Goal: Task Accomplishment & Management: Manage account settings

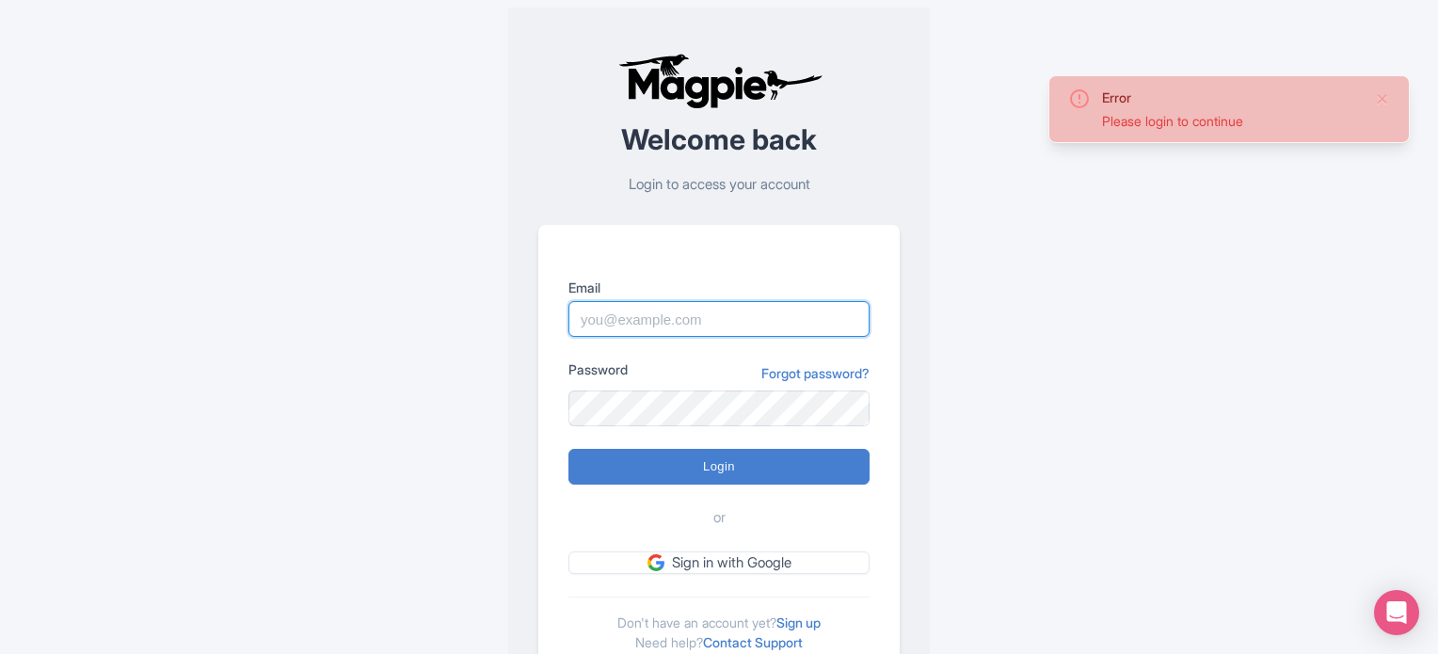
click at [640, 319] on input "Email" at bounding box center [719, 319] width 301 height 36
type input "Parth@ticketex.co"
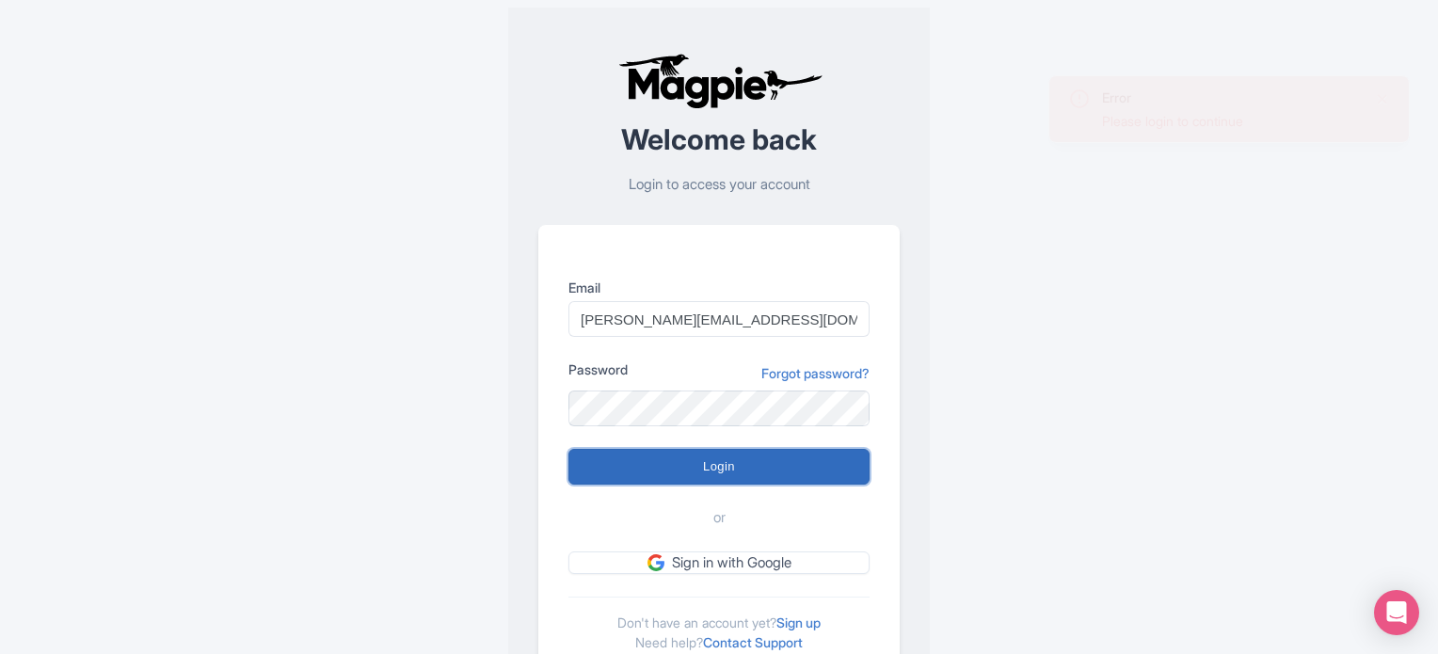
click at [728, 480] on input "Login" at bounding box center [719, 467] width 301 height 36
type input "Logging in..."
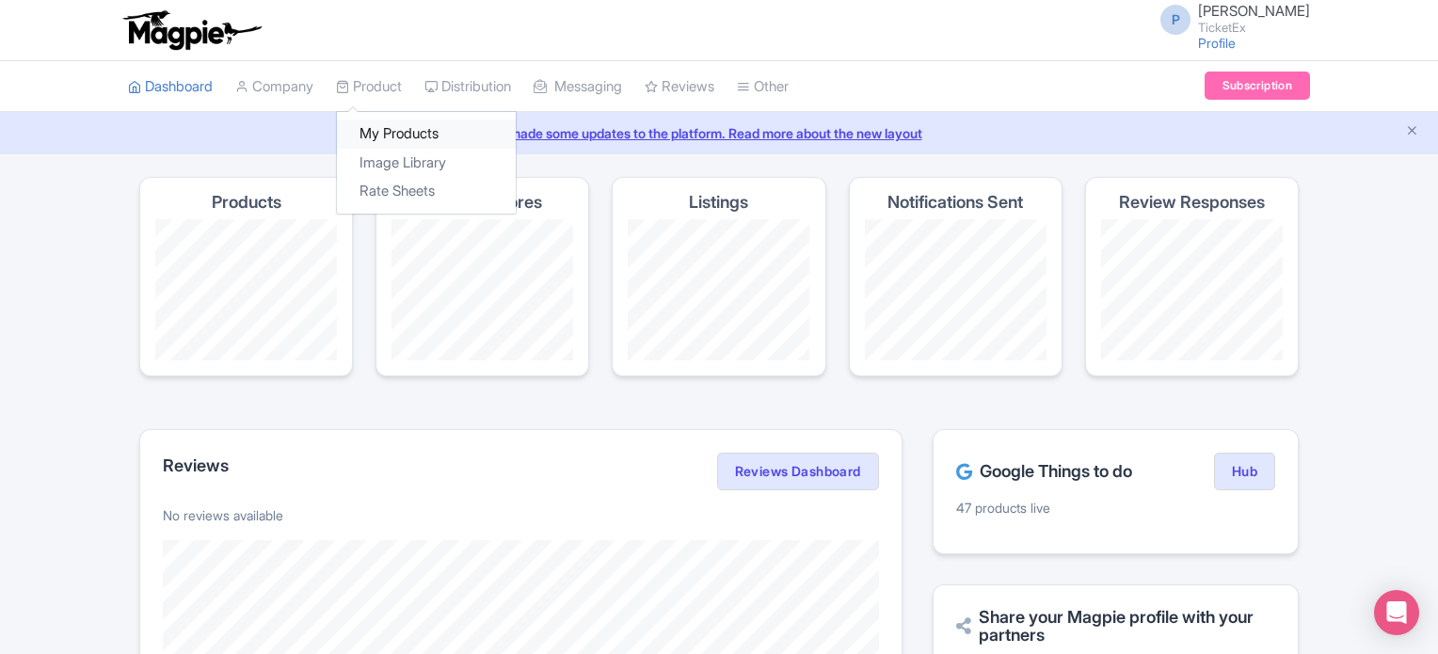
click at [409, 131] on link "My Products" at bounding box center [426, 134] width 179 height 29
click at [414, 133] on link "My Products" at bounding box center [426, 134] width 179 height 29
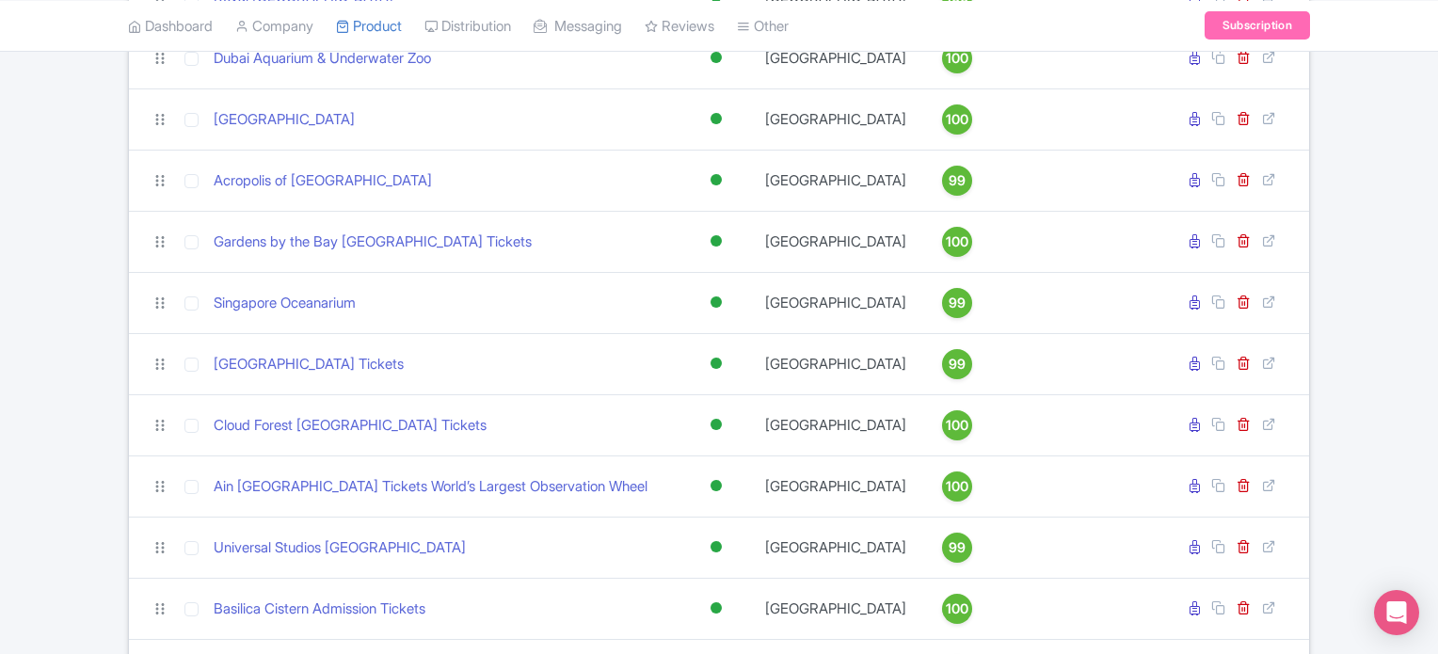
scroll to position [1310, 0]
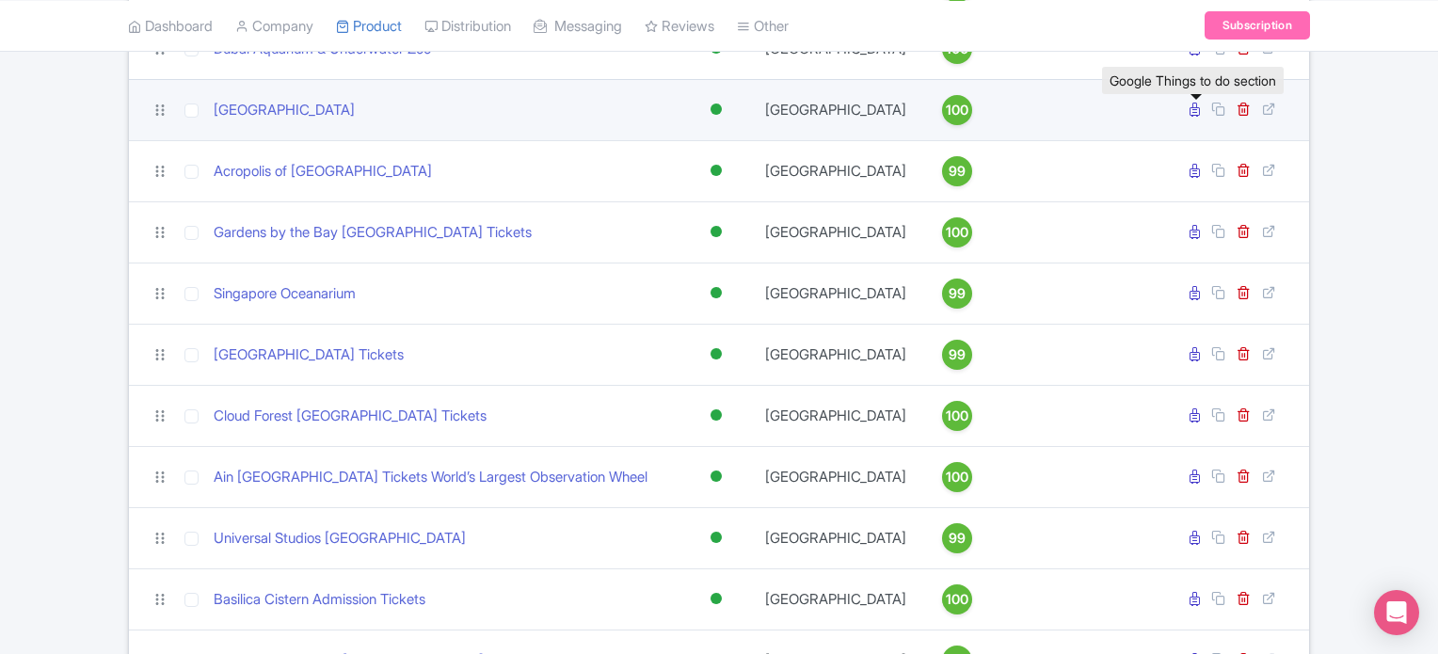
click at [1197, 117] on icon at bounding box center [1195, 110] width 10 height 14
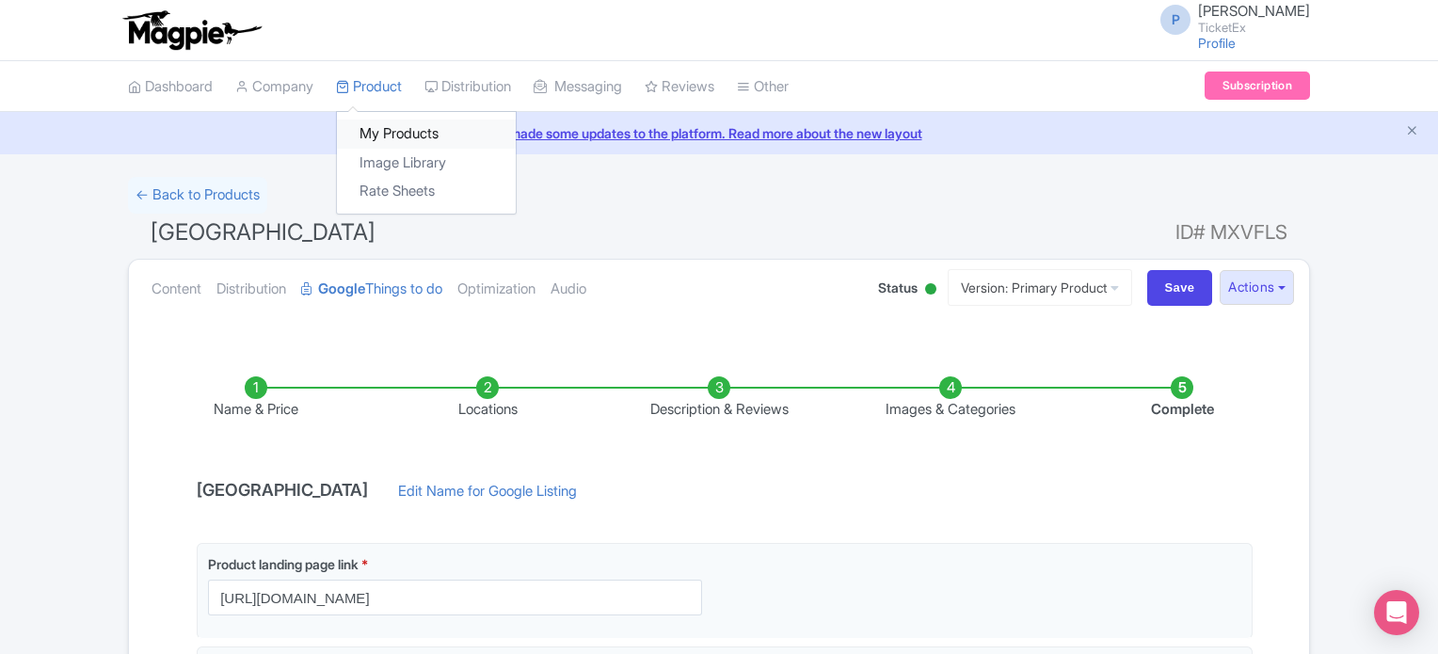
click at [395, 128] on link "My Products" at bounding box center [426, 134] width 179 height 29
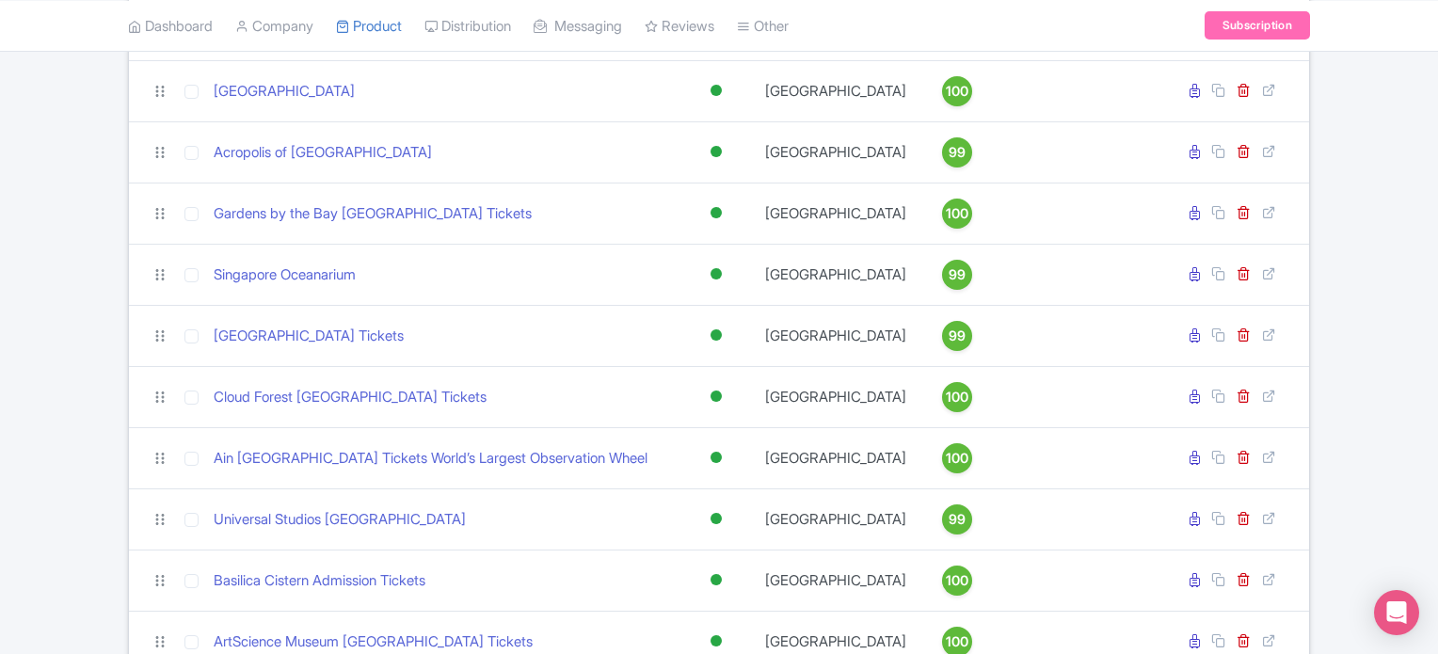
scroll to position [1328, 0]
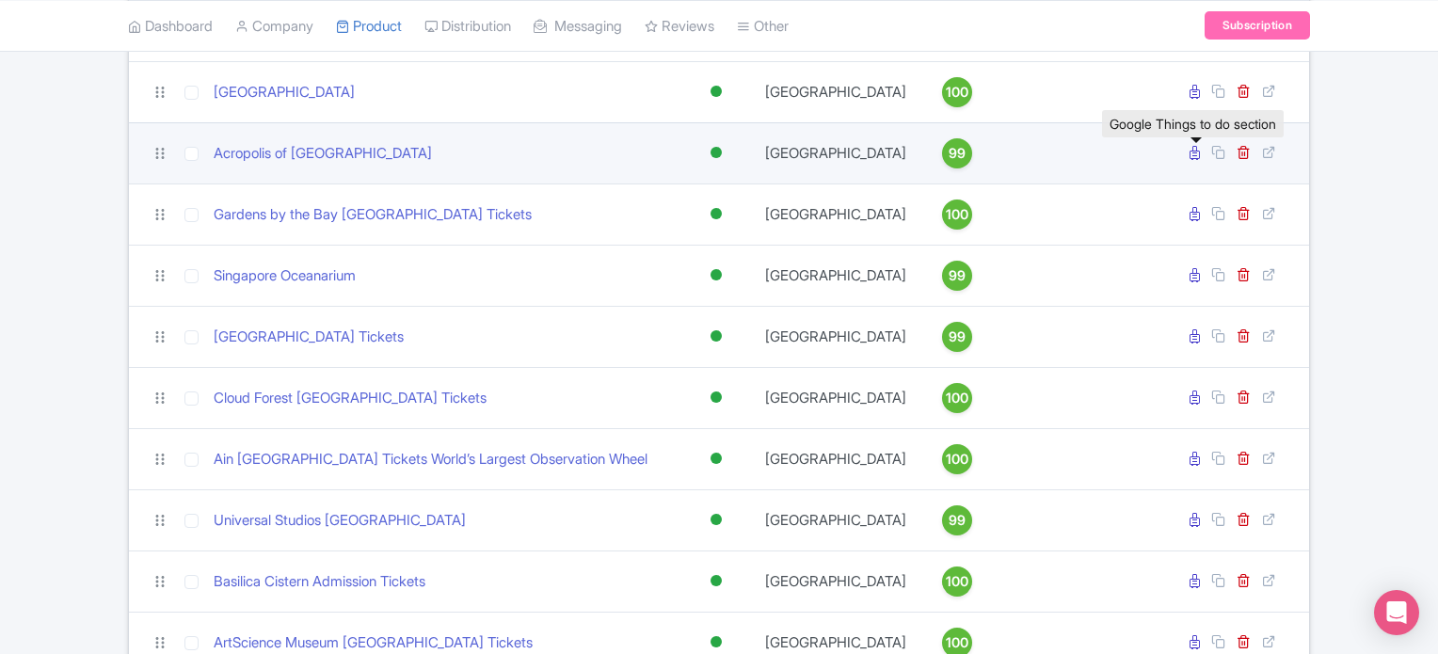
click at [1194, 160] on icon at bounding box center [1195, 153] width 10 height 14
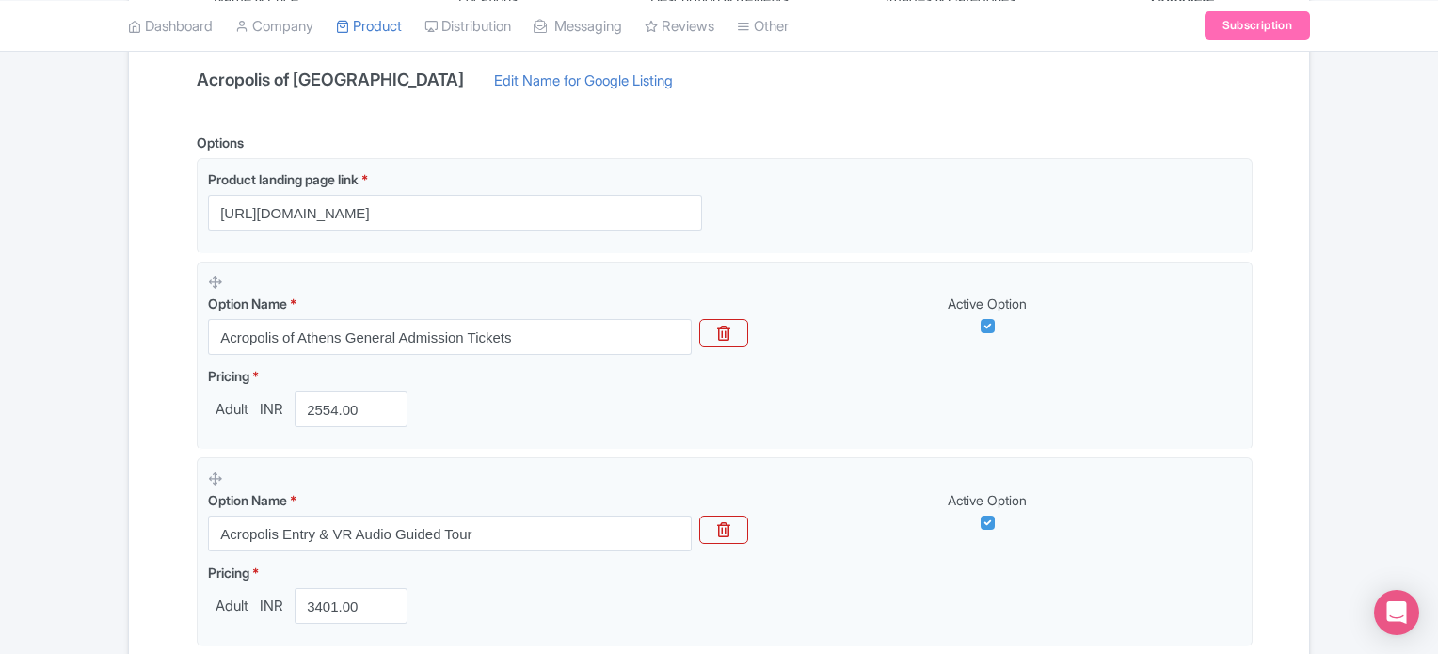
scroll to position [407, 0]
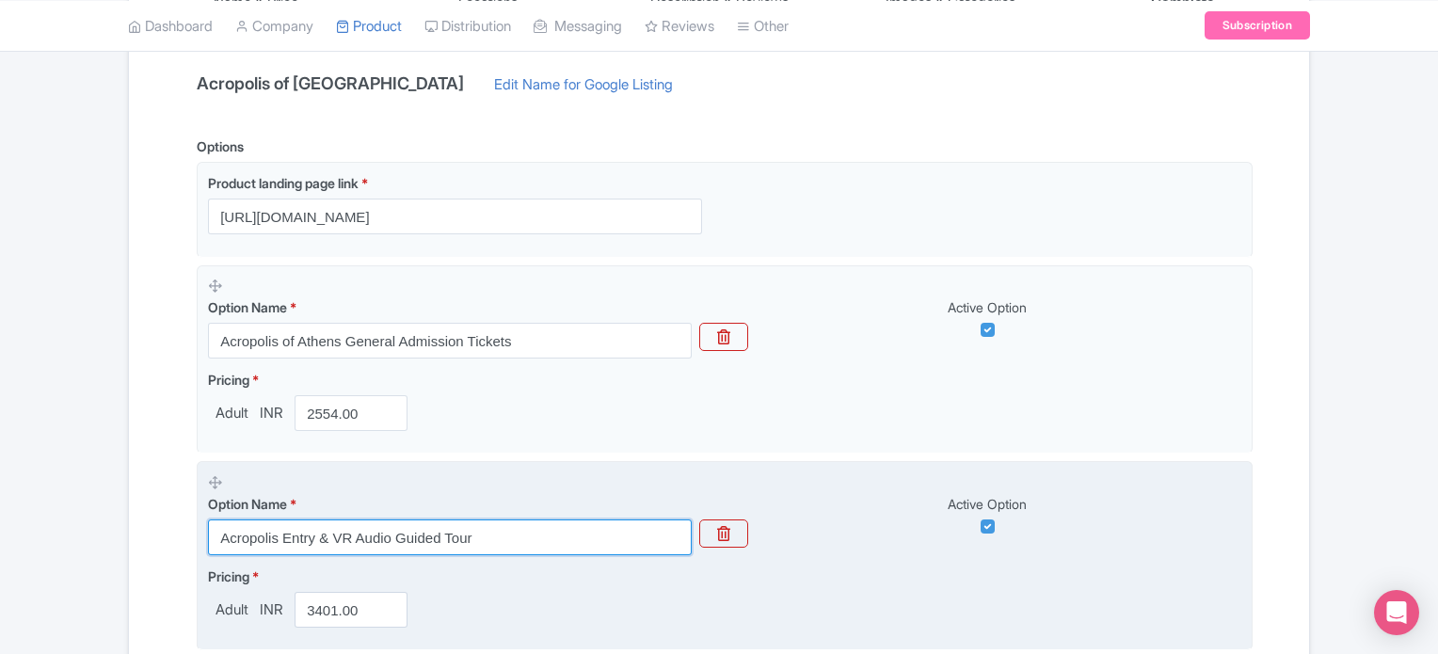
click at [354, 528] on input "Acropolis Entry & VR Audio Guided Tour" at bounding box center [450, 538] width 484 height 36
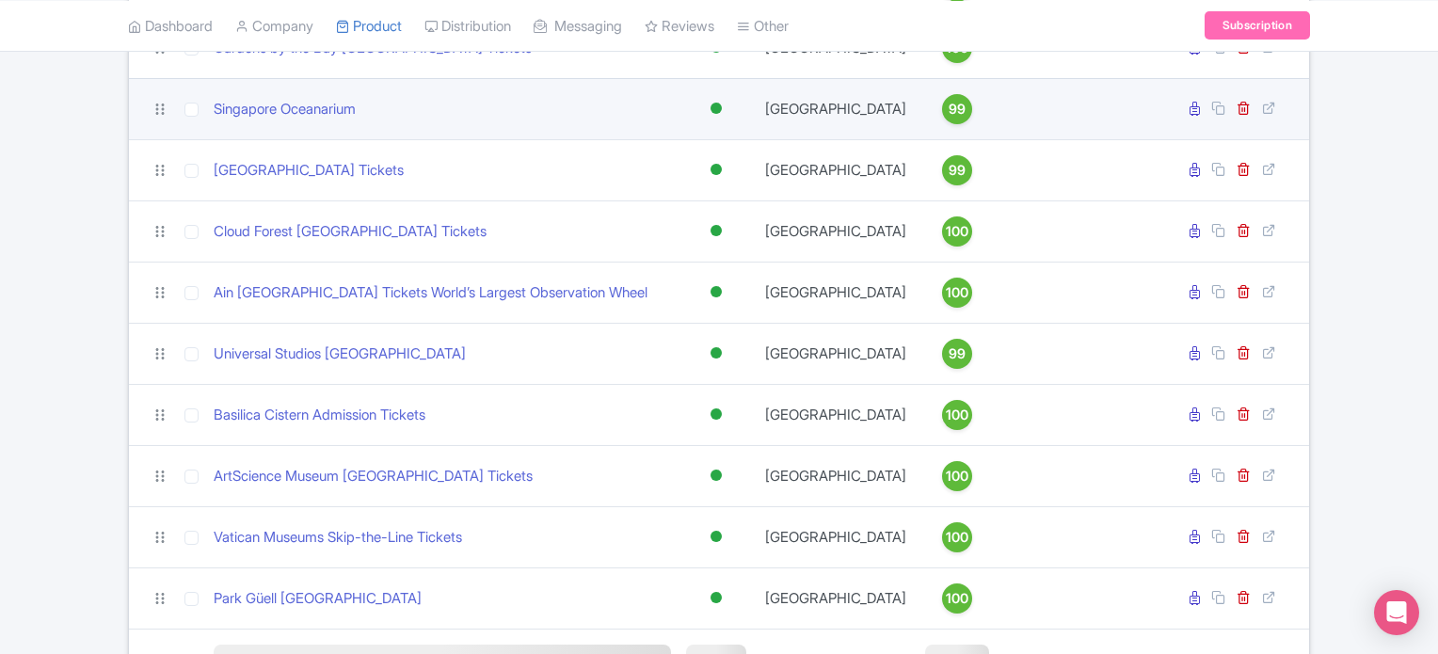
scroll to position [1494, 0]
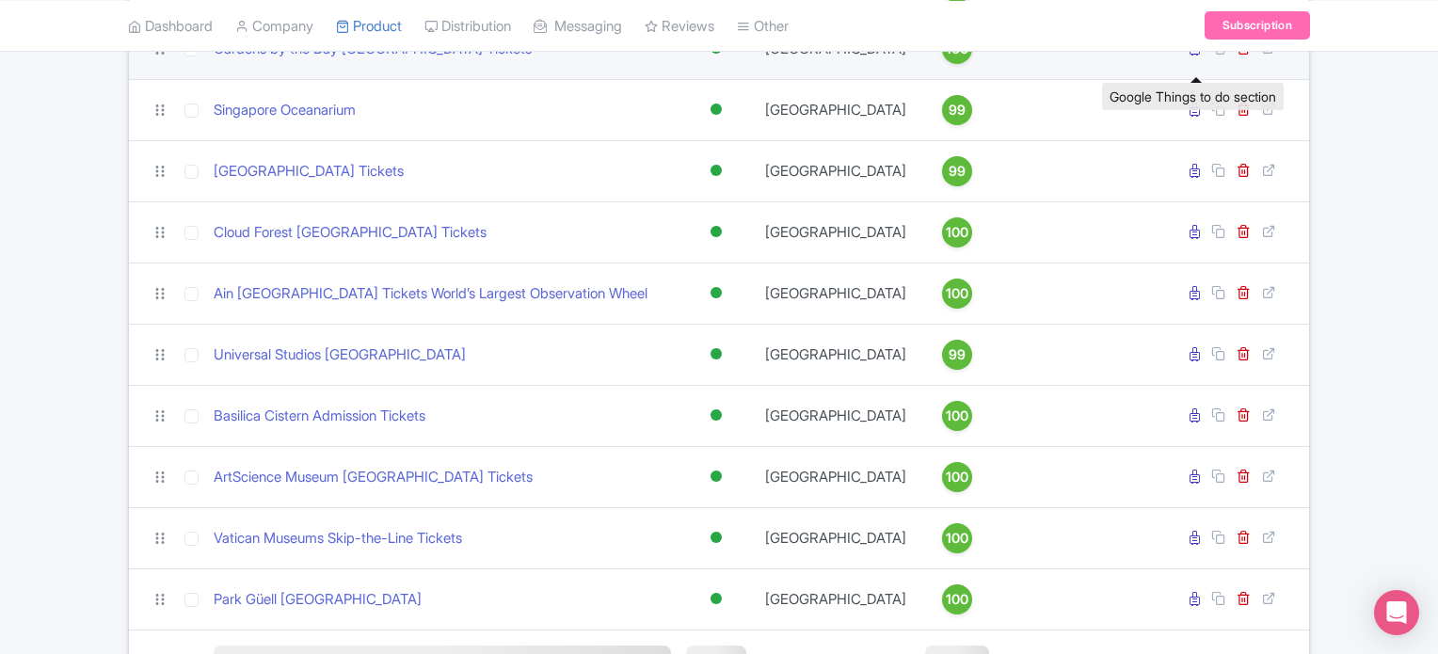
click at [1197, 56] on icon at bounding box center [1195, 48] width 10 height 14
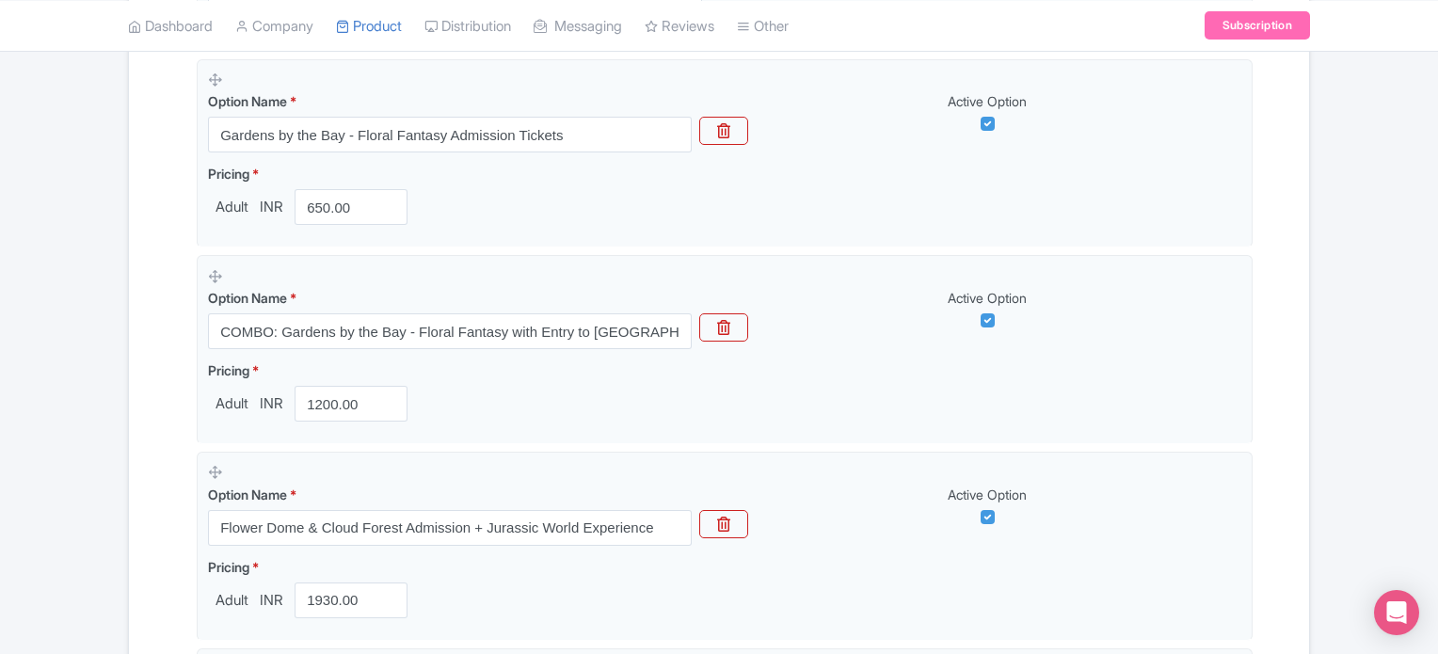
scroll to position [617, 0]
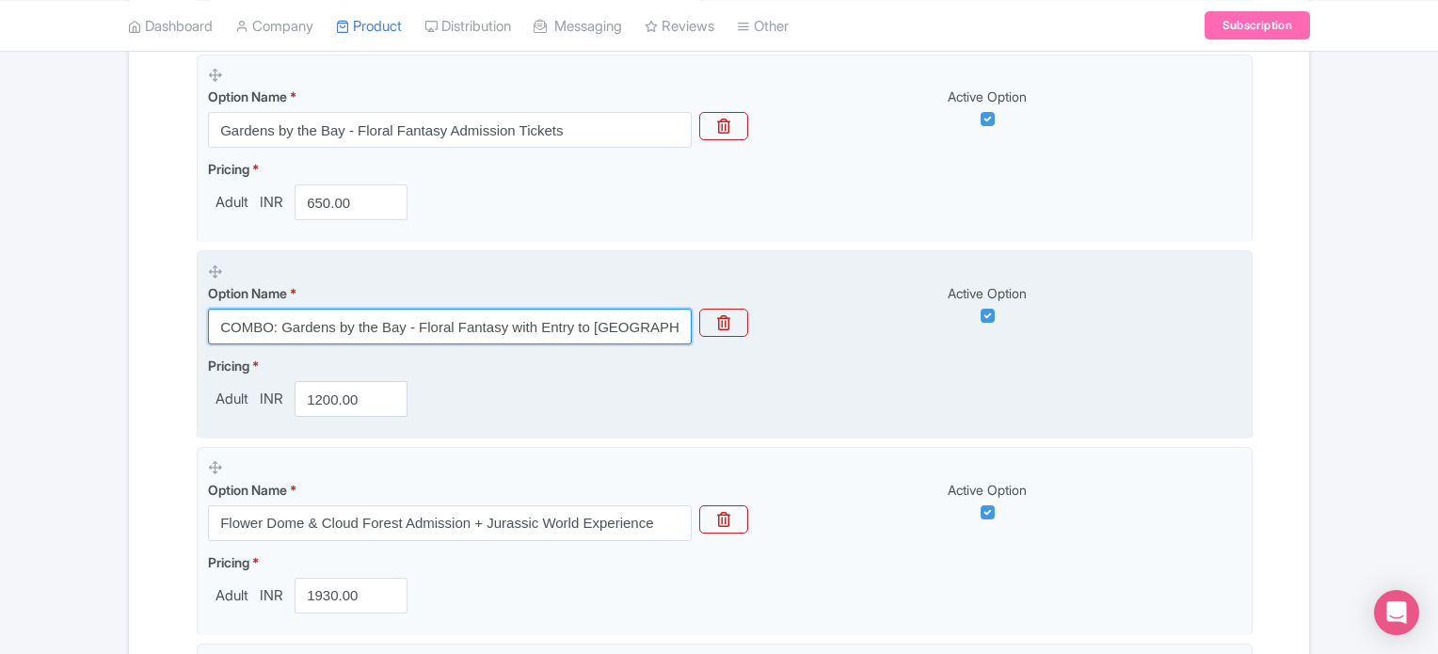
click at [587, 323] on input "COMBO: Gardens by the Bay - Floral Fantasy with Entry to National Orchid Garden" at bounding box center [450, 327] width 484 height 36
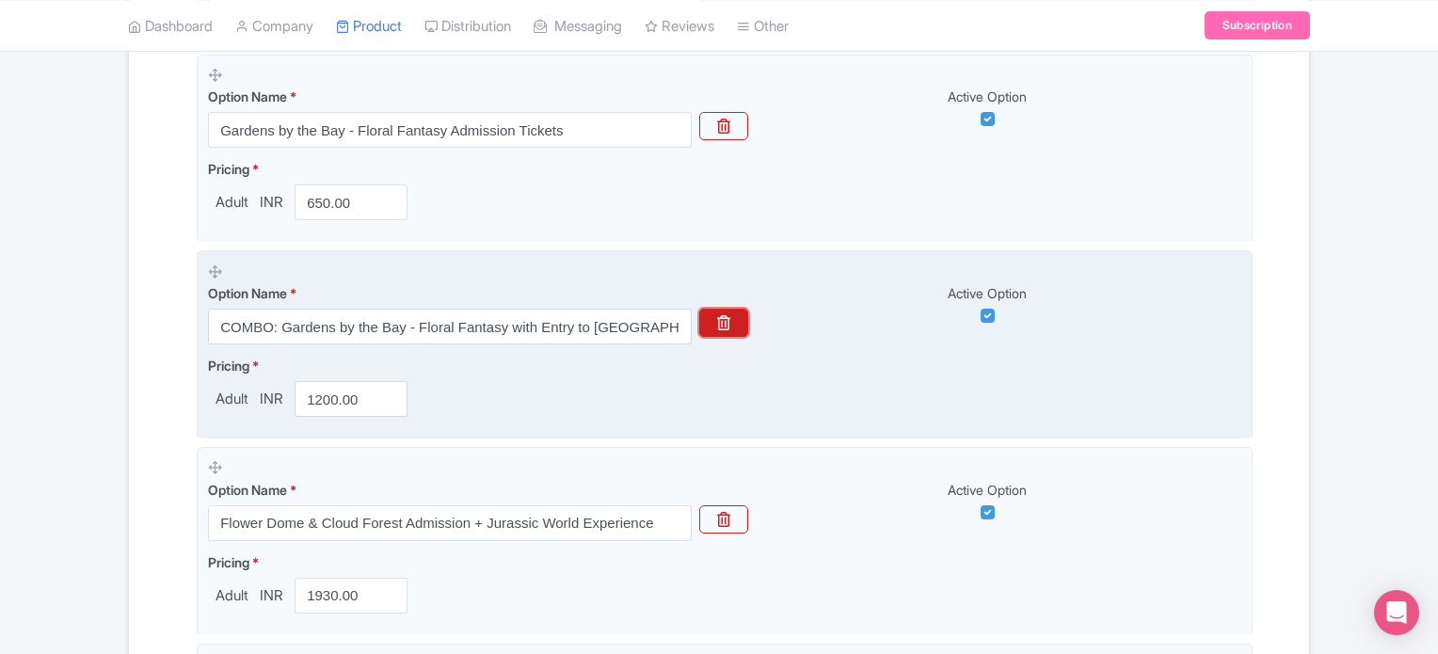
click at [736, 327] on button "button" at bounding box center [723, 323] width 49 height 28
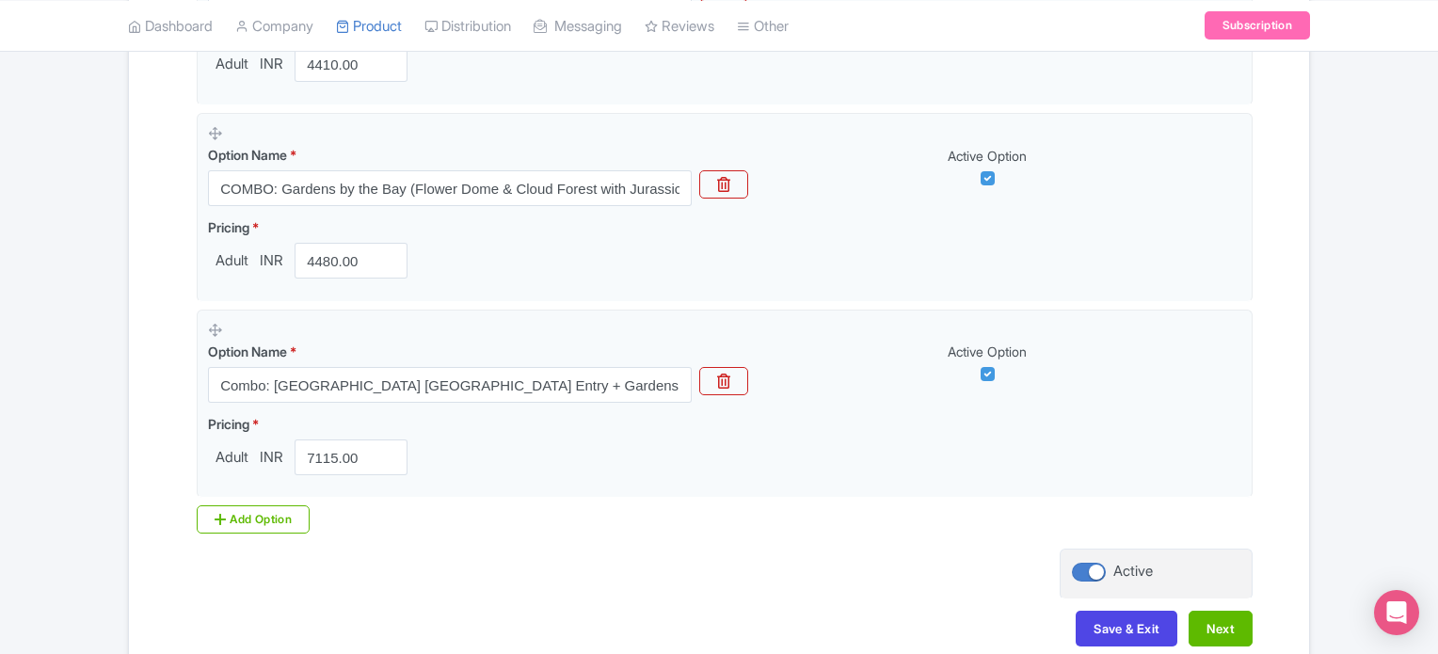
scroll to position [2035, 0]
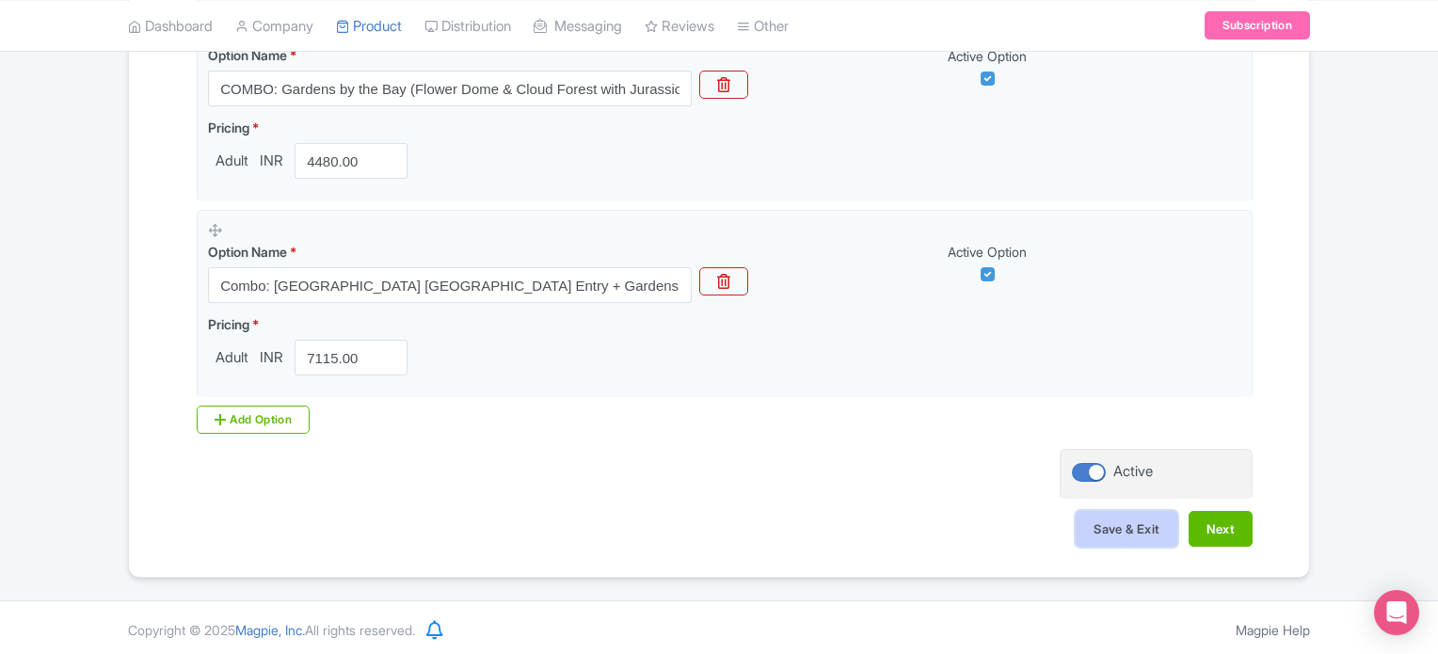
click at [1133, 521] on button "Save & Exit" at bounding box center [1127, 529] width 102 height 36
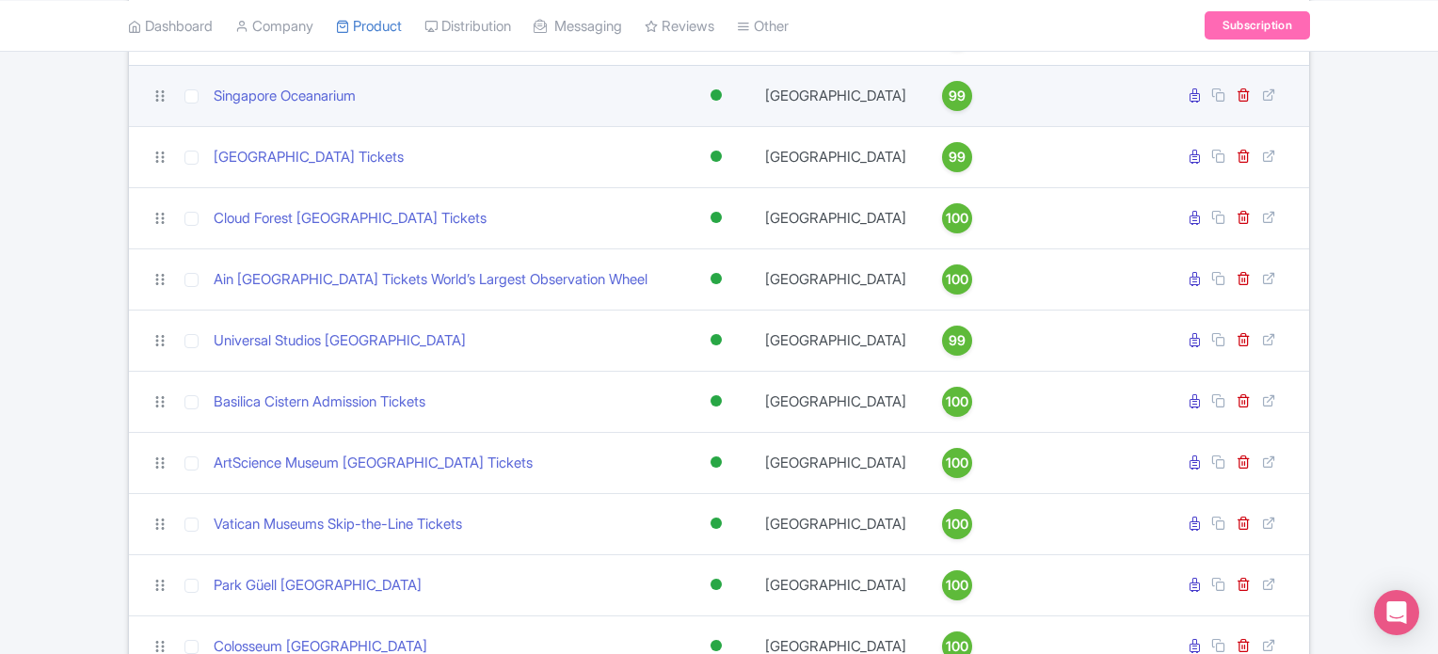
scroll to position [1513, 0]
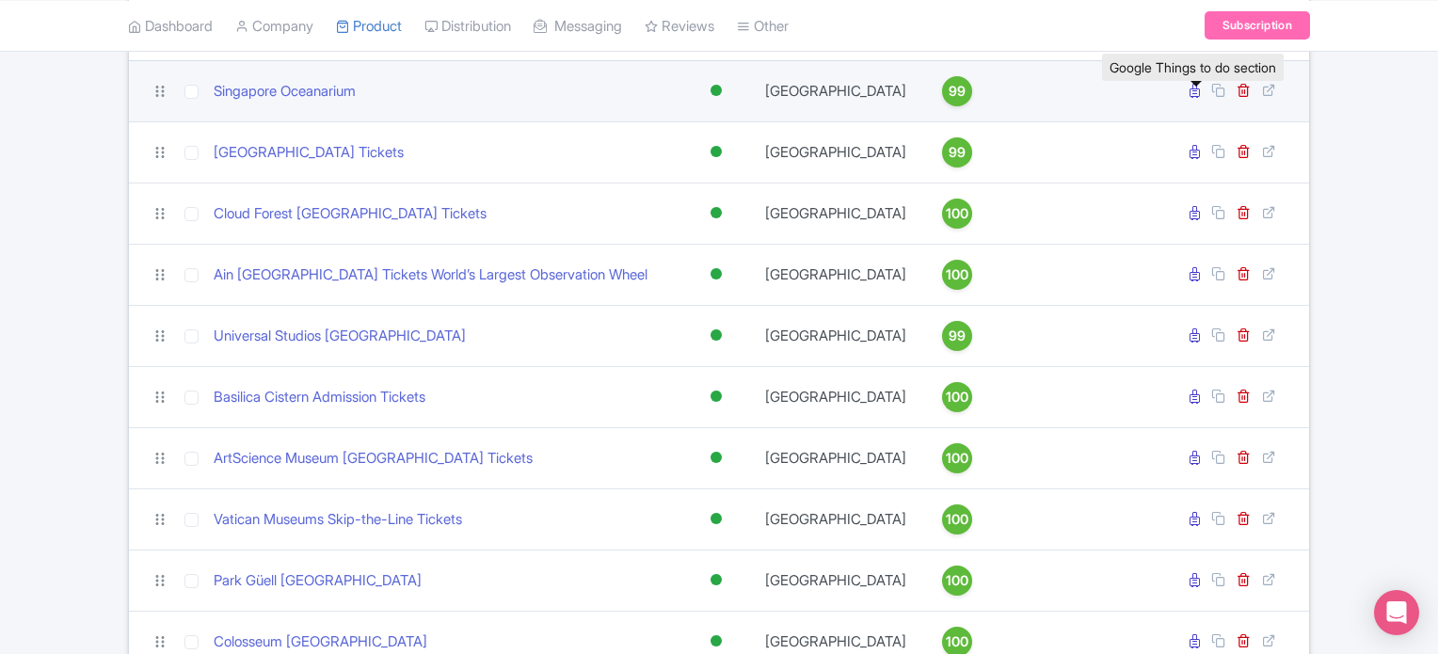
click at [1194, 98] on icon at bounding box center [1195, 91] width 10 height 14
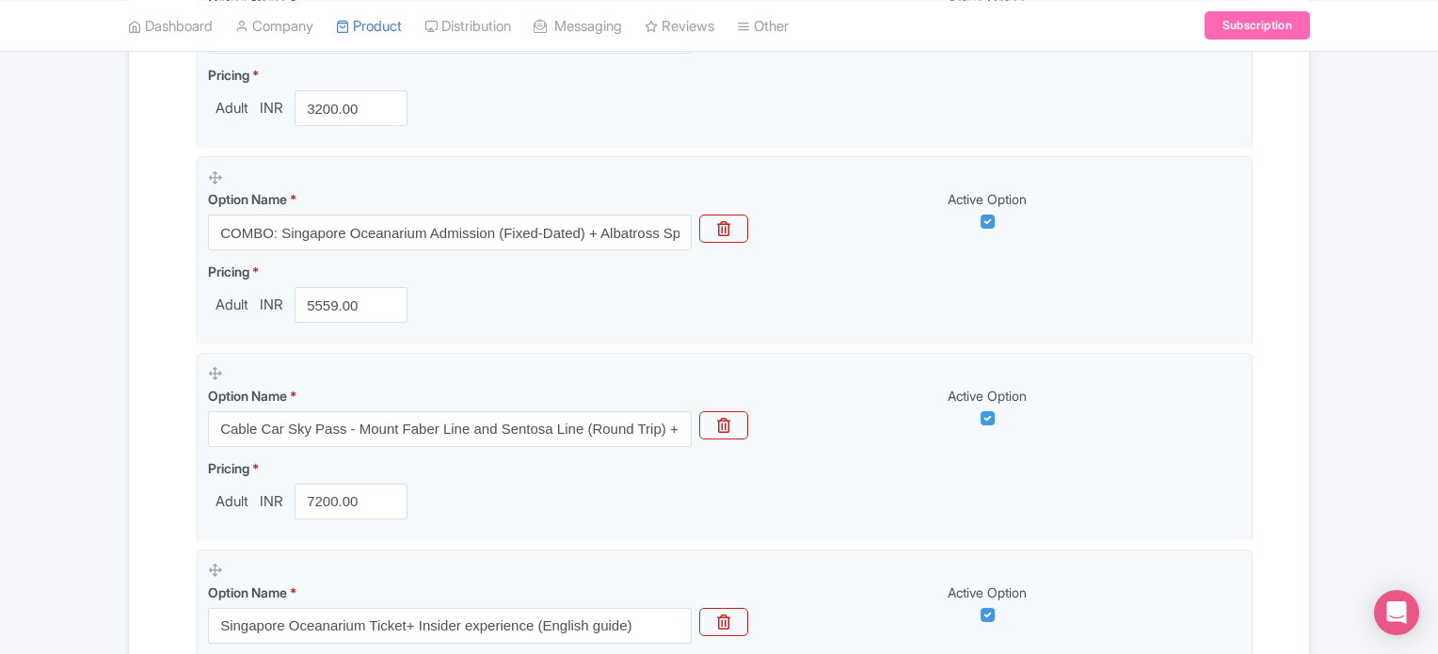
scroll to position [713, 0]
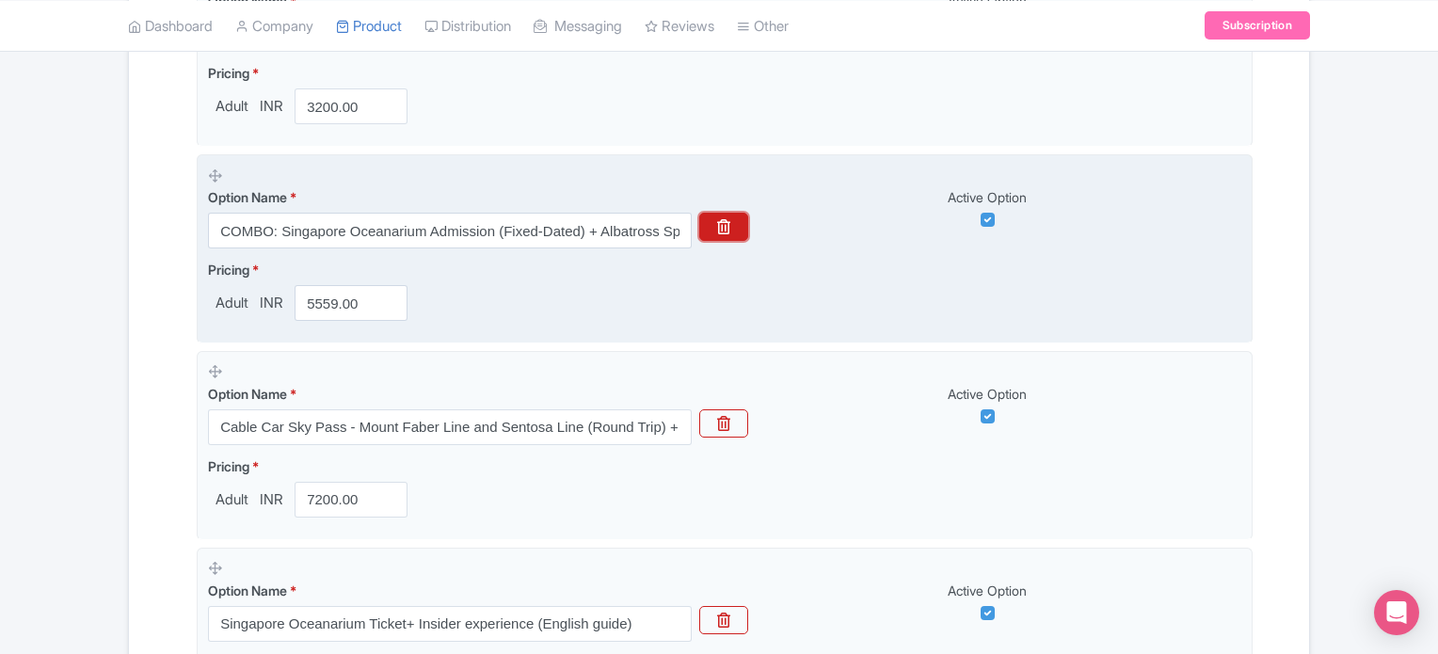
click at [723, 224] on icon "button" at bounding box center [723, 226] width 13 height 15
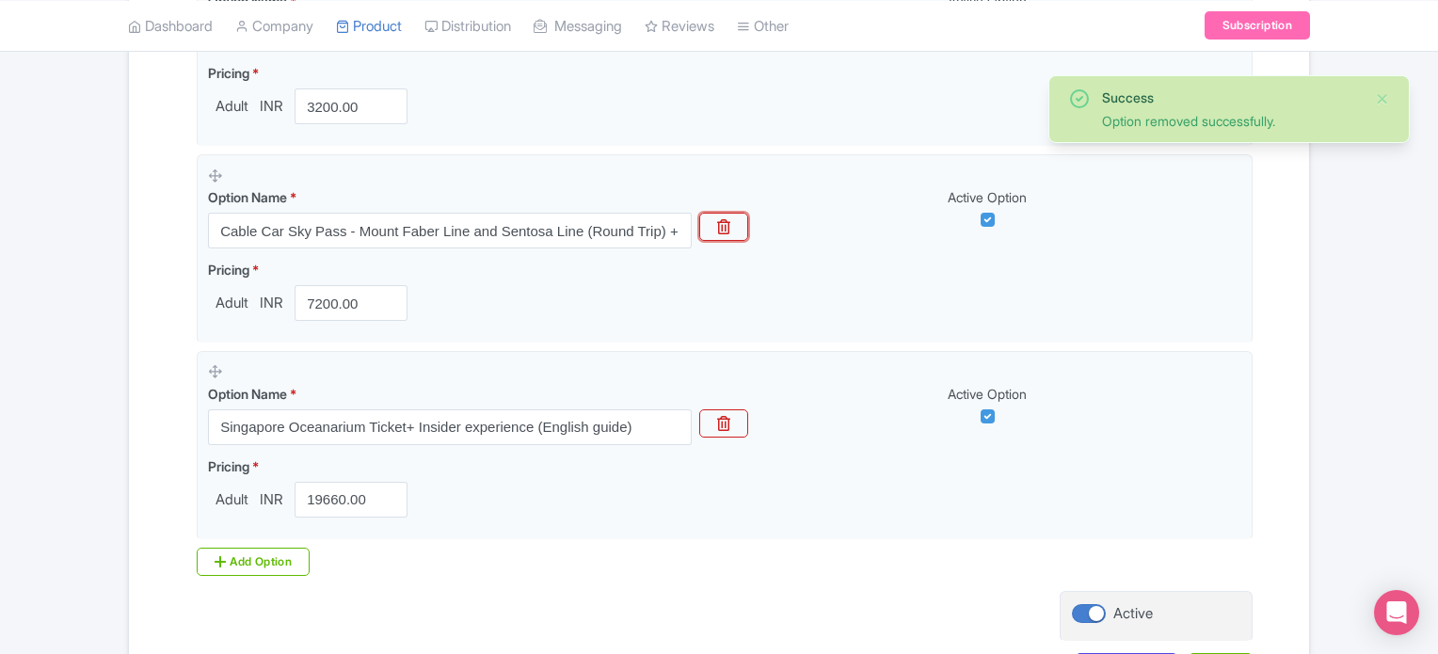
click at [723, 224] on icon "button" at bounding box center [723, 226] width 13 height 15
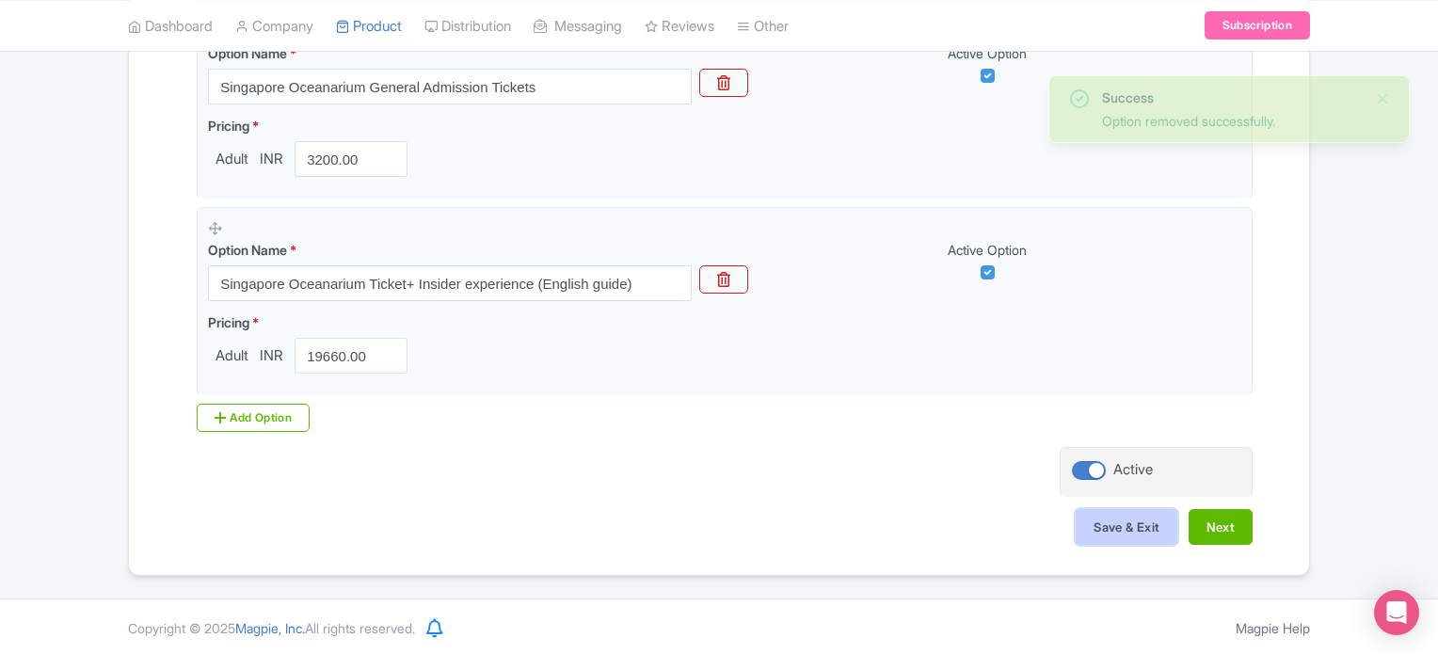
click at [1146, 533] on button "Save & Exit" at bounding box center [1127, 527] width 102 height 36
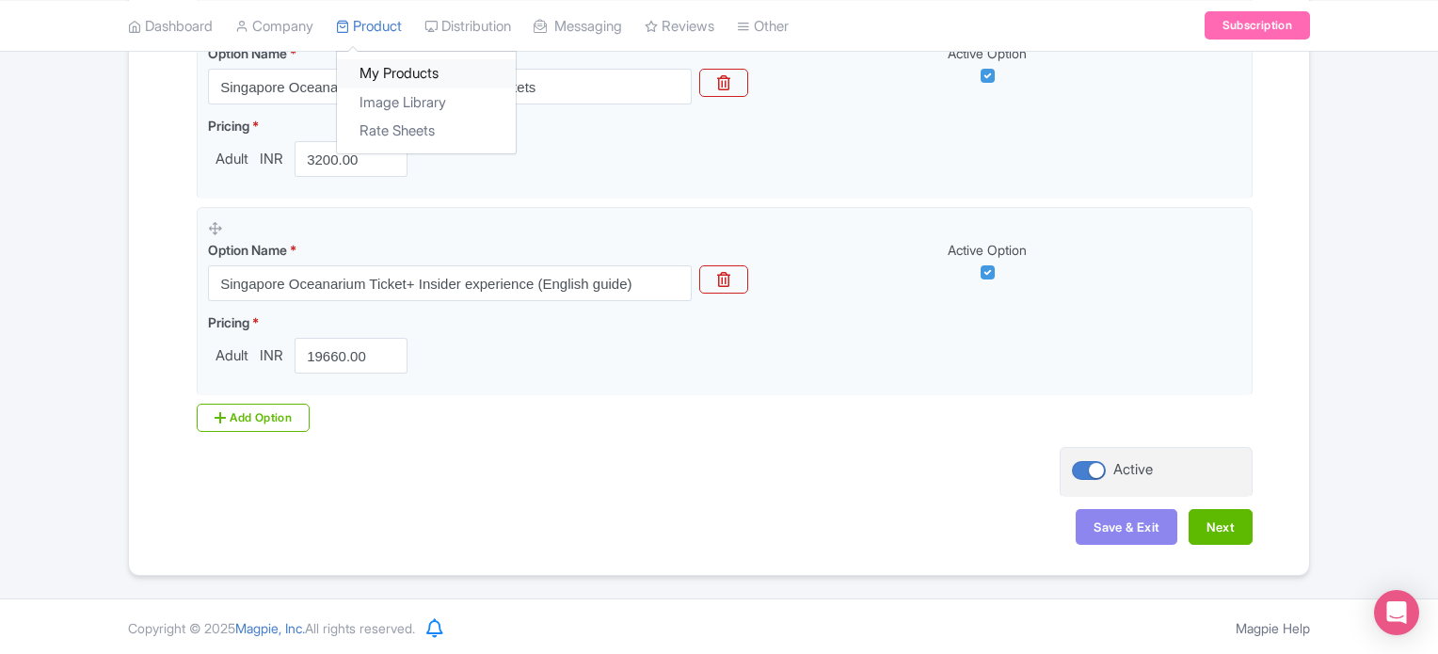
click at [399, 59] on link "My Products" at bounding box center [426, 73] width 179 height 29
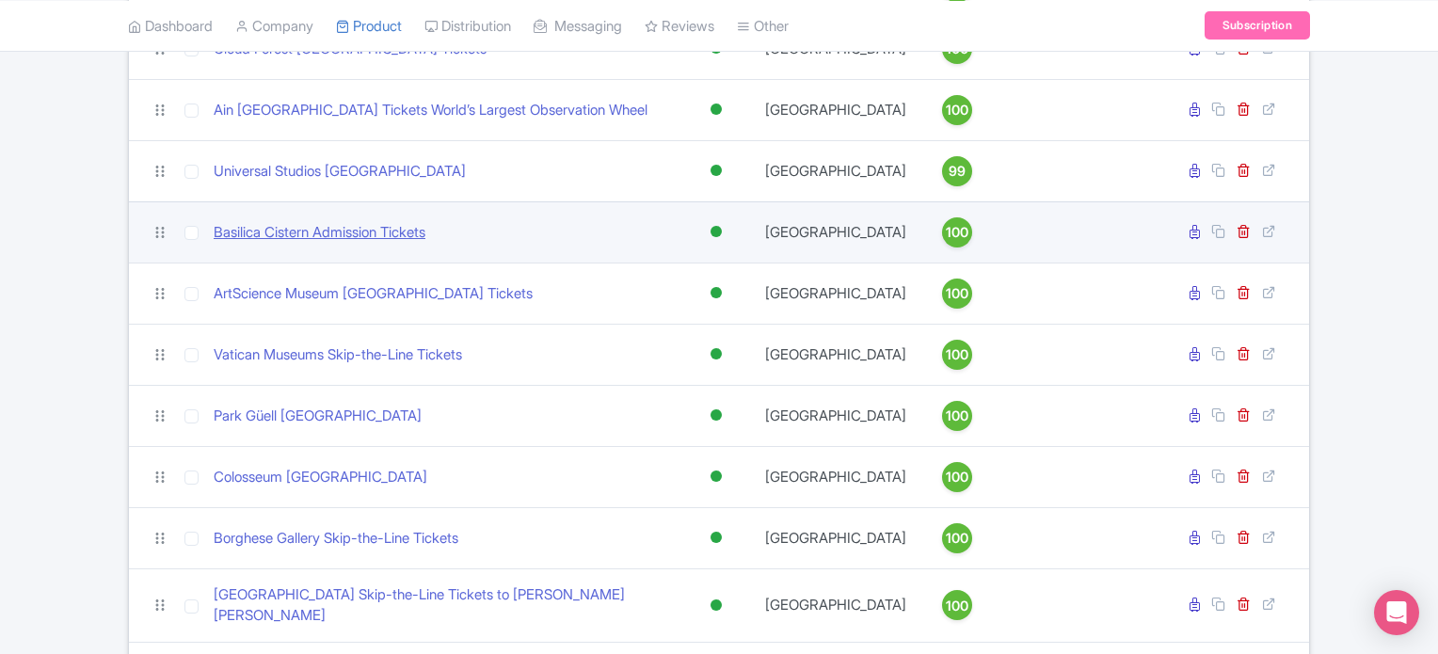
scroll to position [1676, 0]
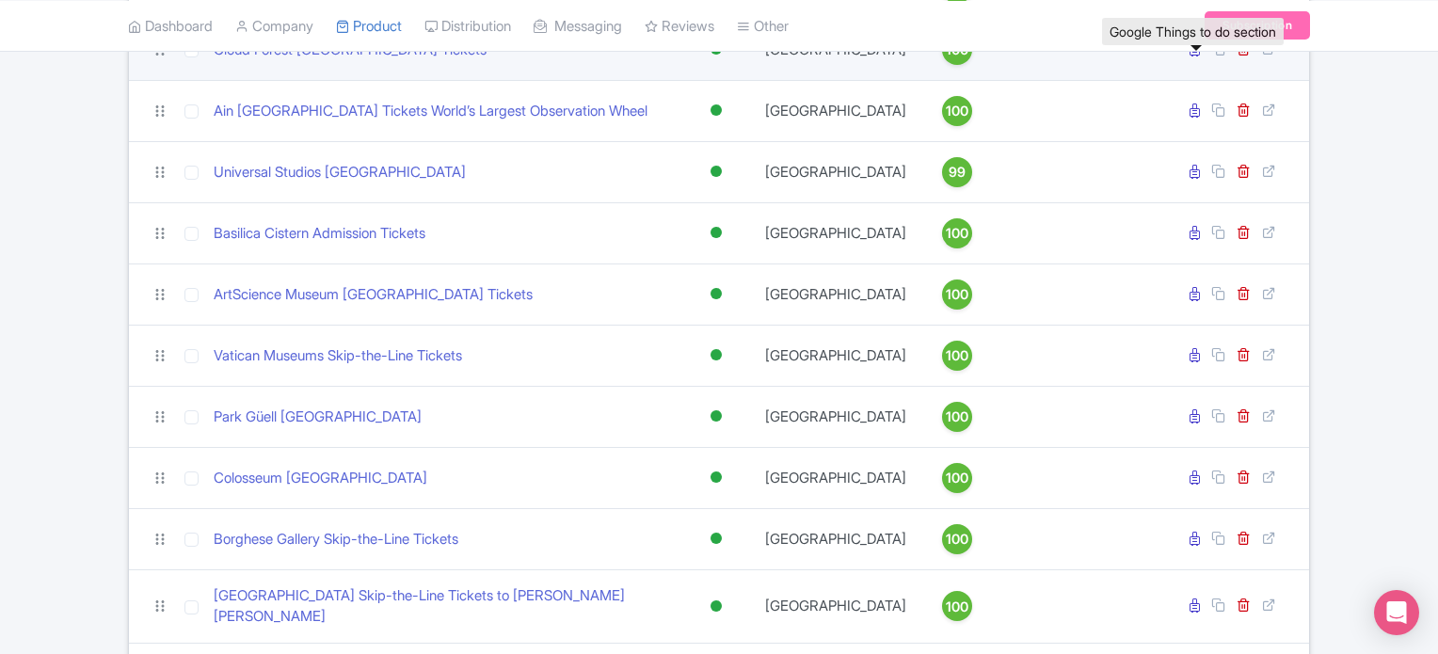
click at [1194, 56] on icon at bounding box center [1195, 49] width 10 height 14
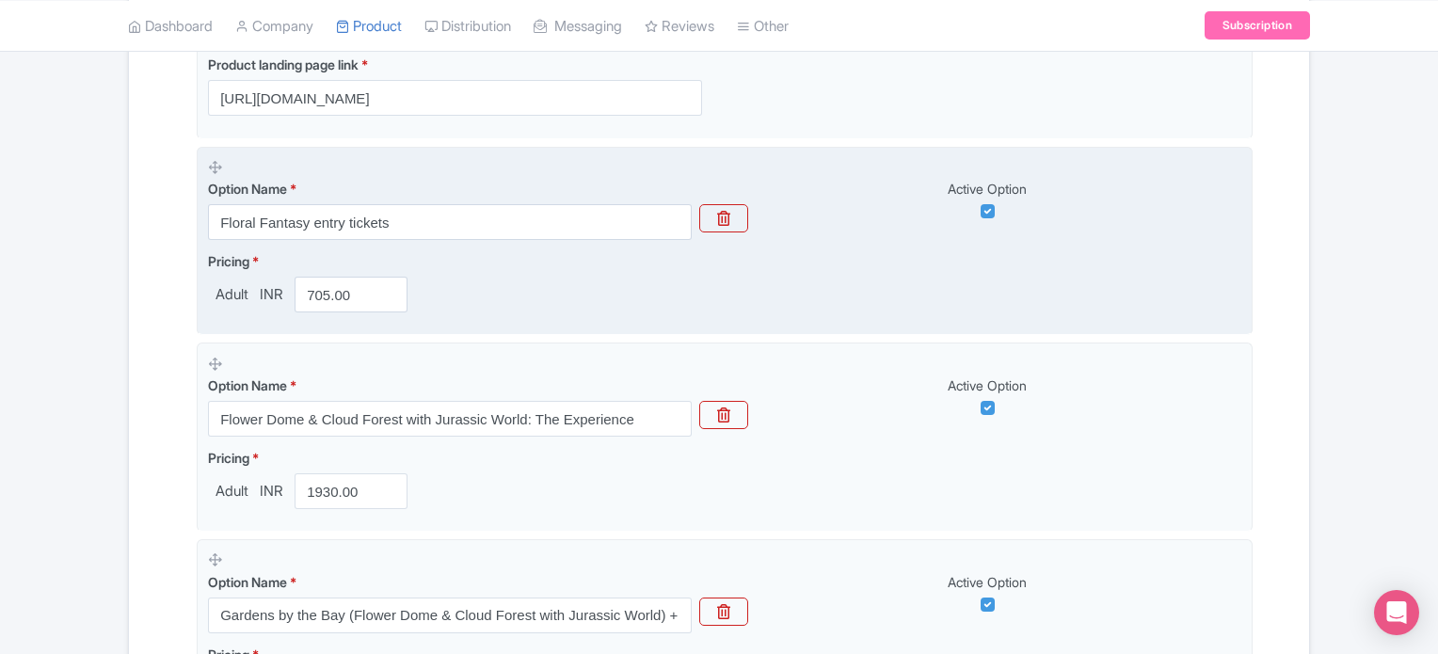
scroll to position [510, 0]
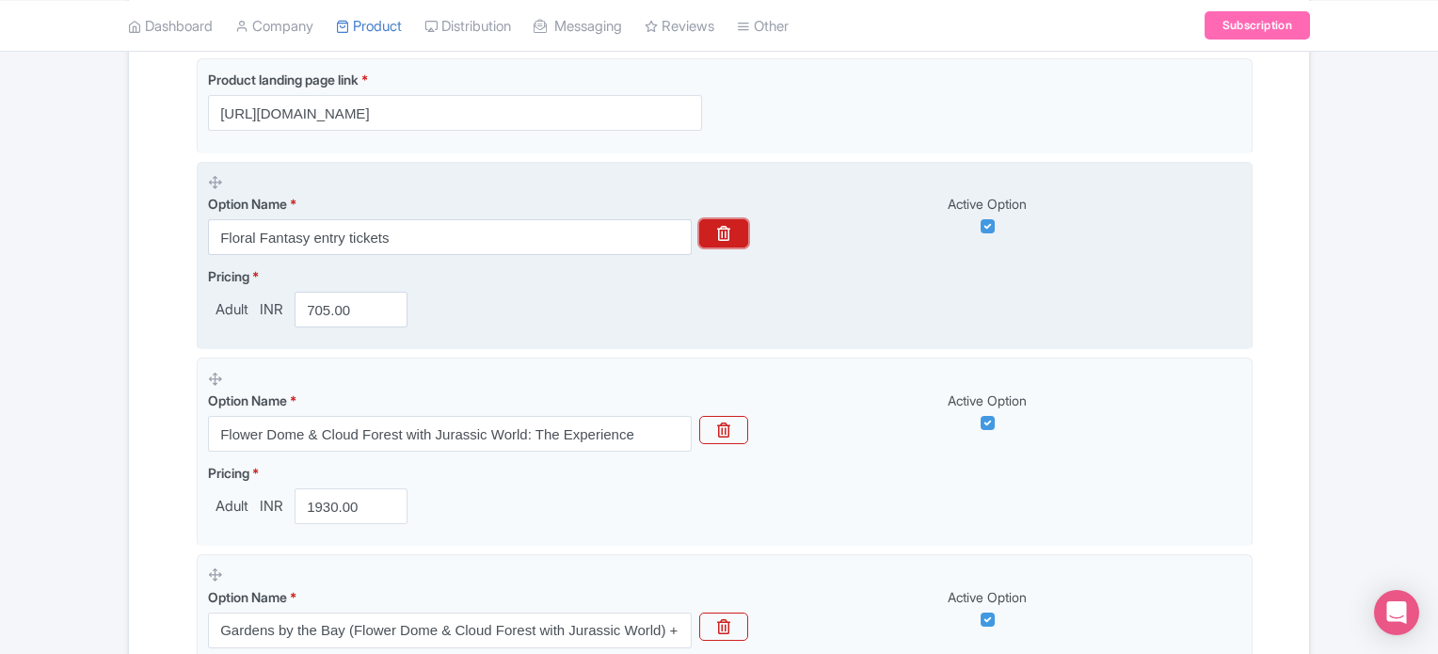
click at [721, 236] on icon "button" at bounding box center [723, 233] width 13 height 15
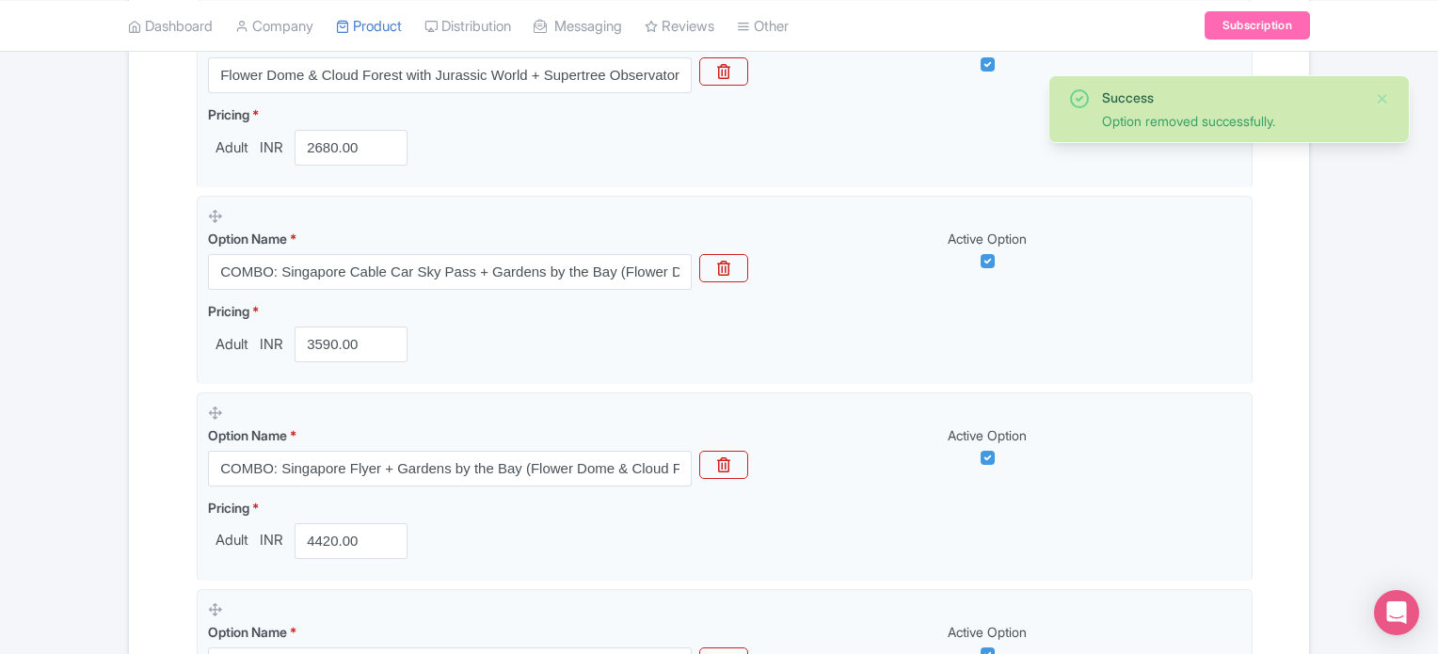
scroll to position [1446, 0]
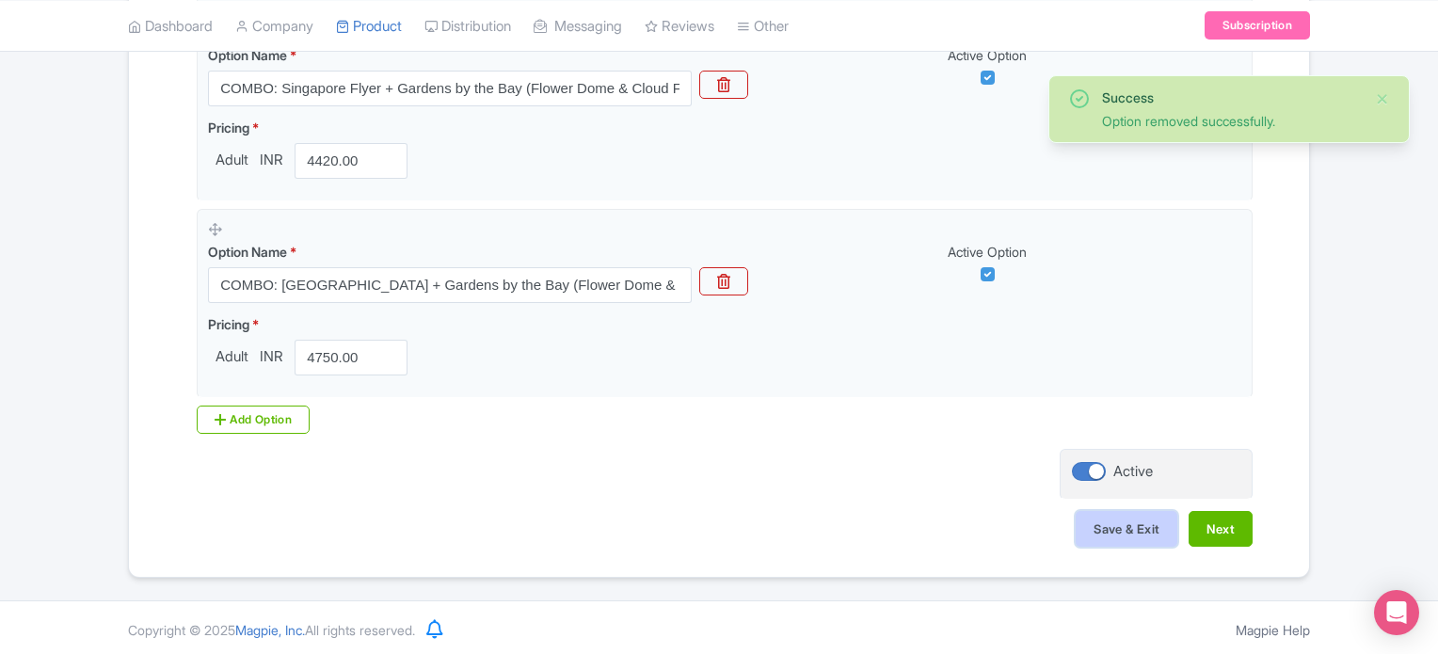
click at [1140, 530] on button "Save & Exit" at bounding box center [1127, 529] width 102 height 36
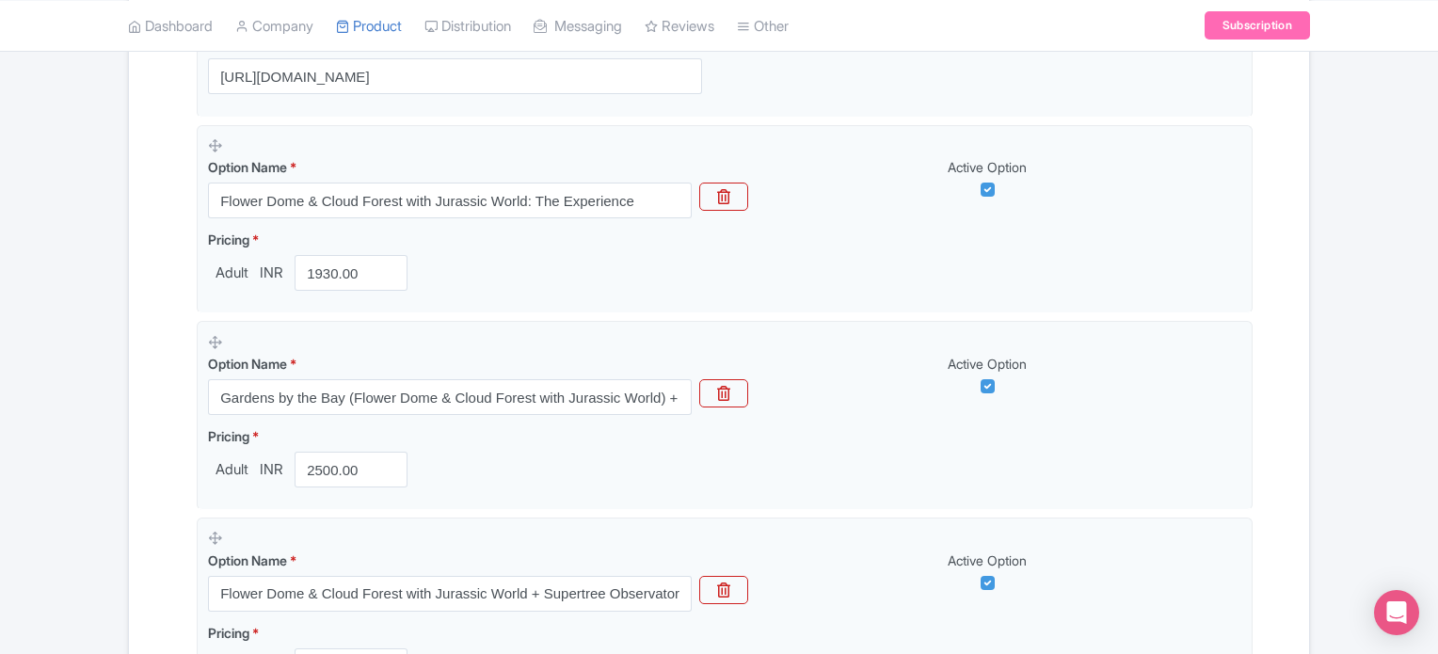
scroll to position [523, 0]
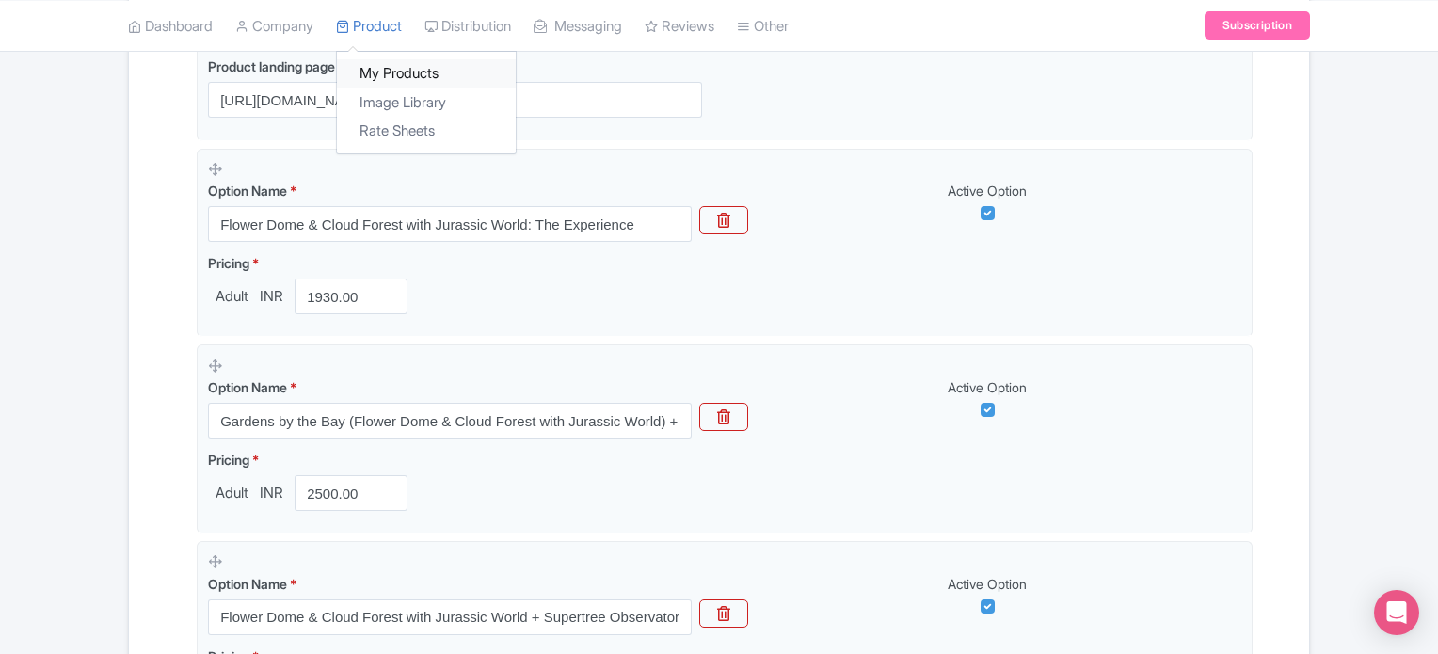
click at [379, 67] on link "My Products" at bounding box center [426, 73] width 179 height 29
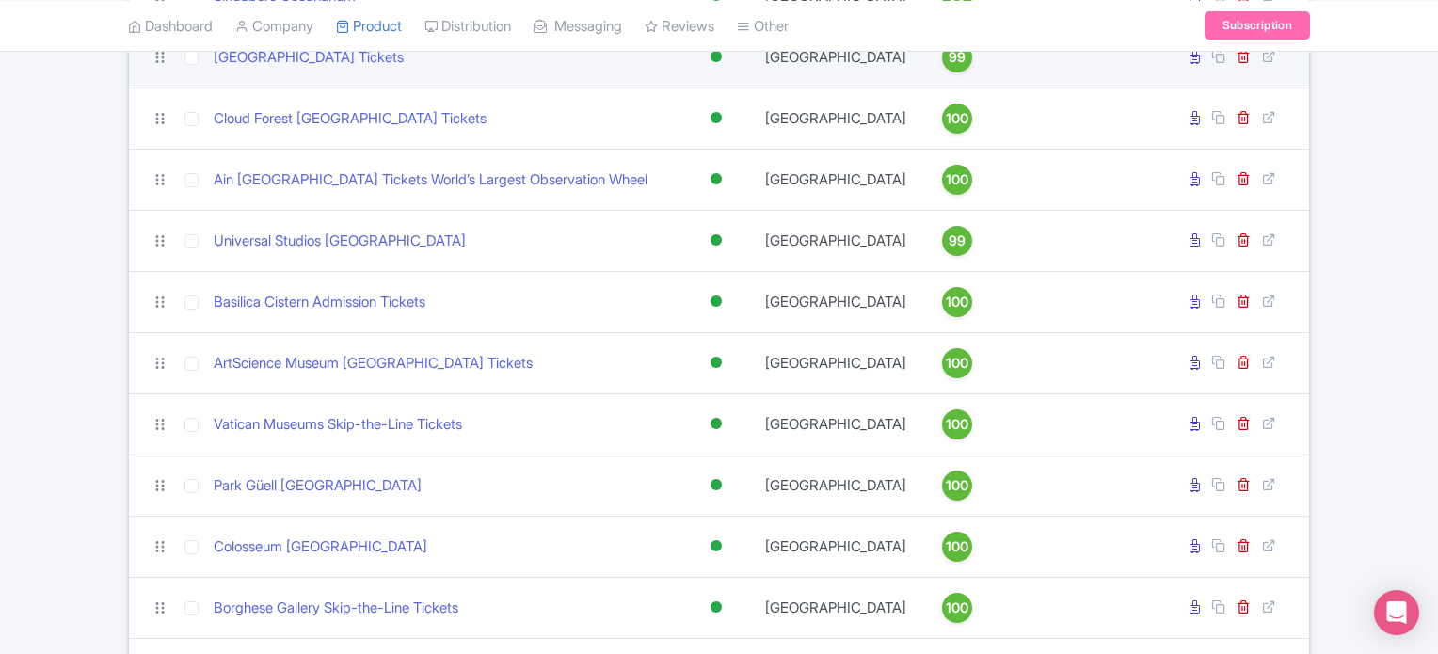
scroll to position [1679, 0]
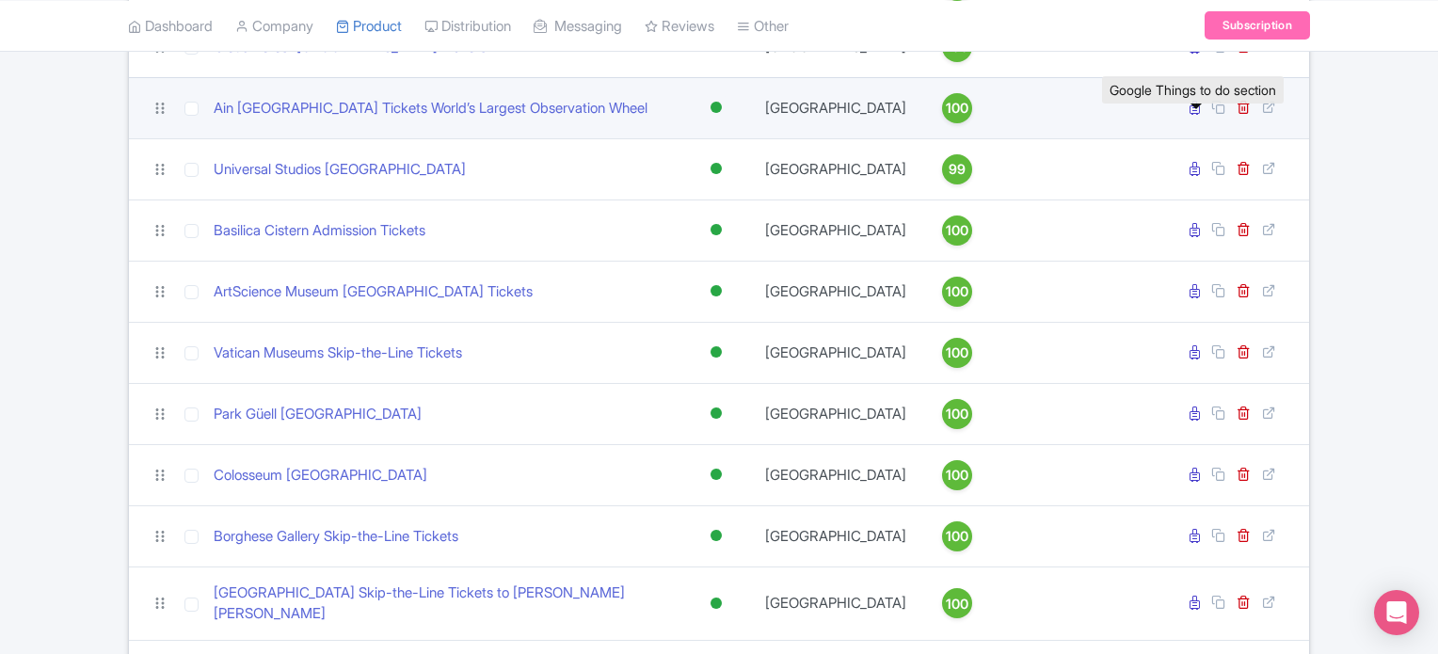
click at [1195, 115] on icon at bounding box center [1195, 108] width 10 height 14
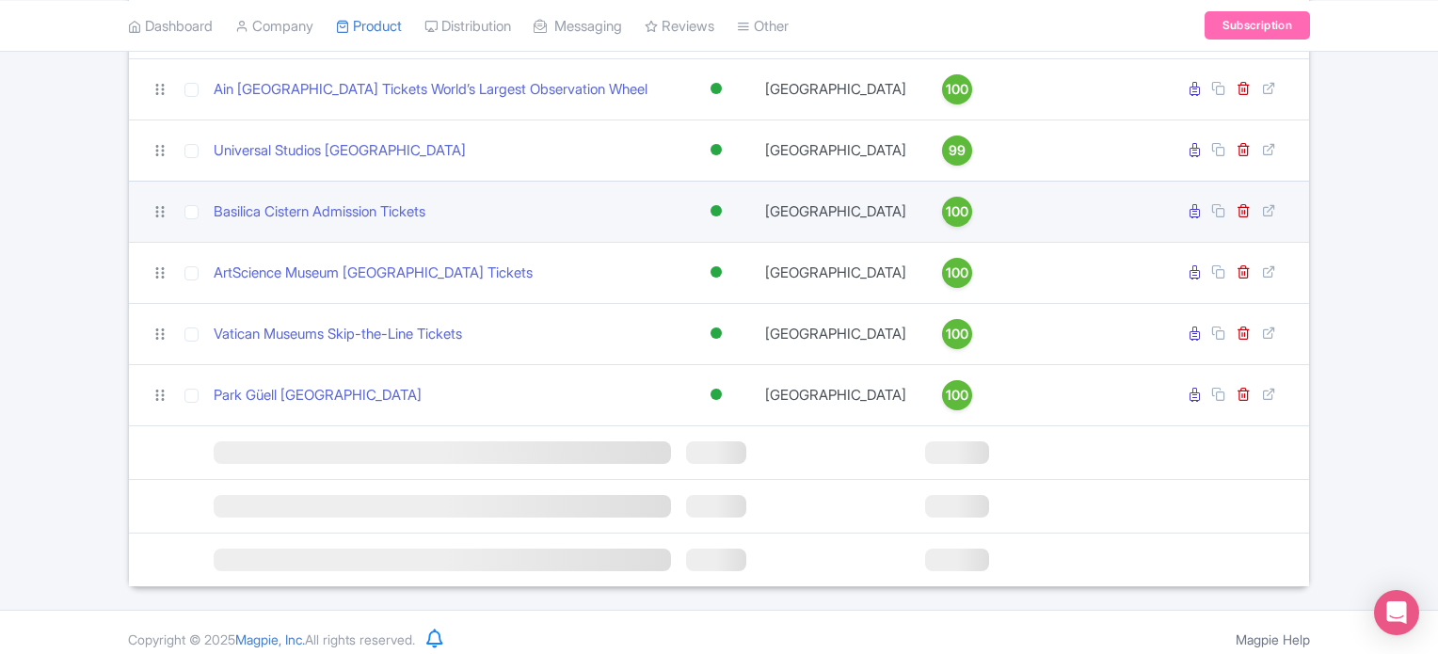
scroll to position [1740, 0]
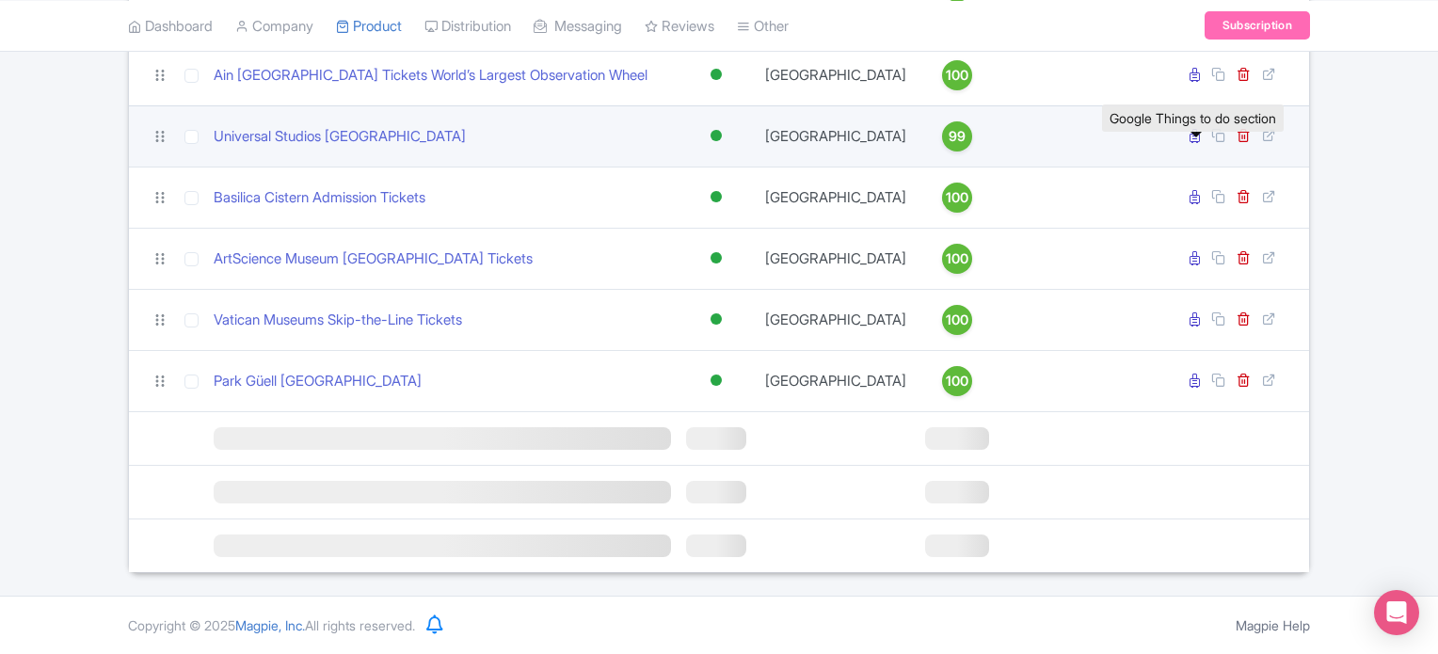
click at [1197, 138] on icon at bounding box center [1195, 136] width 10 height 14
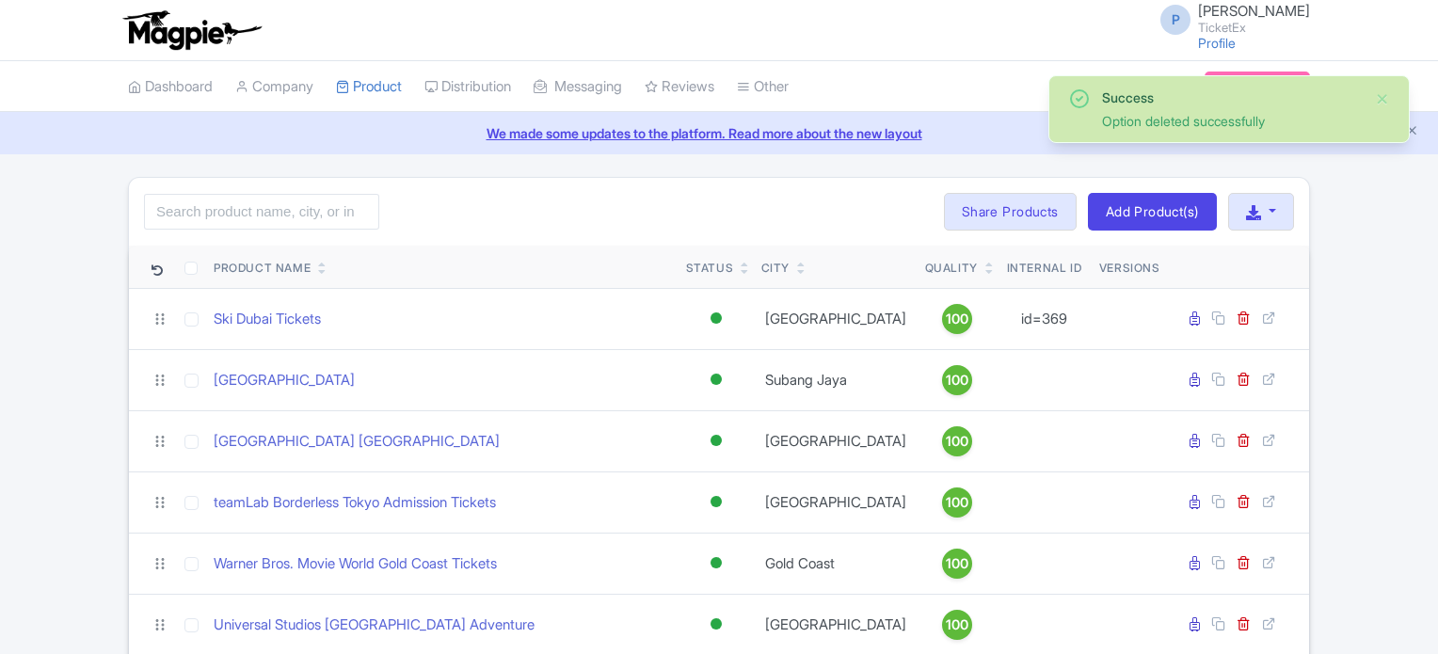
scroll to position [1740, 0]
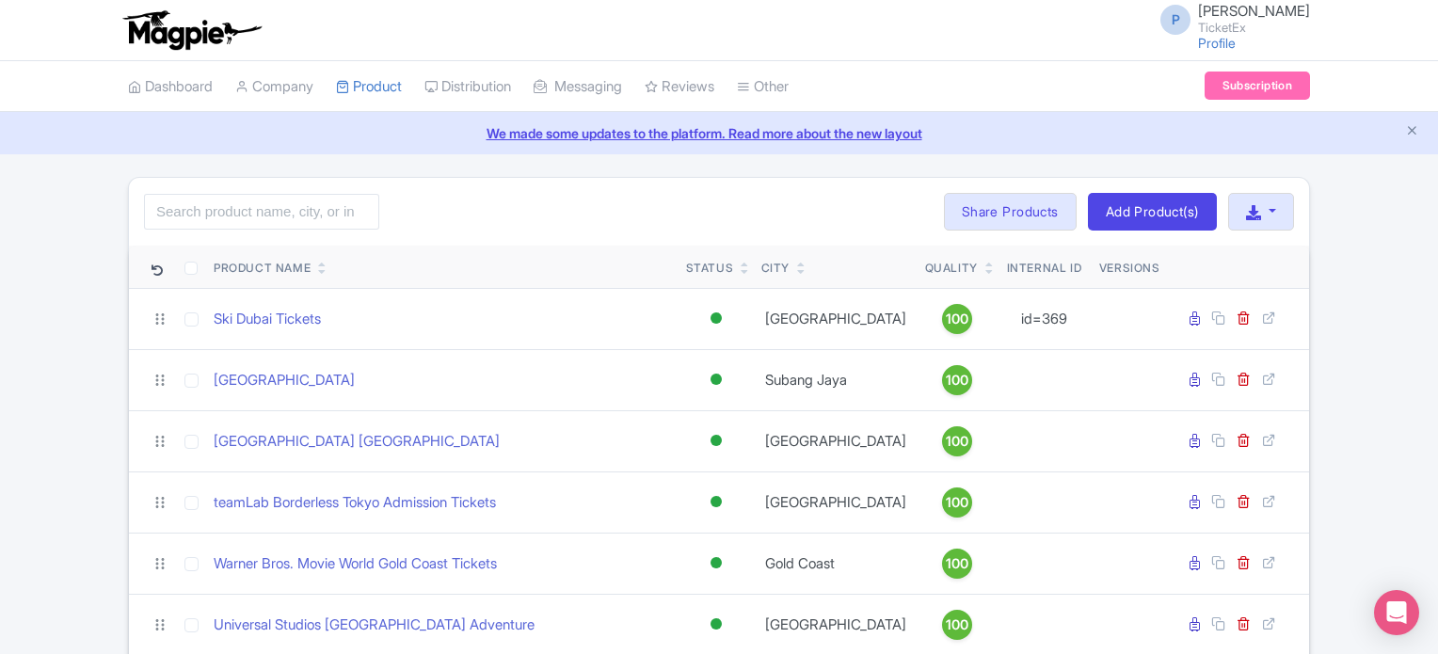
scroll to position [1740, 0]
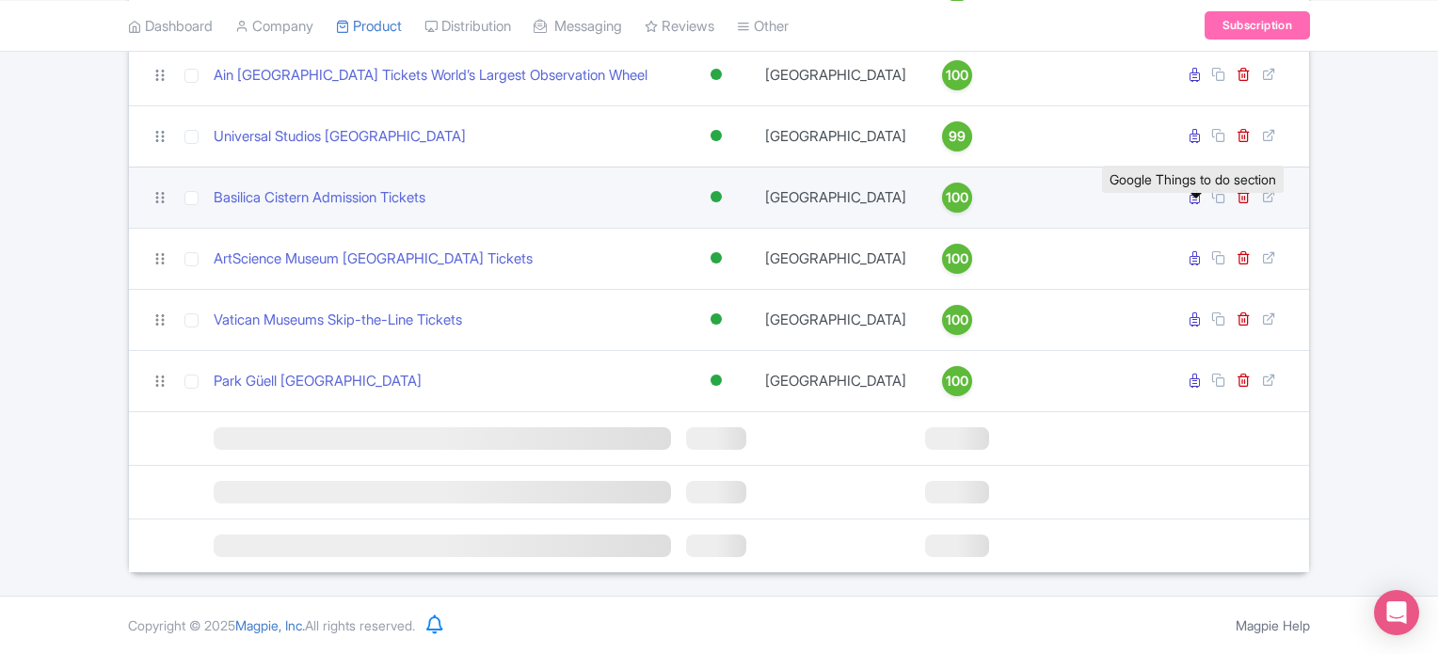
click at [1194, 200] on icon at bounding box center [1195, 197] width 10 height 14
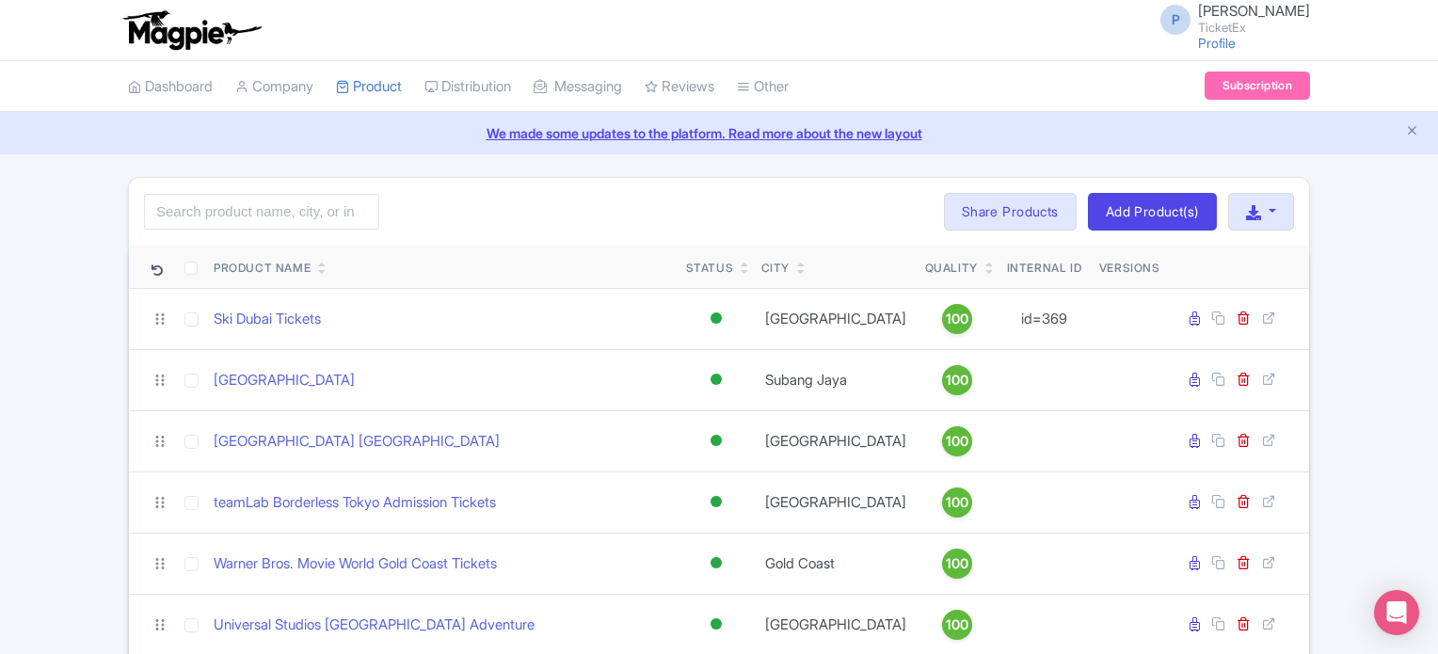
scroll to position [1740, 0]
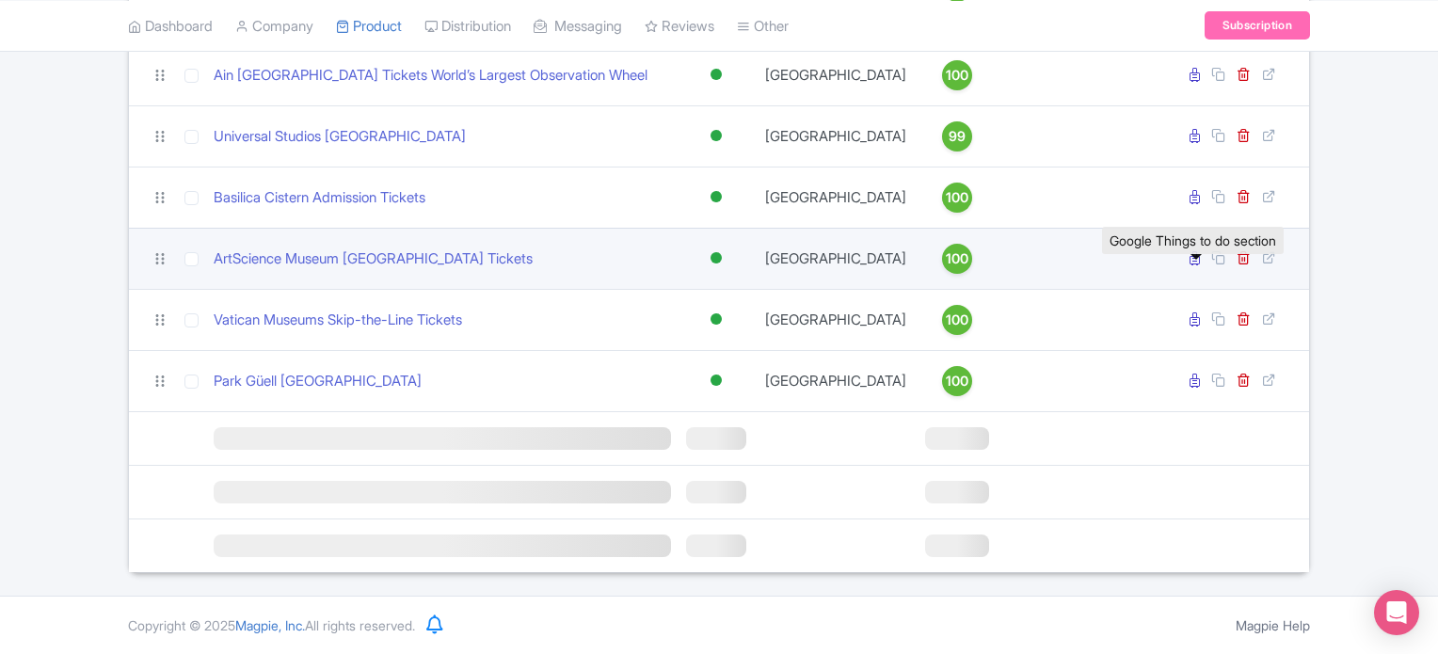
click at [1194, 259] on icon at bounding box center [1195, 258] width 10 height 14
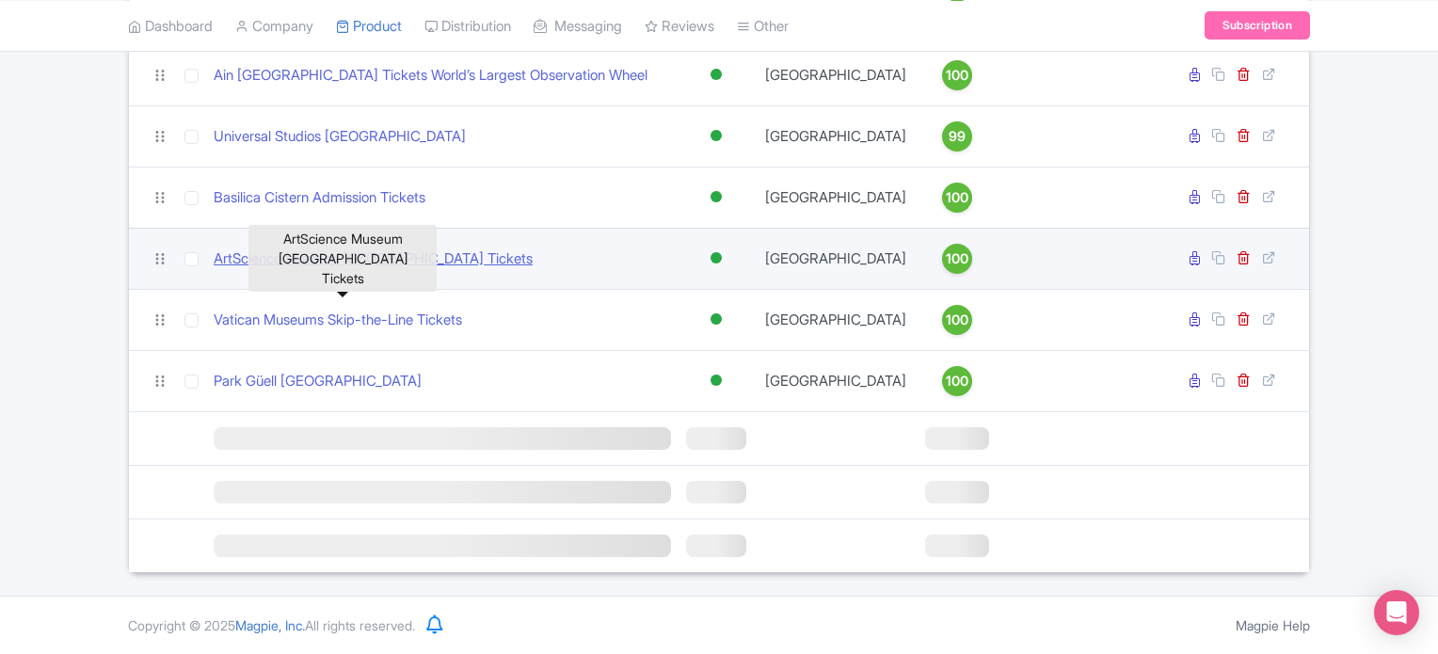
click at [371, 258] on link "ArtScience Museum [GEOGRAPHIC_DATA] Tickets" at bounding box center [373, 259] width 319 height 22
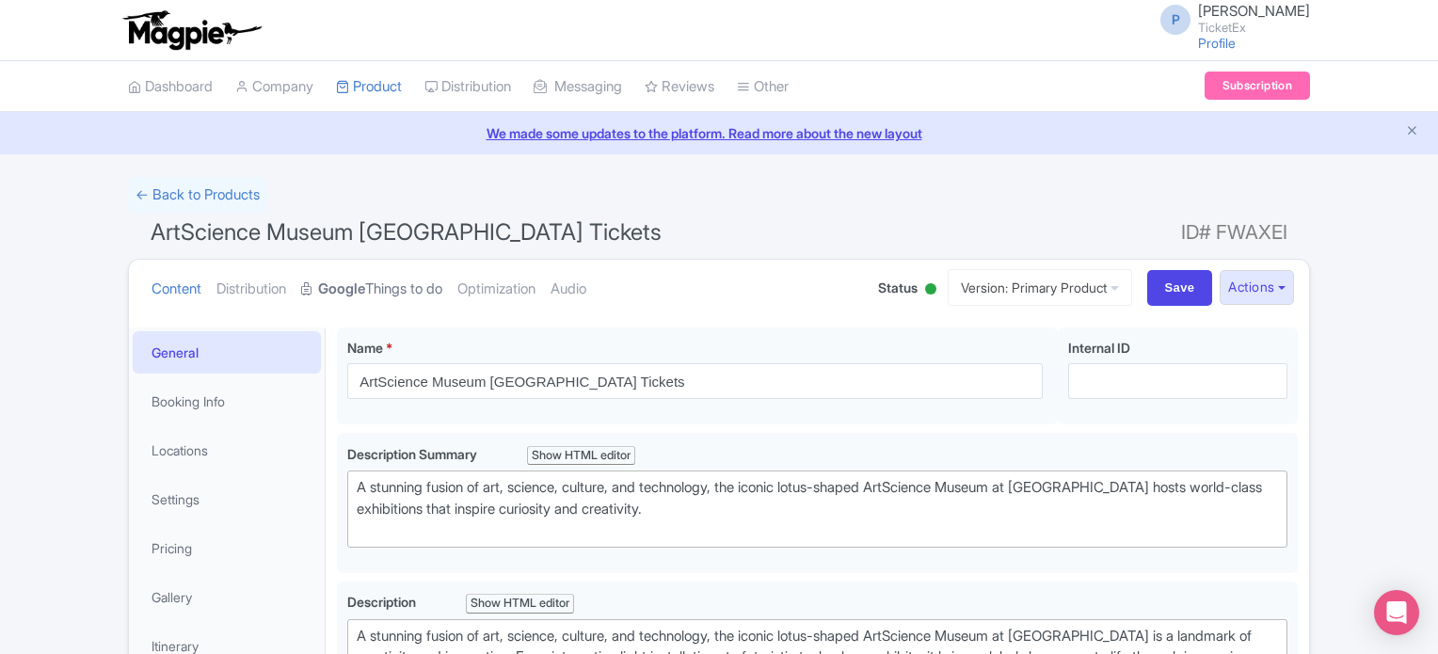
click at [381, 282] on link "Google Things to do" at bounding box center [371, 289] width 141 height 59
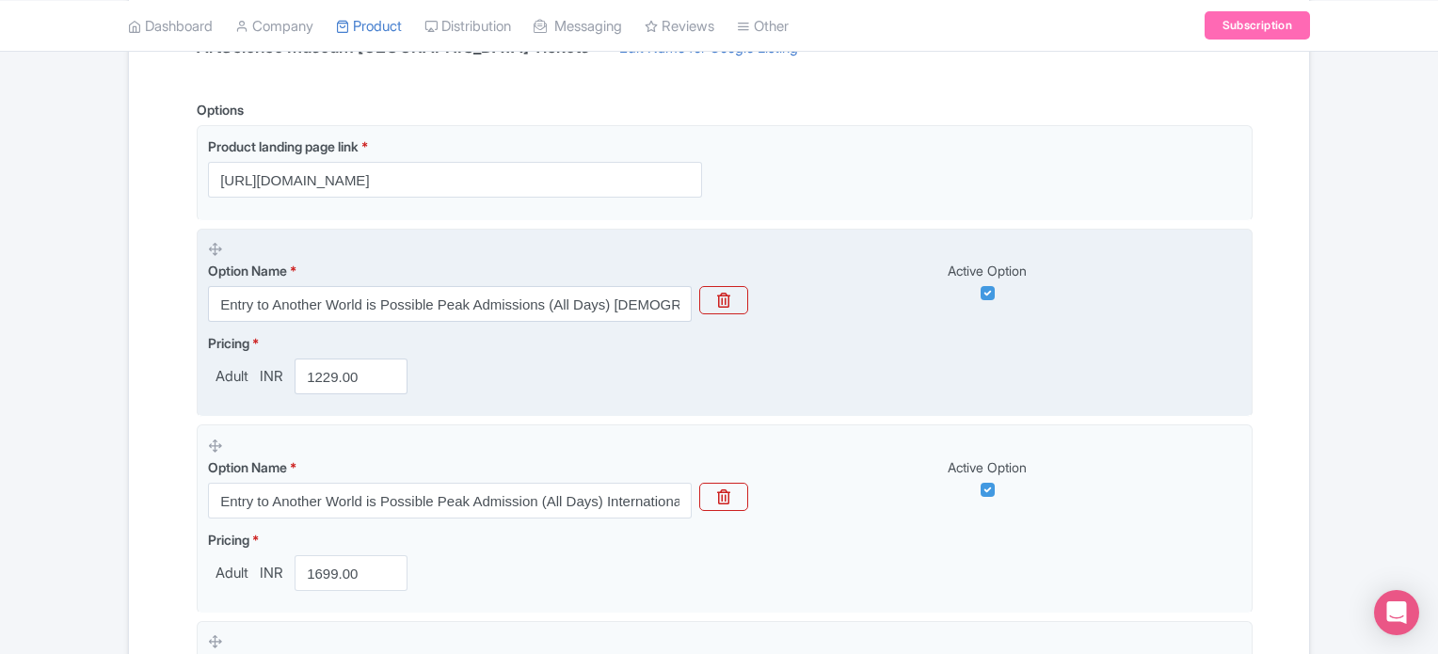
scroll to position [439, 0]
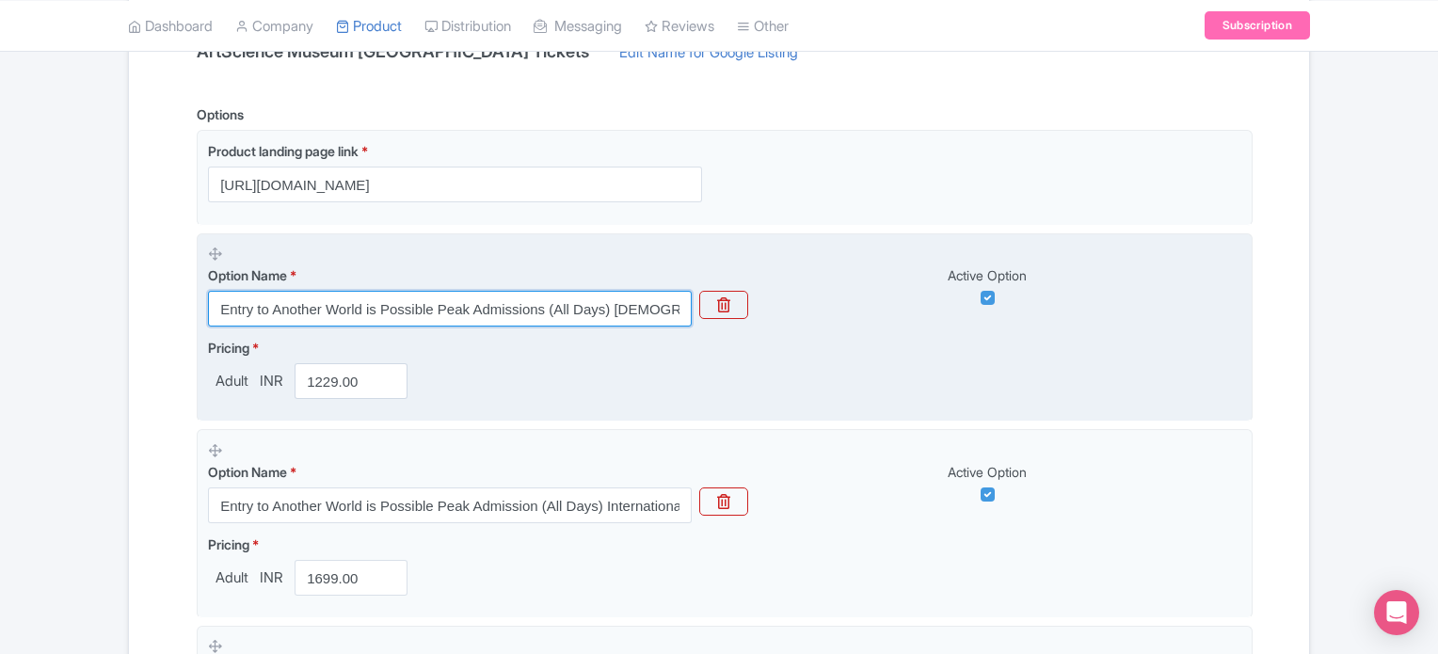
click at [492, 301] on input "Entry to Another World is Possible Peak Admissions (All Days) Singapore Residen…" at bounding box center [450, 309] width 484 height 36
click at [395, 310] on input "Entry to Another World is Possible Peak Admissions (All Days) Singapore Residen…" at bounding box center [450, 309] width 484 height 36
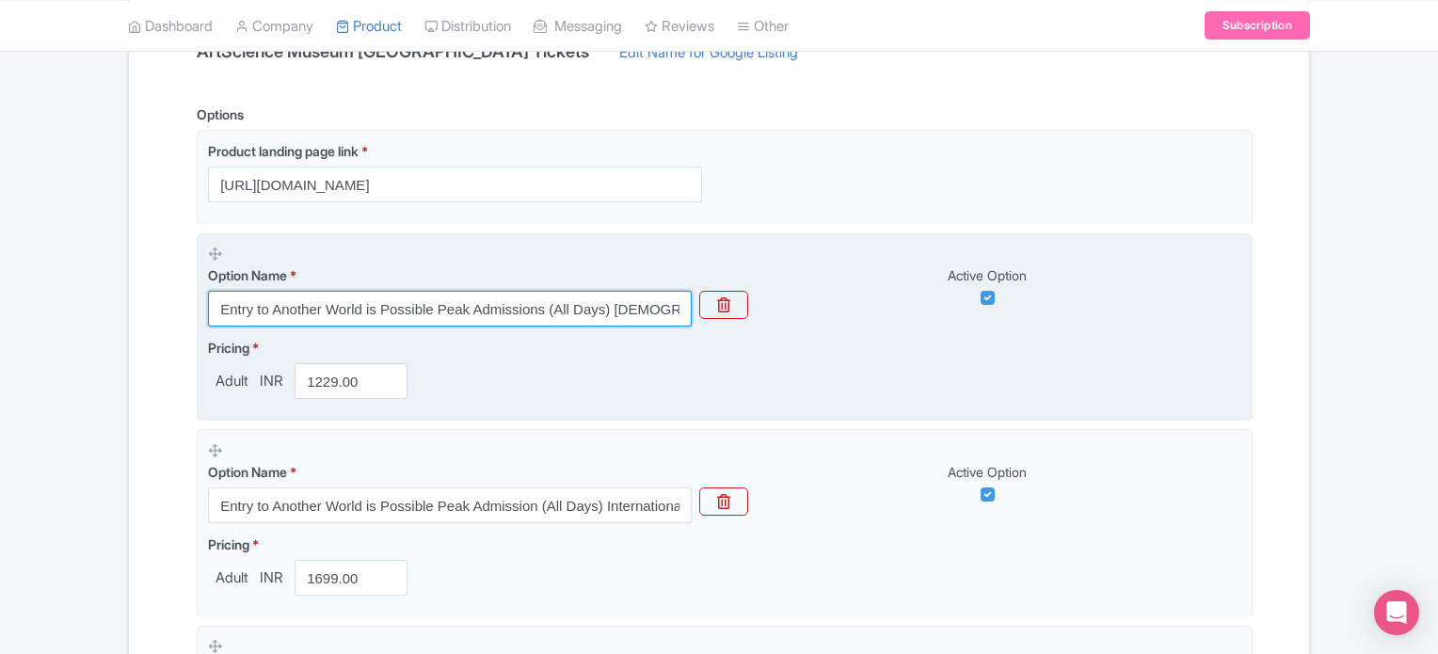
click at [487, 311] on input "Entry to Another World is Possible Peak Admissions (All Days) Singapore Residen…" at bounding box center [450, 309] width 484 height 36
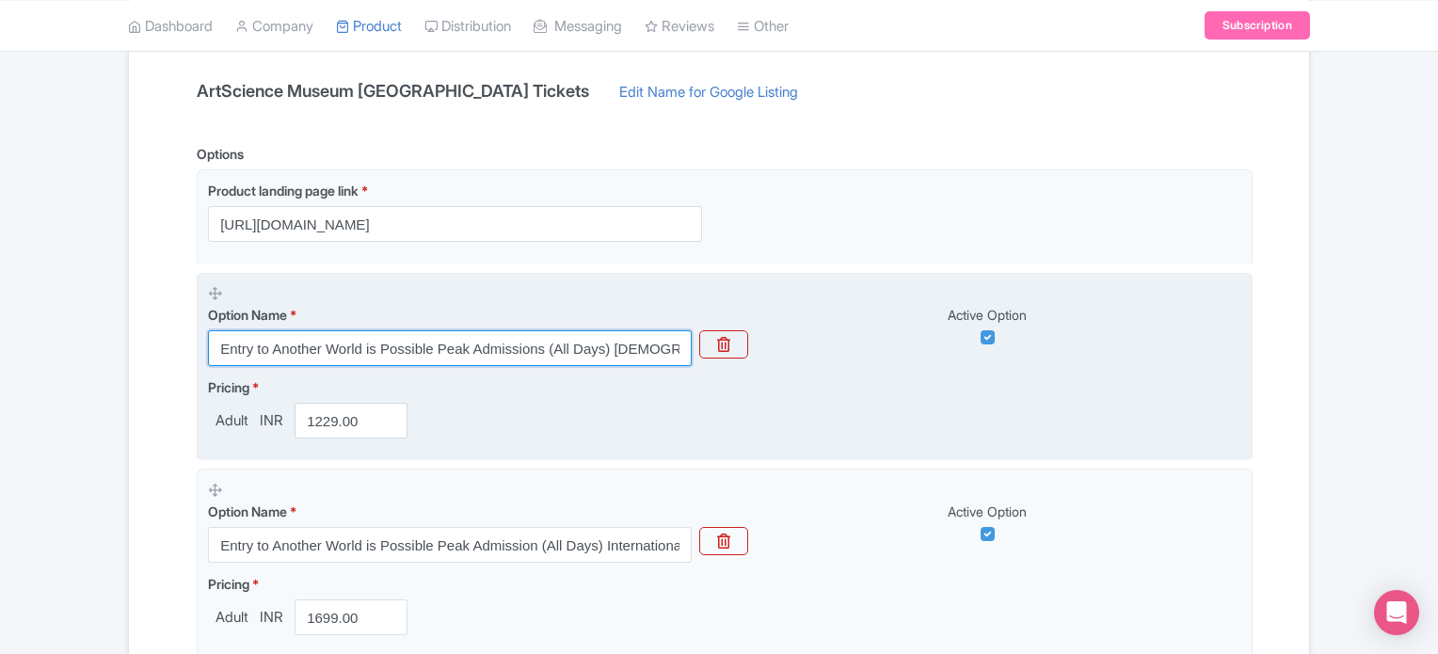
scroll to position [435, 0]
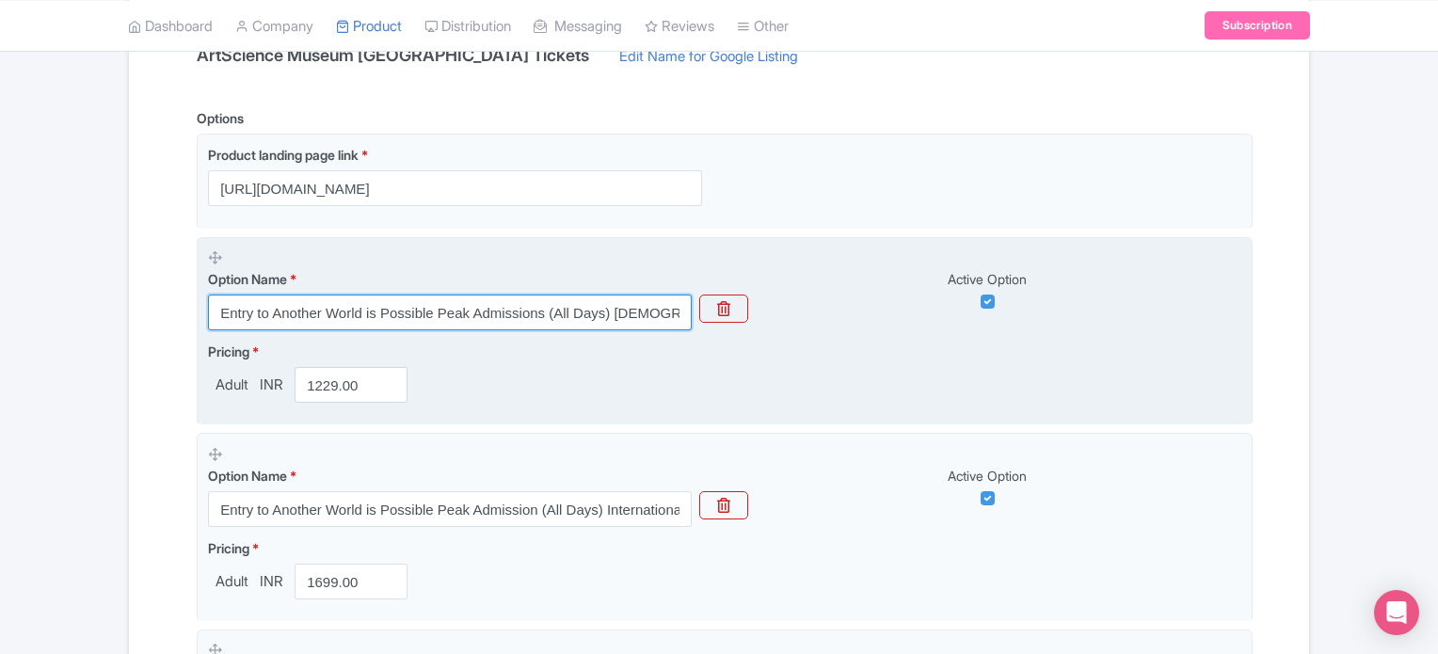
click at [487, 311] on input "Entry to Another World is Possible Peak Admissions (All Days) Singapore Residen…" at bounding box center [450, 313] width 484 height 36
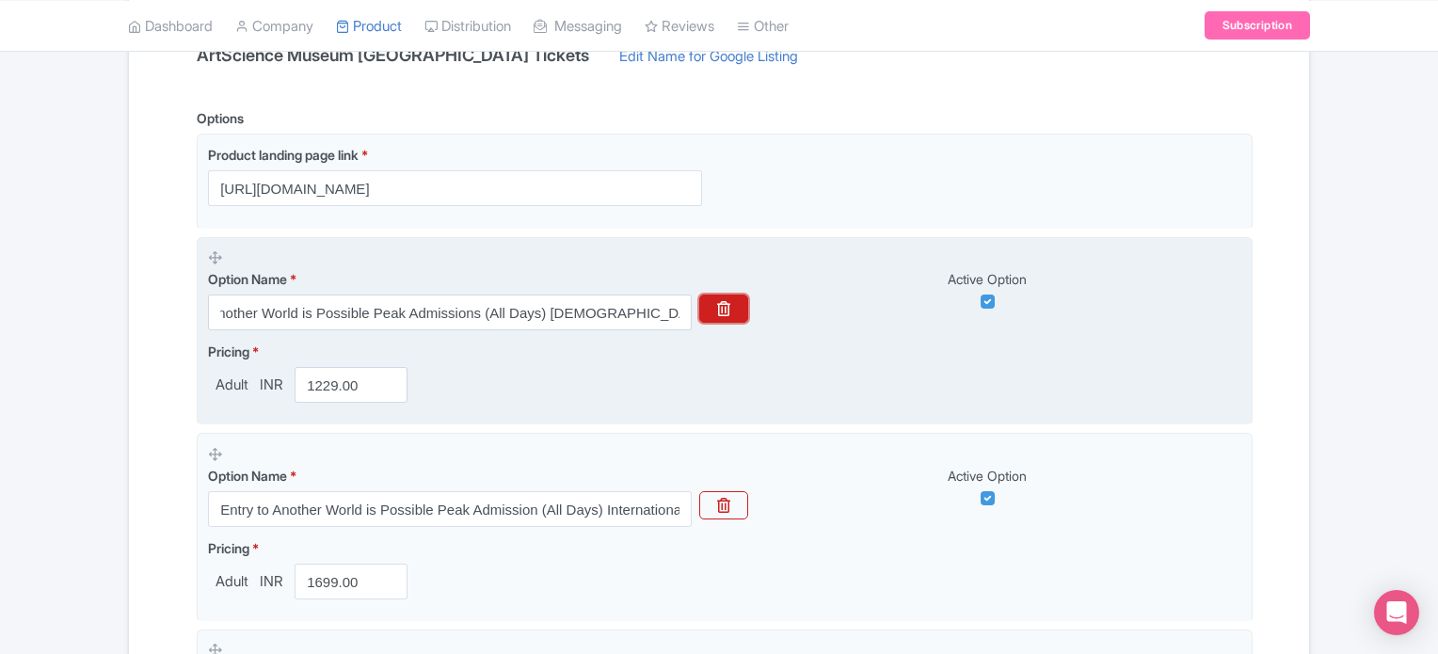
scroll to position [0, 0]
click at [734, 311] on button "button" at bounding box center [723, 309] width 49 height 28
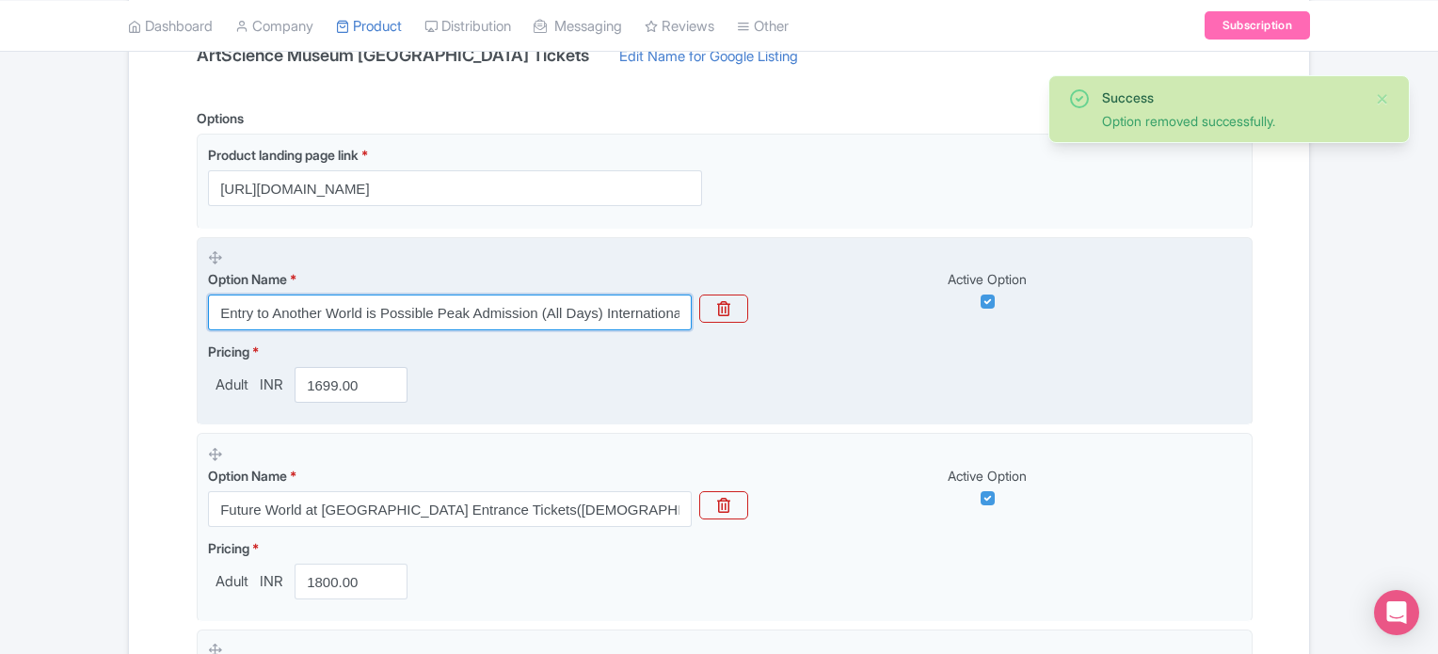
click at [610, 316] on input "Entry to Another World is Possible Peak Admission (All Days) International Visi…" at bounding box center [450, 313] width 484 height 36
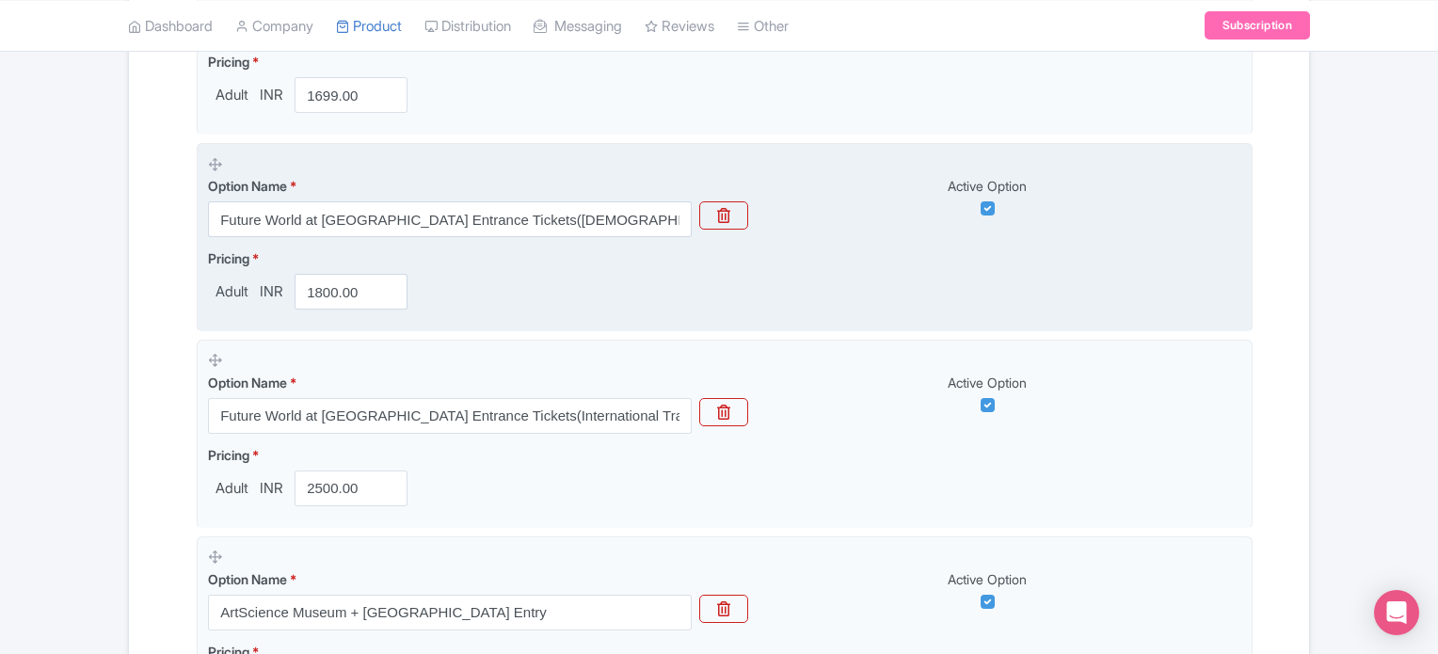
scroll to position [727, 0]
type input "ArtScience Museum Singapore Peak Admission (All Days) International Visitors"
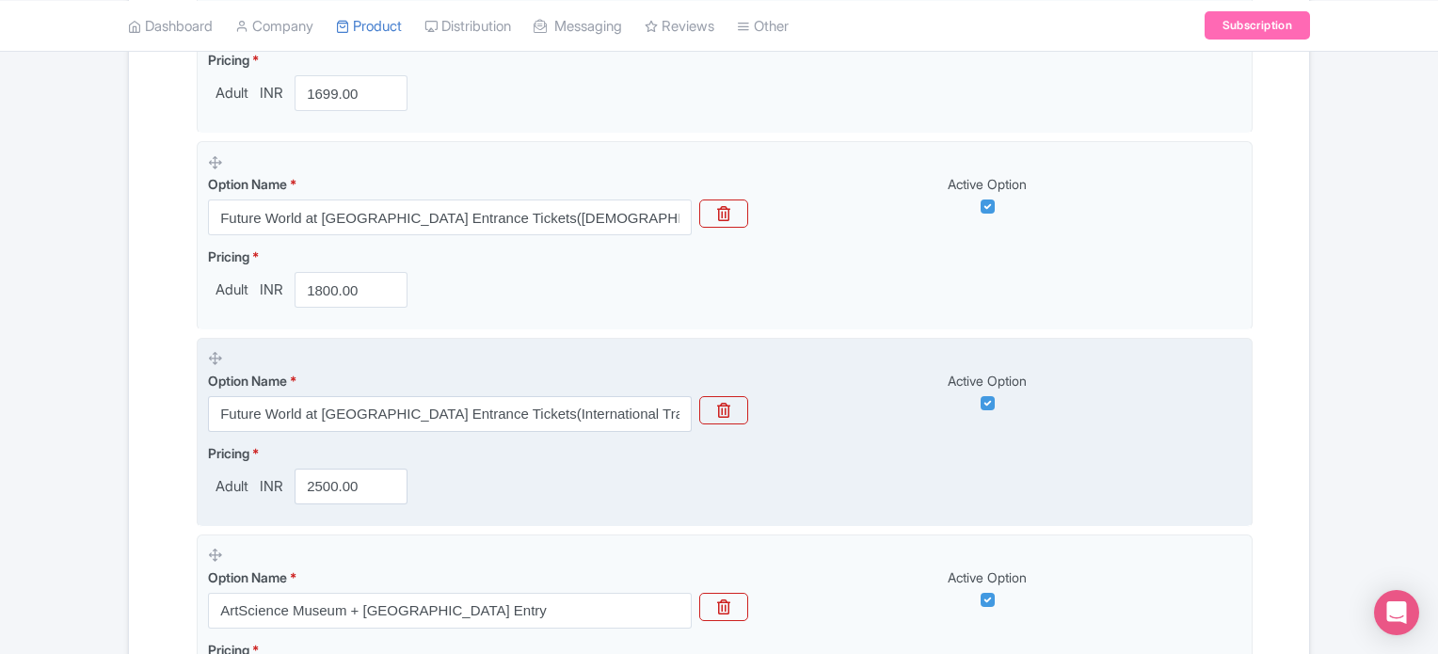
drag, startPoint x: 633, startPoint y: 358, endPoint x: 504, endPoint y: 367, distance: 130.2
click at [504, 367] on div "Option Name * Future World at ArtScience Museum Entrance Tickets(International …" at bounding box center [450, 390] width 484 height 83
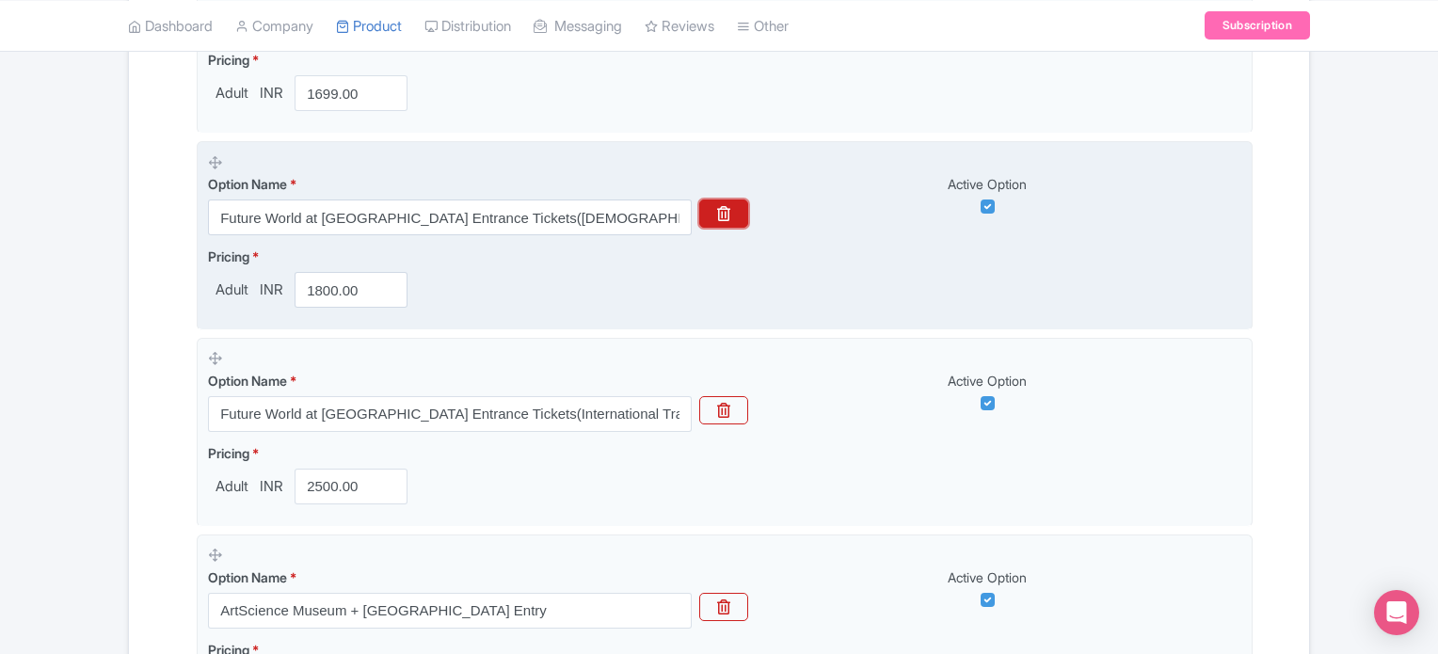
click at [729, 213] on icon "button" at bounding box center [723, 213] width 13 height 15
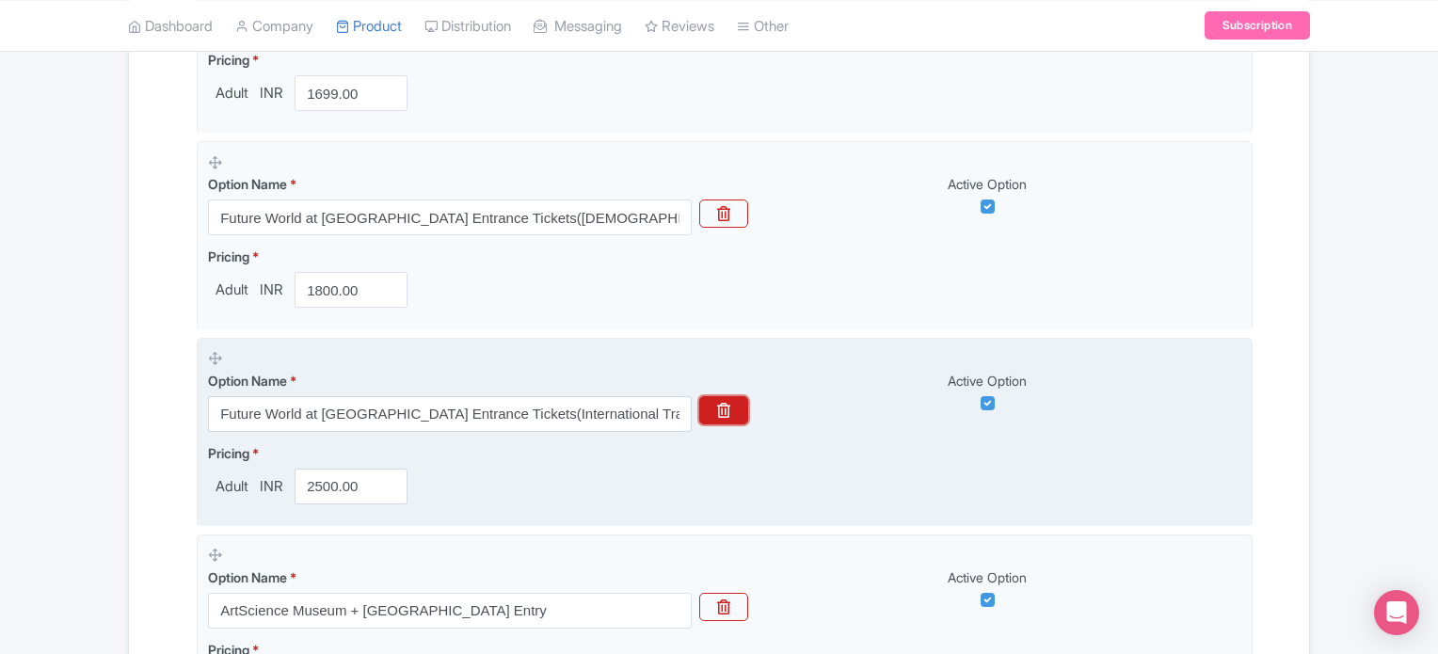
click at [732, 402] on button "button" at bounding box center [723, 410] width 49 height 28
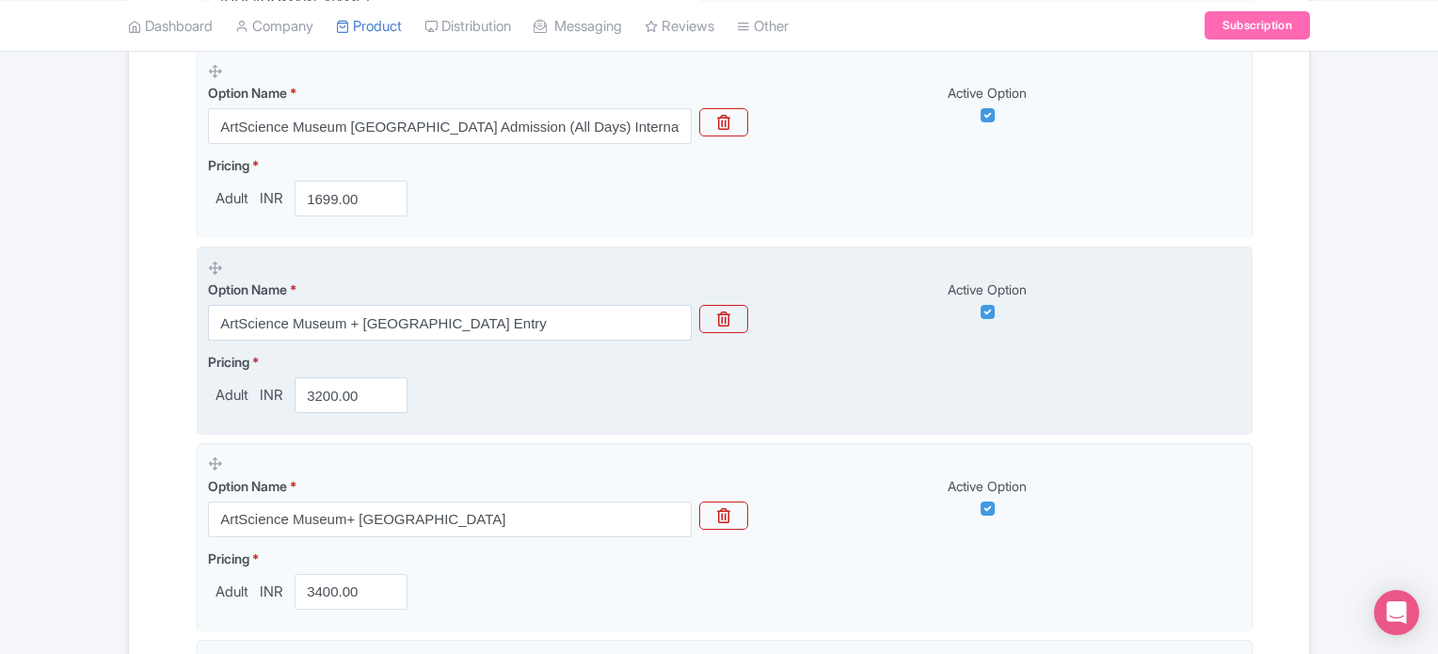
scroll to position [617, 0]
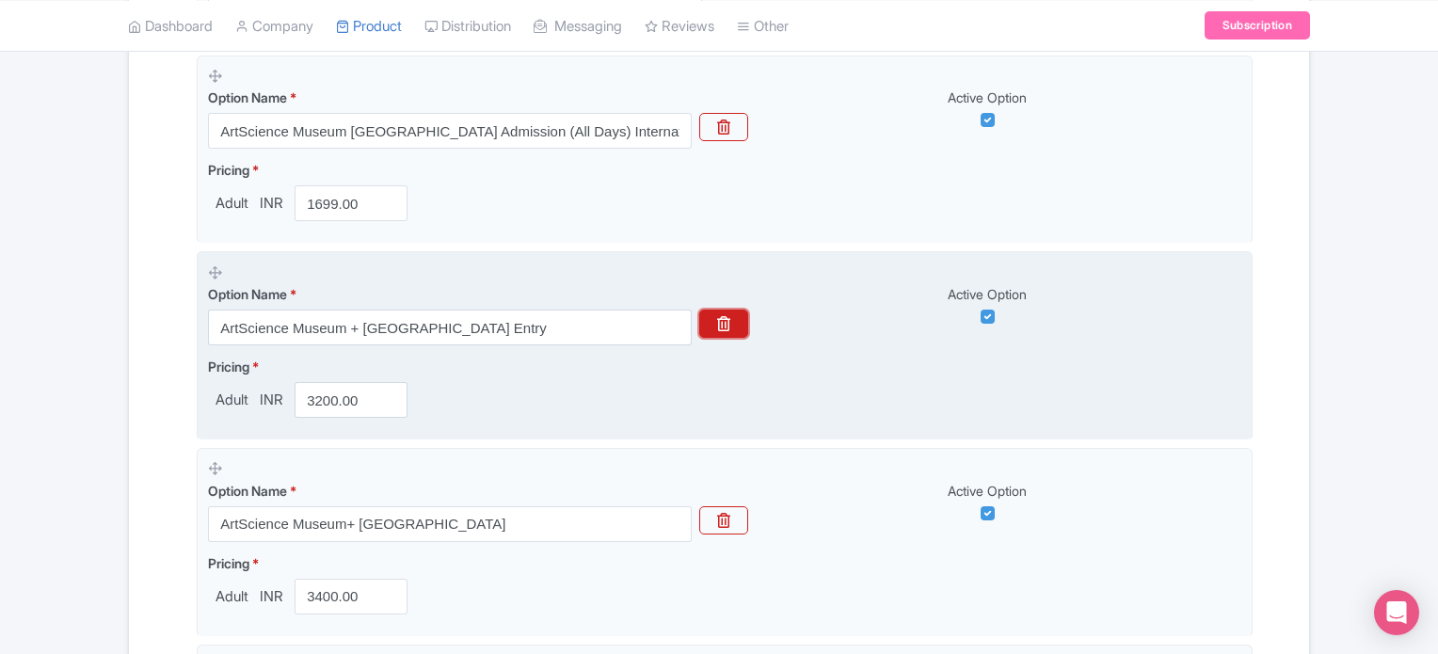
click at [725, 330] on icon "button" at bounding box center [723, 323] width 13 height 15
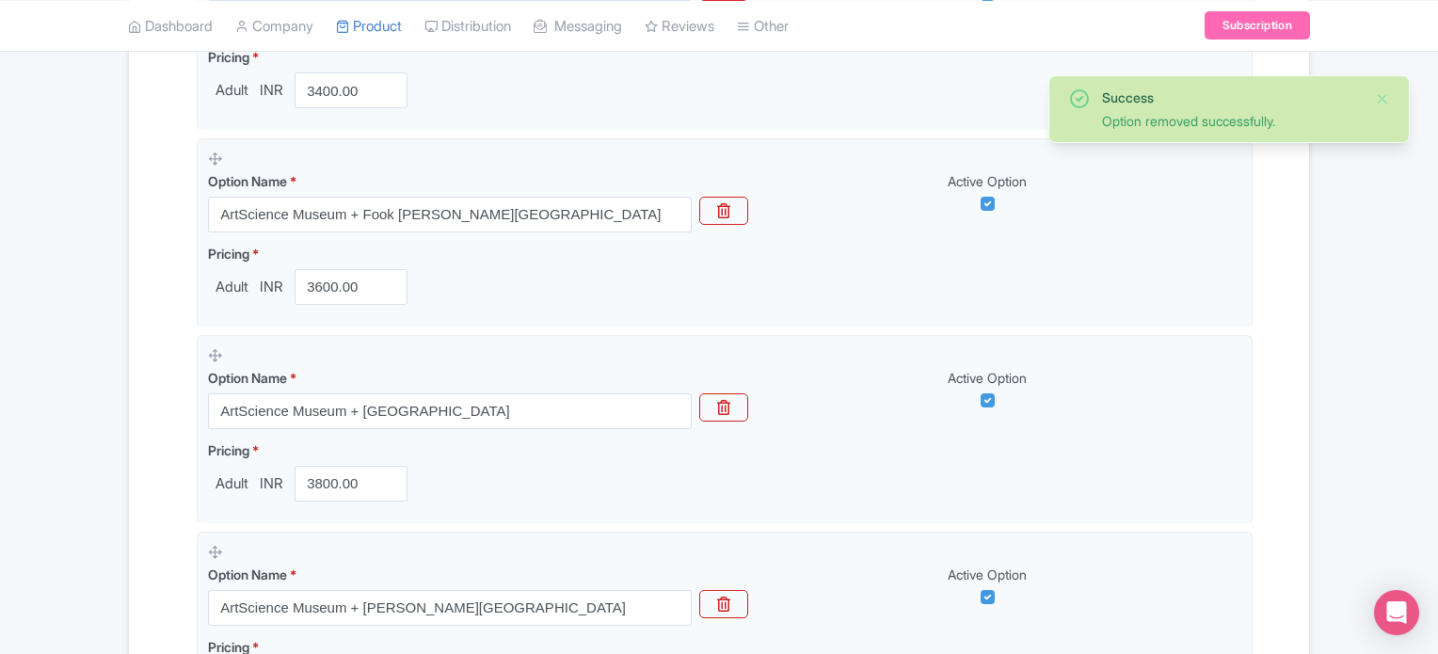
scroll to position [932, 0]
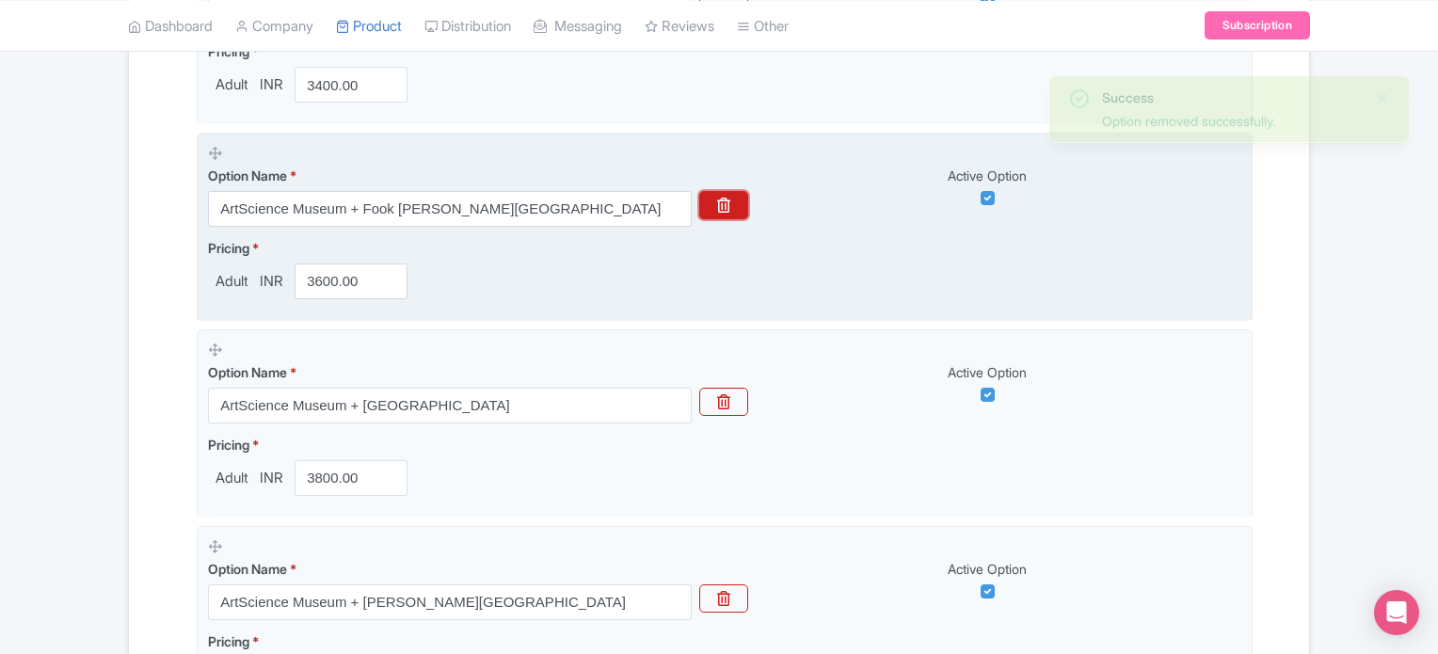
click at [723, 198] on icon "button" at bounding box center [723, 205] width 13 height 15
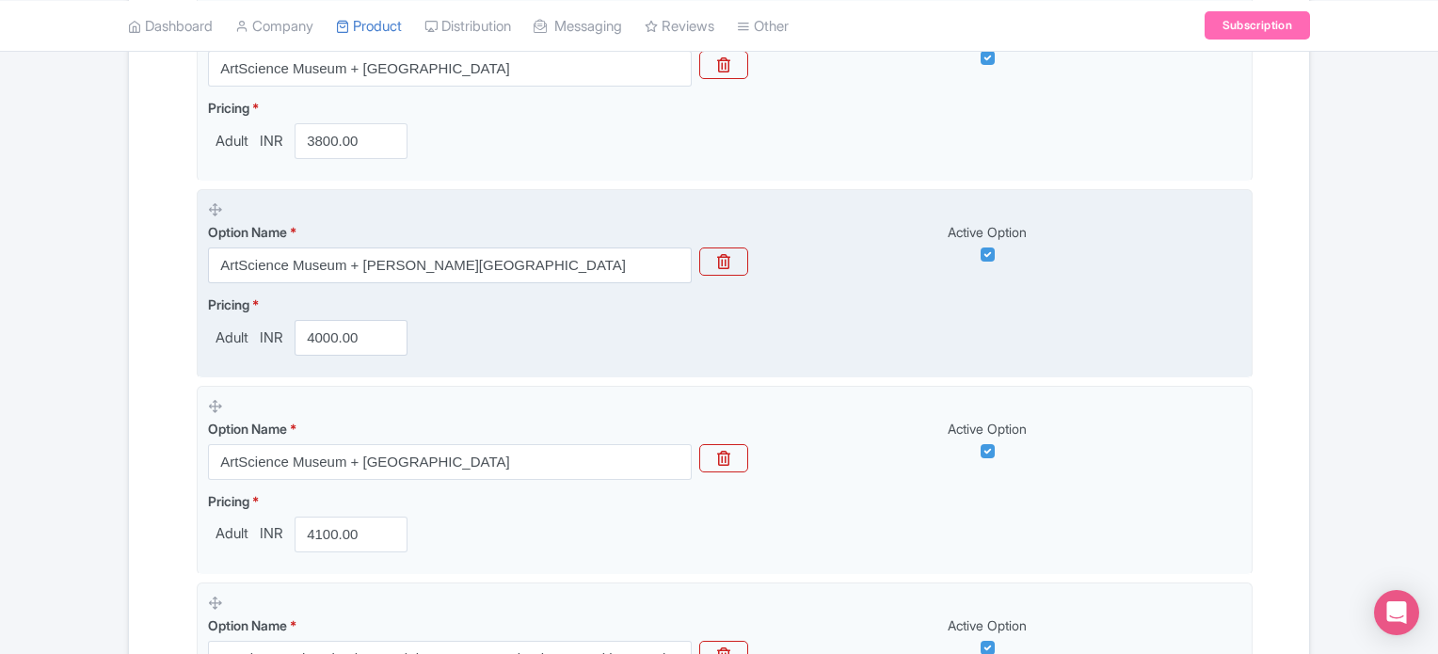
scroll to position [1087, 0]
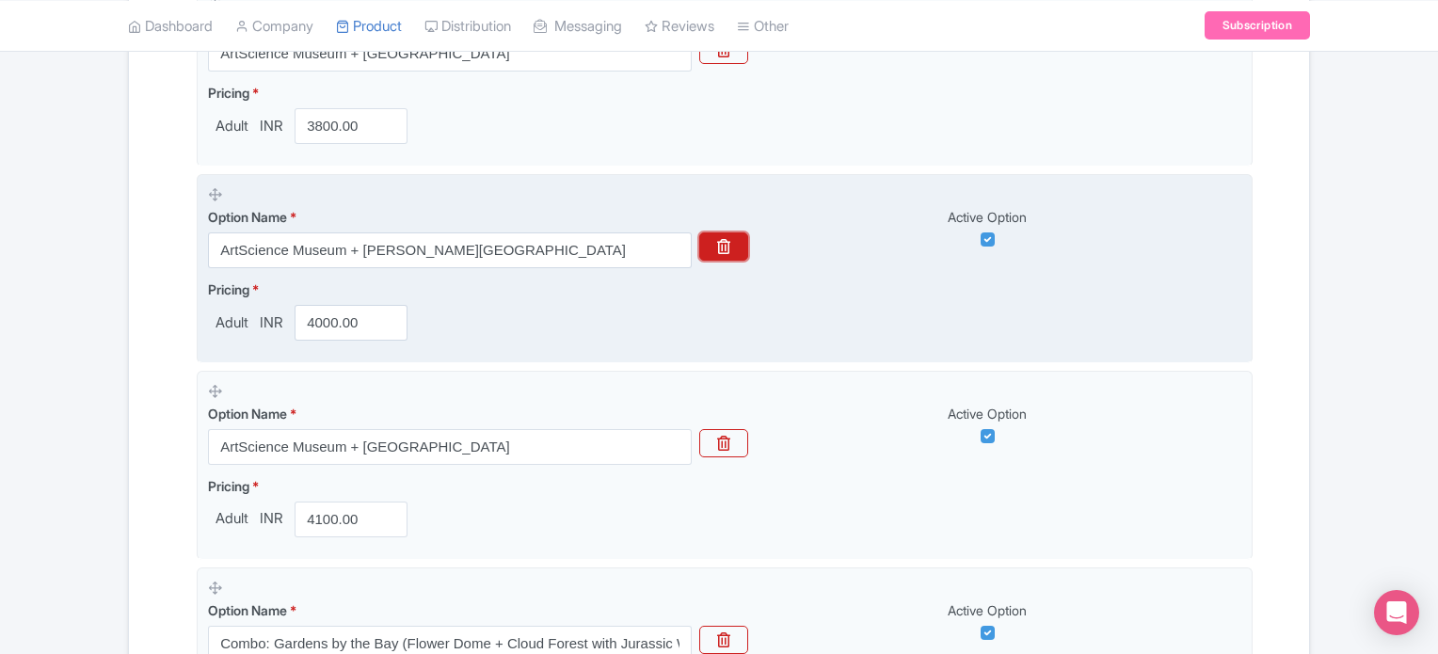
click at [737, 234] on button "button" at bounding box center [723, 246] width 49 height 28
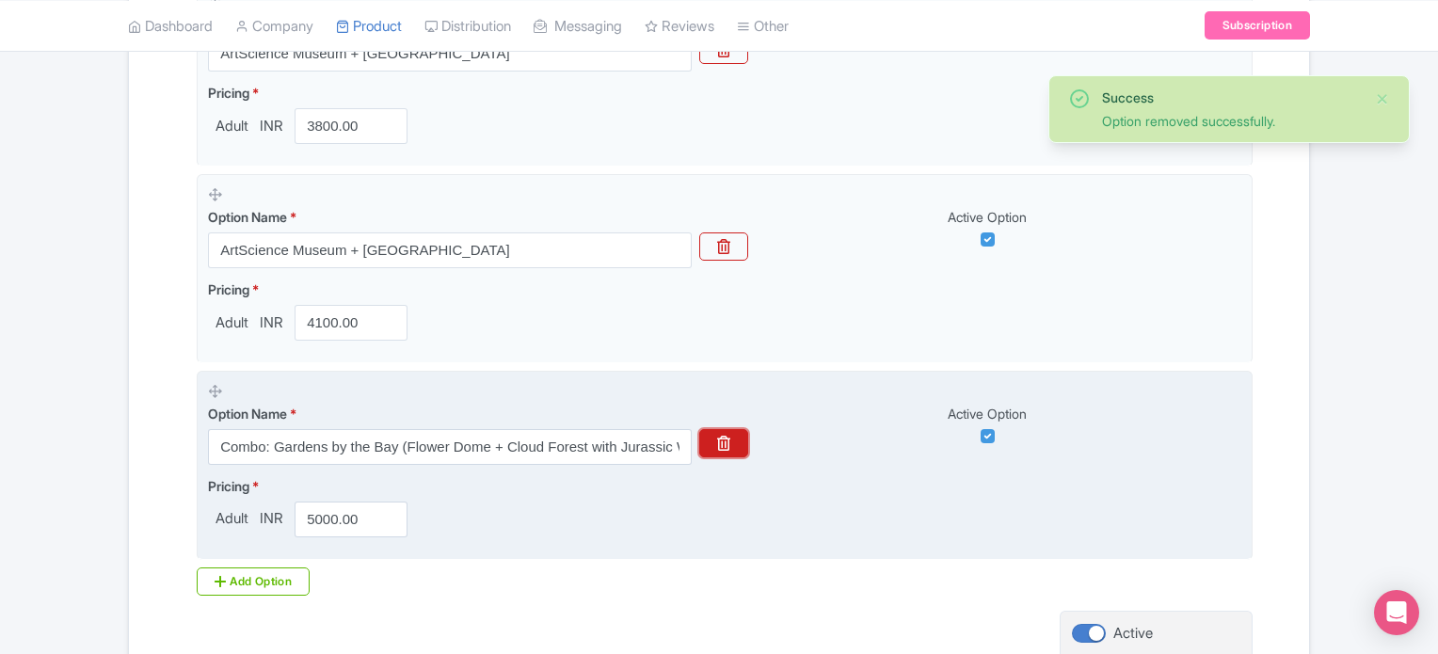
click at [728, 441] on icon "button" at bounding box center [723, 443] width 13 height 15
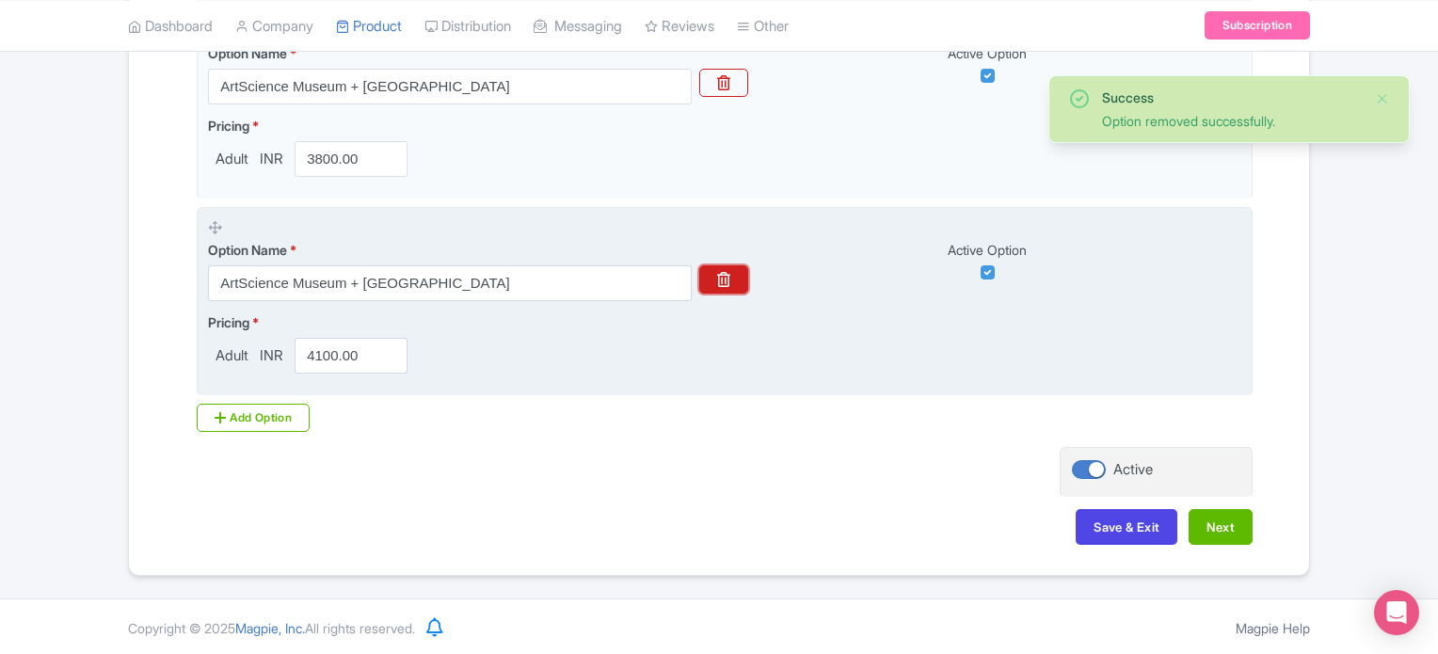
click at [719, 278] on icon "button" at bounding box center [723, 279] width 13 height 15
click at [713, 272] on button "button" at bounding box center [723, 279] width 49 height 28
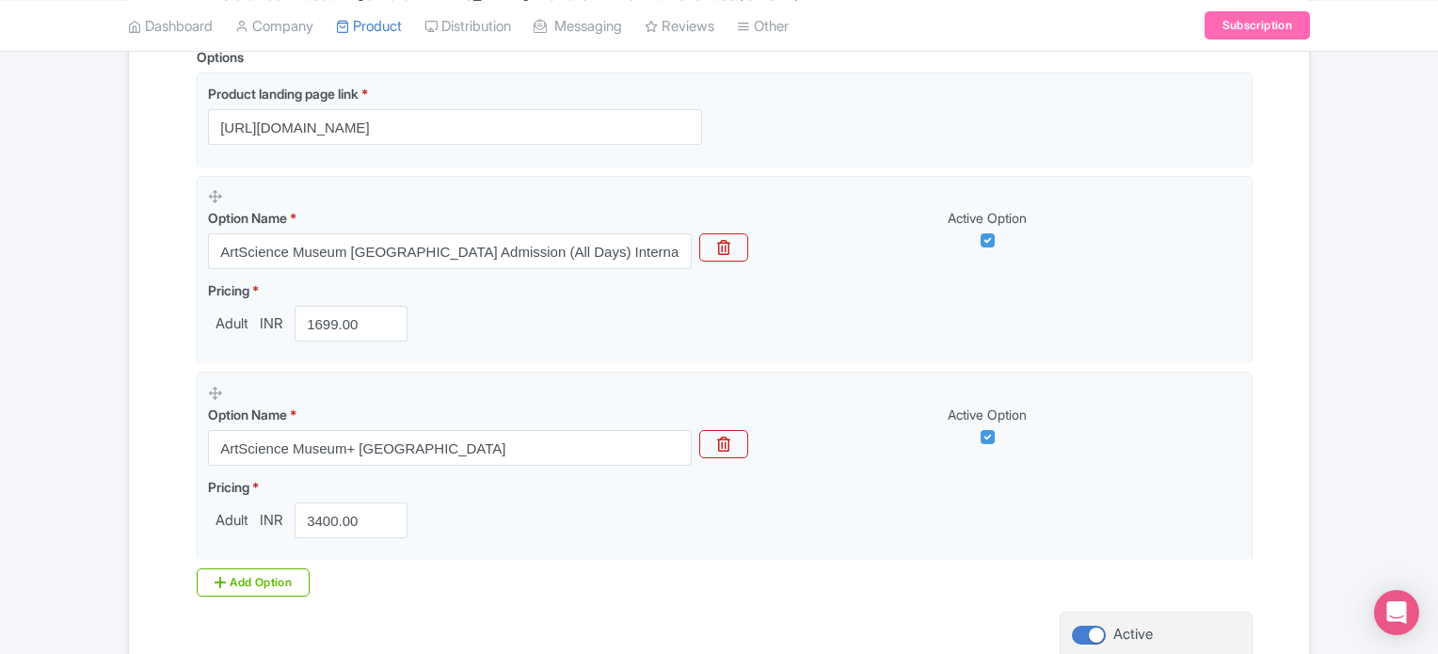
scroll to position [490, 0]
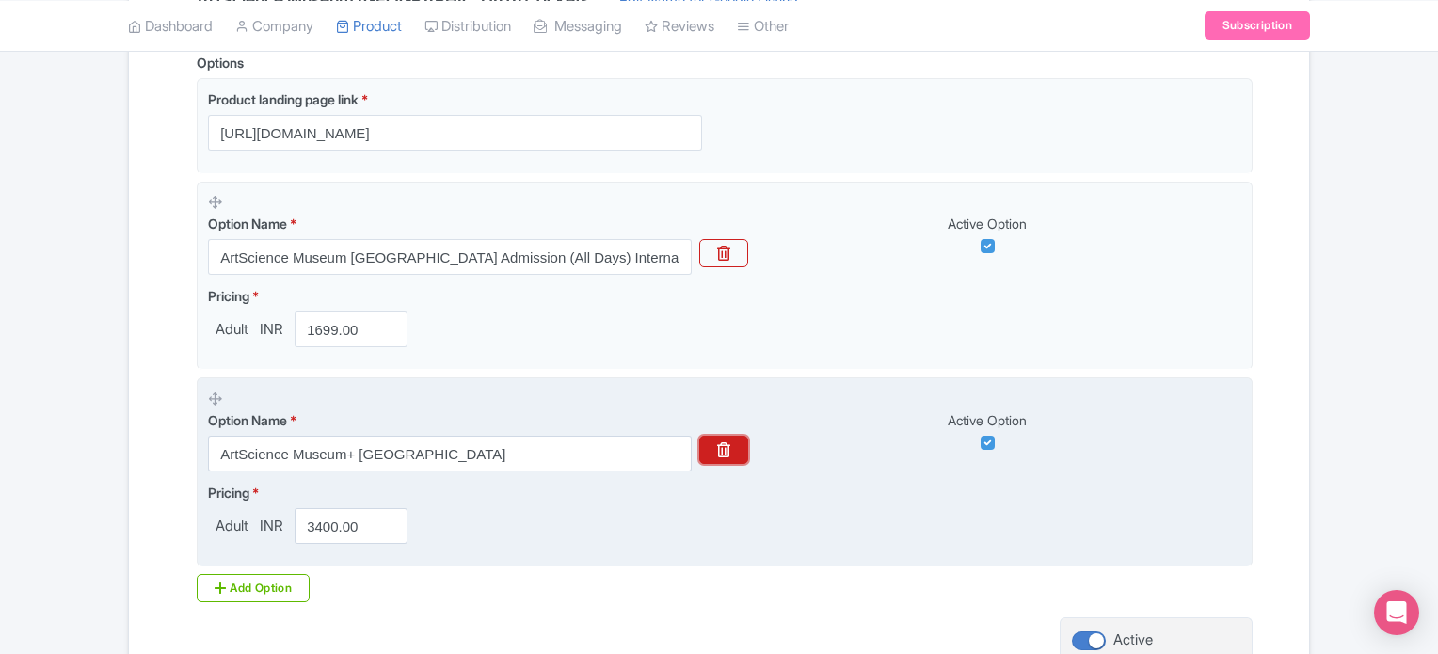
click at [724, 449] on icon "button" at bounding box center [723, 449] width 13 height 15
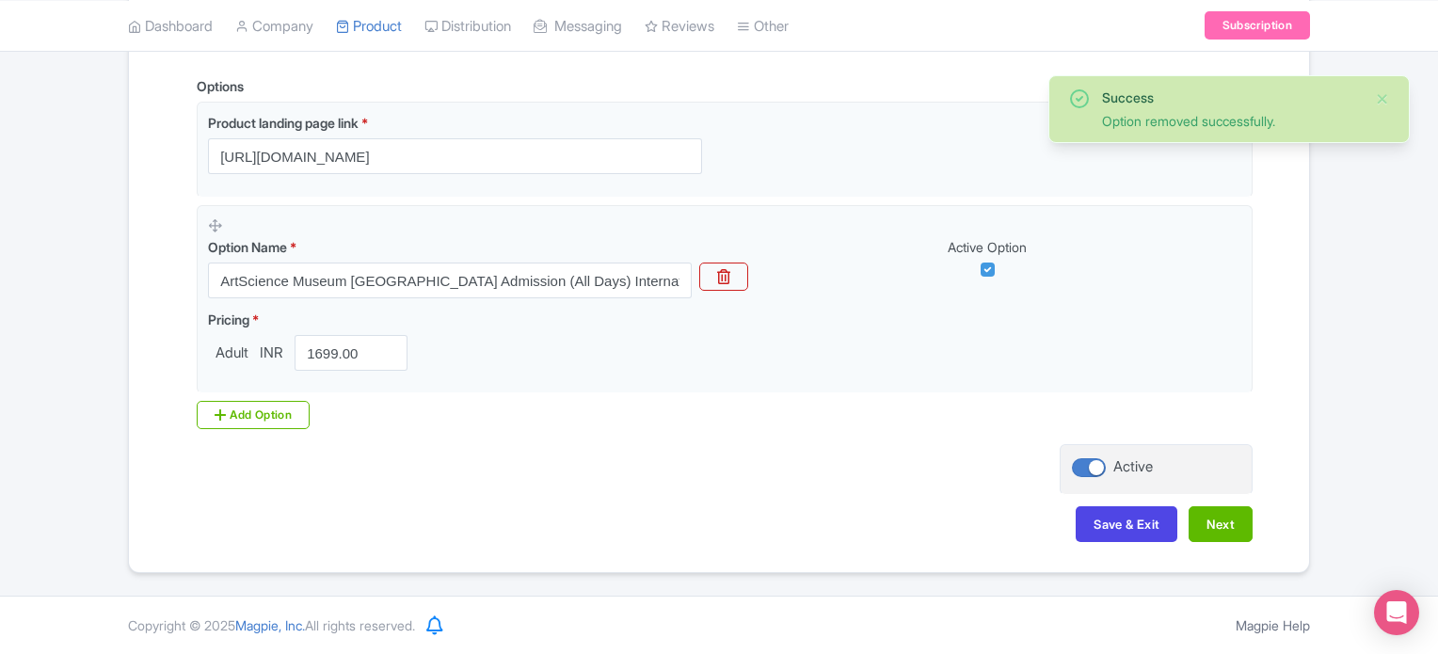
scroll to position [465, 0]
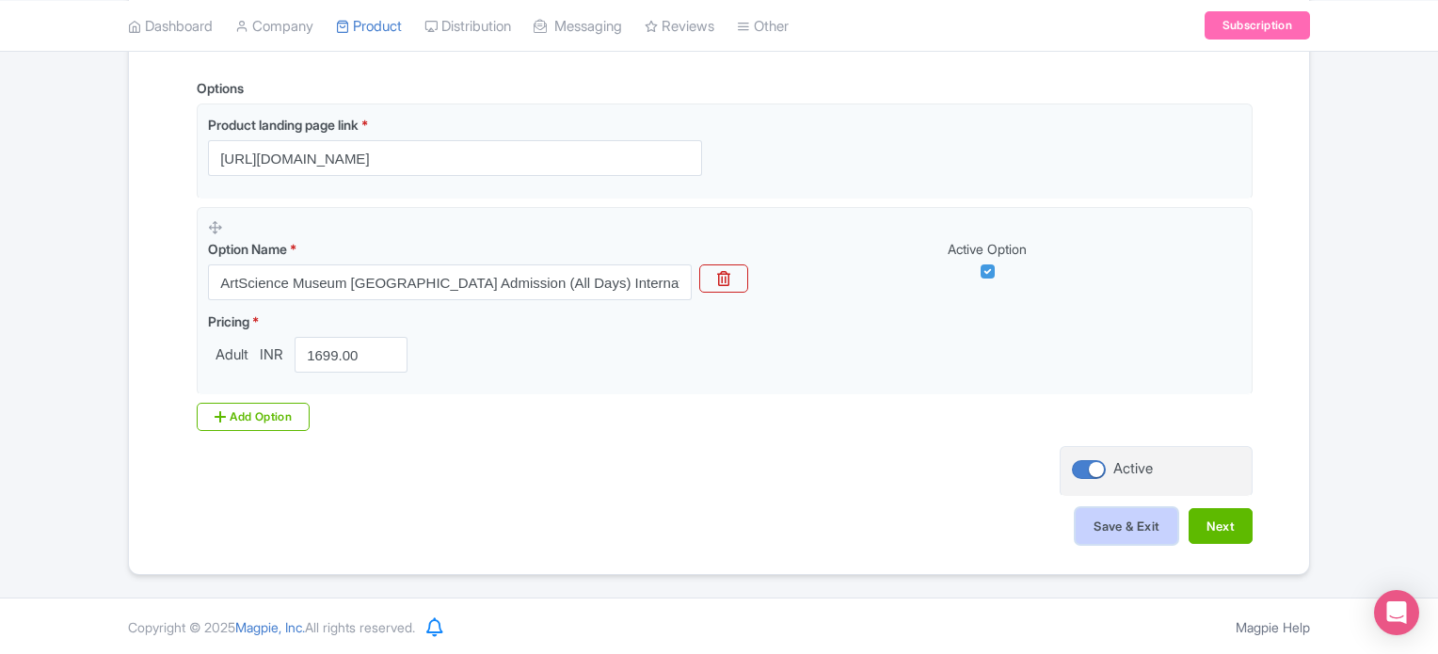
click at [1134, 529] on button "Save & Exit" at bounding box center [1127, 526] width 102 height 36
click at [413, 67] on link "My Products" at bounding box center [426, 73] width 179 height 29
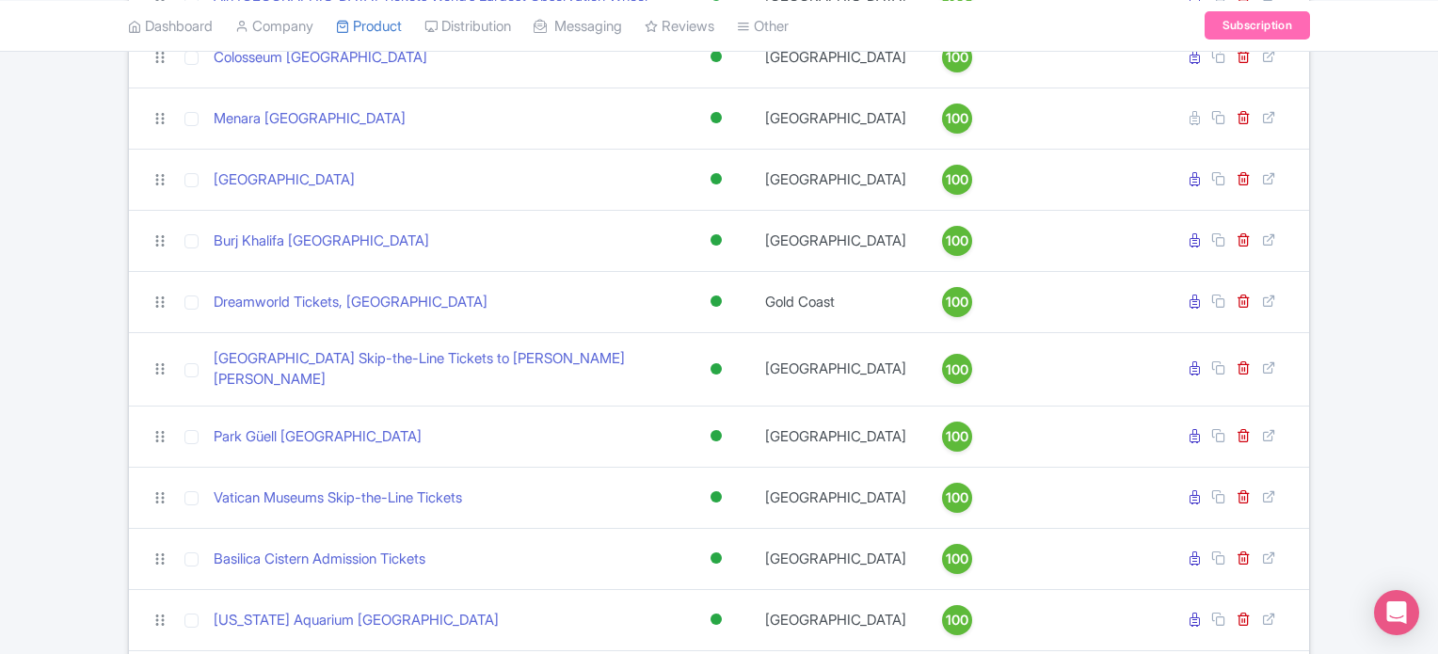
scroll to position [1795, 0]
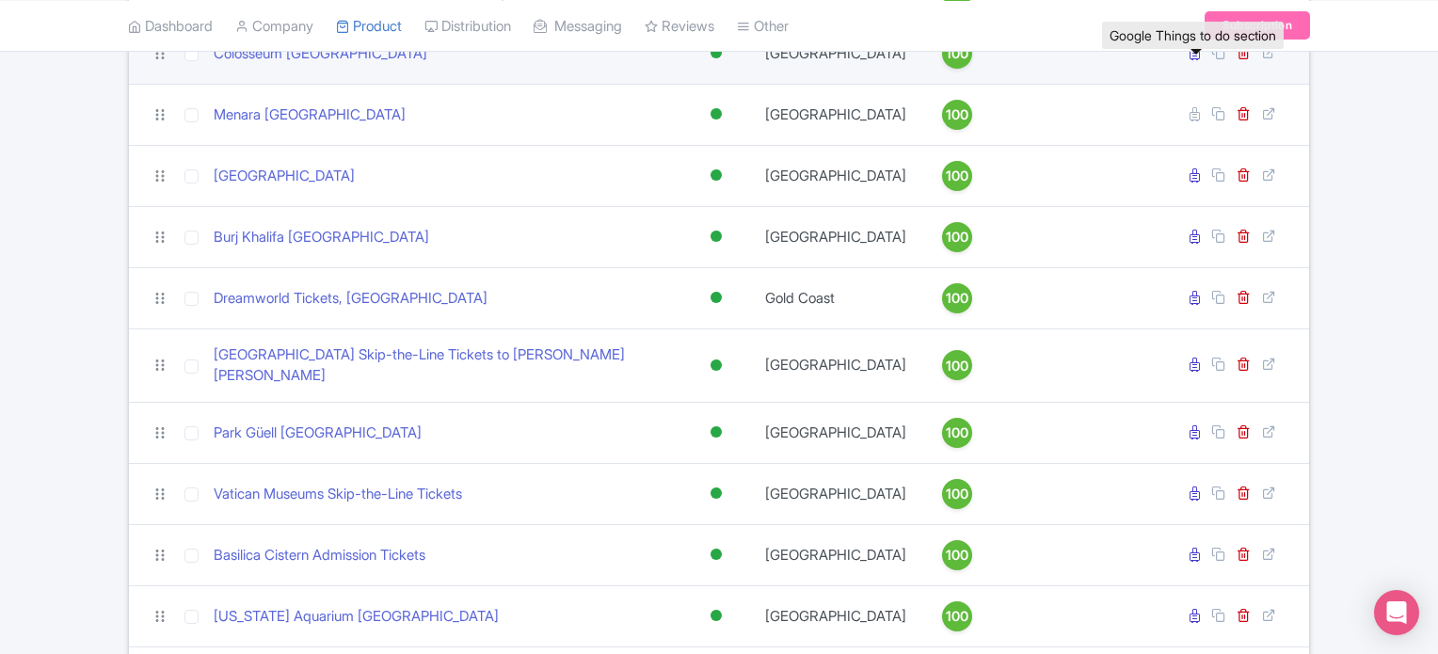
click at [1194, 60] on icon at bounding box center [1195, 53] width 10 height 14
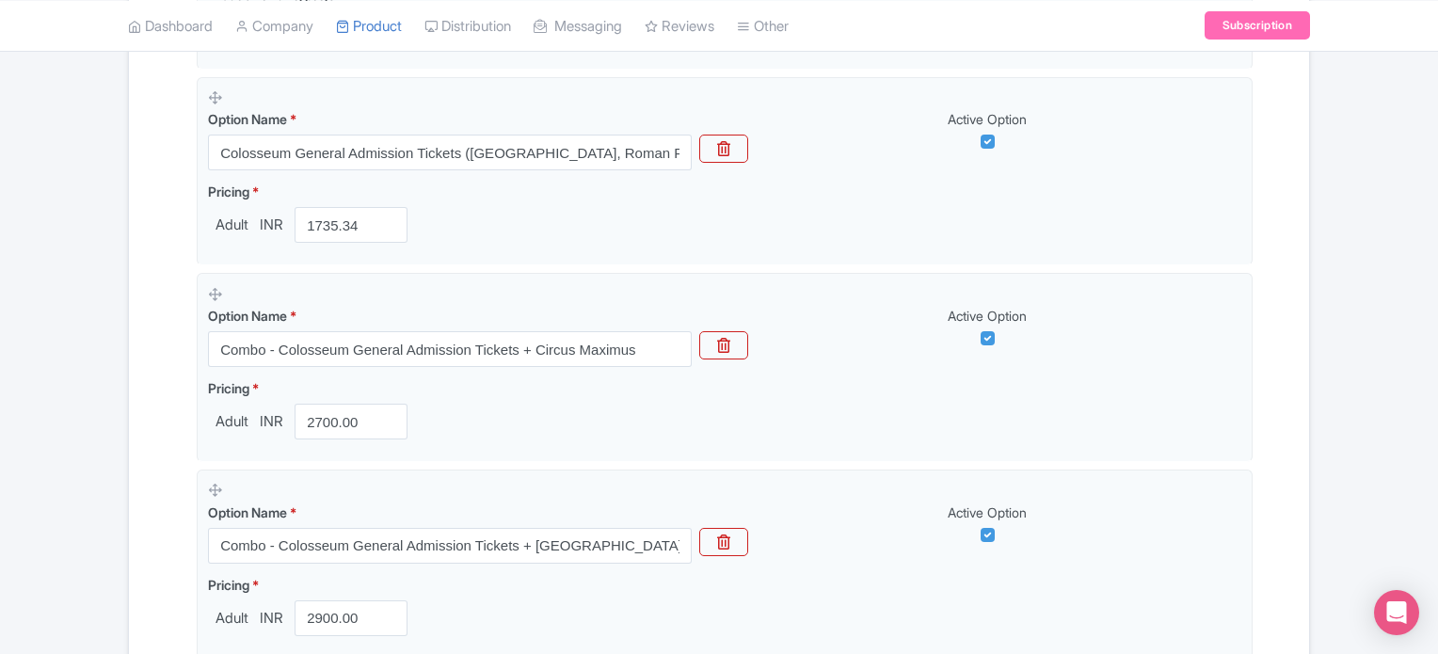
scroll to position [594, 0]
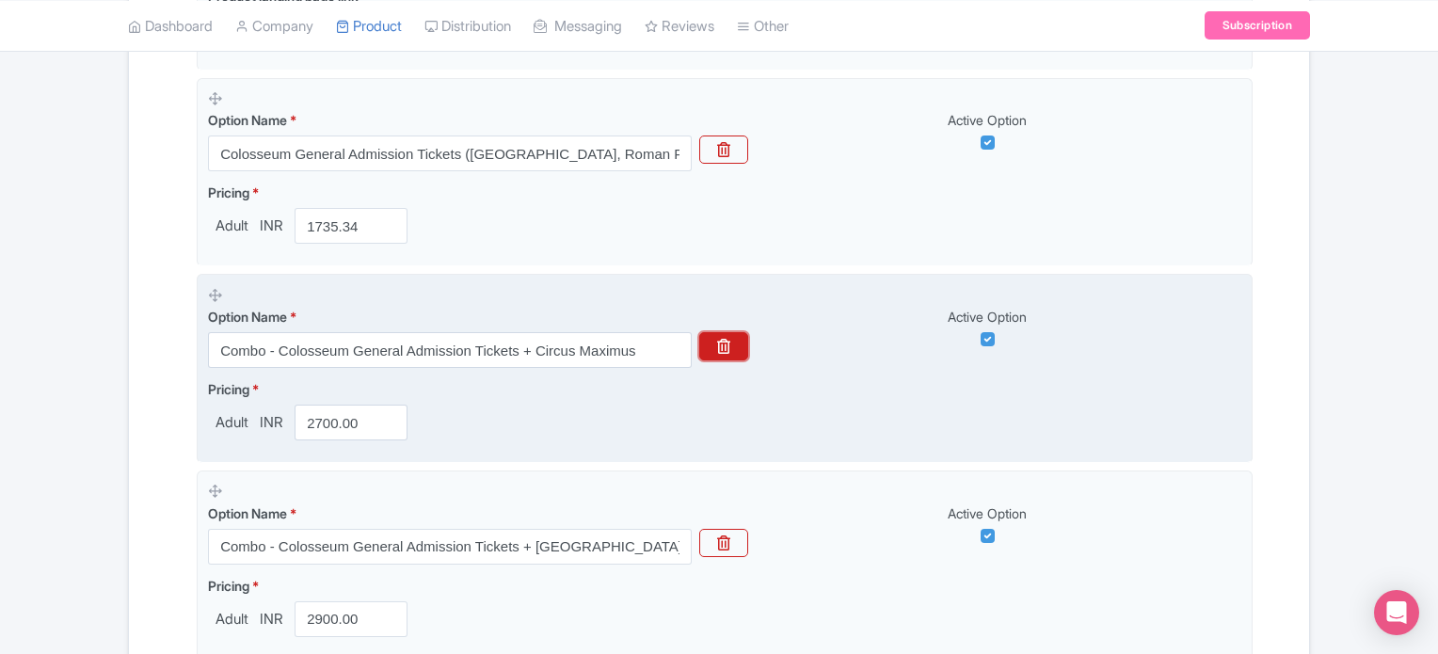
click at [723, 348] on icon "button" at bounding box center [723, 346] width 13 height 15
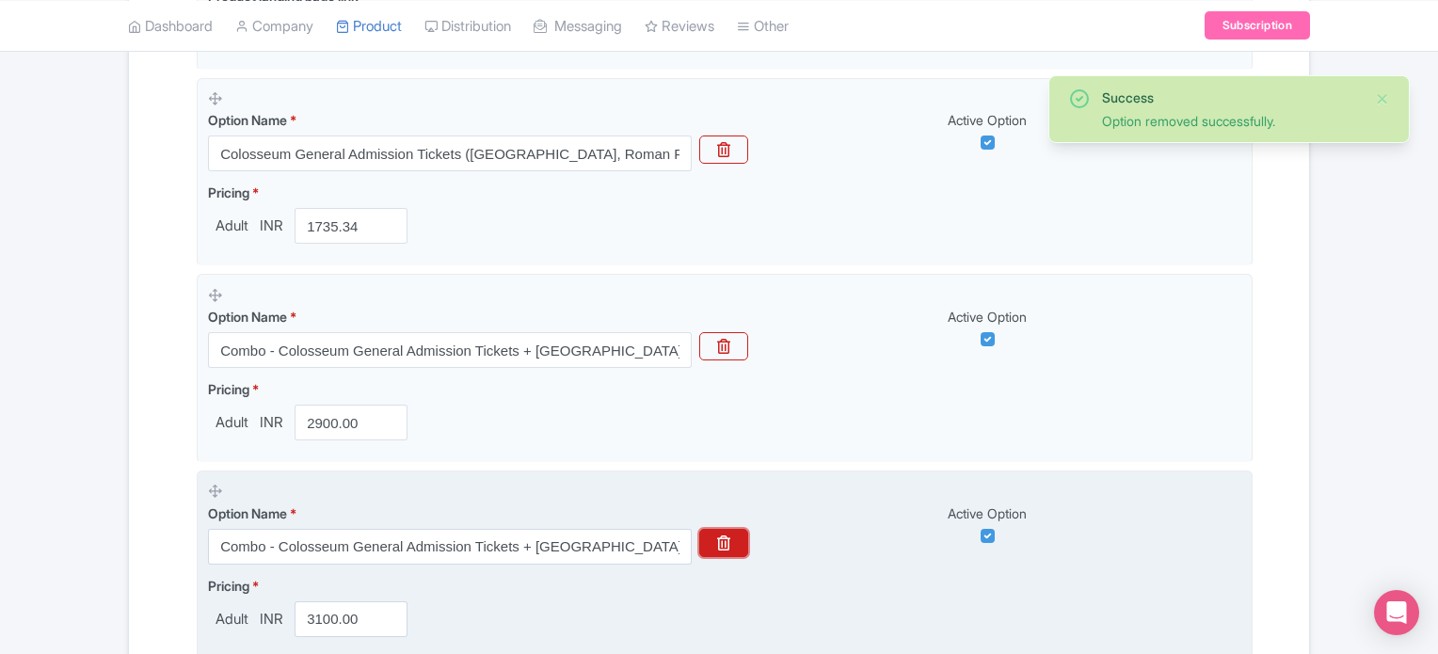
click at [708, 545] on button "button" at bounding box center [723, 543] width 49 height 28
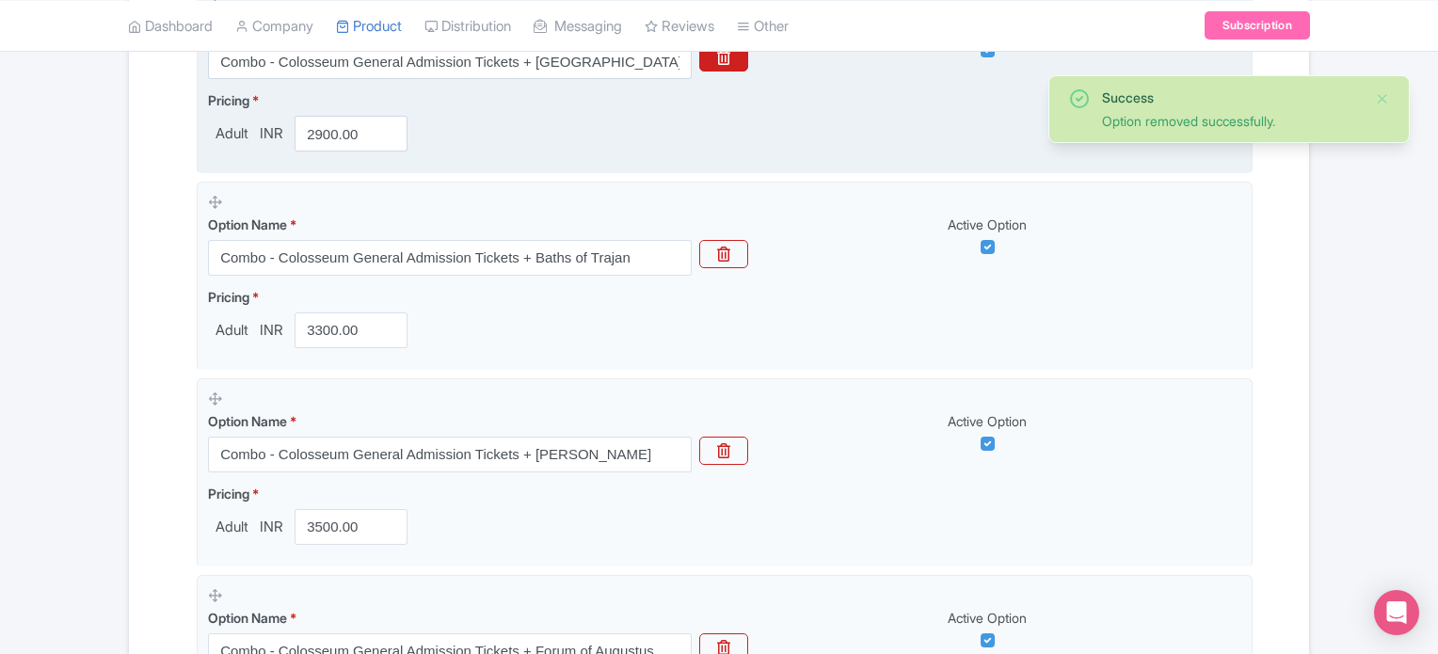
scroll to position [884, 0]
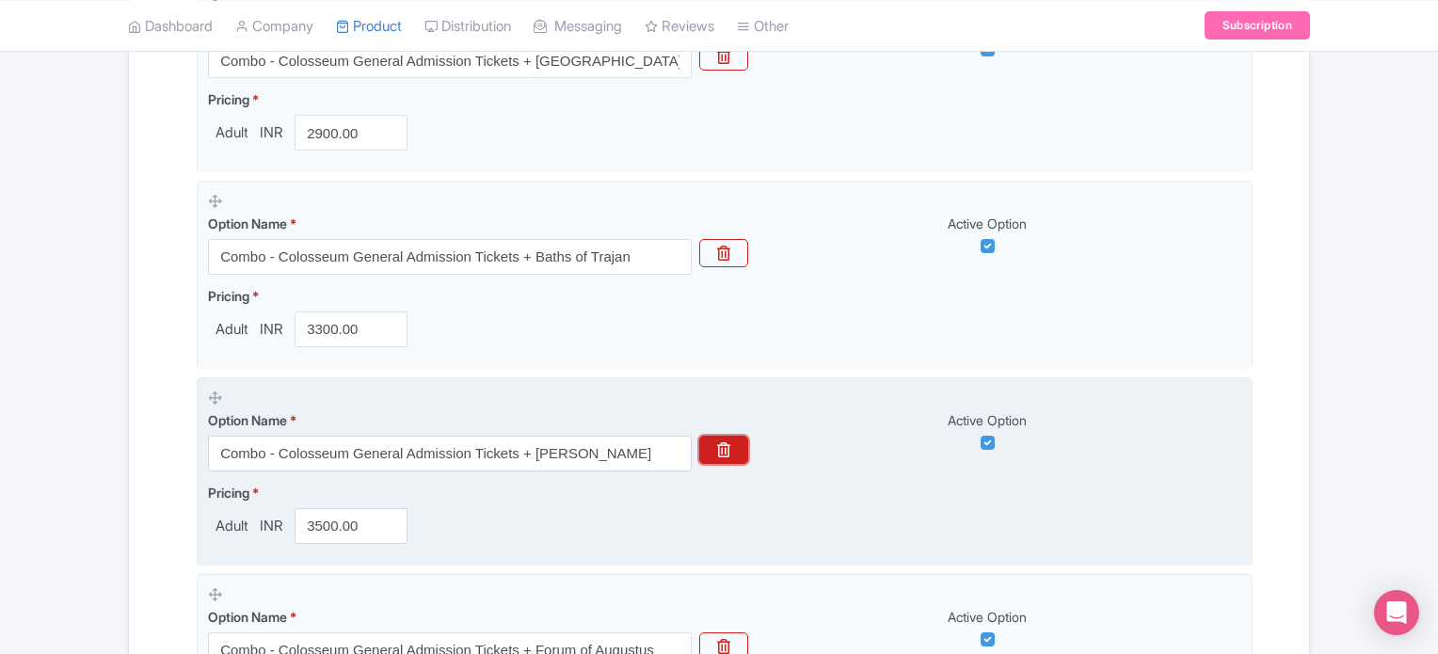
click at [727, 445] on icon "button" at bounding box center [723, 449] width 13 height 15
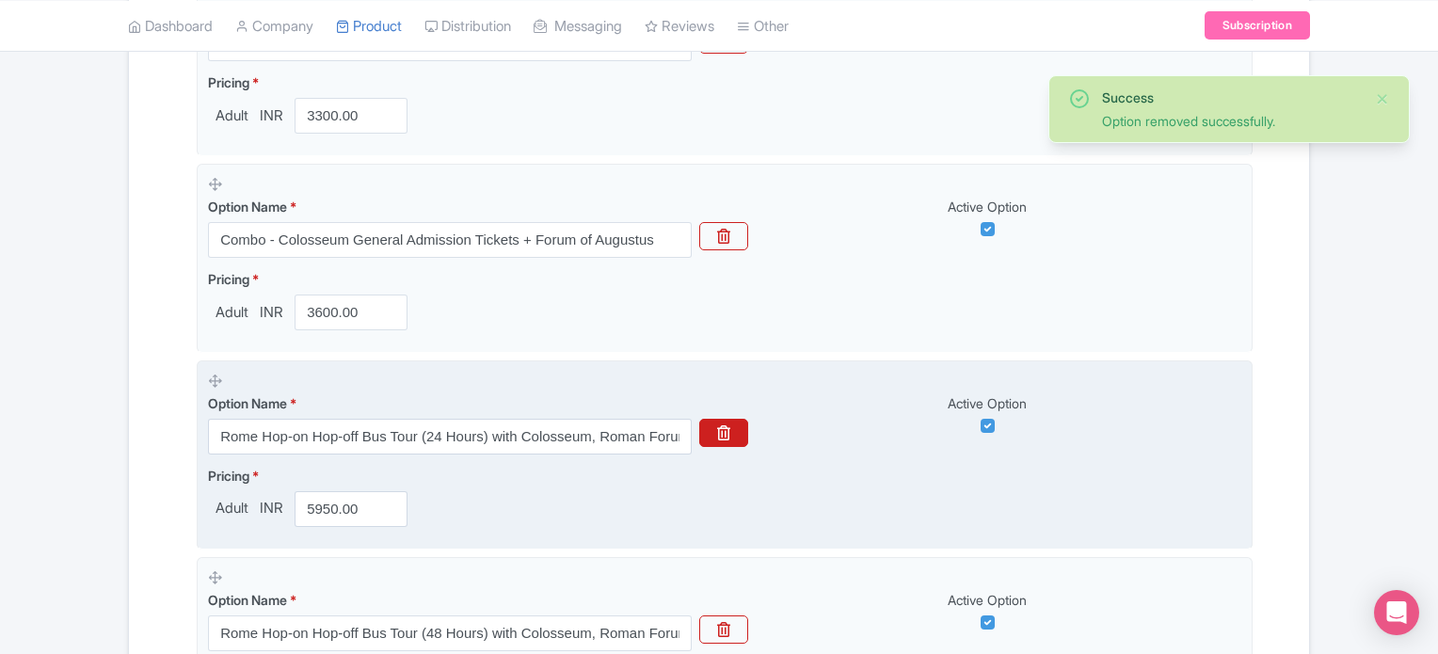
scroll to position [1098, 0]
click at [726, 433] on icon "button" at bounding box center [723, 432] width 13 height 15
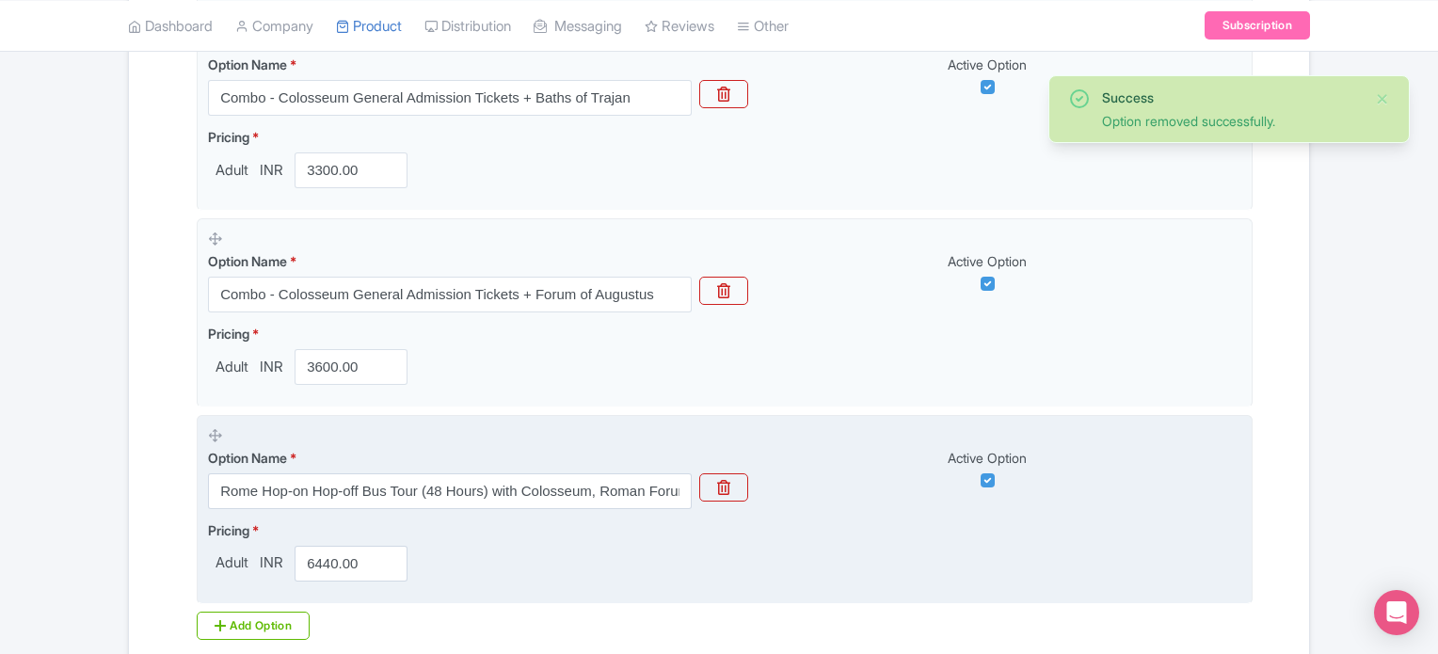
scroll to position [1024, 0]
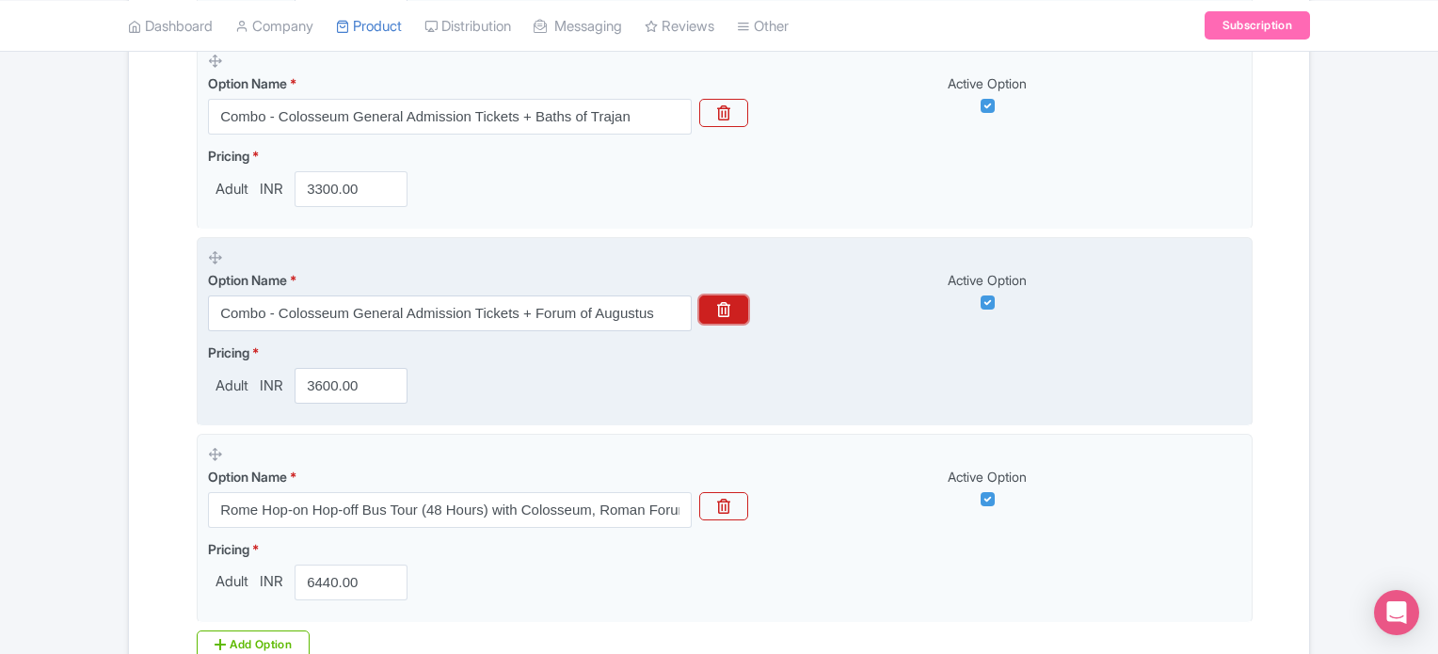
click at [724, 296] on button "button" at bounding box center [723, 310] width 49 height 28
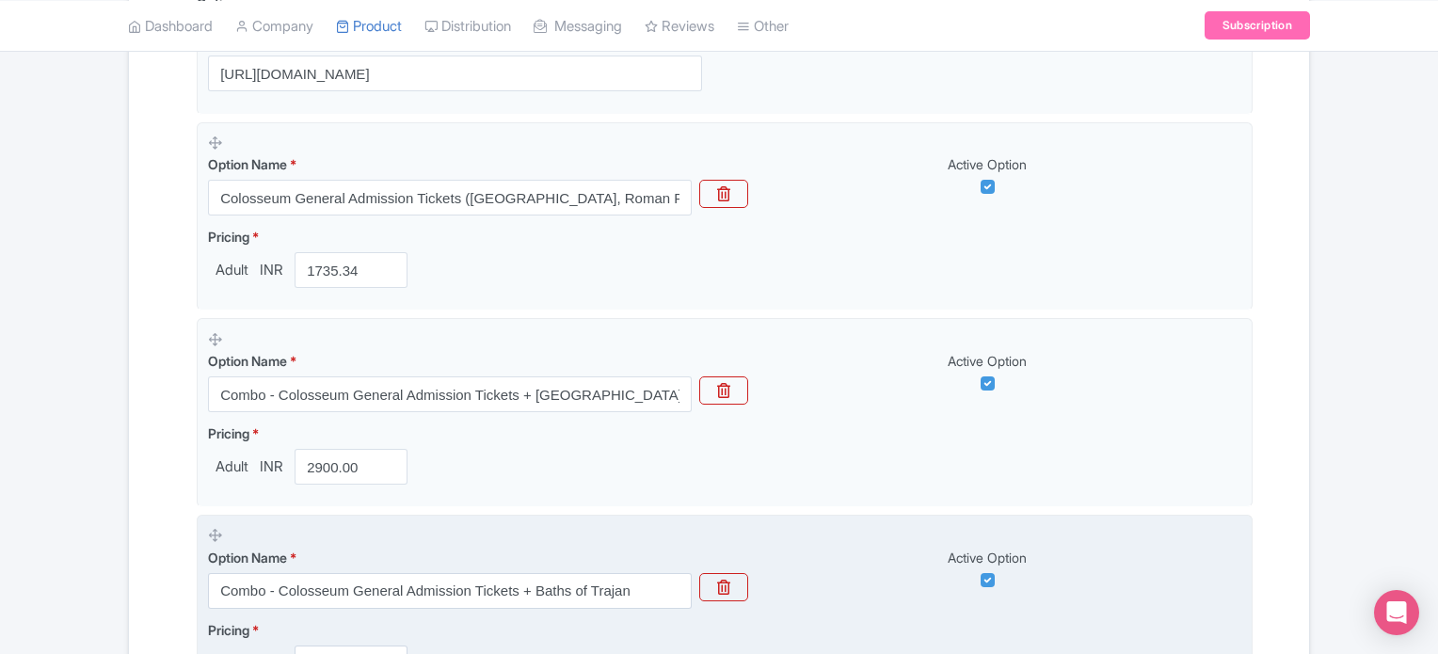
scroll to position [556, 0]
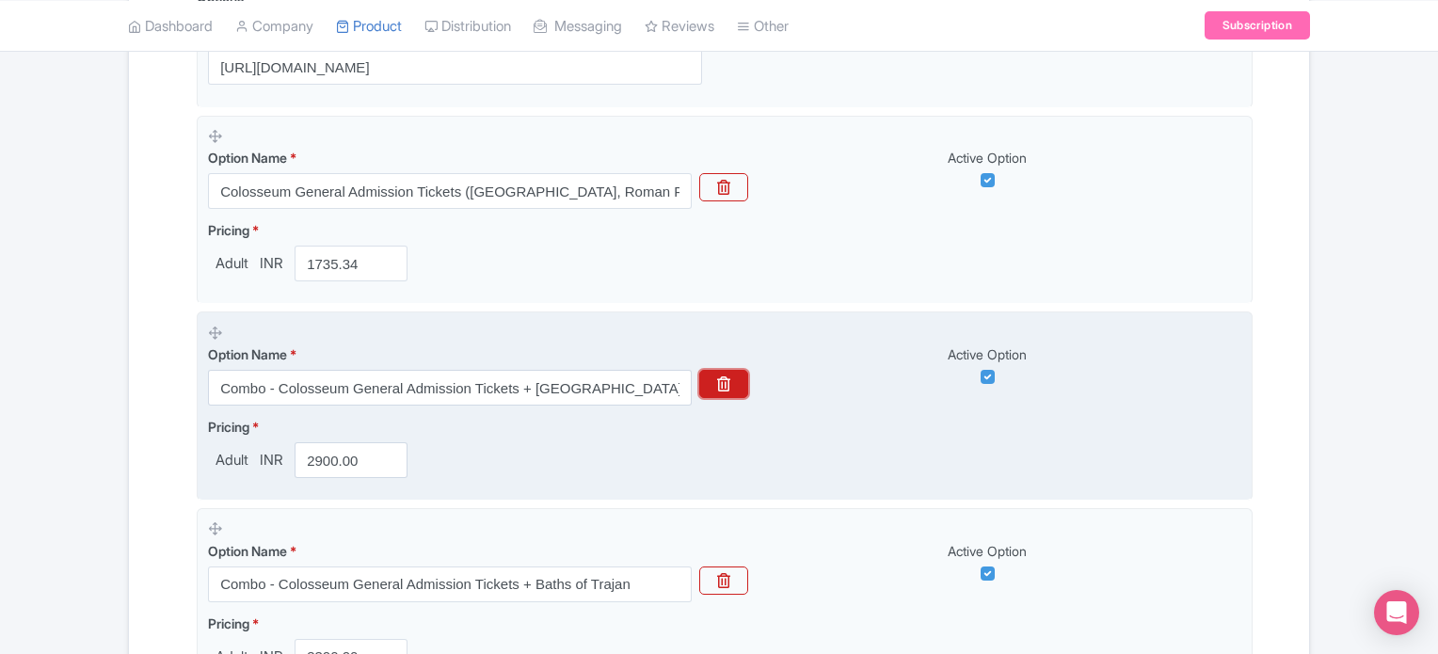
click at [730, 384] on icon "button" at bounding box center [723, 384] width 13 height 15
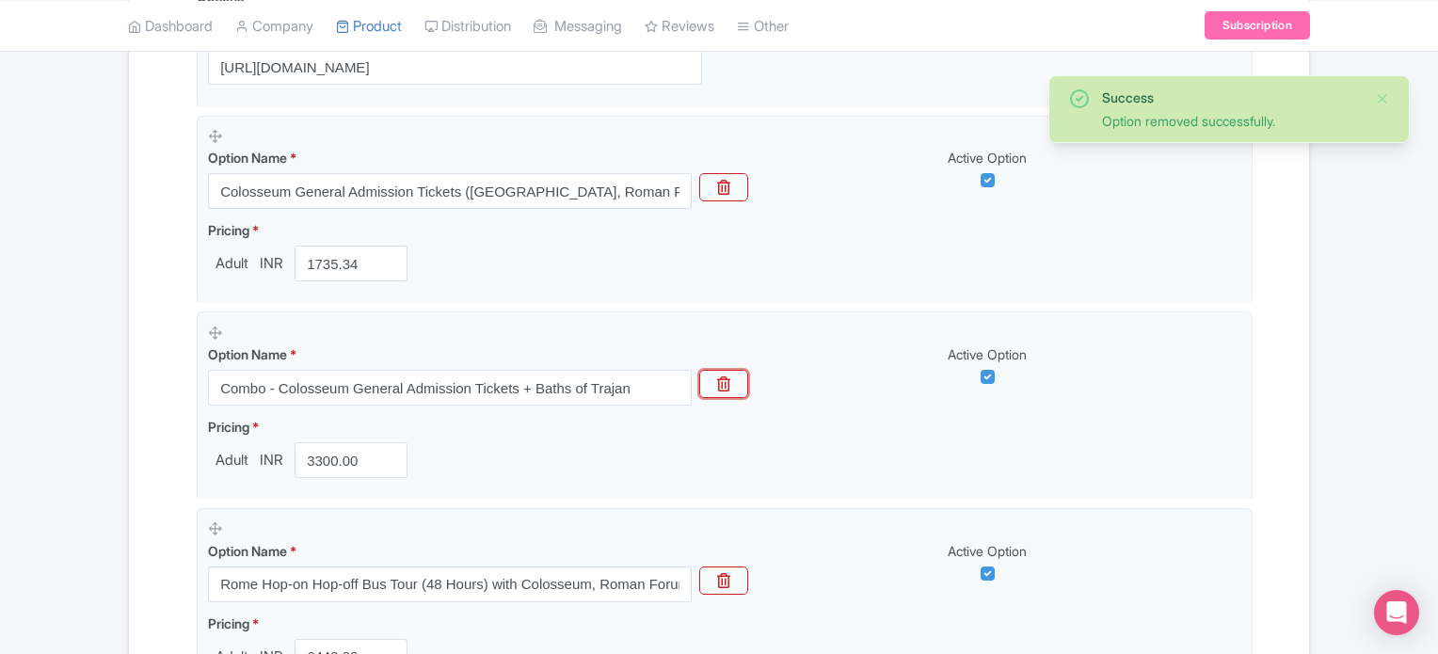
click at [730, 384] on icon "button" at bounding box center [723, 384] width 13 height 15
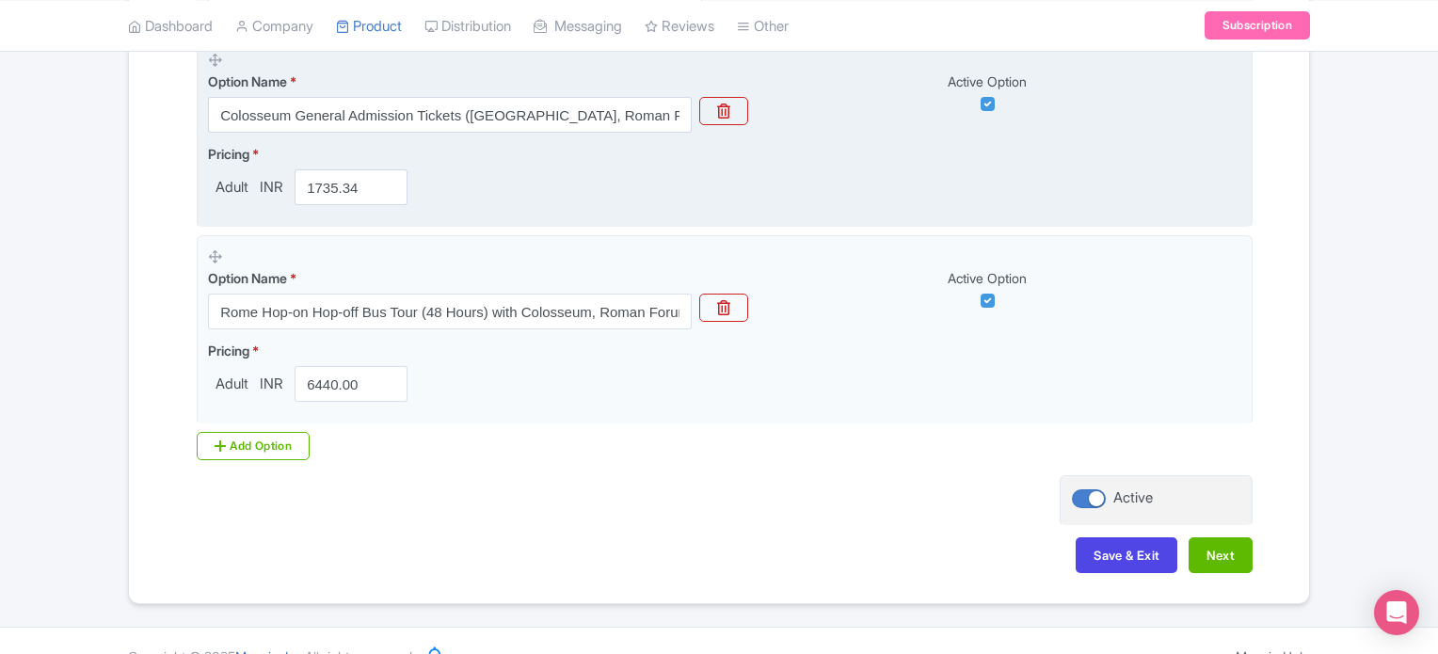
scroll to position [633, 0]
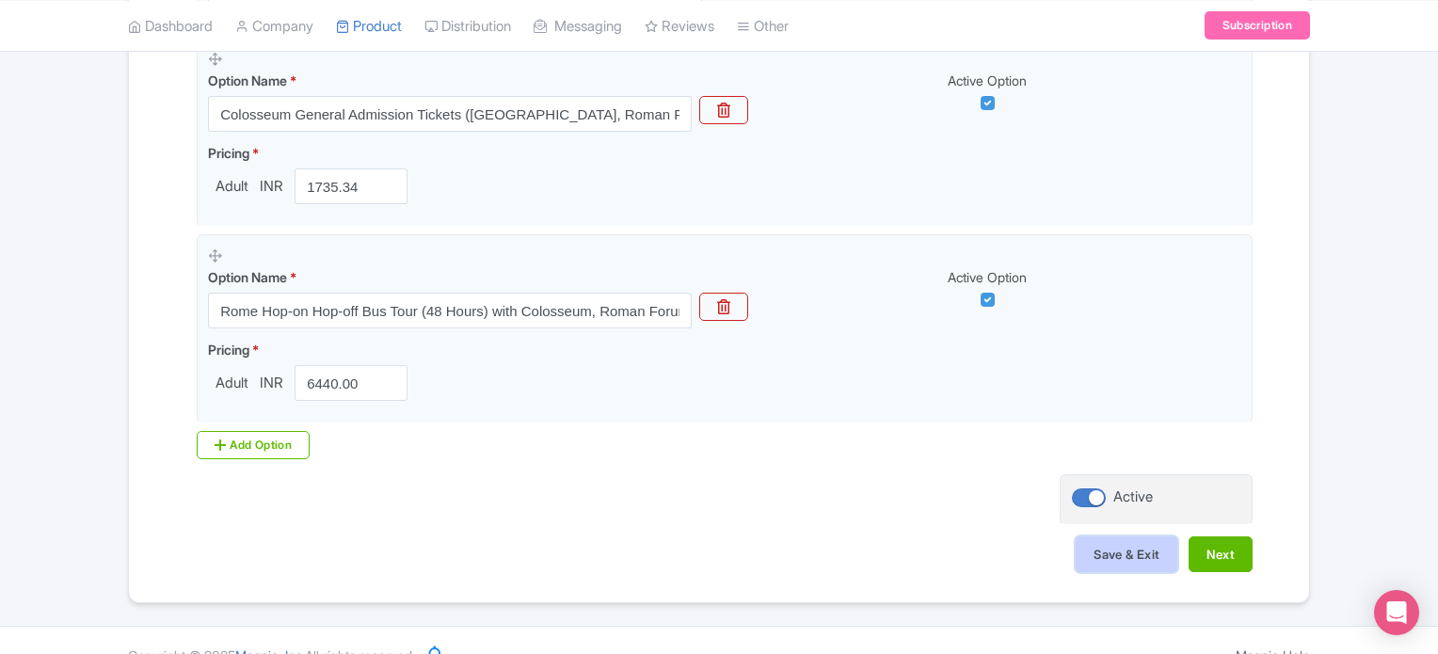
click at [1124, 545] on button "Save & Exit" at bounding box center [1127, 555] width 102 height 36
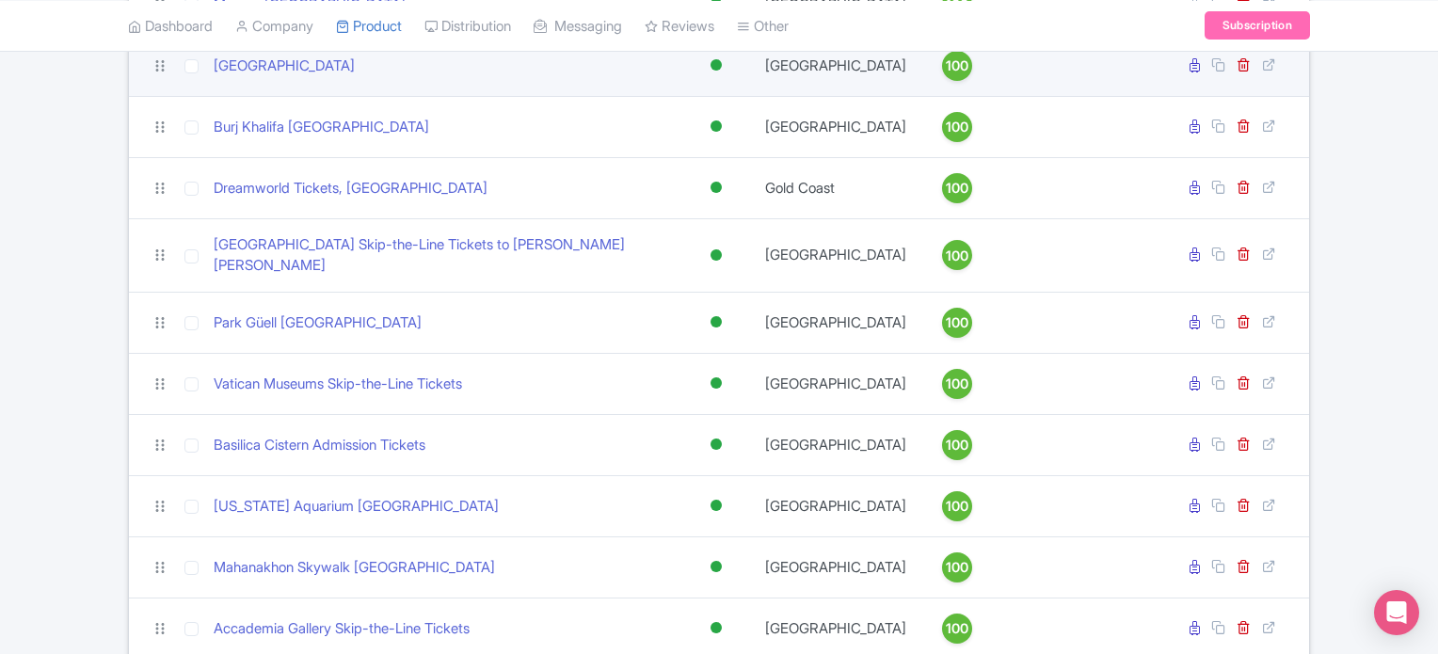
scroll to position [1906, 0]
click at [1194, 72] on icon at bounding box center [1195, 64] width 10 height 14
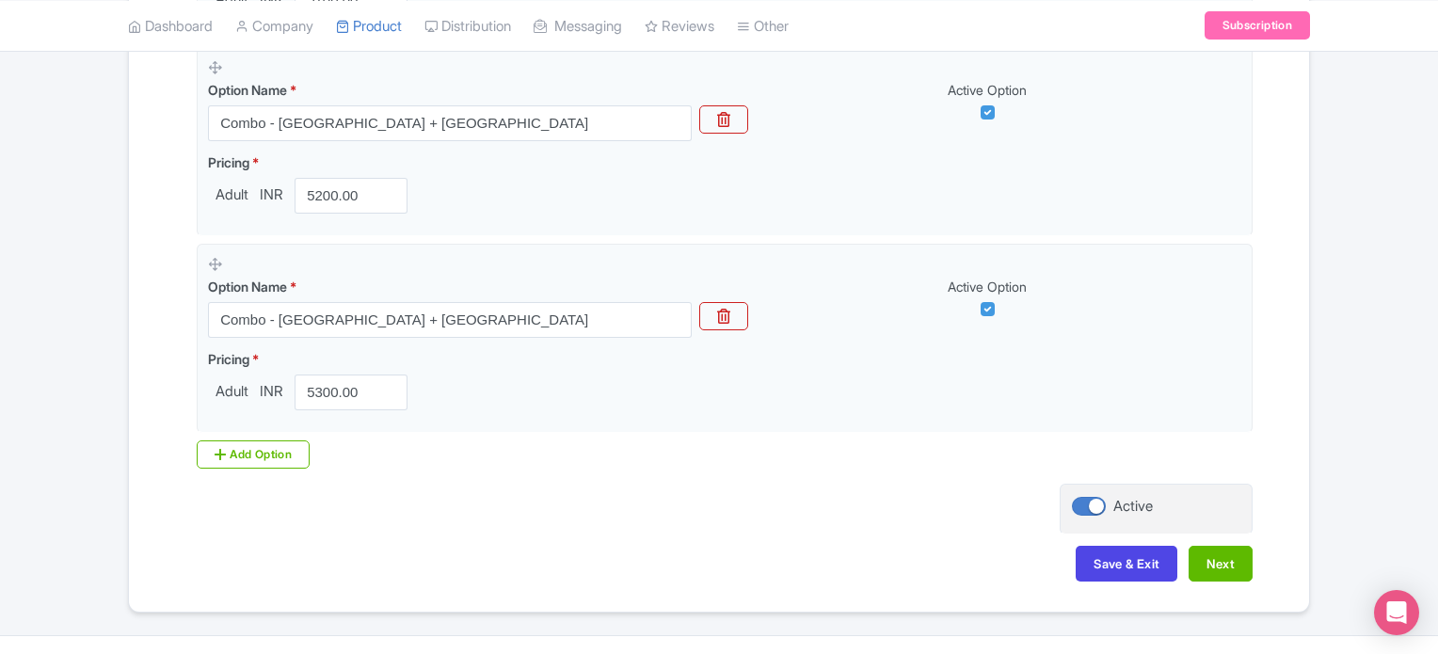
scroll to position [1412, 0]
click at [1118, 553] on button "Save & Exit" at bounding box center [1127, 563] width 102 height 36
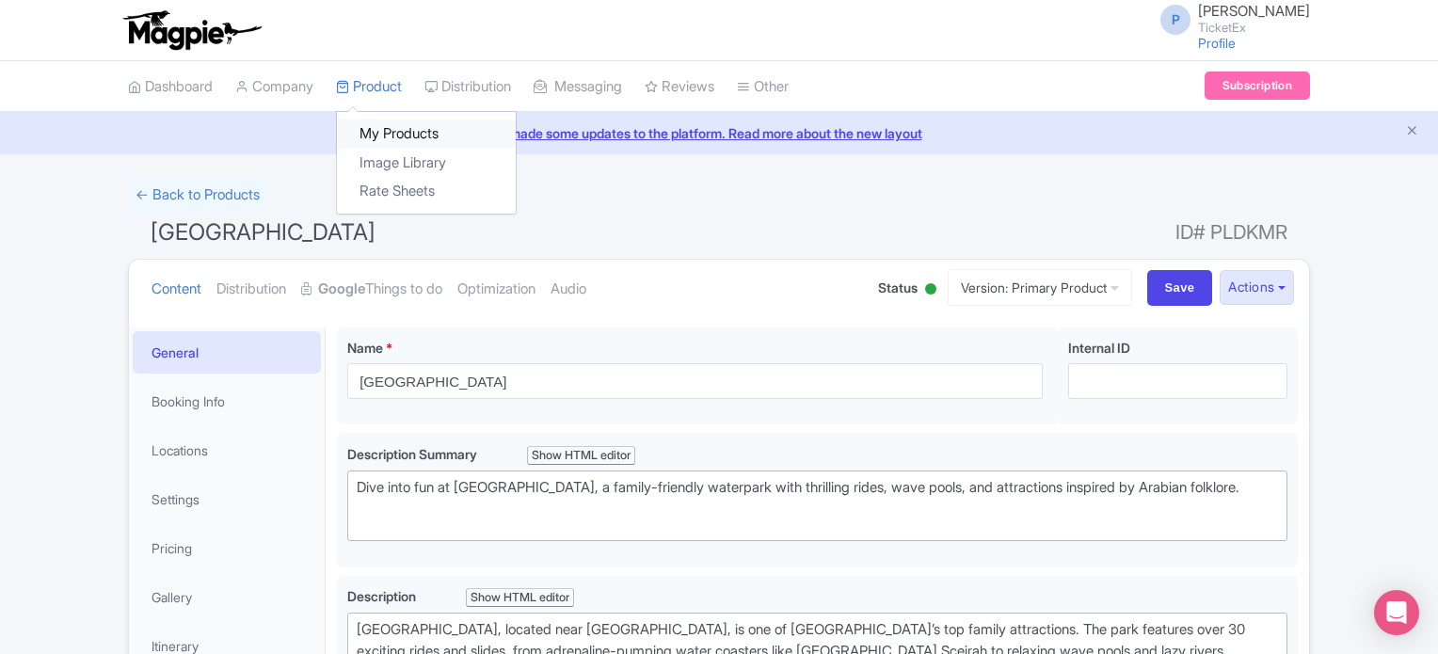
click at [387, 136] on link "My Products" at bounding box center [426, 134] width 179 height 29
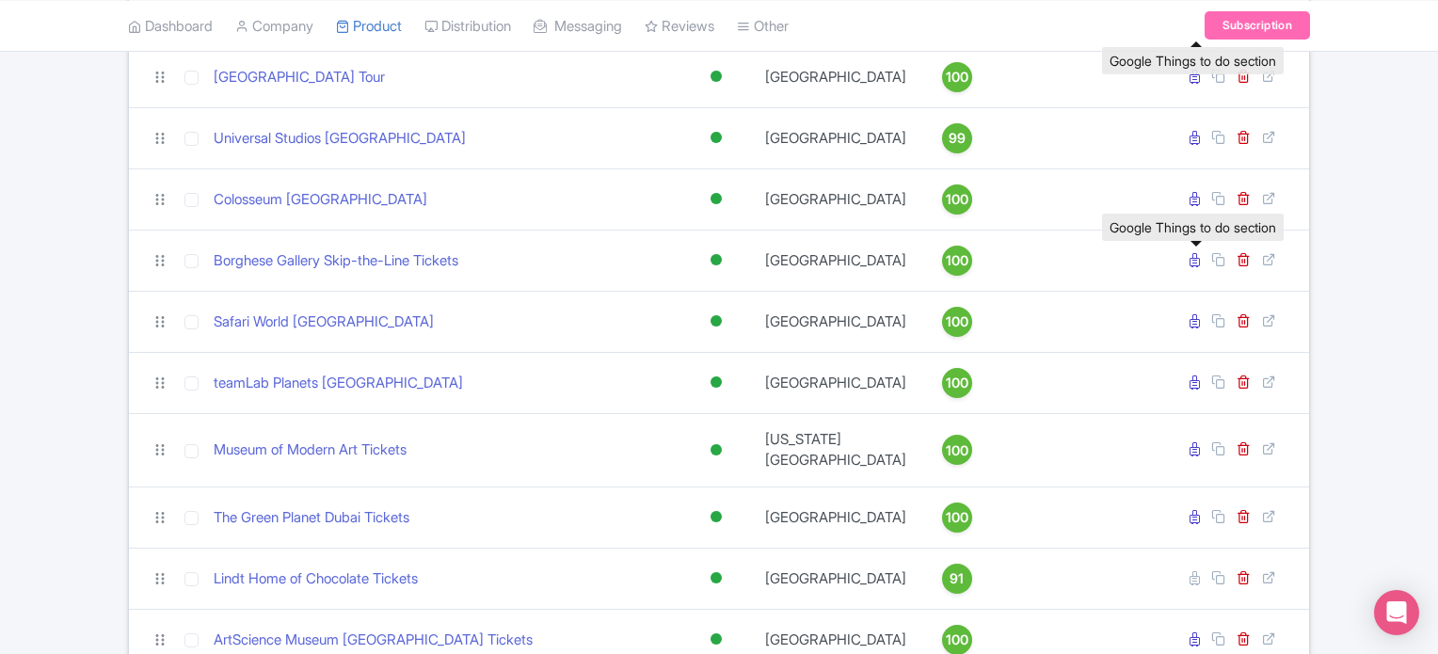
scroll to position [2462, 0]
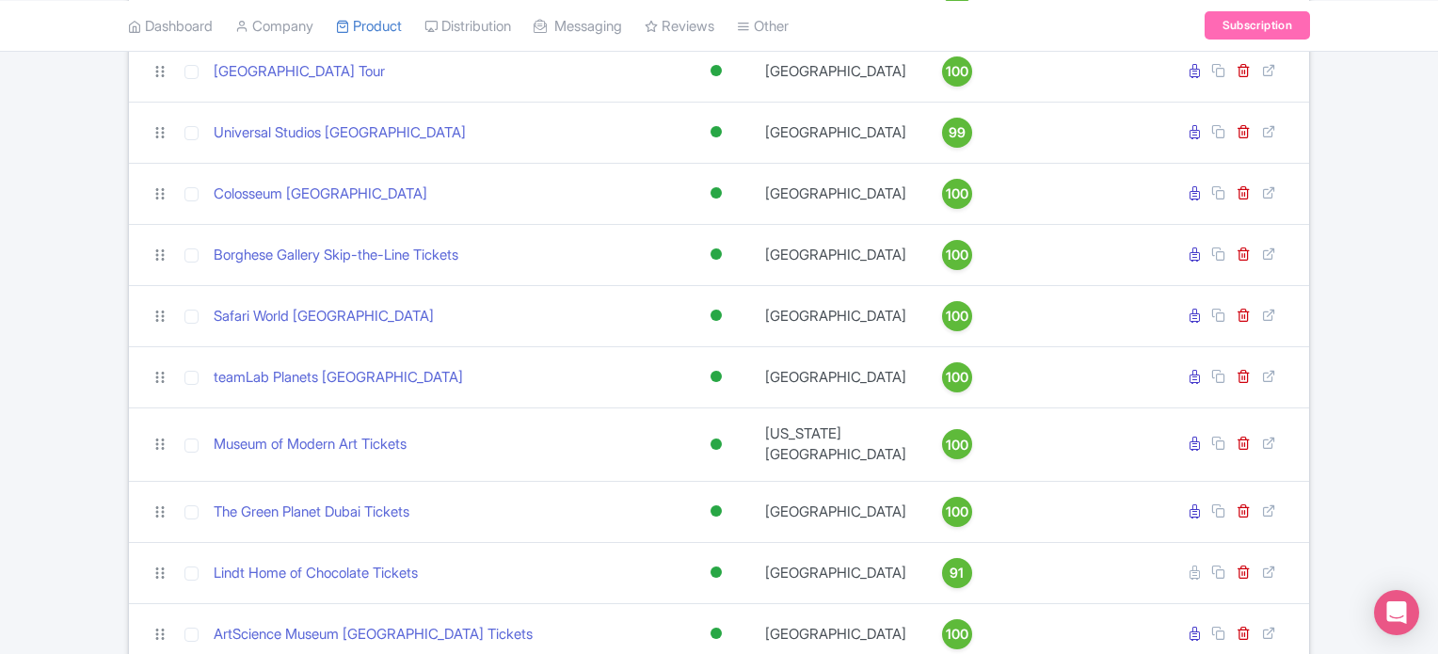
drag, startPoint x: 1197, startPoint y: 91, endPoint x: 1372, endPoint y: 156, distance: 186.7
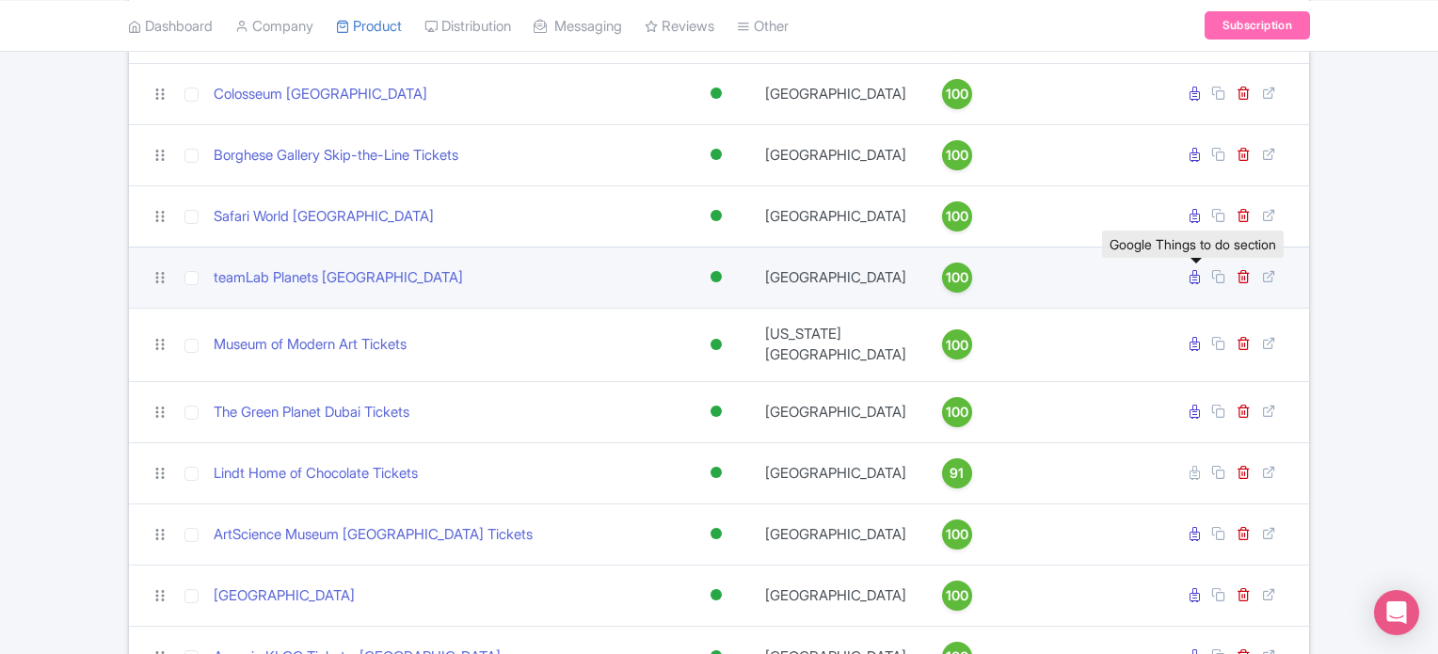
scroll to position [2561, 0]
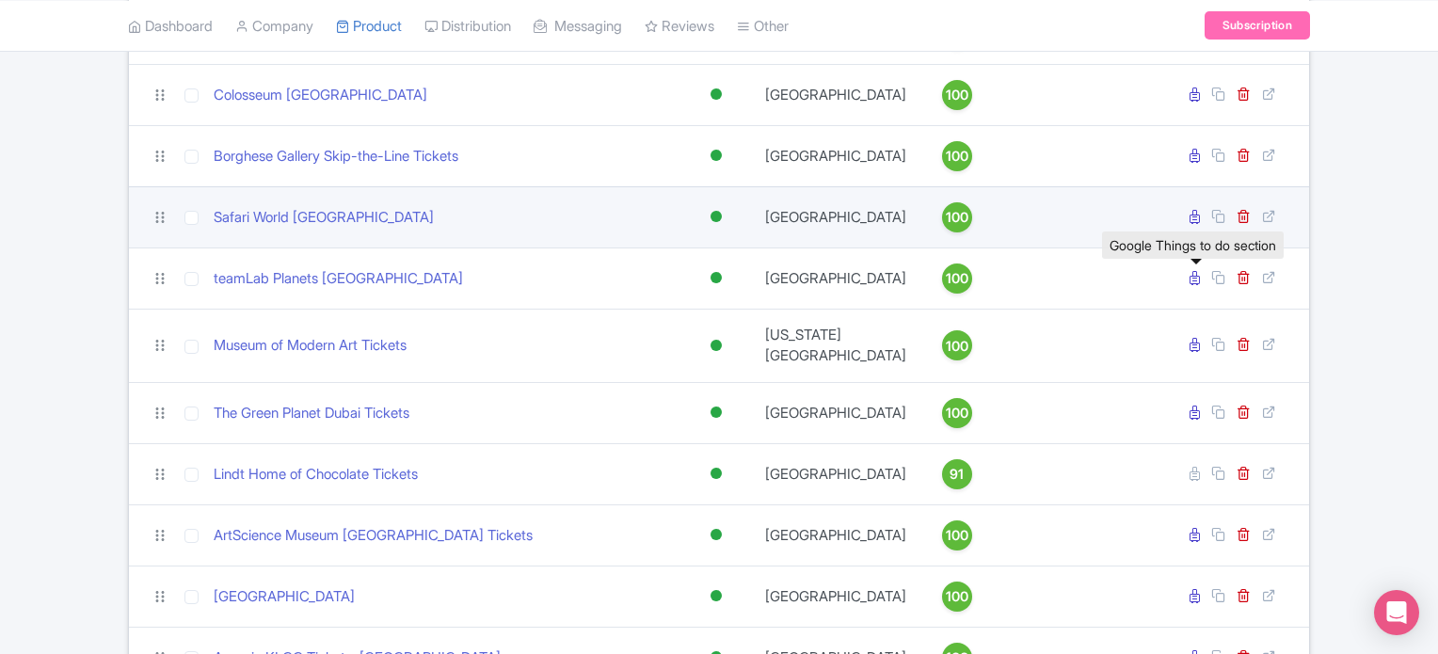
click at [1152, 217] on td at bounding box center [1130, 216] width 76 height 61
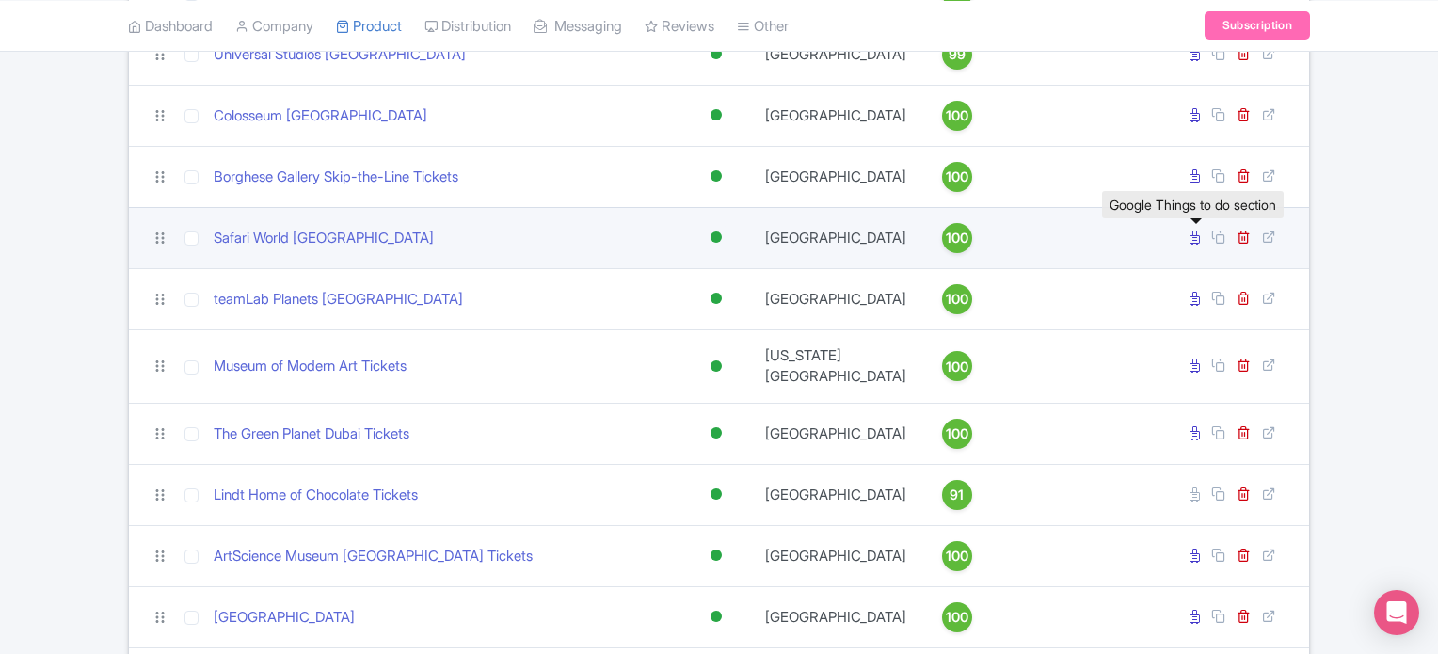
scroll to position [2548, 0]
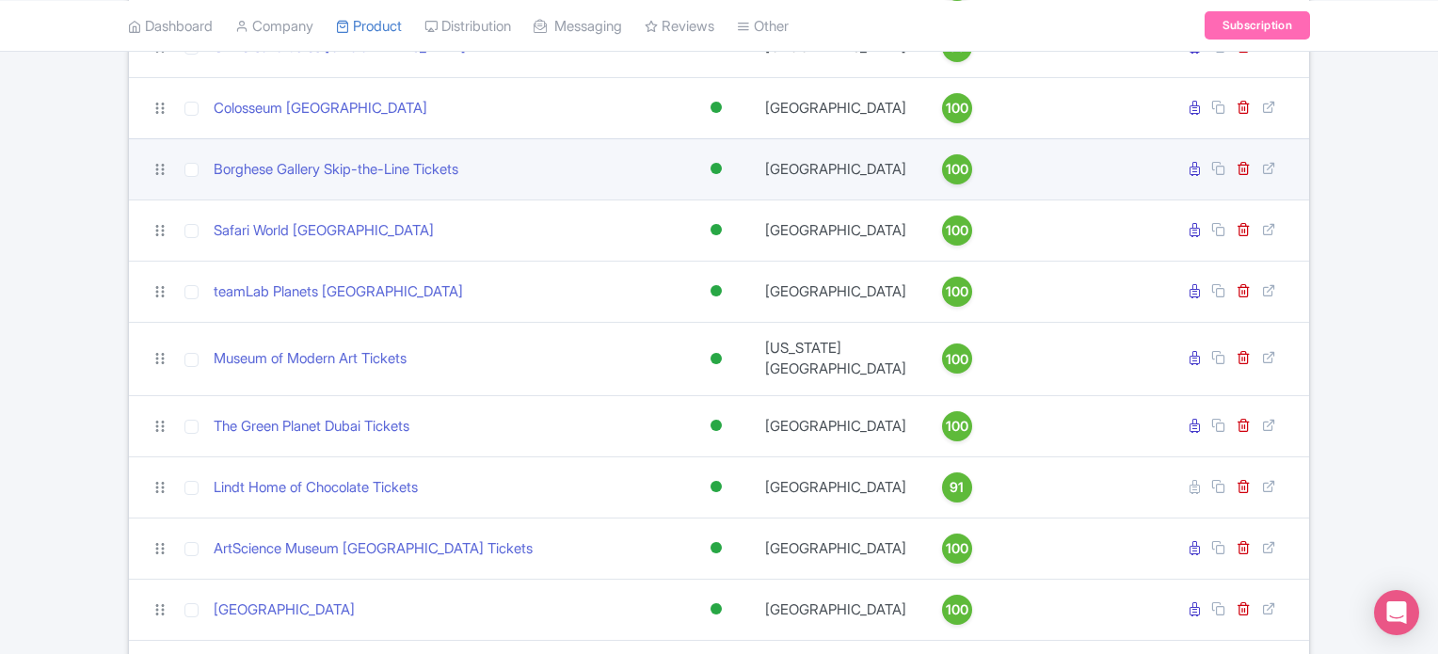
click at [1156, 171] on td at bounding box center [1130, 168] width 76 height 61
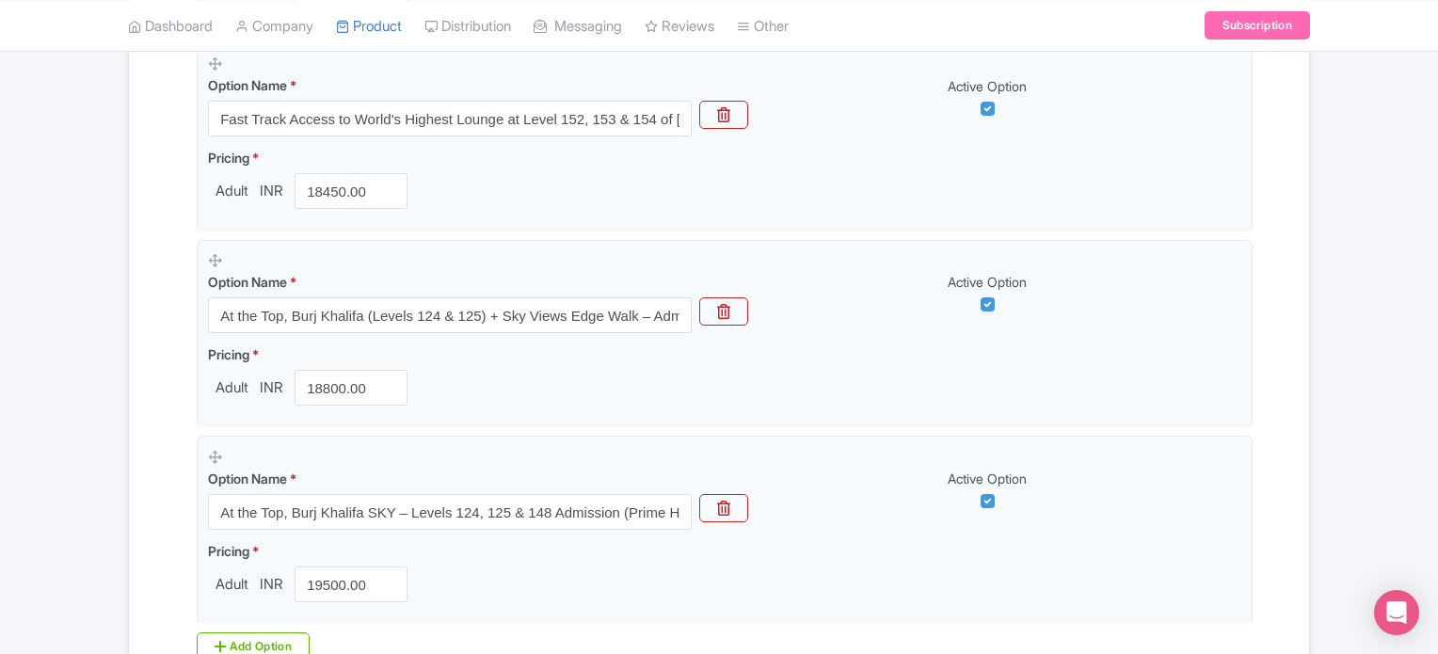
scroll to position [2231, 0]
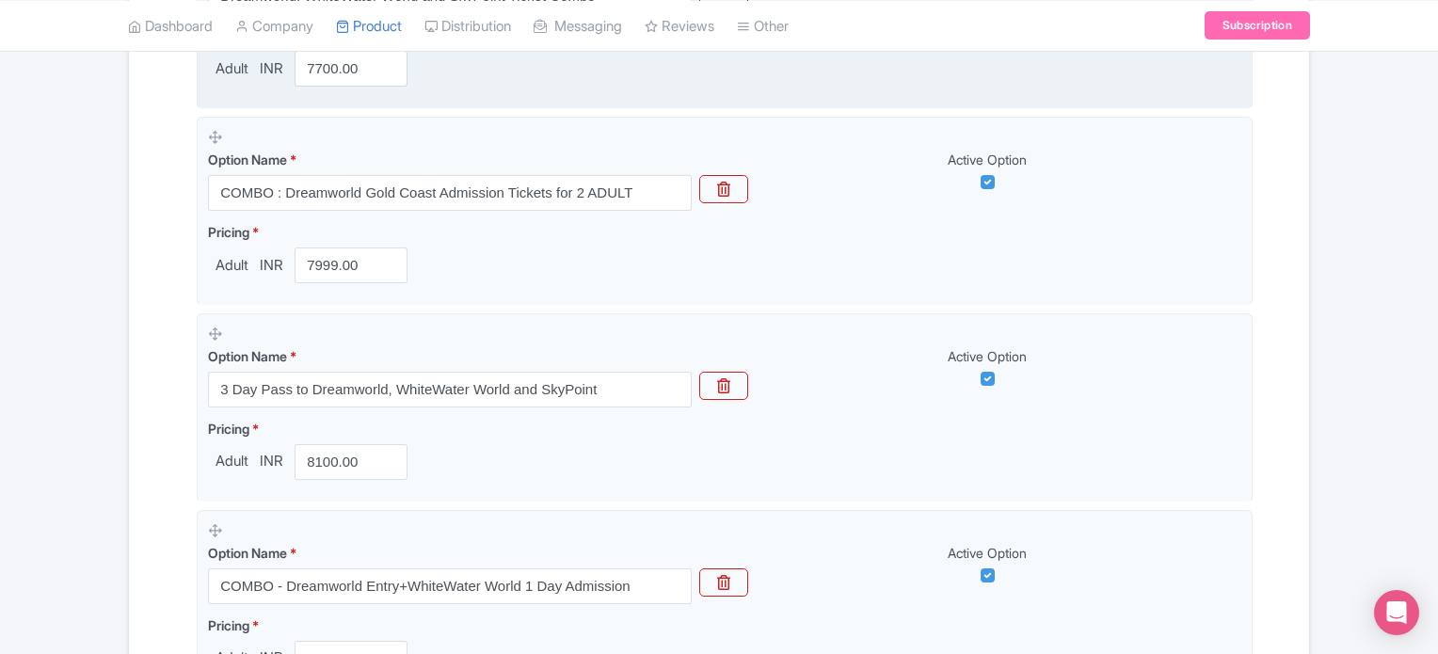
scroll to position [1145, 0]
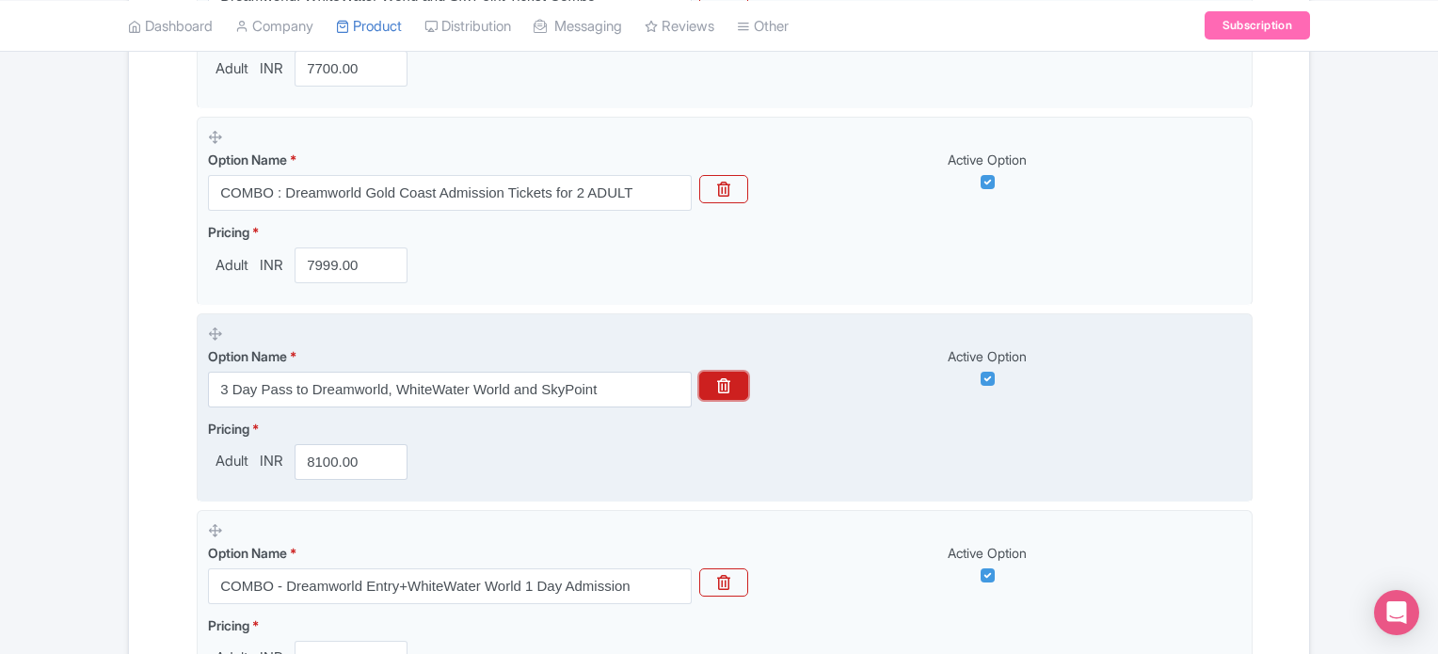
click at [723, 388] on icon "button" at bounding box center [723, 385] width 13 height 15
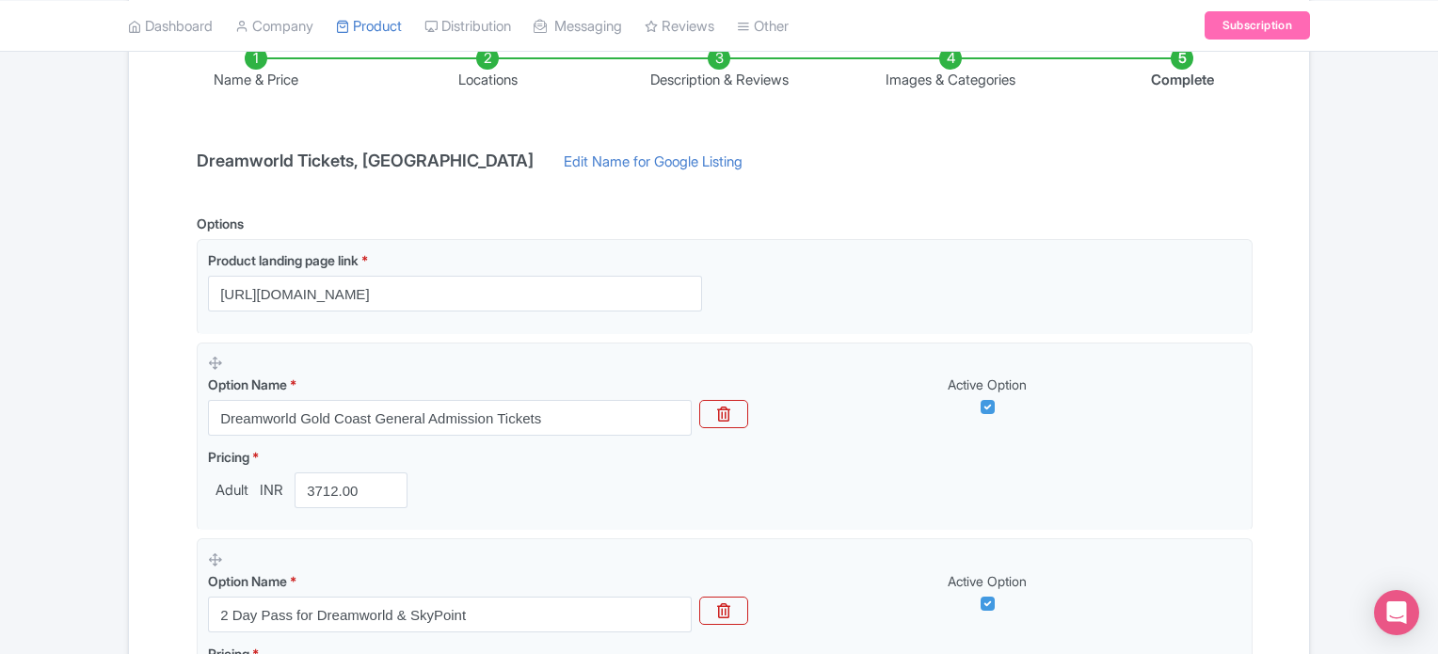
scroll to position [313, 0]
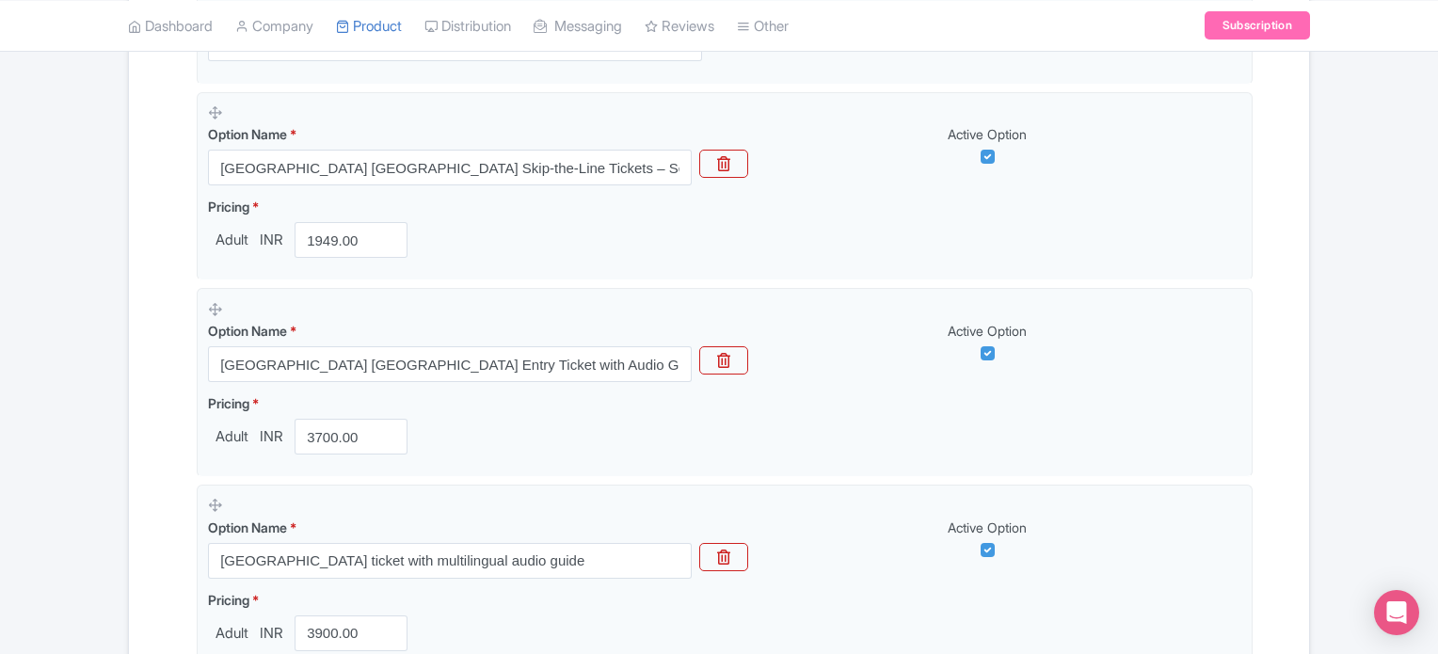
scroll to position [582, 0]
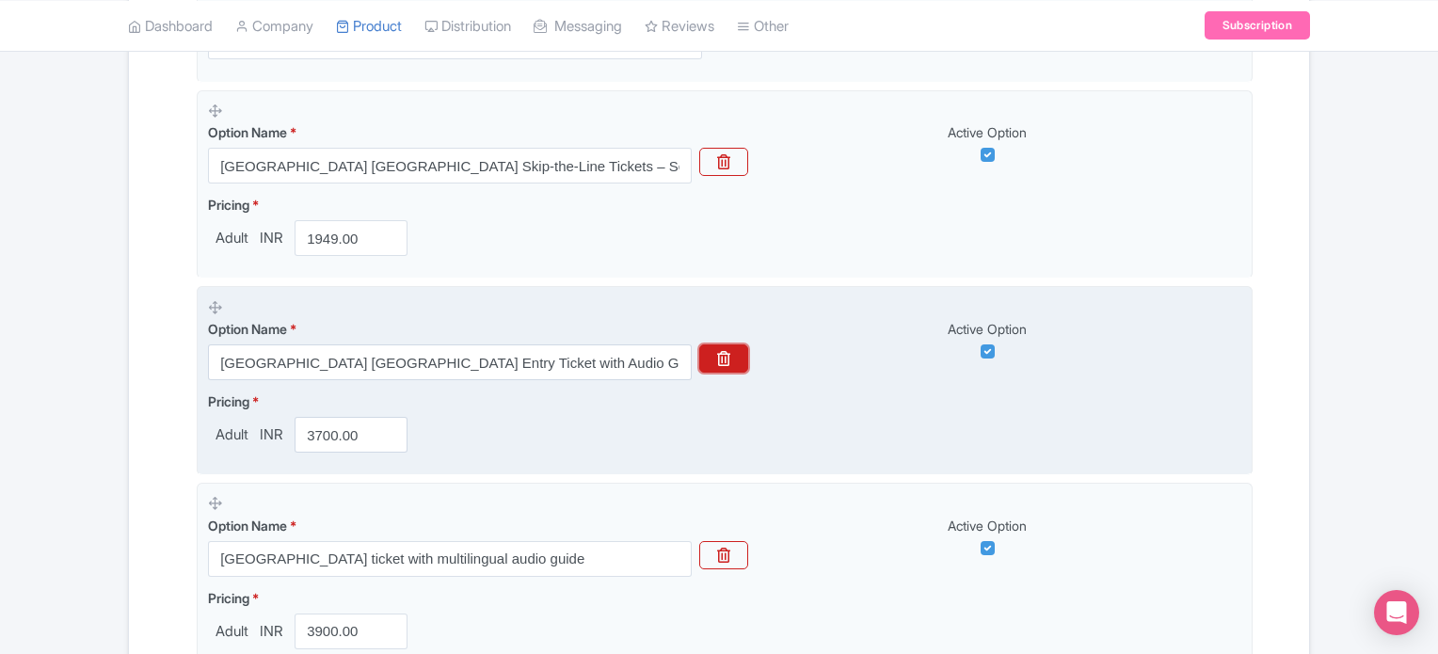
click at [717, 348] on button "button" at bounding box center [723, 359] width 49 height 28
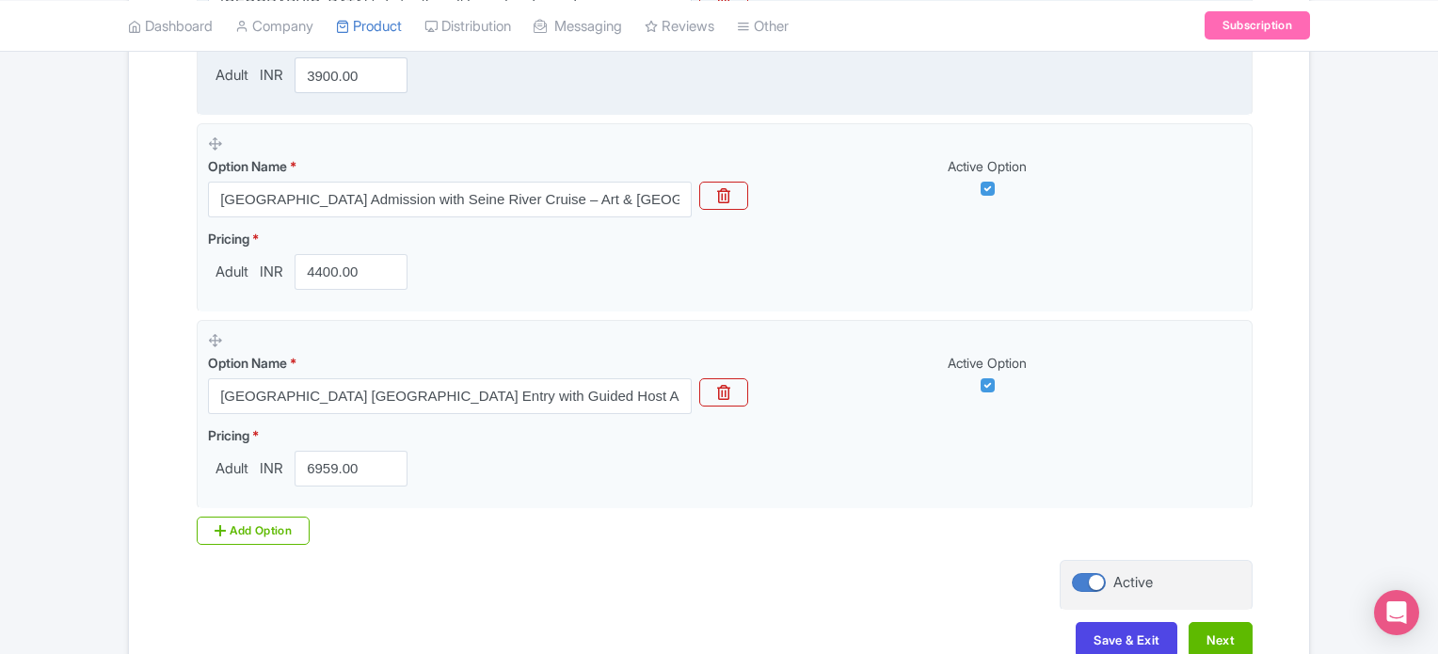
scroll to position [1054, 0]
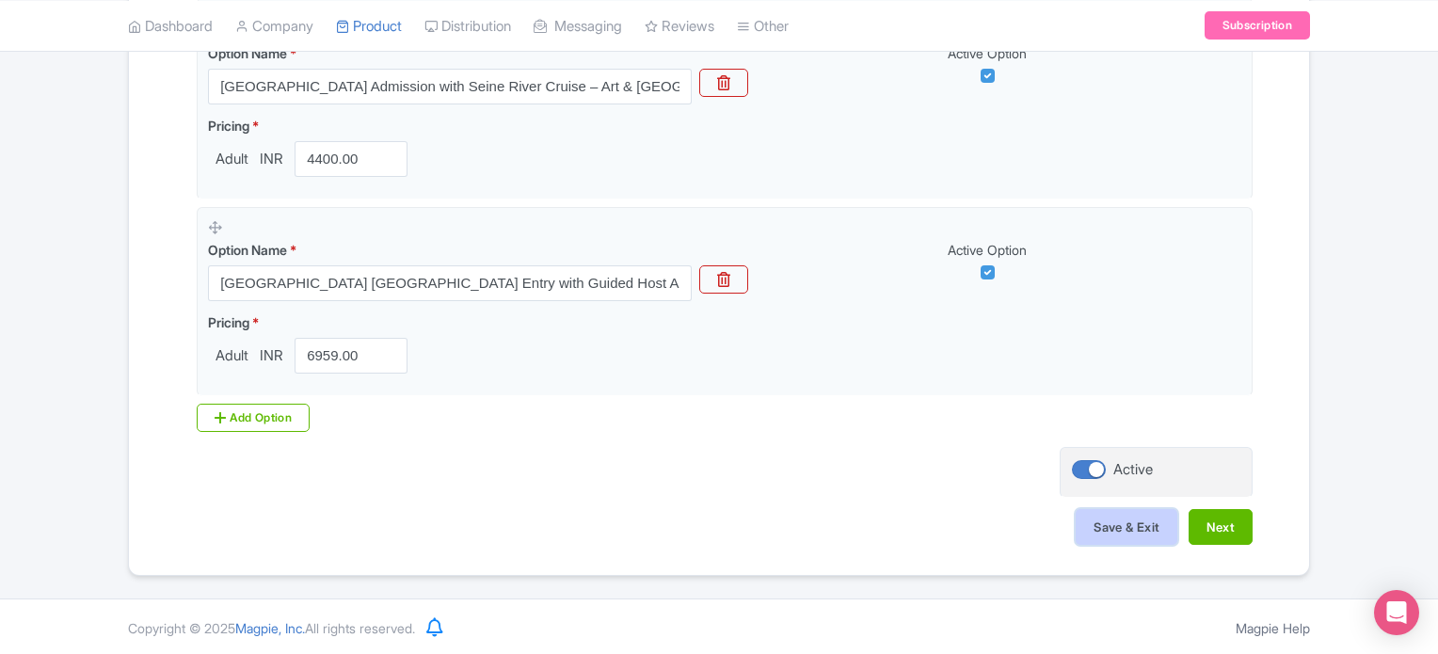
click at [1137, 525] on button "Save & Exit" at bounding box center [1127, 527] width 102 height 36
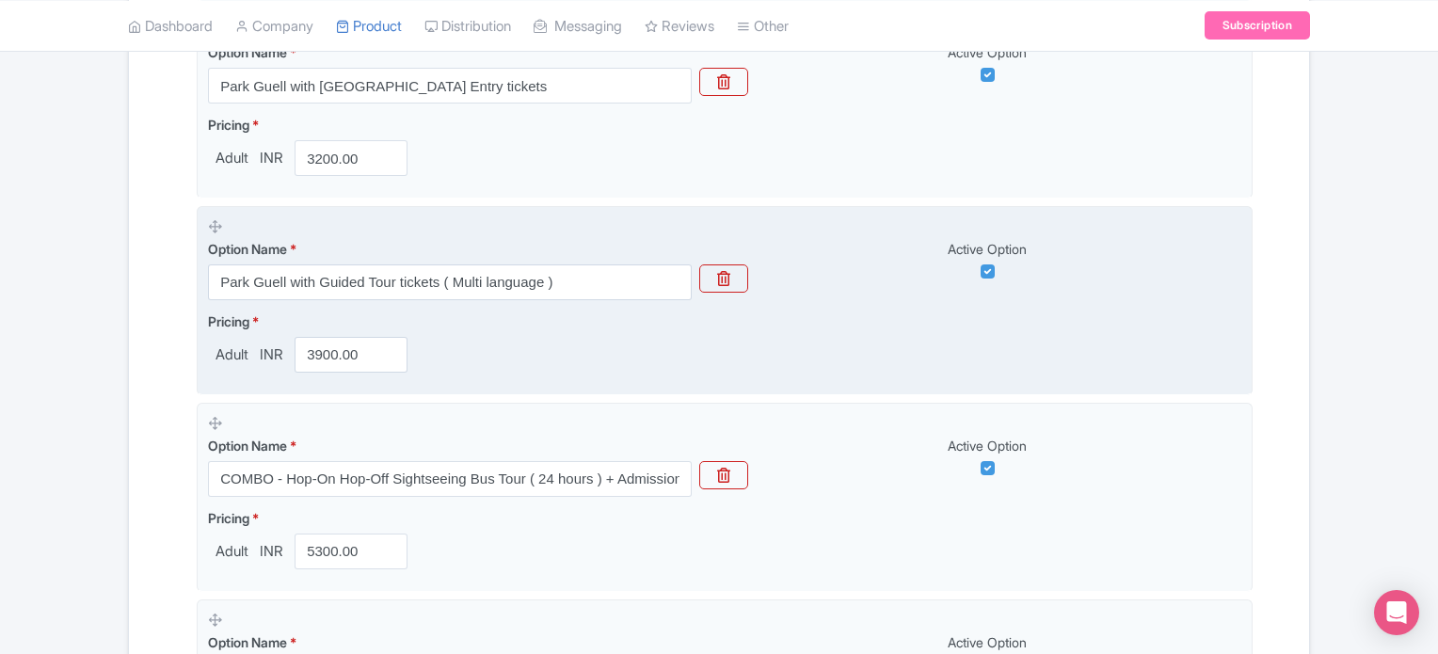
scroll to position [869, 0]
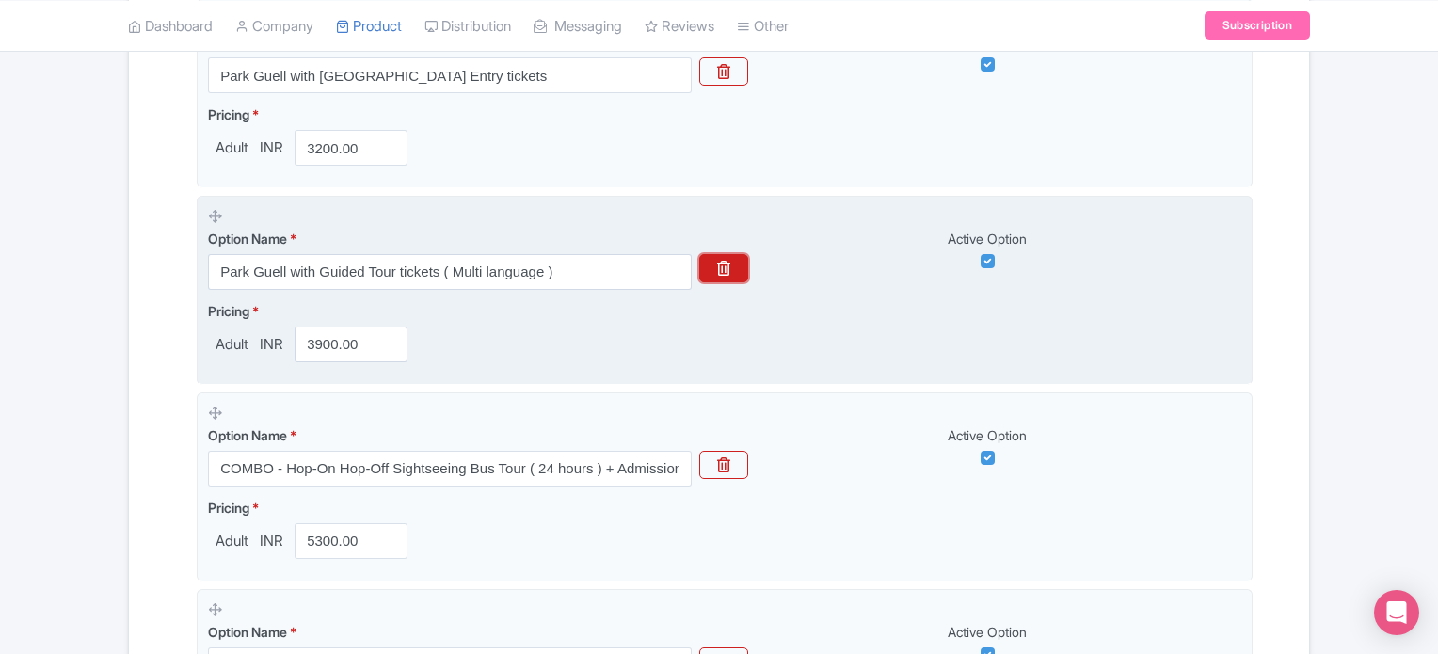
click at [726, 262] on icon "button" at bounding box center [723, 268] width 13 height 15
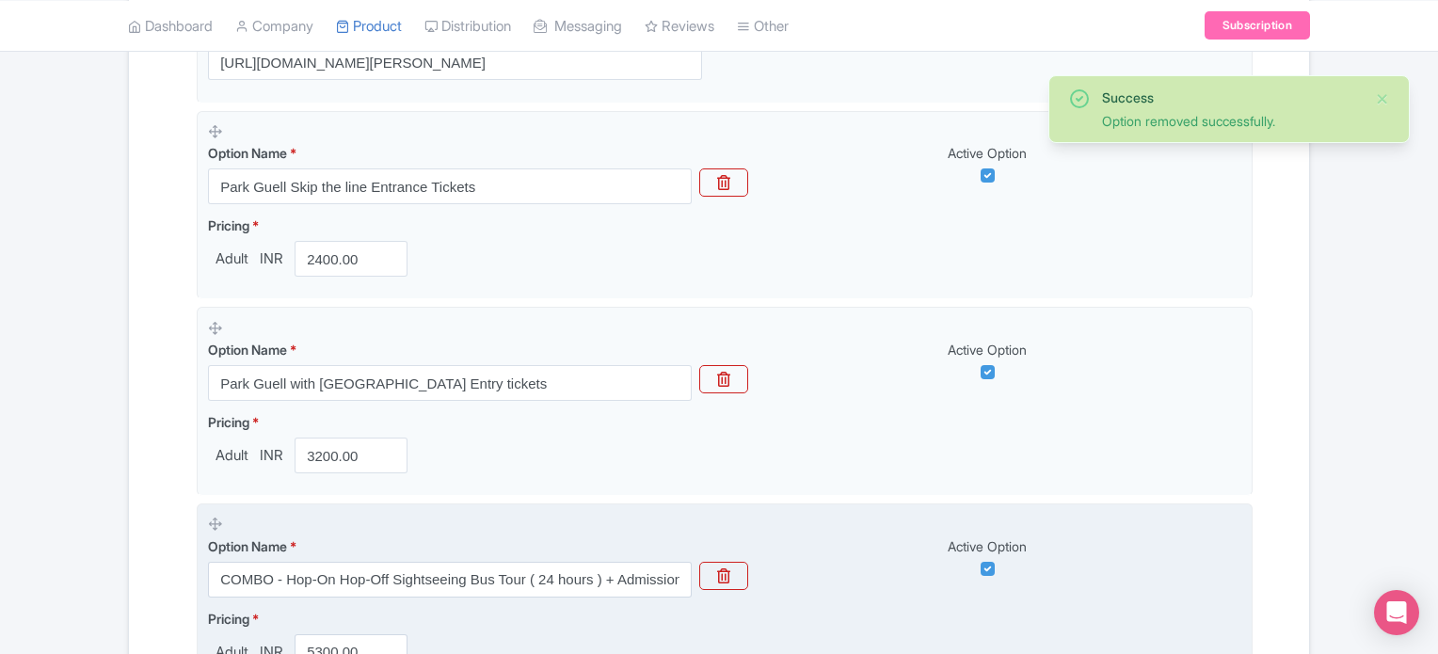
scroll to position [560, 0]
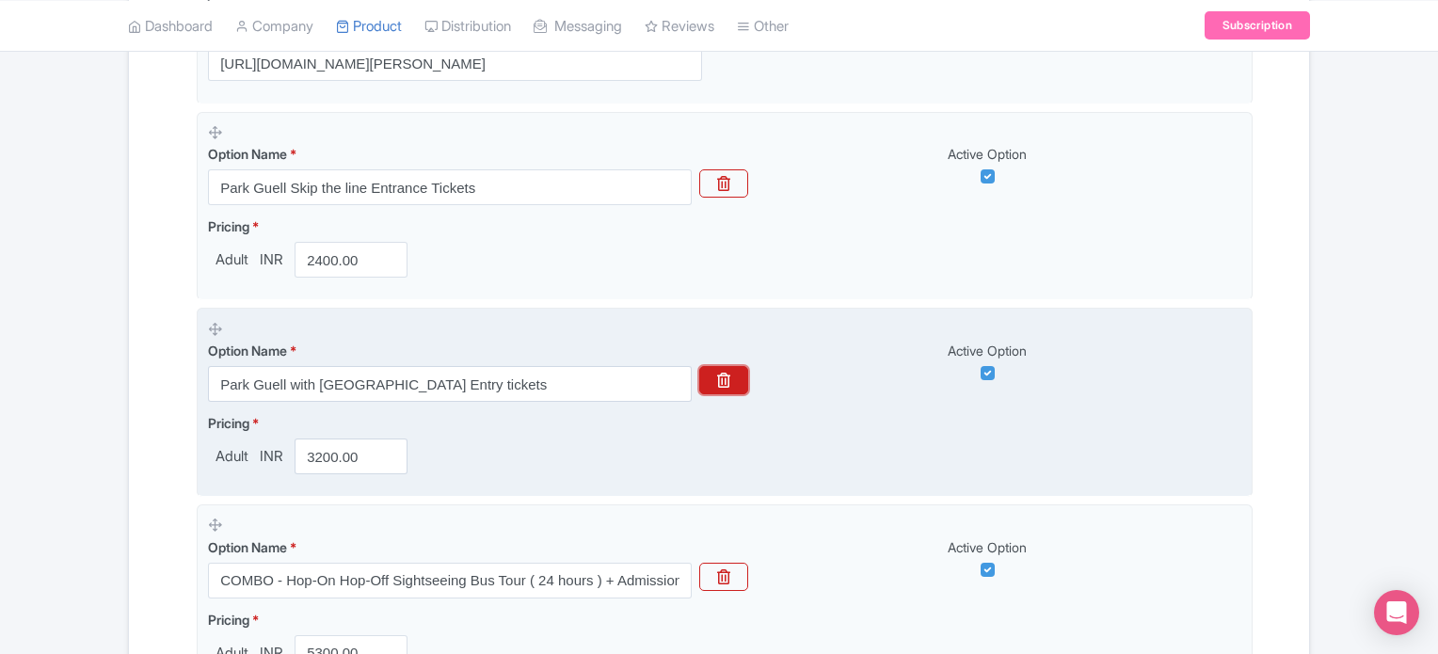
click at [729, 377] on icon "button" at bounding box center [723, 380] width 13 height 15
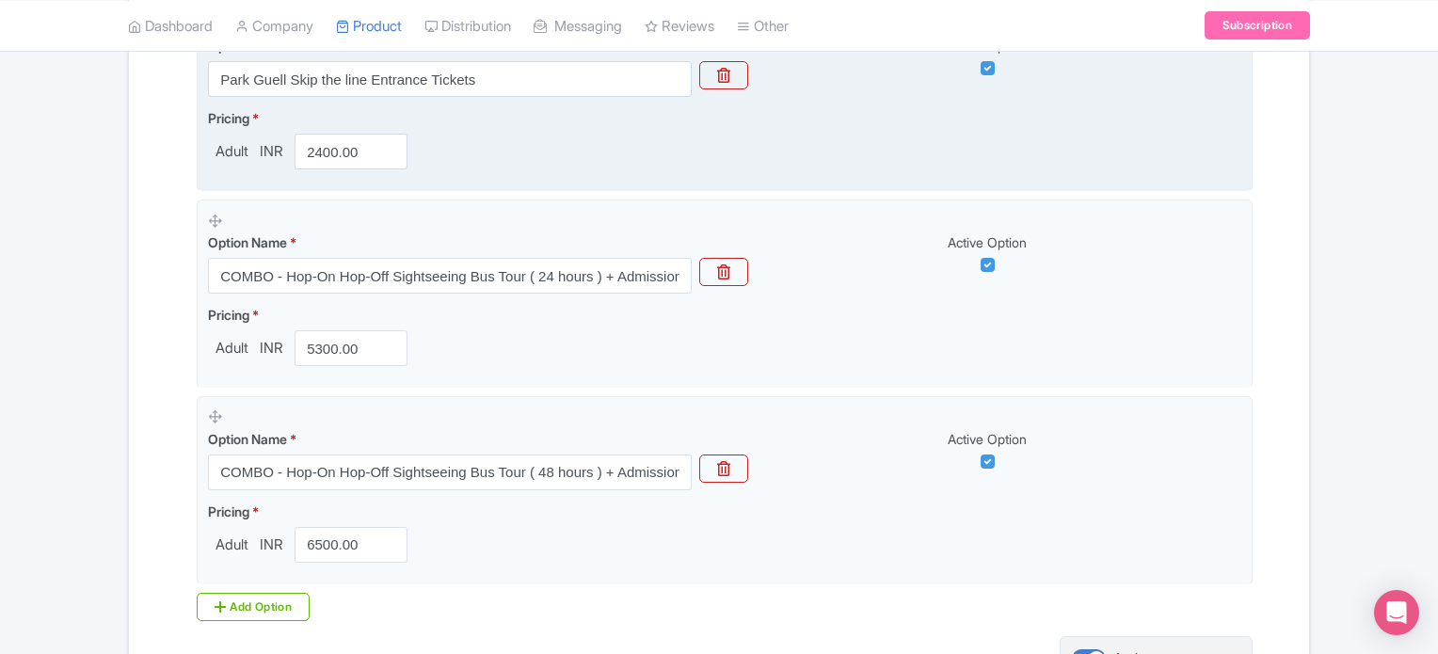
scroll to position [858, 0]
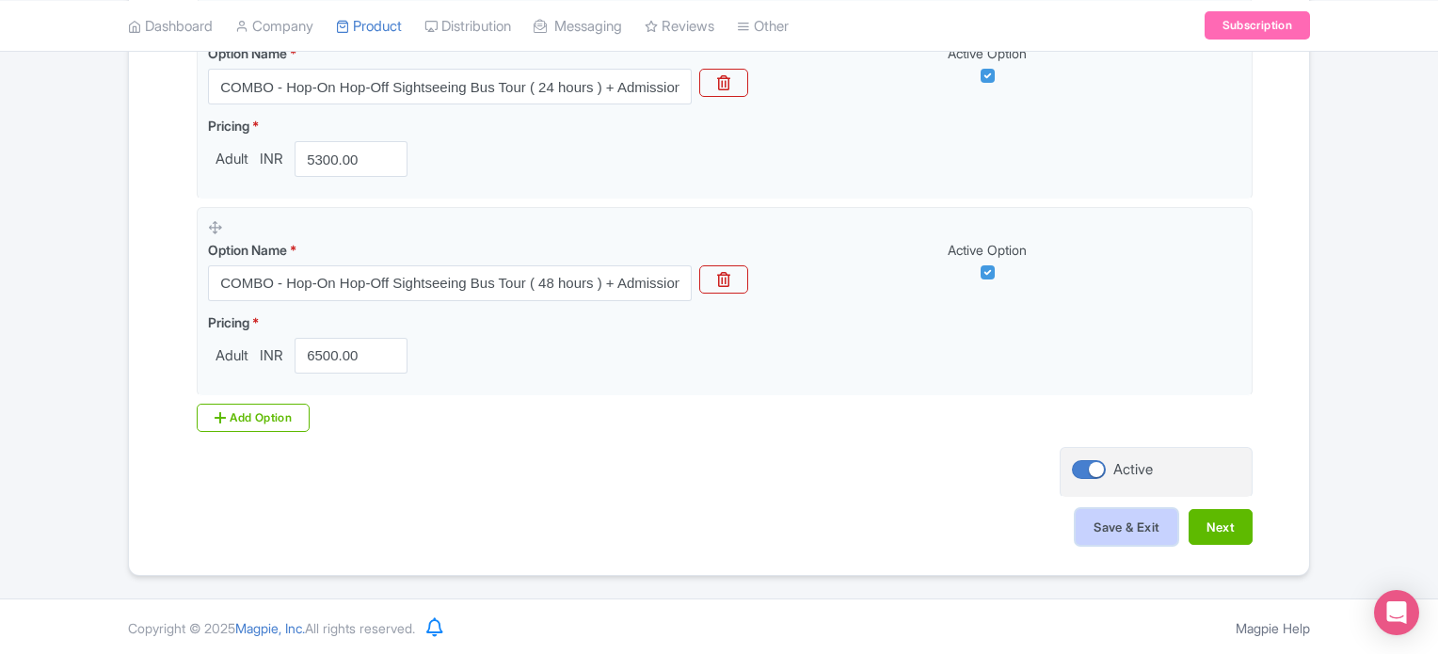
click at [1111, 534] on button "Save & Exit" at bounding box center [1127, 527] width 102 height 36
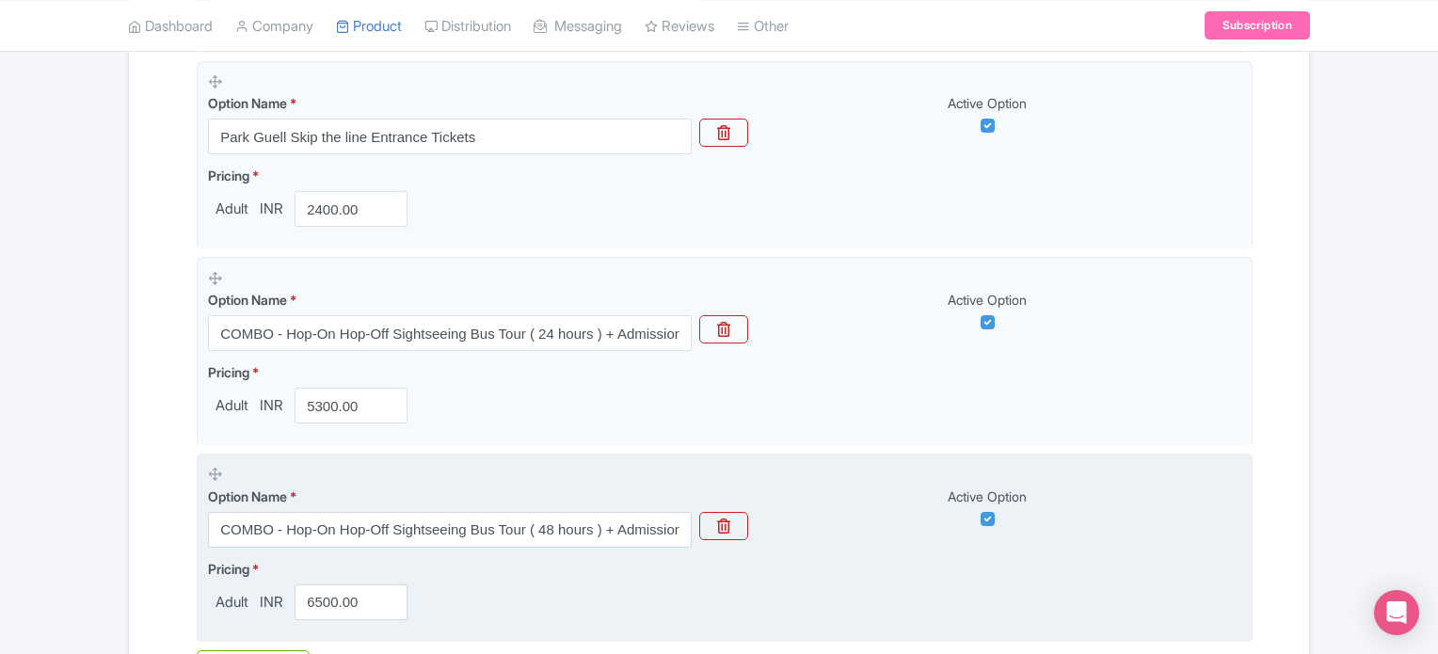
scroll to position [584, 0]
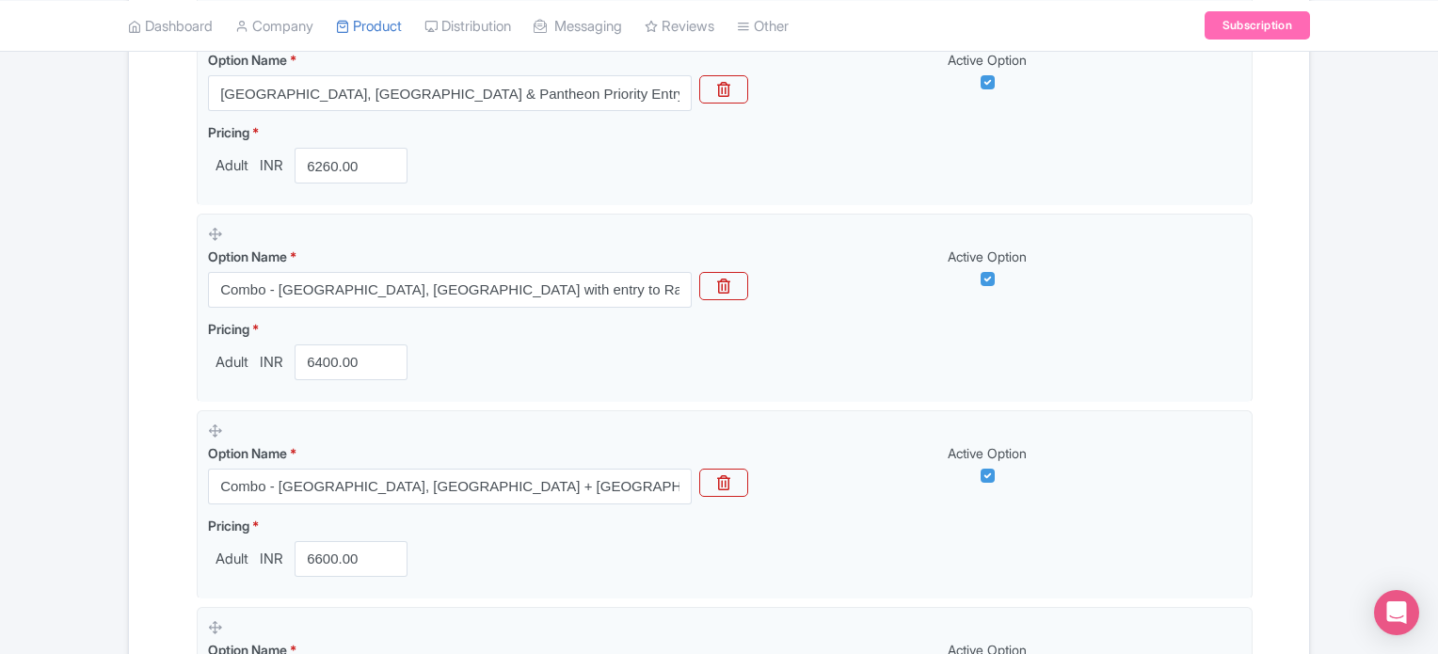
scroll to position [872, 0]
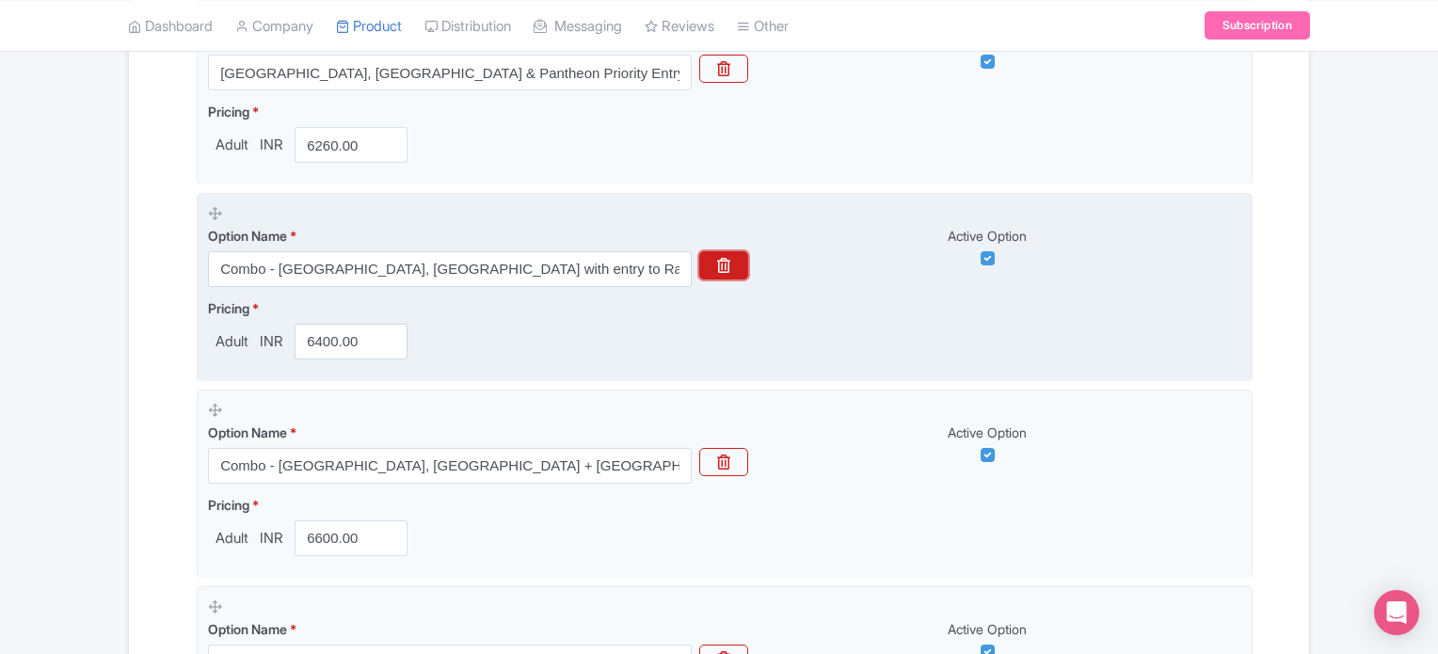
click at [709, 269] on button "button" at bounding box center [723, 265] width 49 height 28
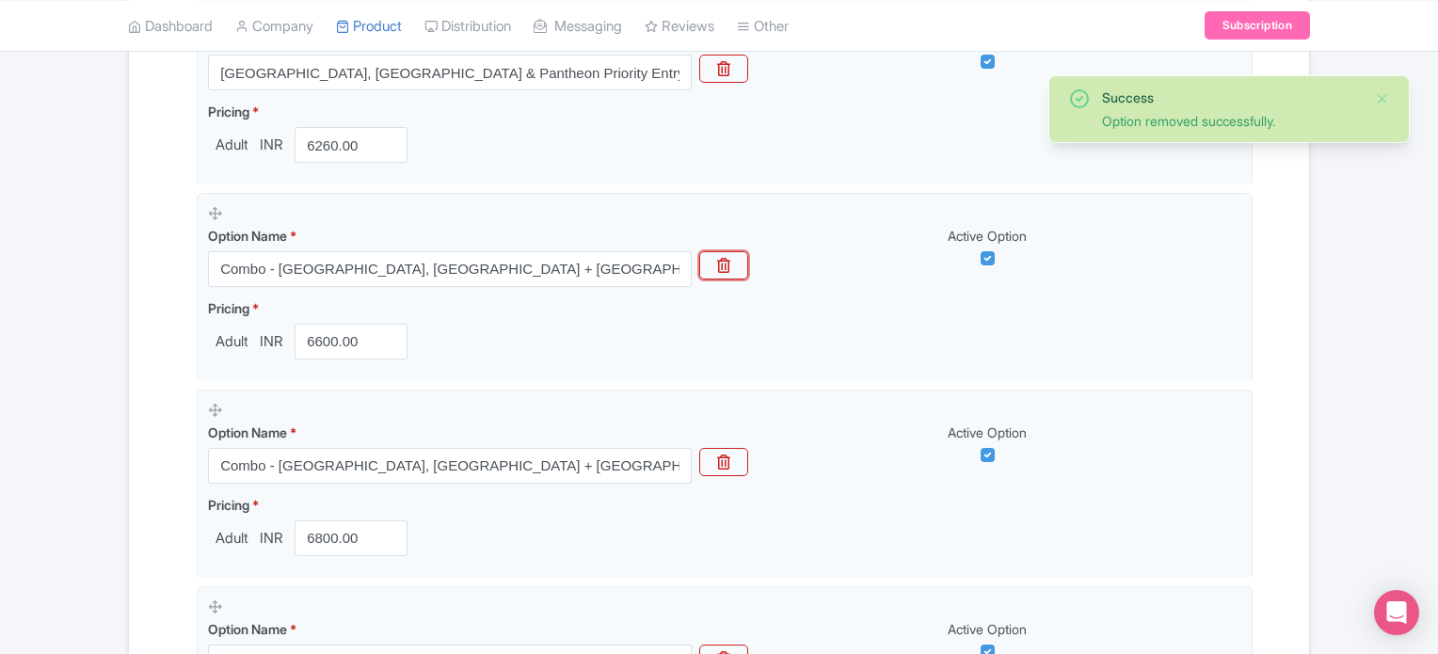
click at [709, 269] on button "button" at bounding box center [723, 265] width 49 height 28
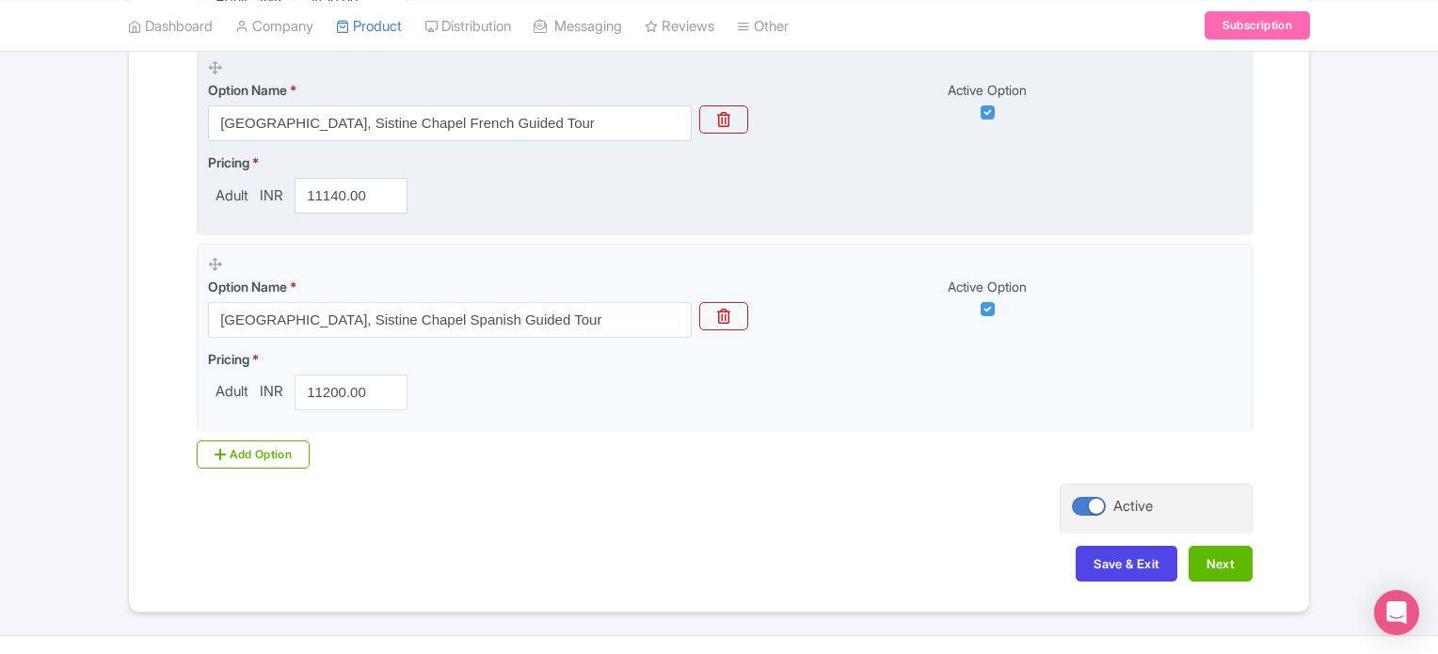
scroll to position [1250, 0]
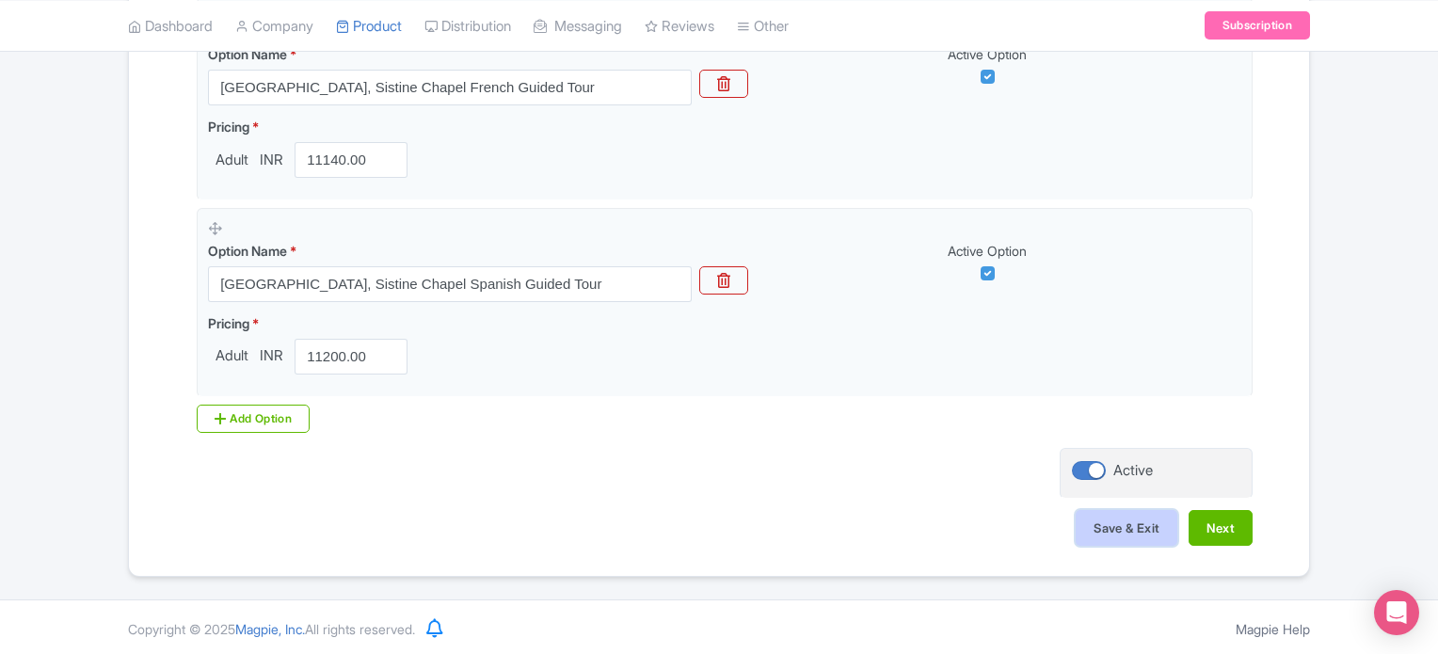
click at [1117, 515] on button "Save & Exit" at bounding box center [1127, 528] width 102 height 36
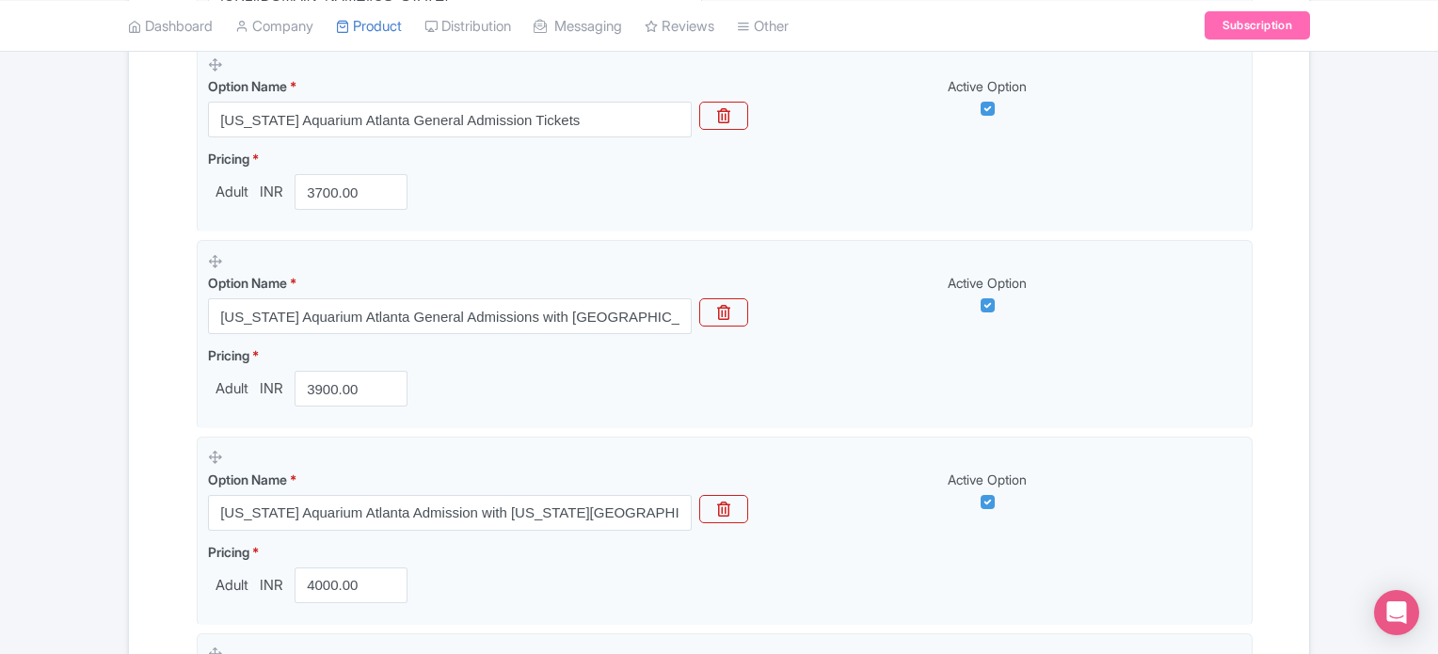
scroll to position [635, 0]
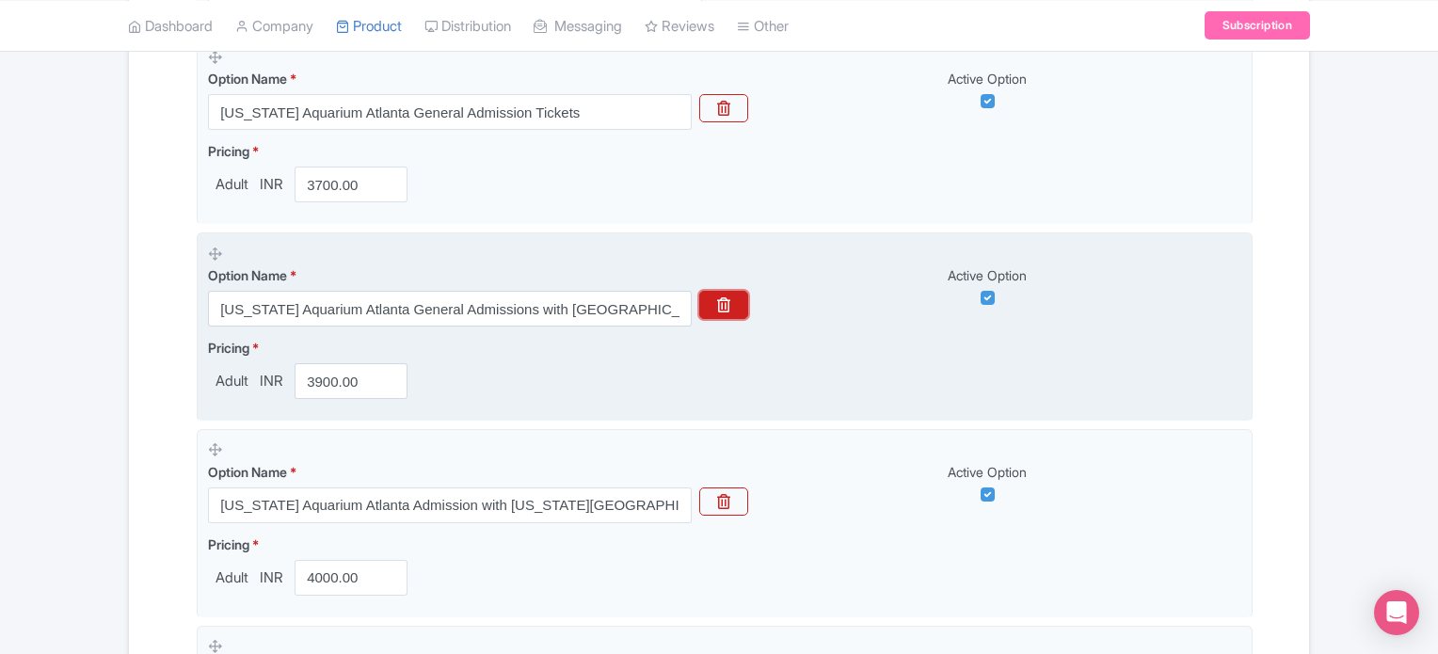
click at [727, 310] on icon "button" at bounding box center [723, 304] width 13 height 15
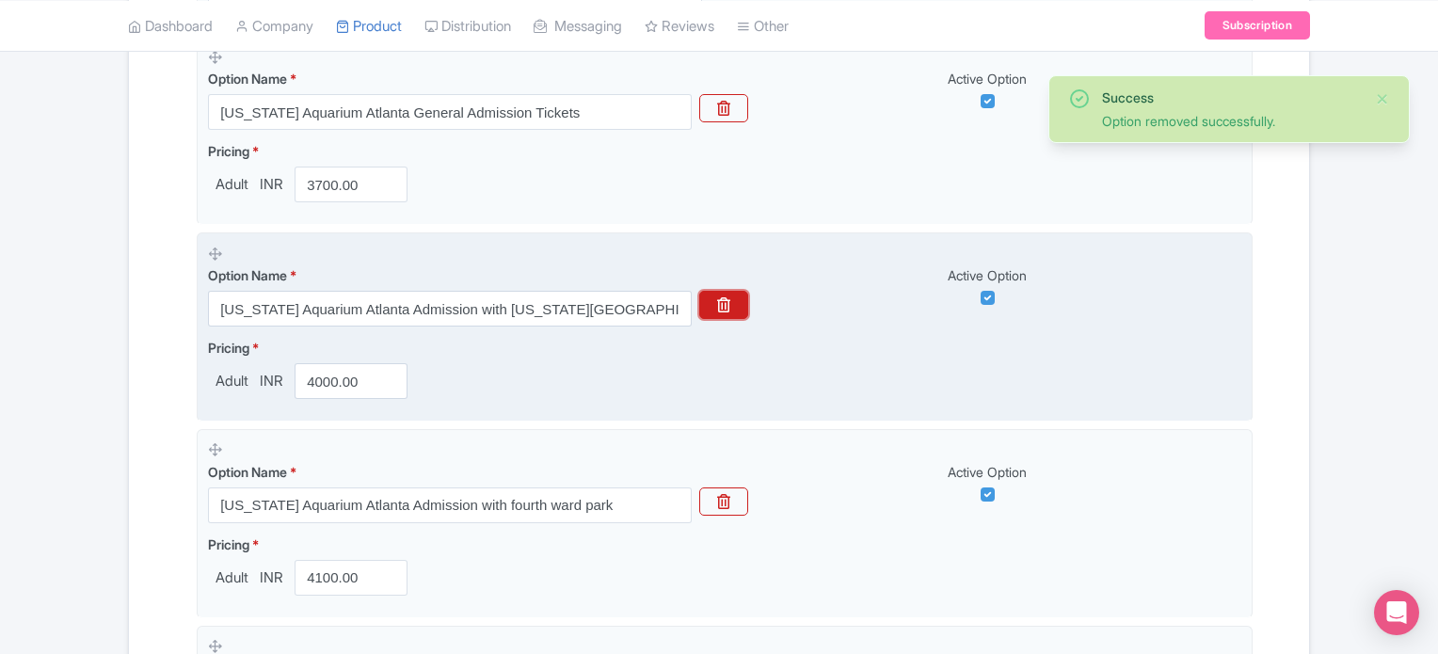
click at [727, 310] on icon "button" at bounding box center [723, 304] width 13 height 15
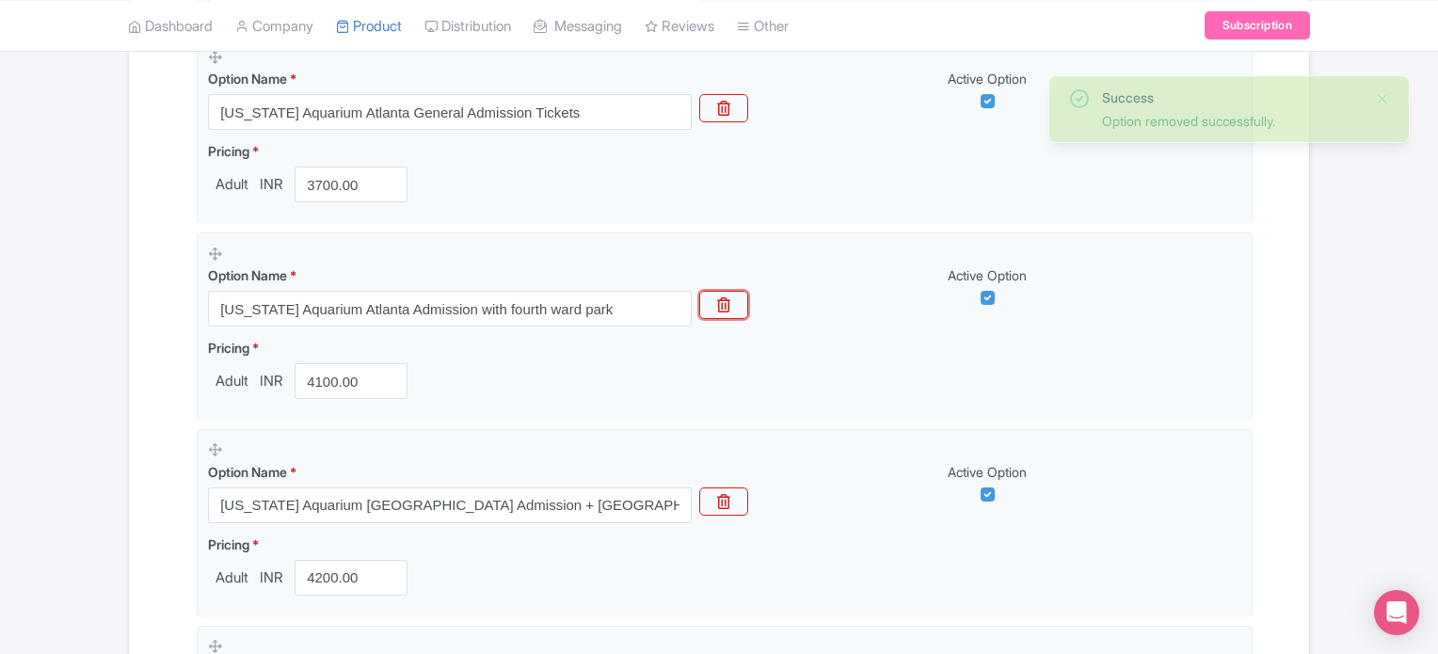
click at [727, 310] on icon "button" at bounding box center [723, 304] width 13 height 15
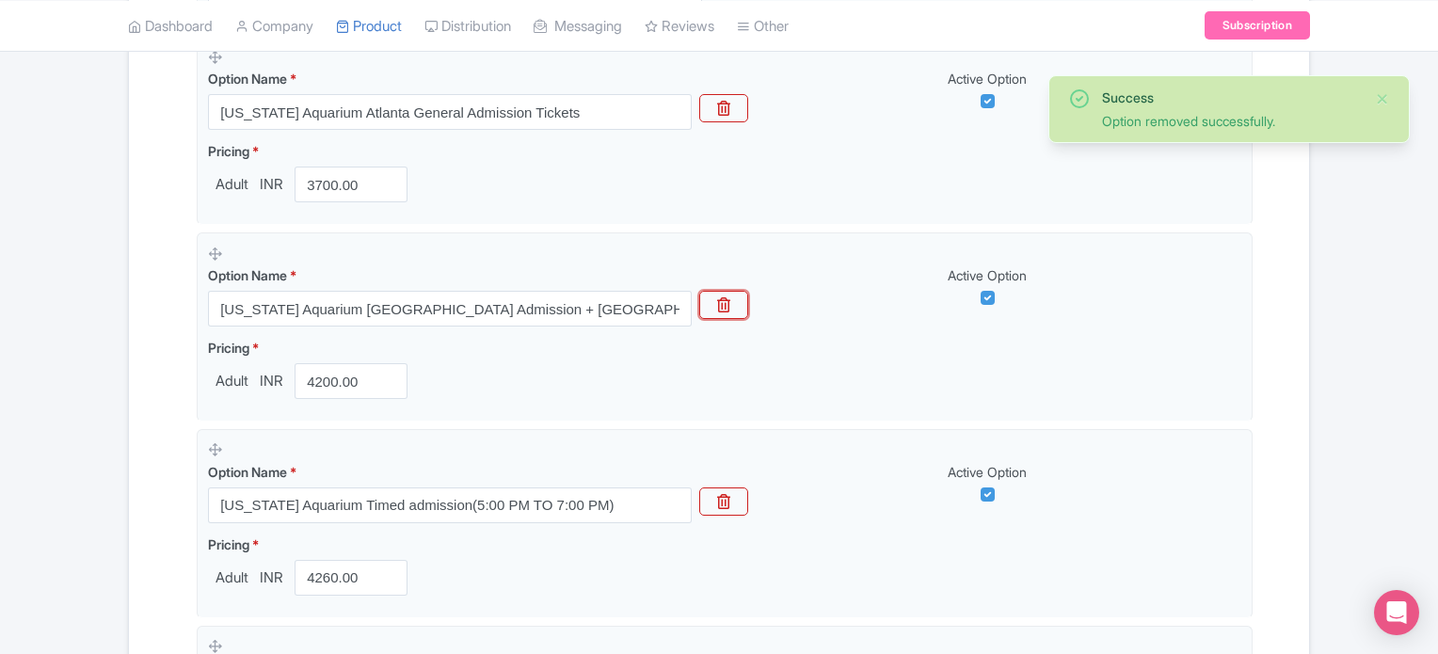
click at [727, 310] on icon "button" at bounding box center [723, 304] width 13 height 15
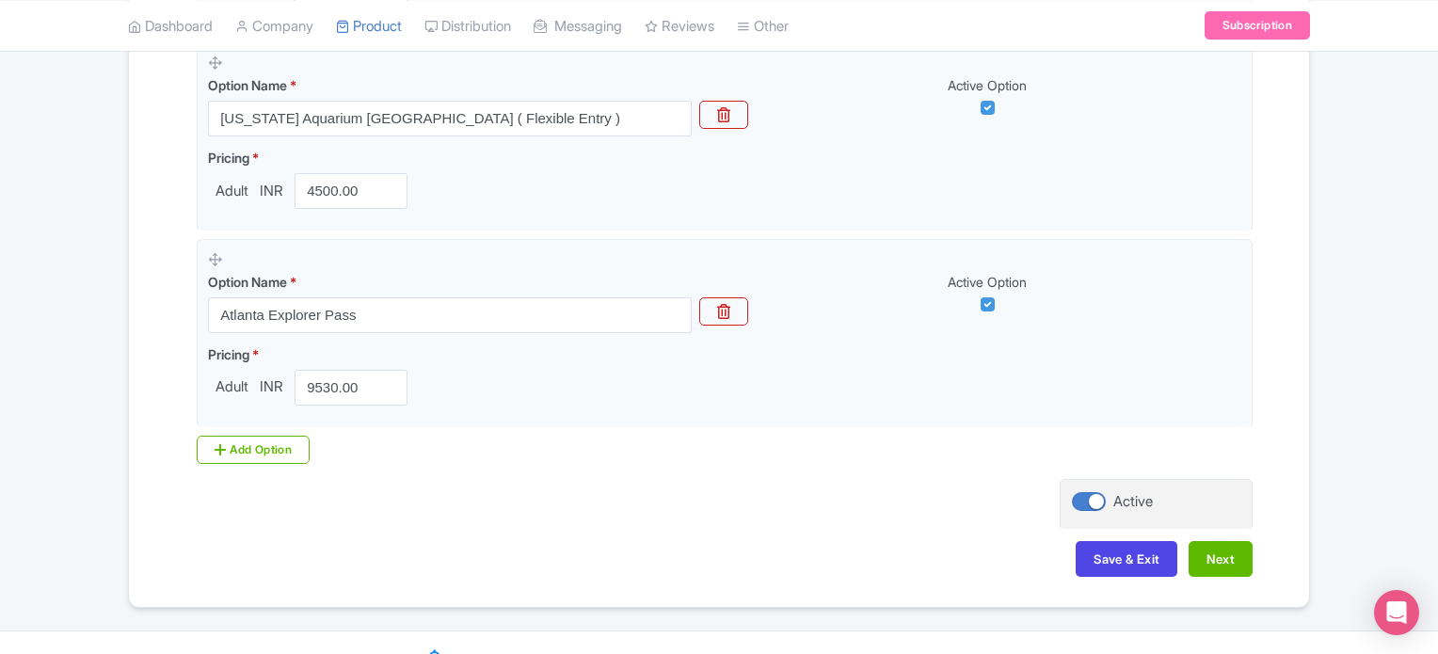
scroll to position [1224, 0]
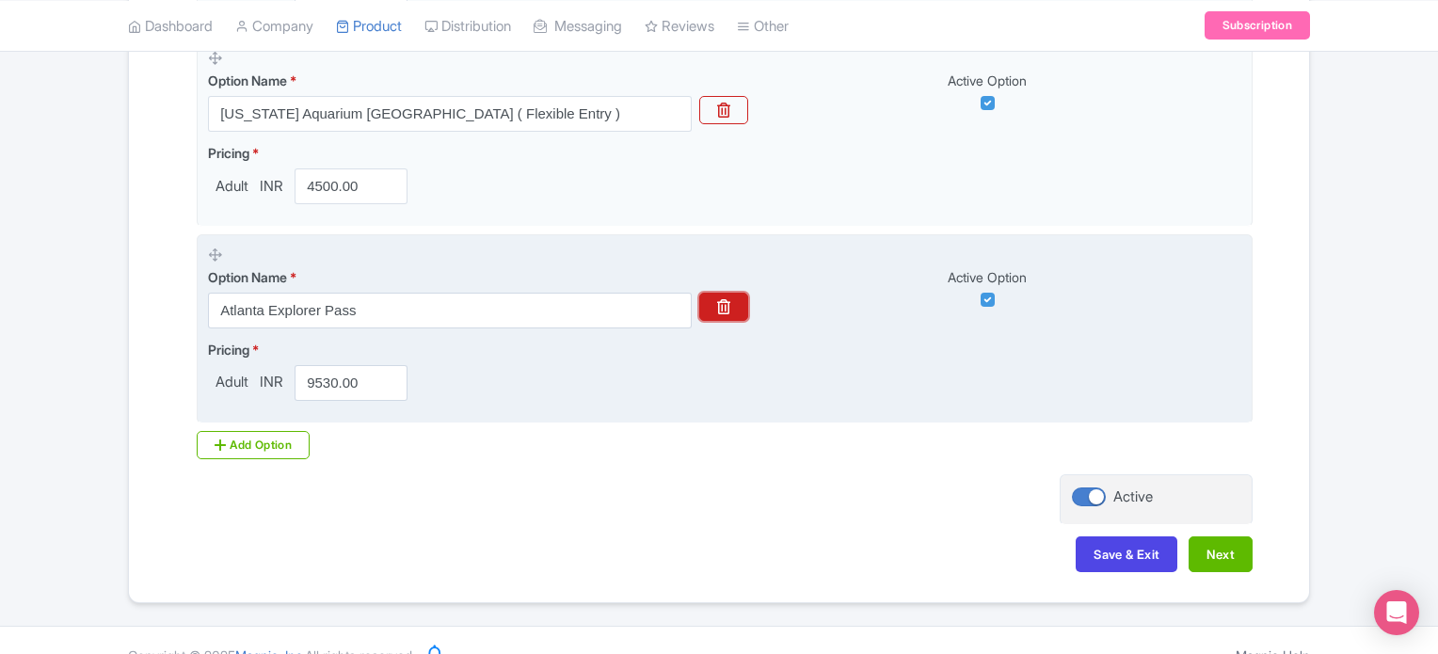
click at [734, 302] on button "button" at bounding box center [723, 307] width 49 height 28
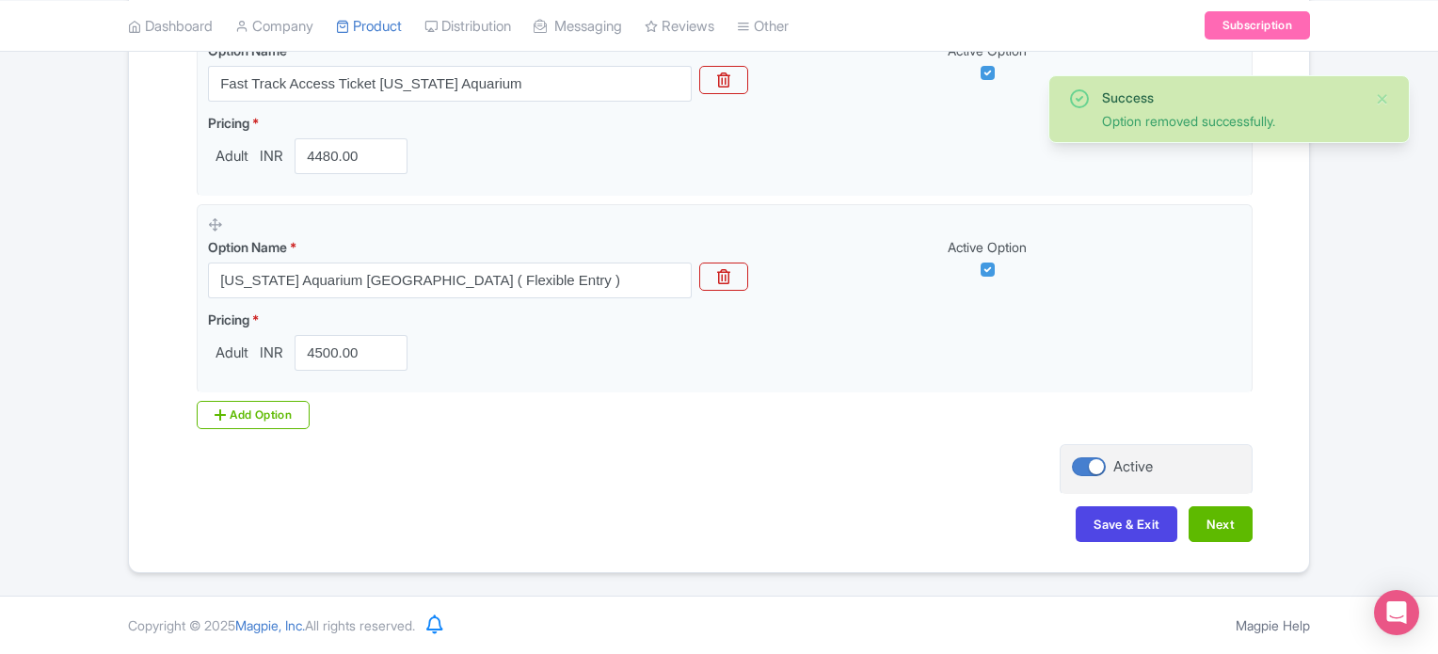
scroll to position [1054, 0]
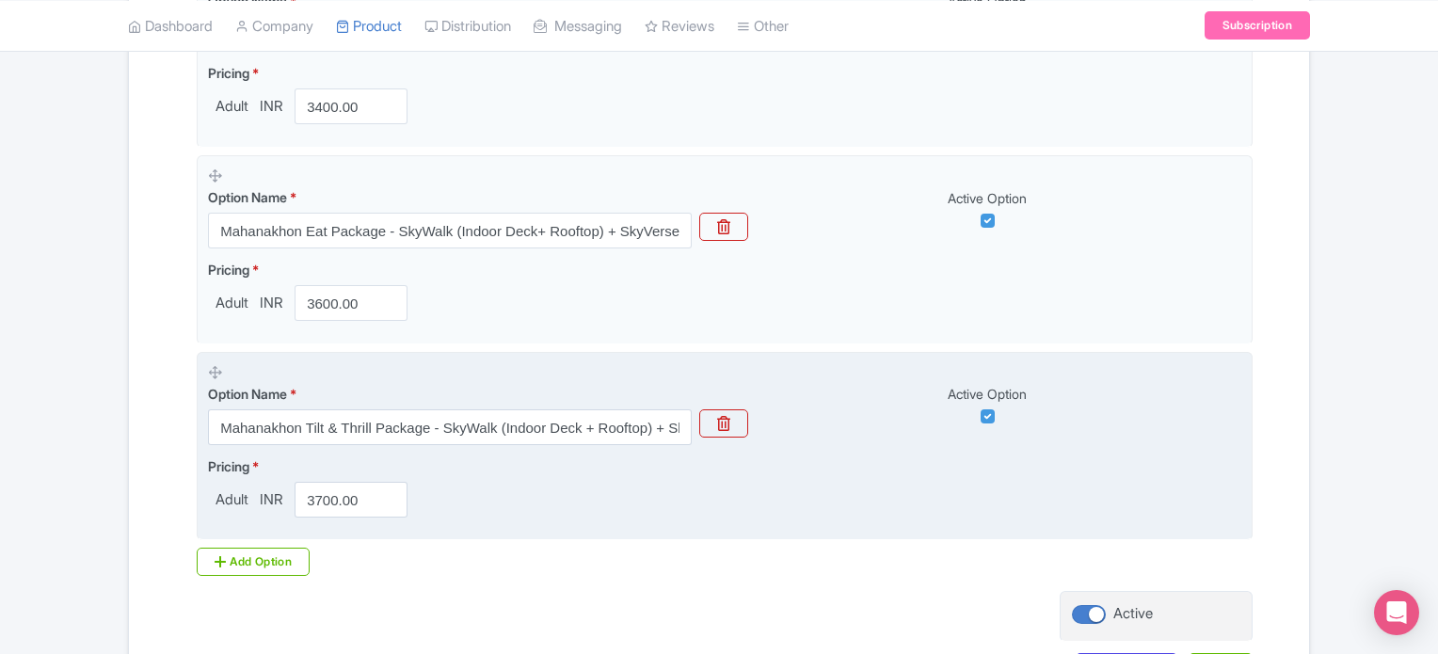
scroll to position [2035, 0]
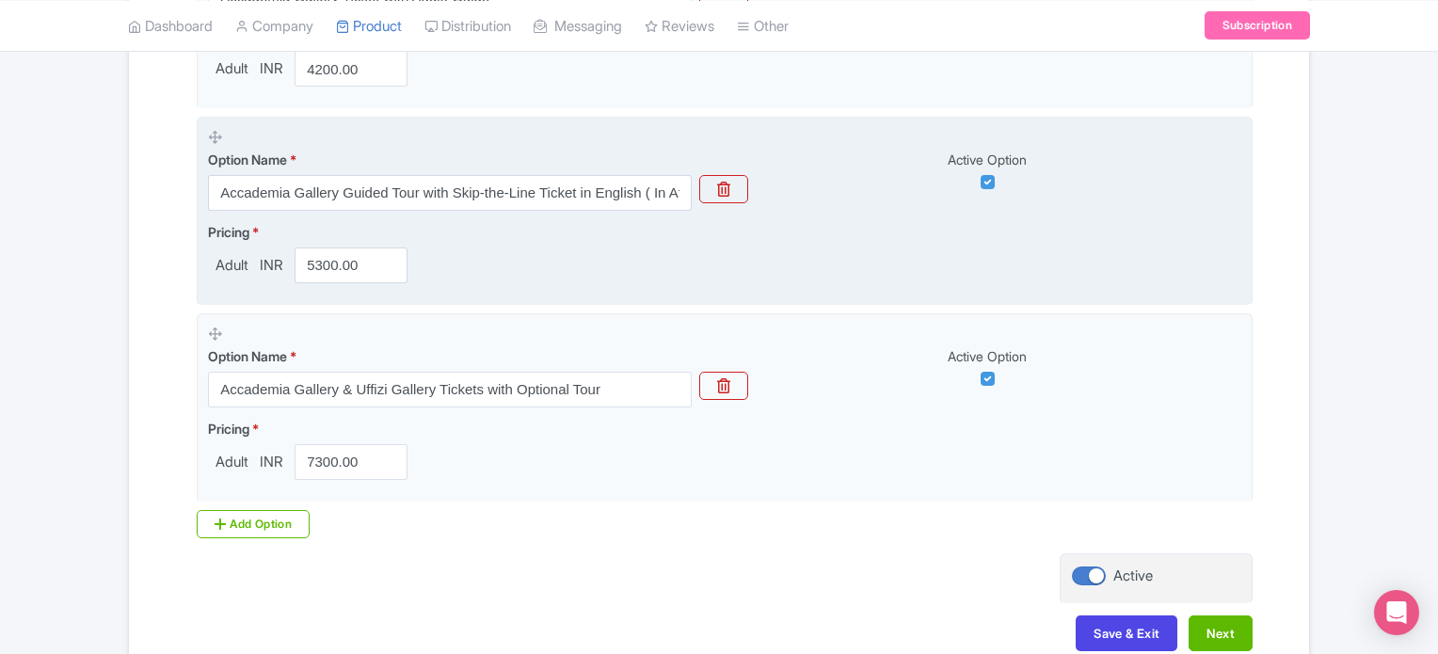
scroll to position [954, 0]
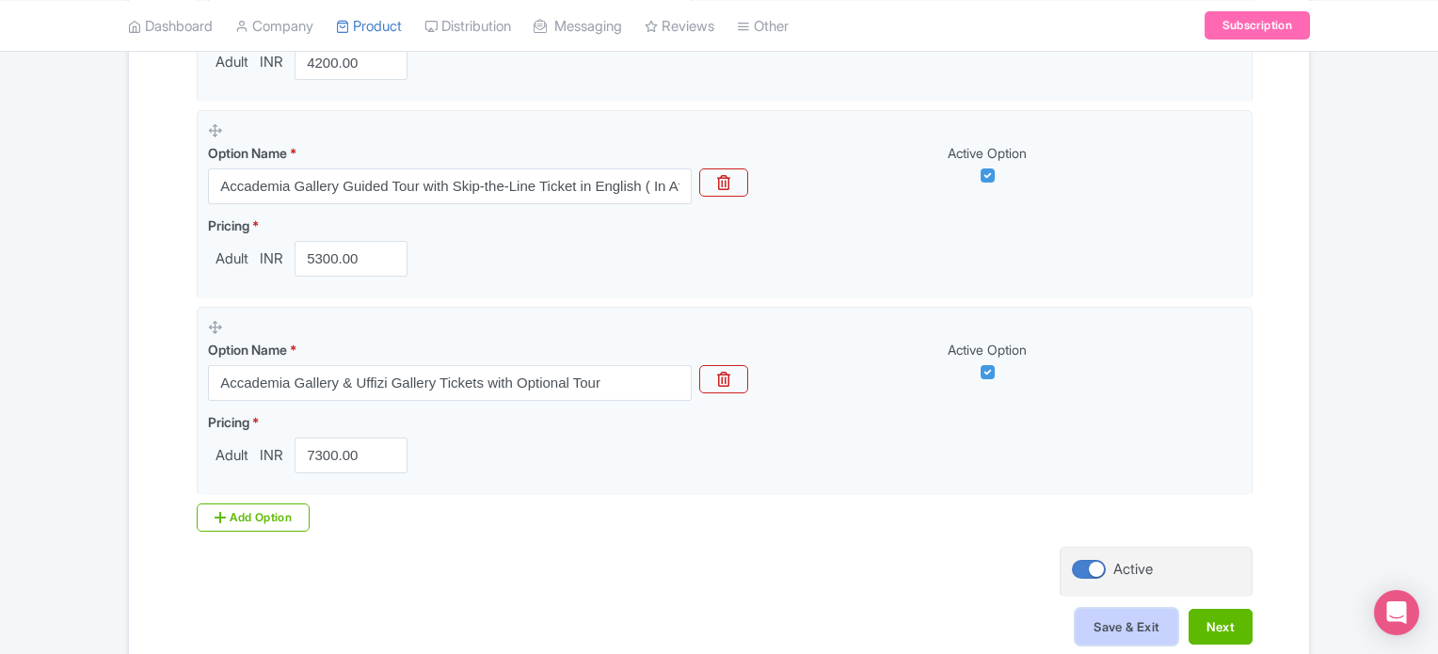
click at [1100, 624] on button "Save & Exit" at bounding box center [1127, 627] width 102 height 36
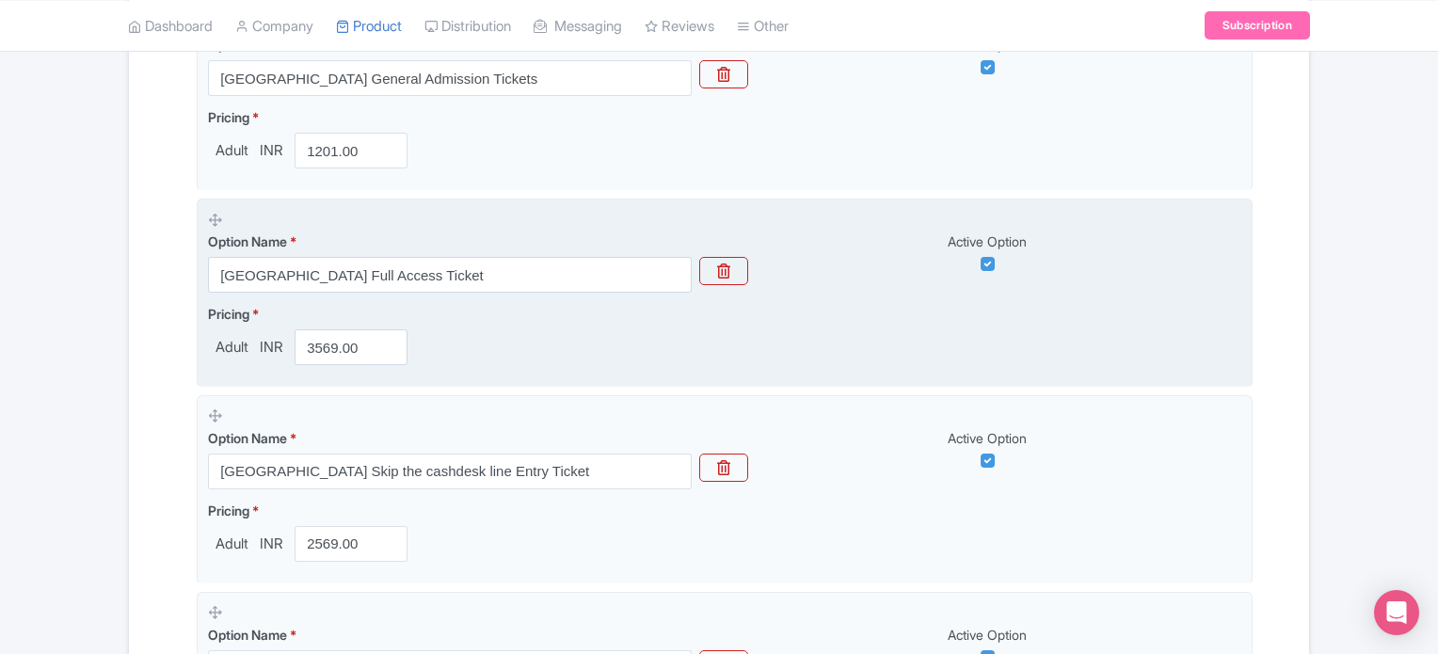
scroll to position [742, 0]
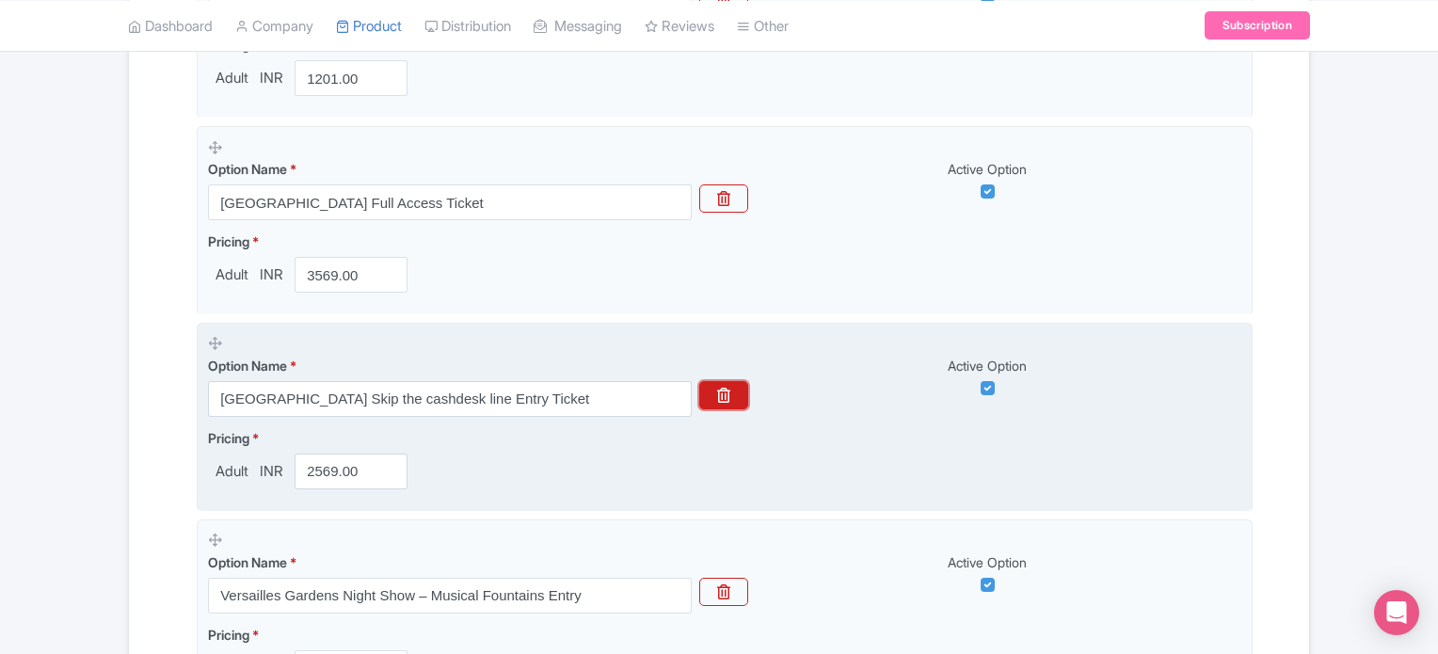
click at [718, 382] on button "button" at bounding box center [723, 395] width 49 height 28
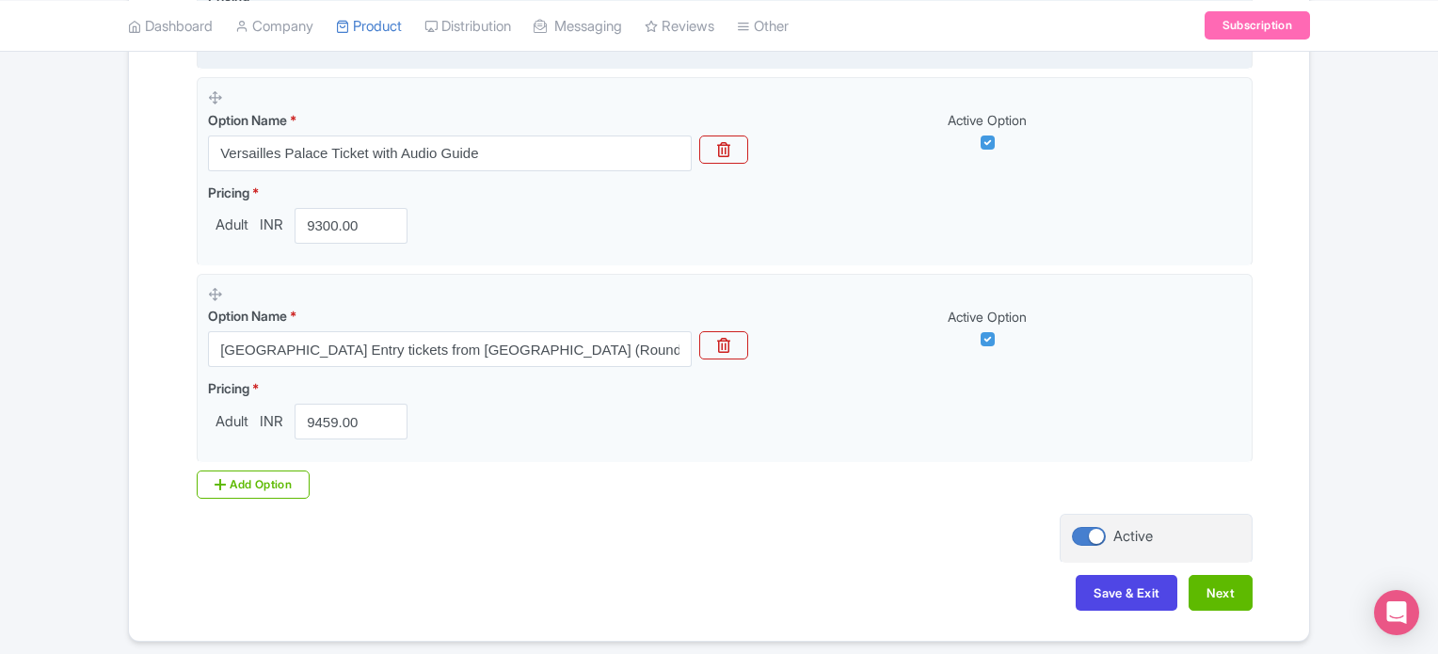
scroll to position [1578, 0]
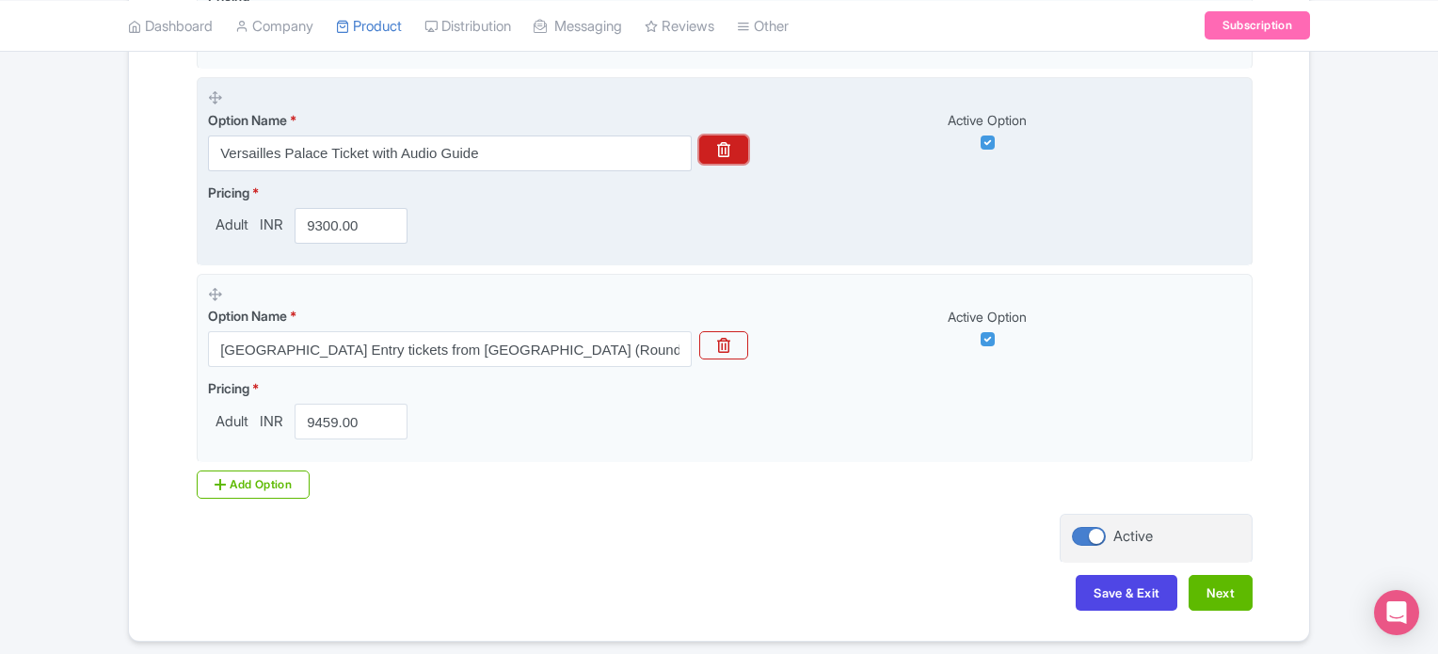
click at [733, 142] on button "button" at bounding box center [723, 150] width 49 height 28
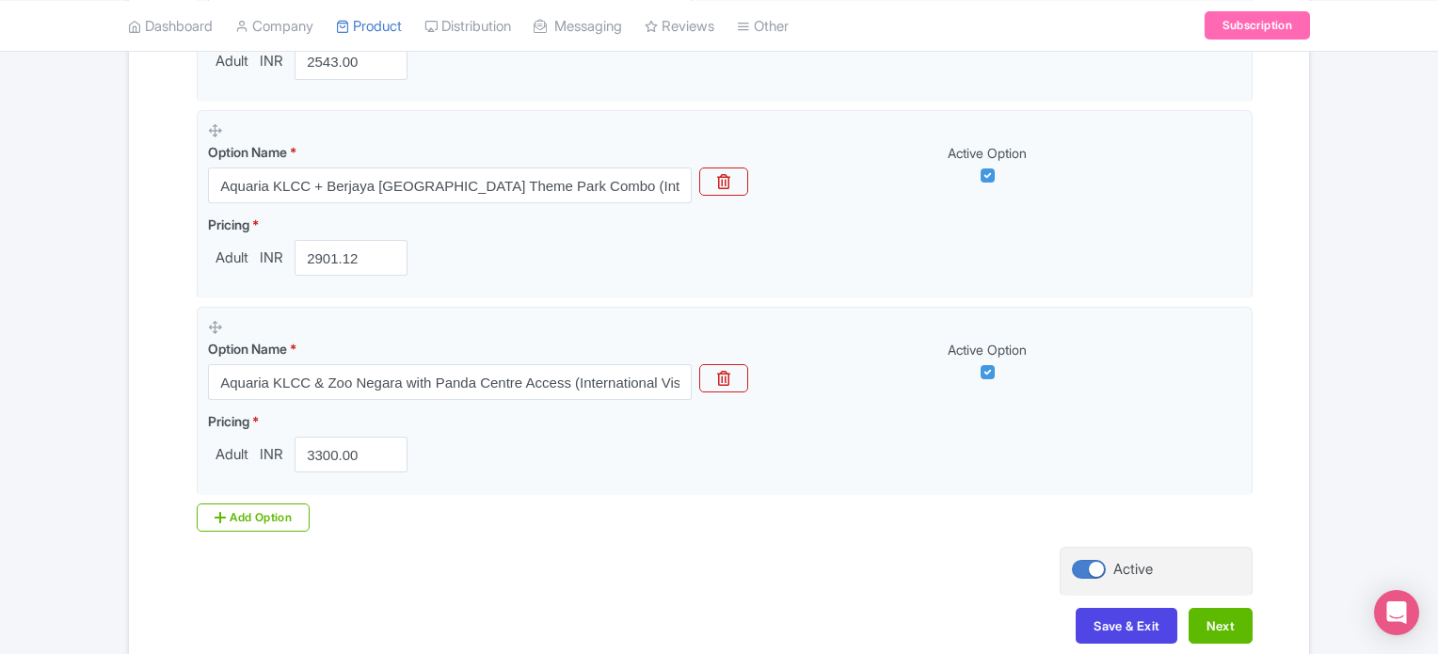
scroll to position [1749, 0]
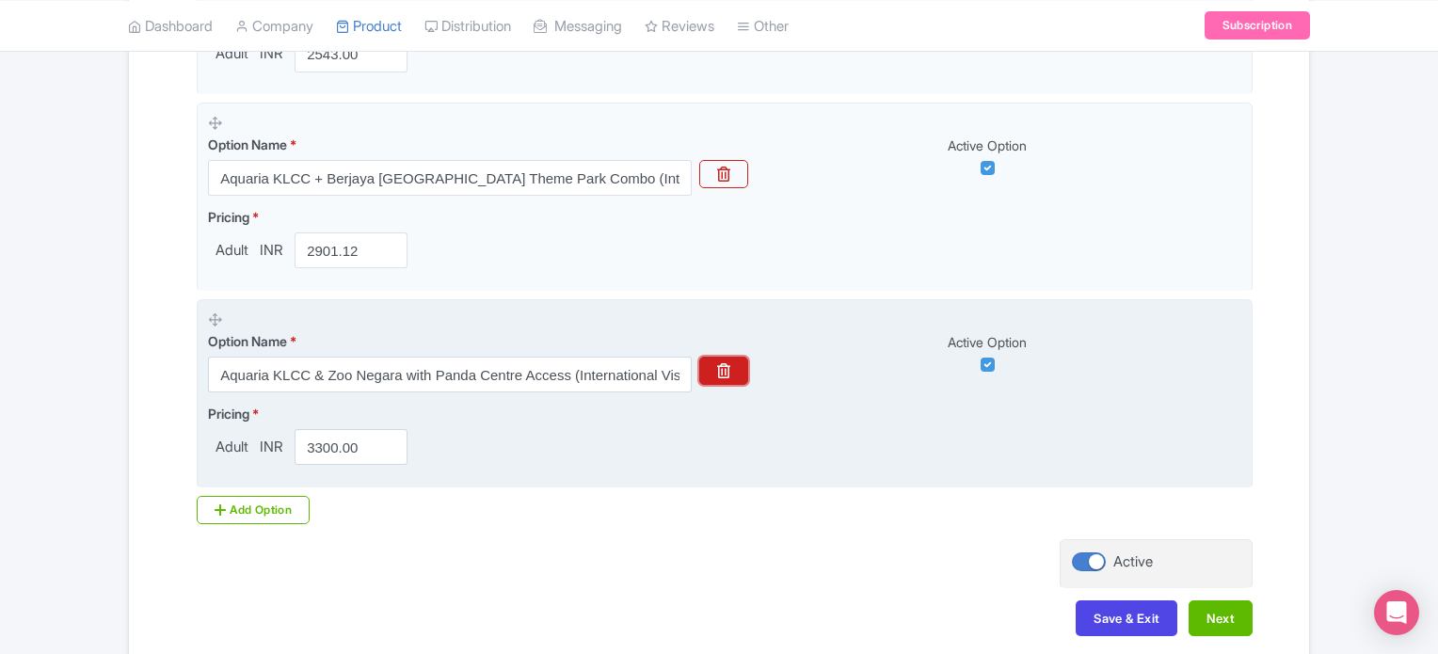
click at [724, 365] on icon "button" at bounding box center [723, 370] width 13 height 15
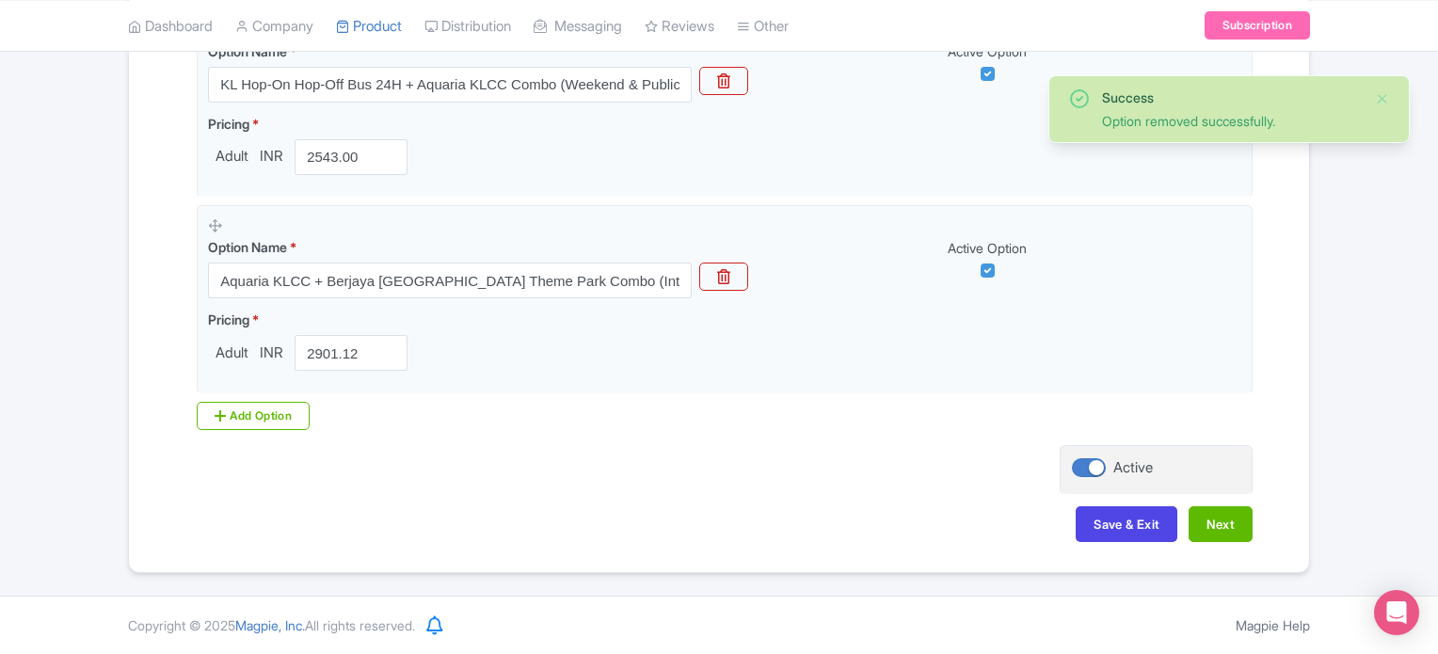
scroll to position [1643, 0]
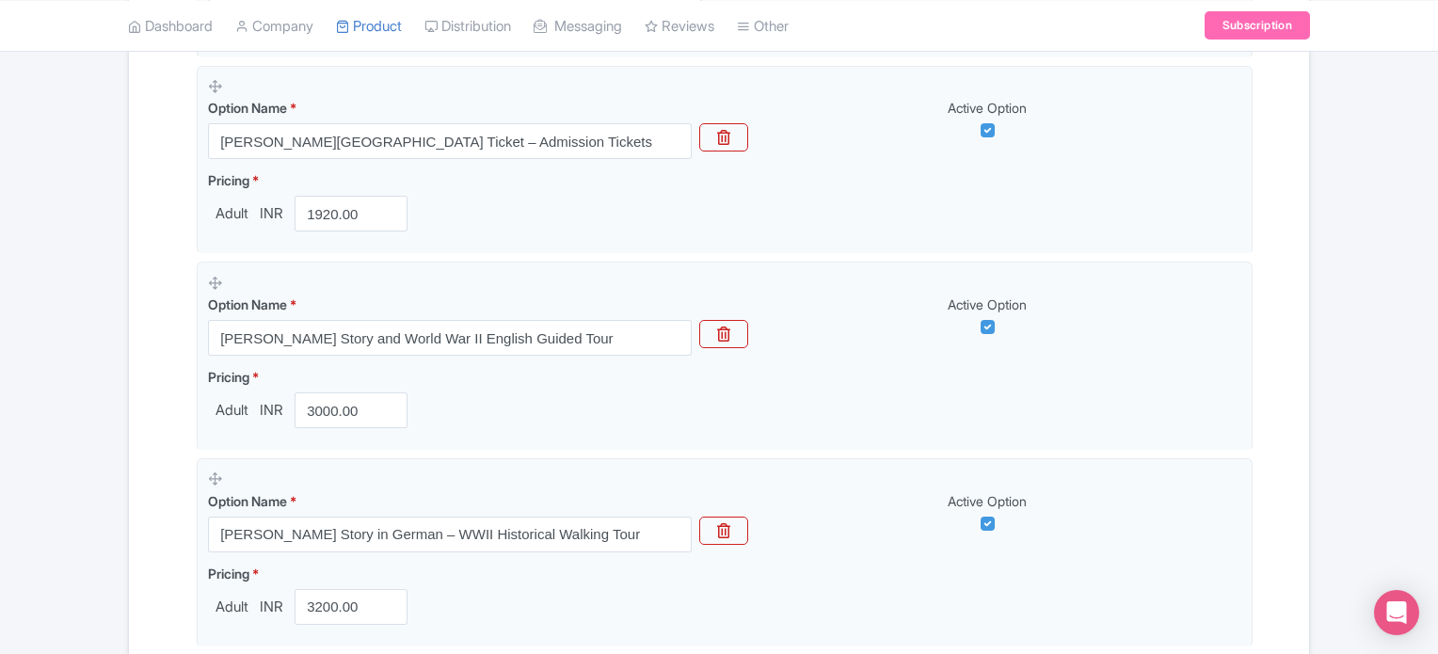
scroll to position [605, 0]
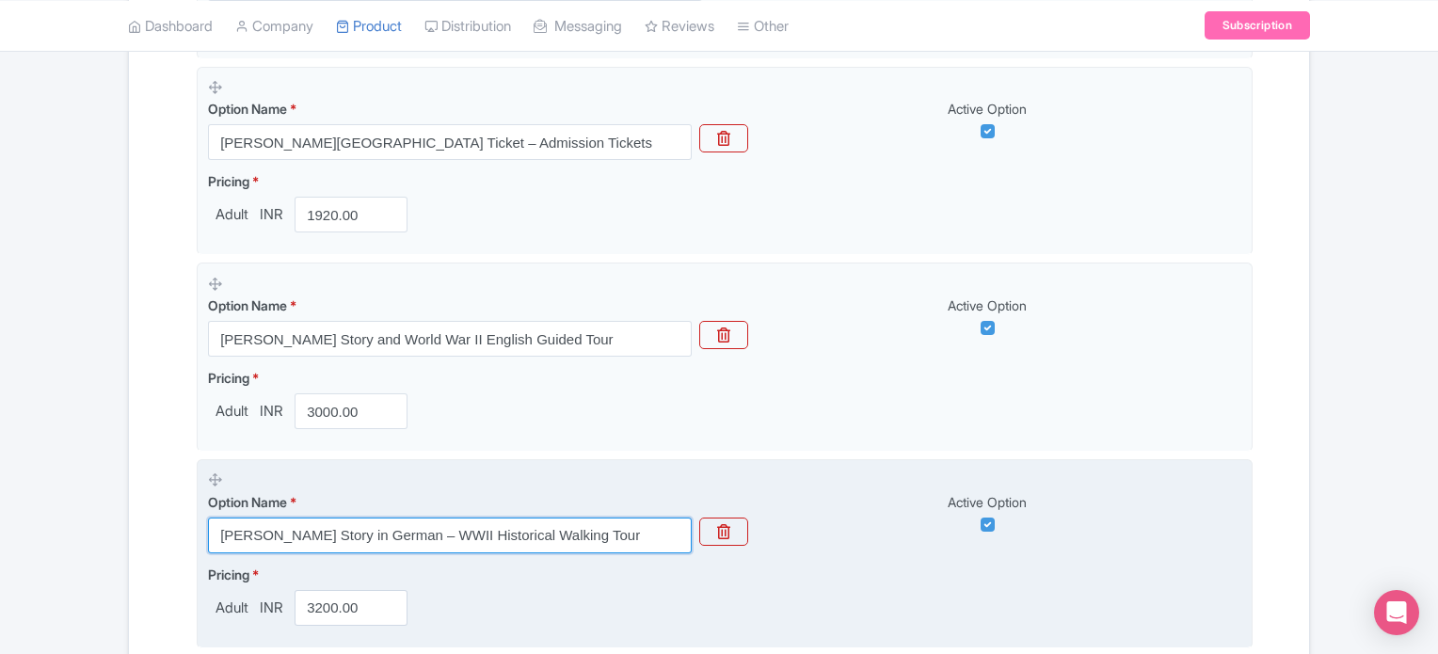
click at [434, 532] on input "Anne Frank’s Story in German – WWII Historical Walking Tour" at bounding box center [450, 536] width 484 height 36
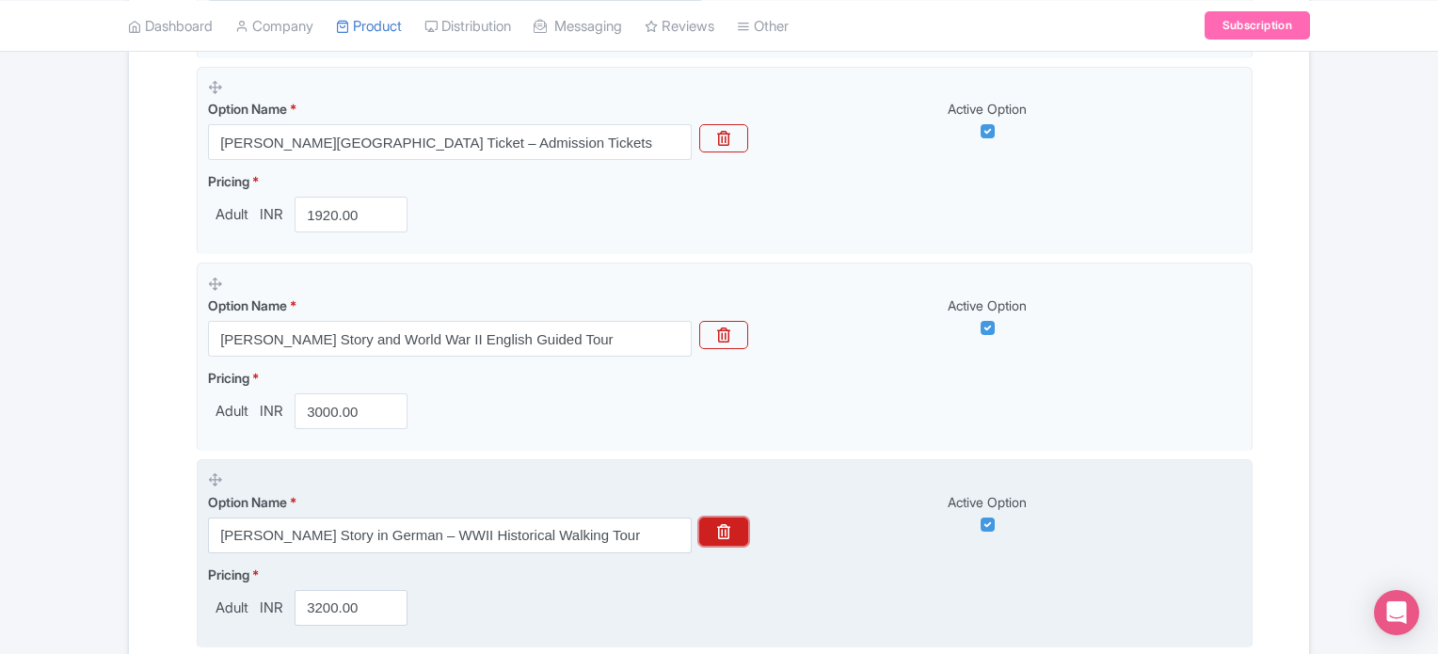
click at [738, 531] on button "button" at bounding box center [723, 532] width 49 height 28
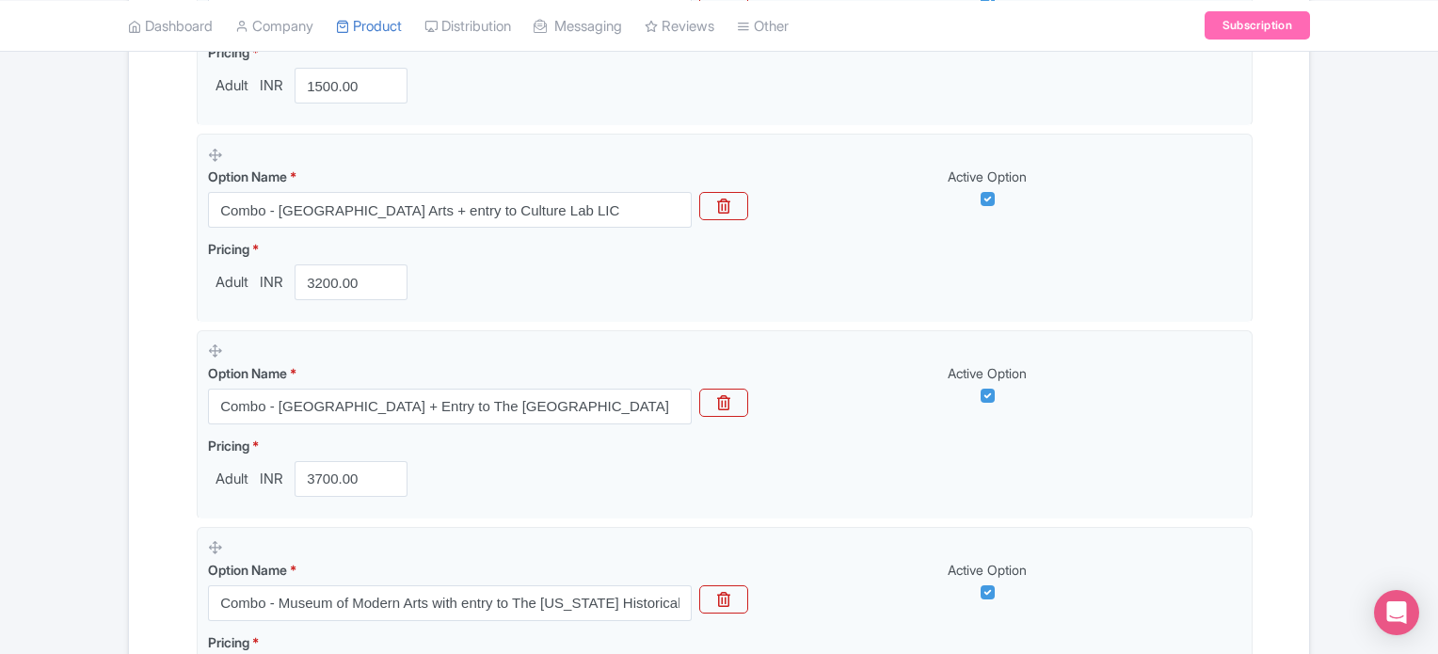
scroll to position [737, 0]
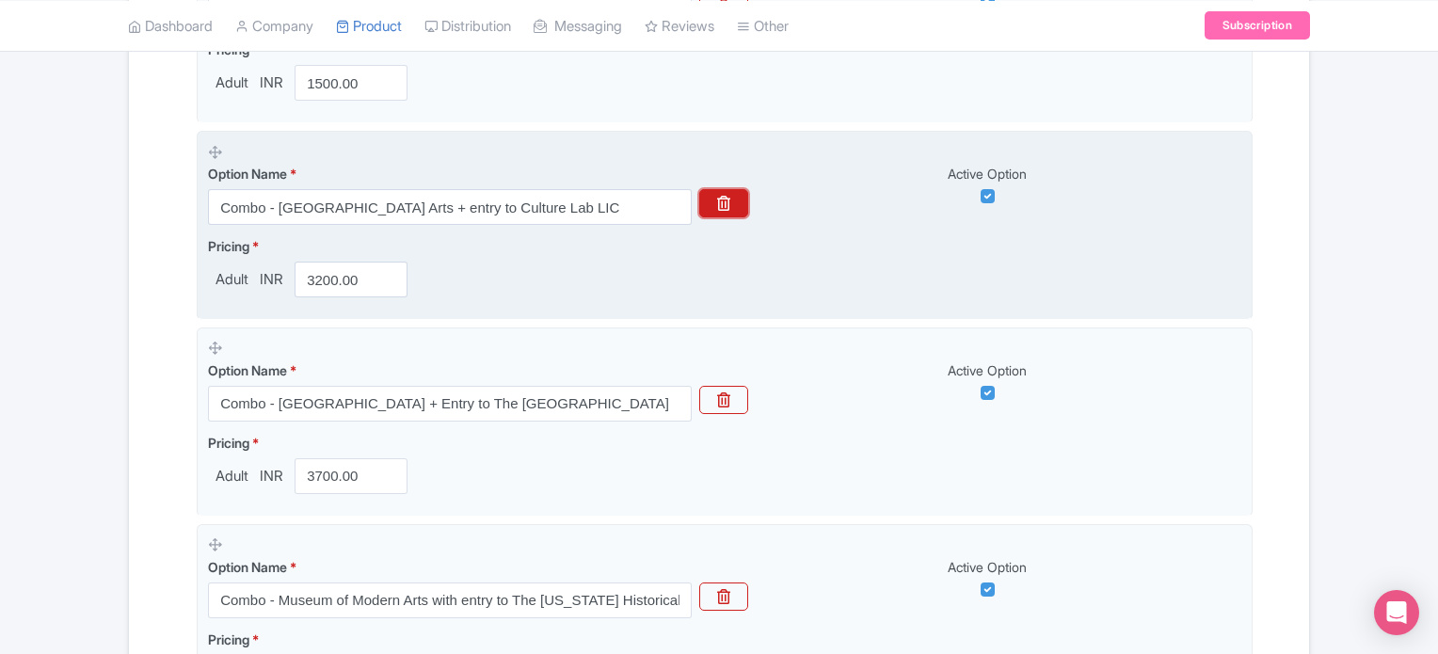
click at [738, 193] on button "button" at bounding box center [723, 203] width 49 height 28
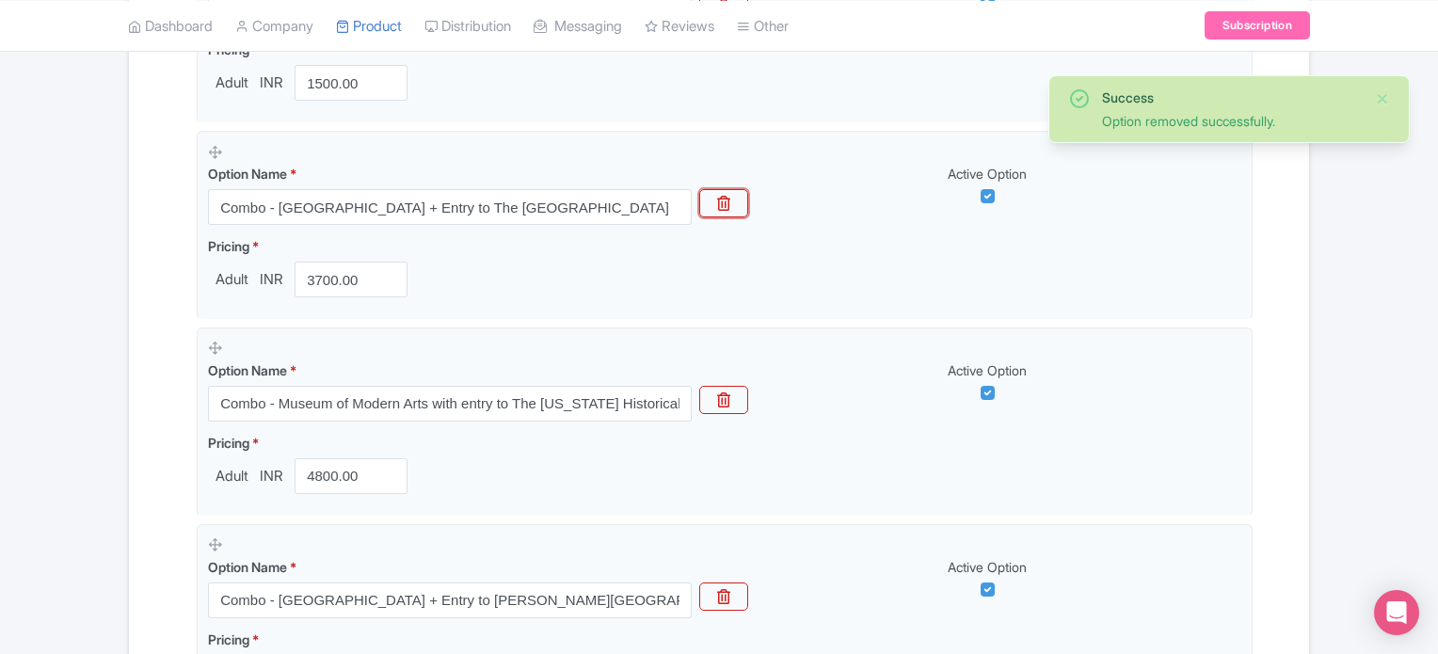
click at [738, 193] on button "button" at bounding box center [723, 203] width 49 height 28
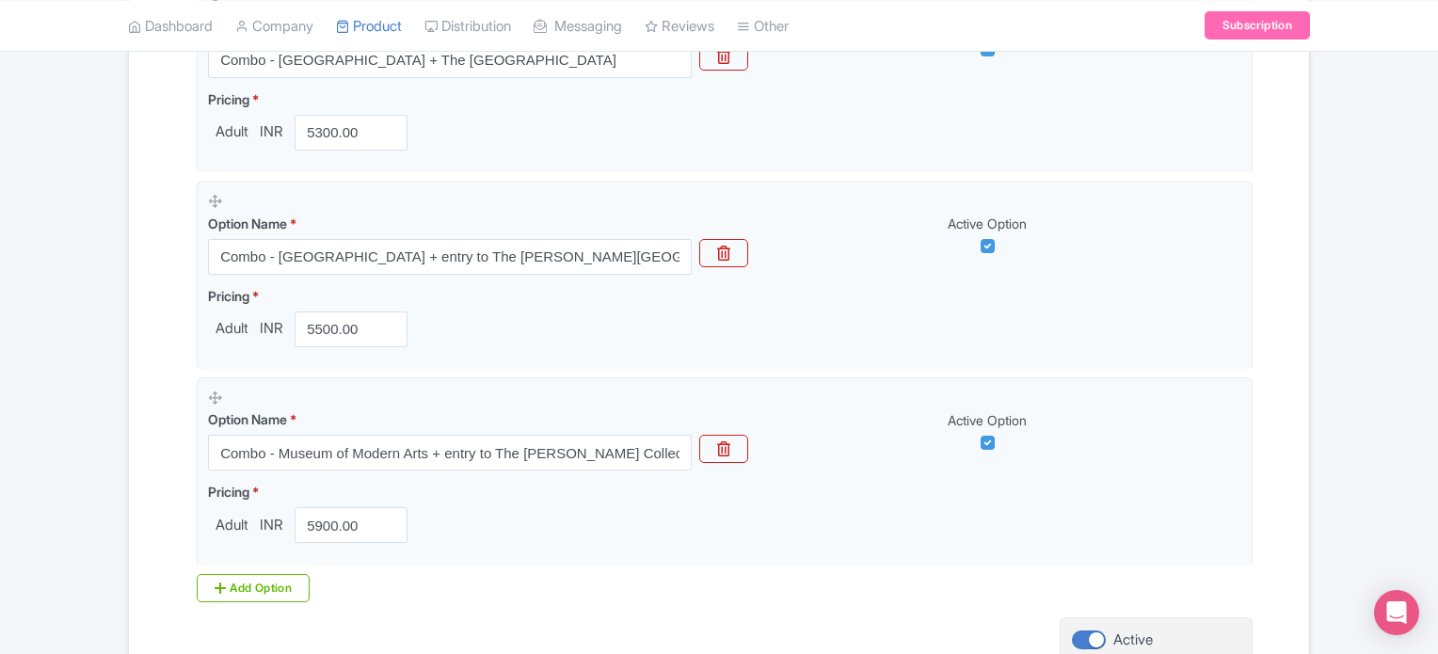
scroll to position [1480, 0]
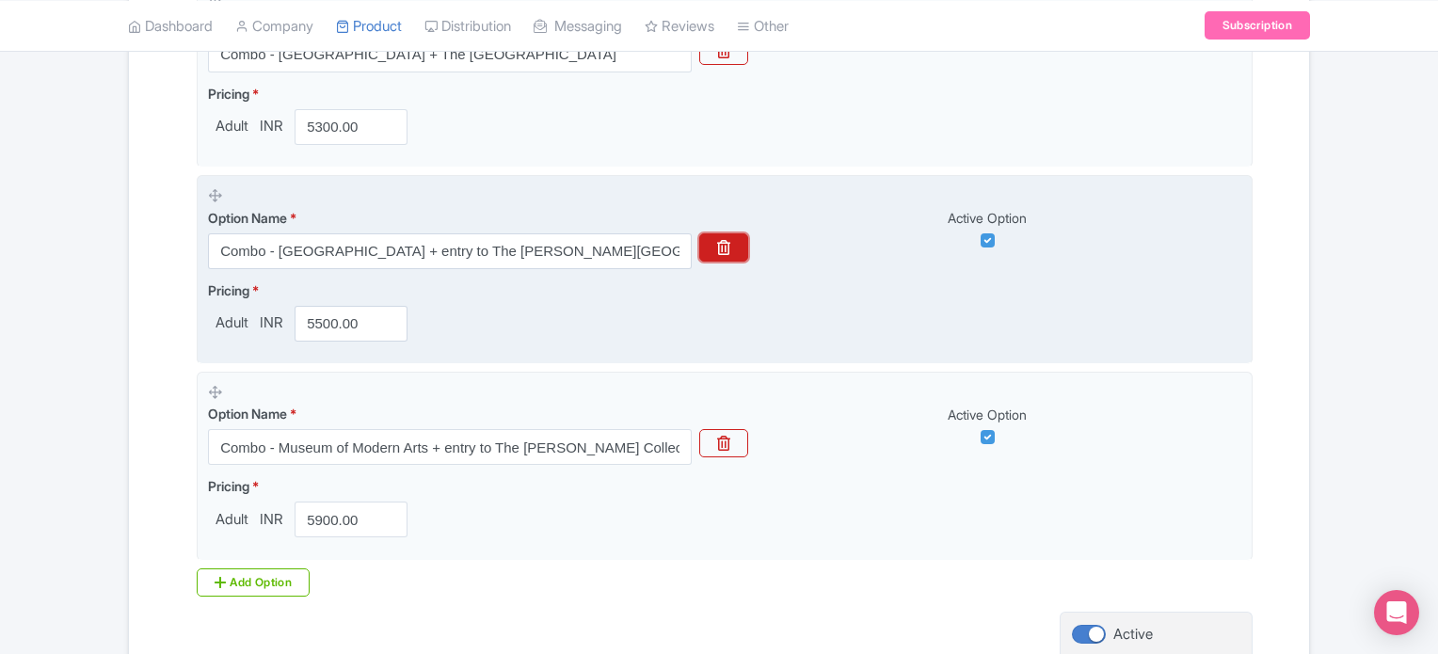
click at [734, 254] on button "button" at bounding box center [723, 247] width 49 height 28
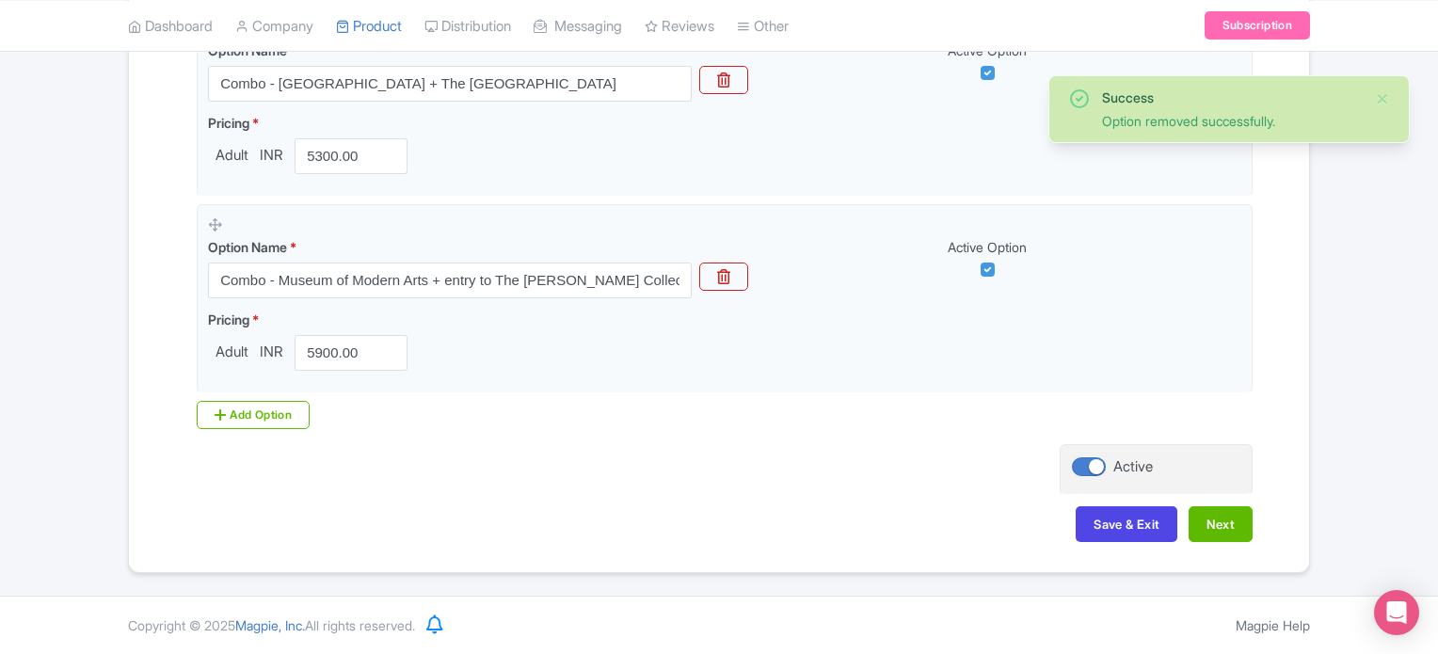
scroll to position [1446, 0]
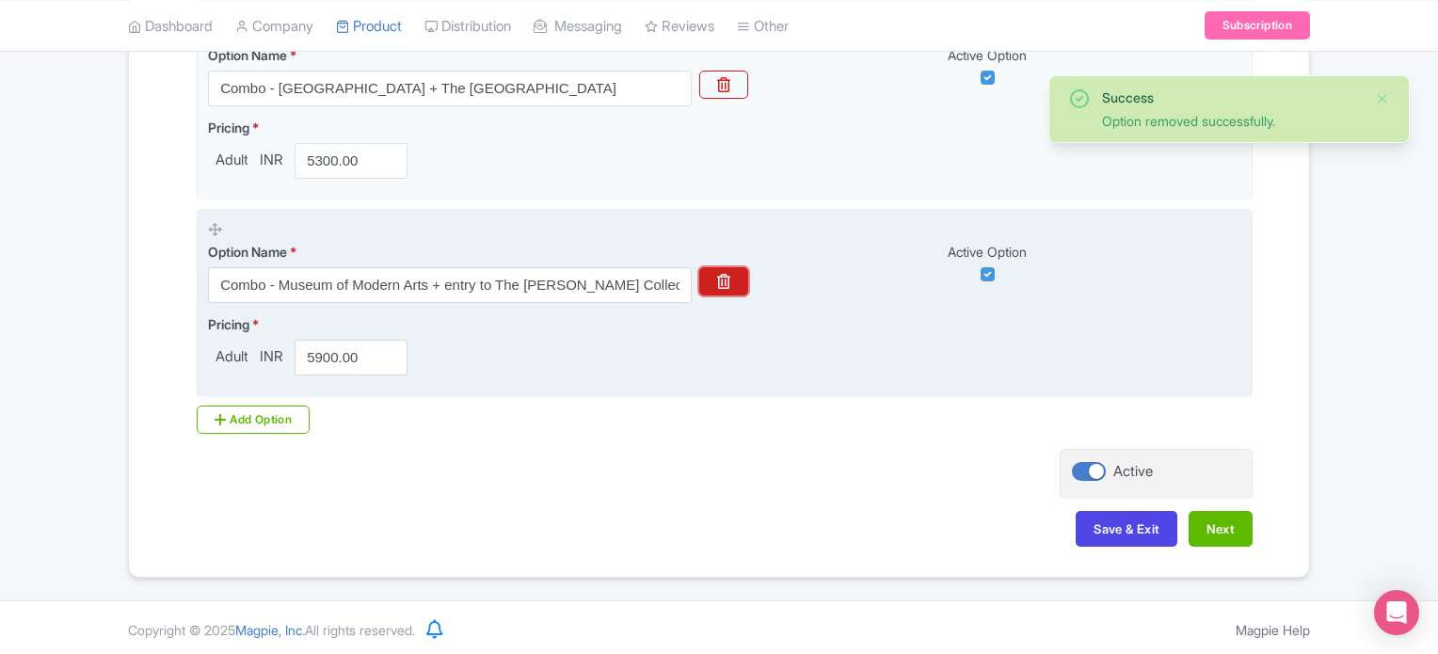
click at [730, 270] on button "button" at bounding box center [723, 281] width 49 height 28
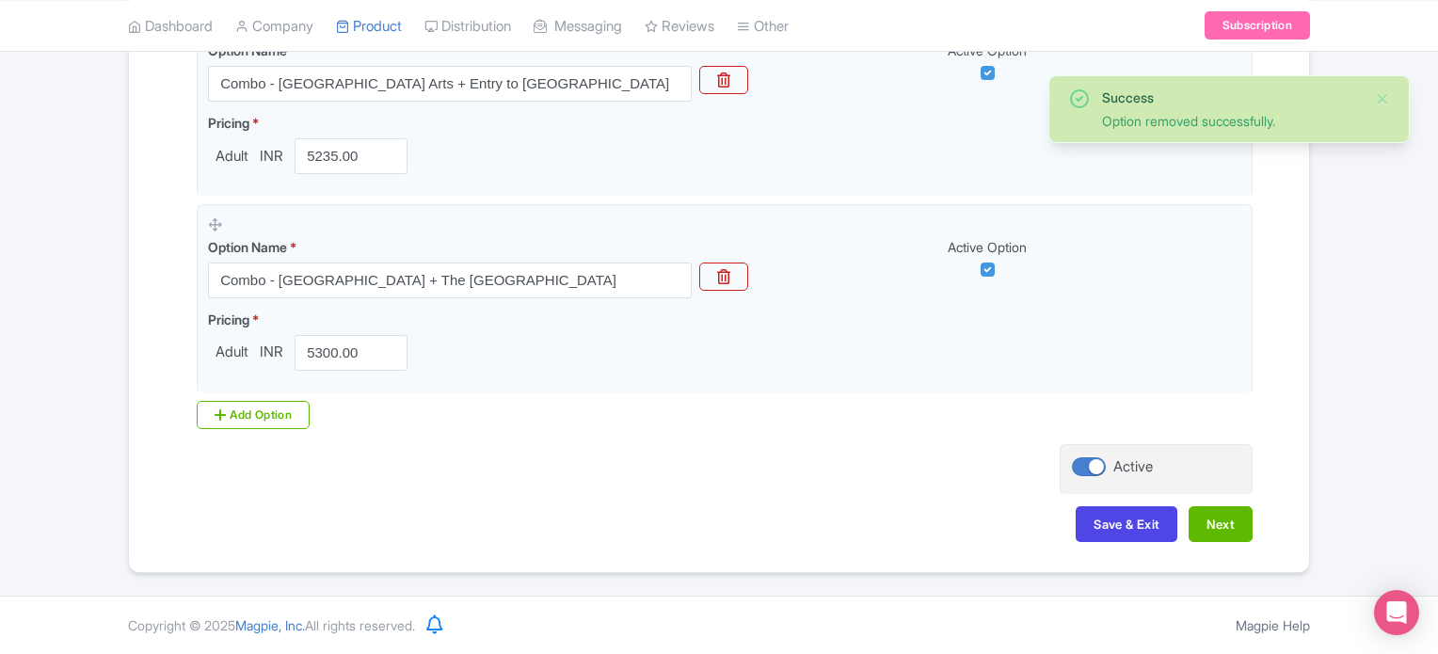
scroll to position [1250, 0]
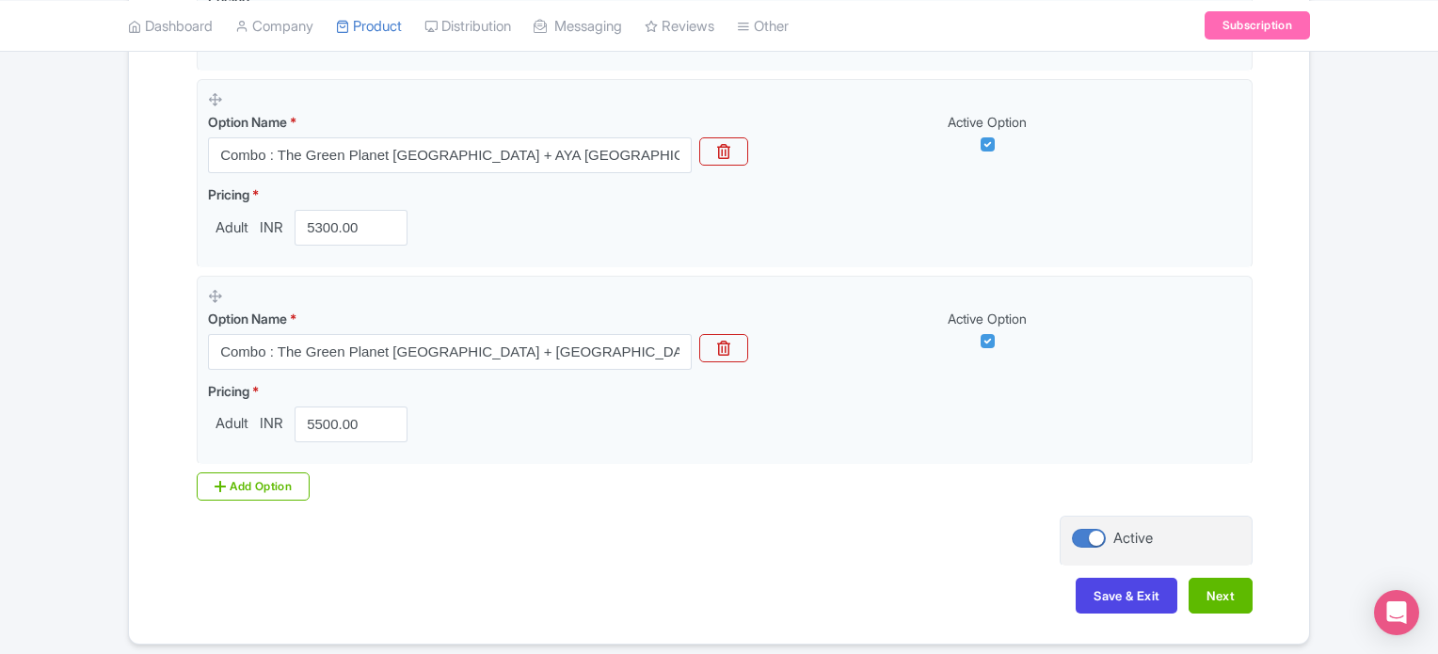
scroll to position [1186, 0]
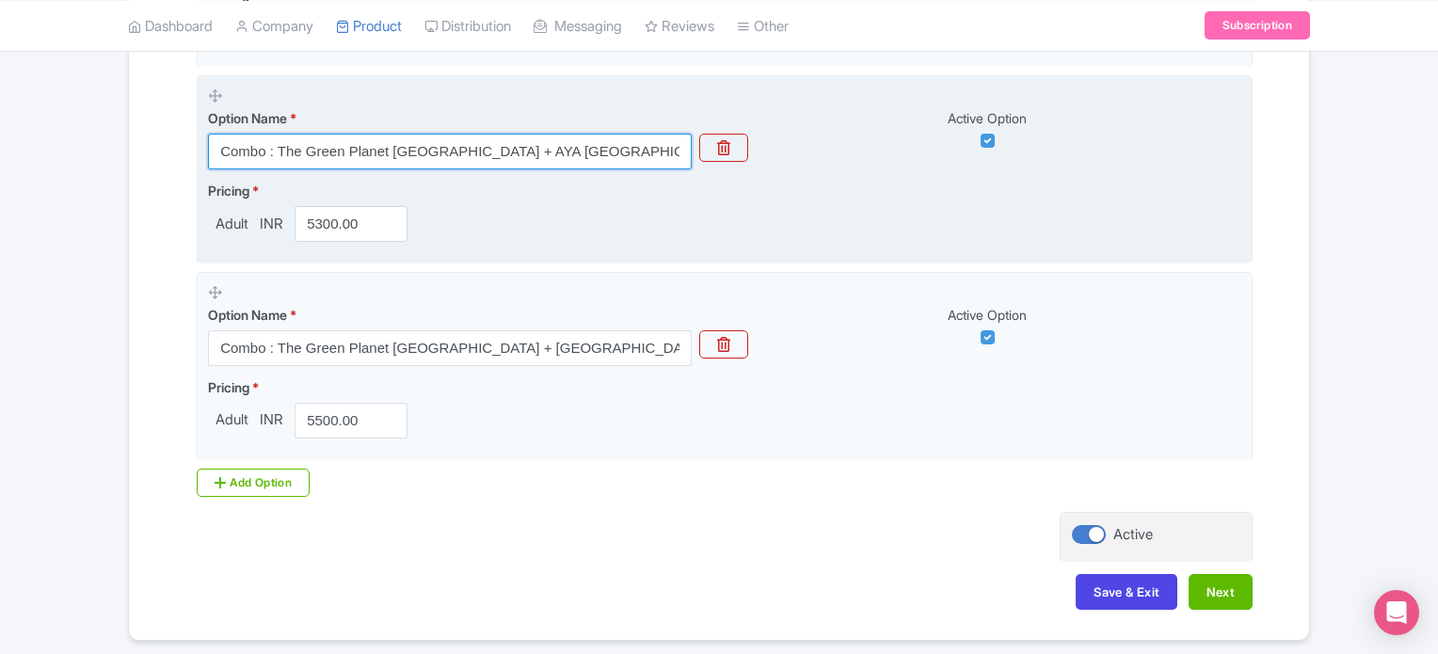
click at [474, 151] on input "Combo : The Green Planet Dubai + AYA Dubai Entry Tickets" at bounding box center [450, 152] width 484 height 36
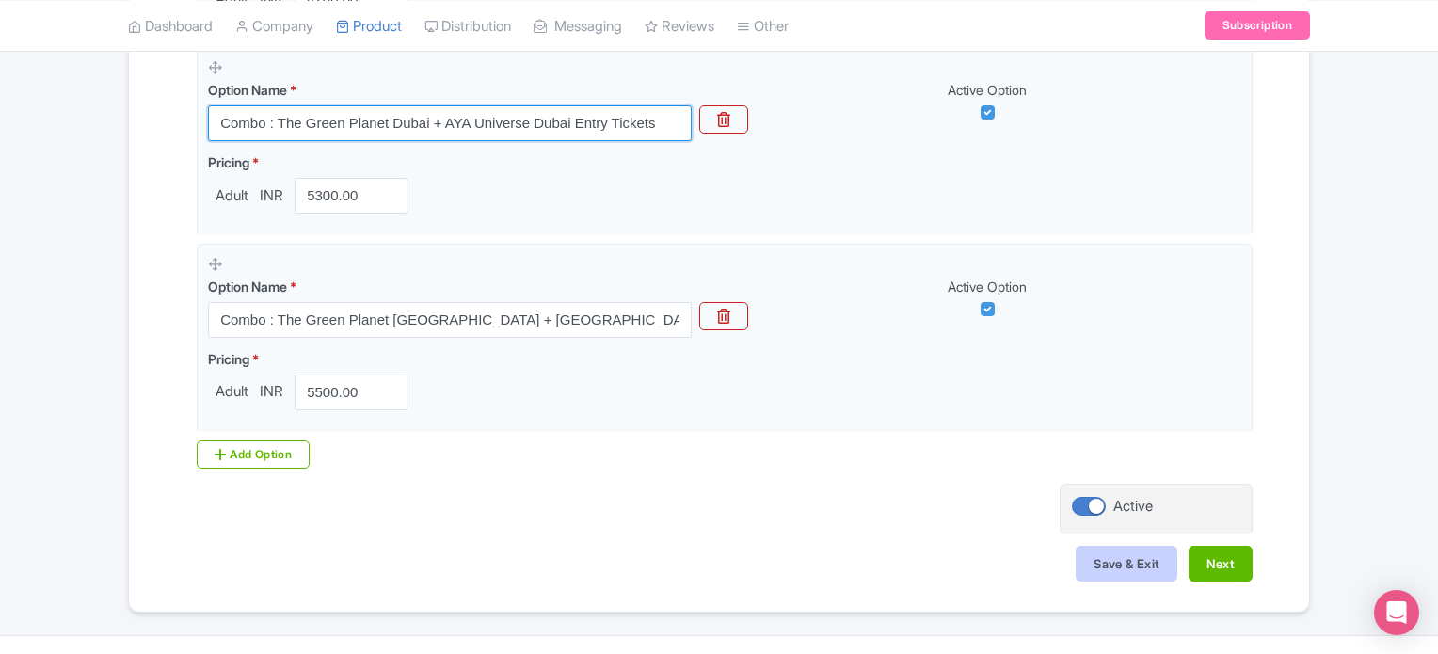
type input "Combo : The Green Planet Dubai + AYA Universe Dubai Entry Tickets"
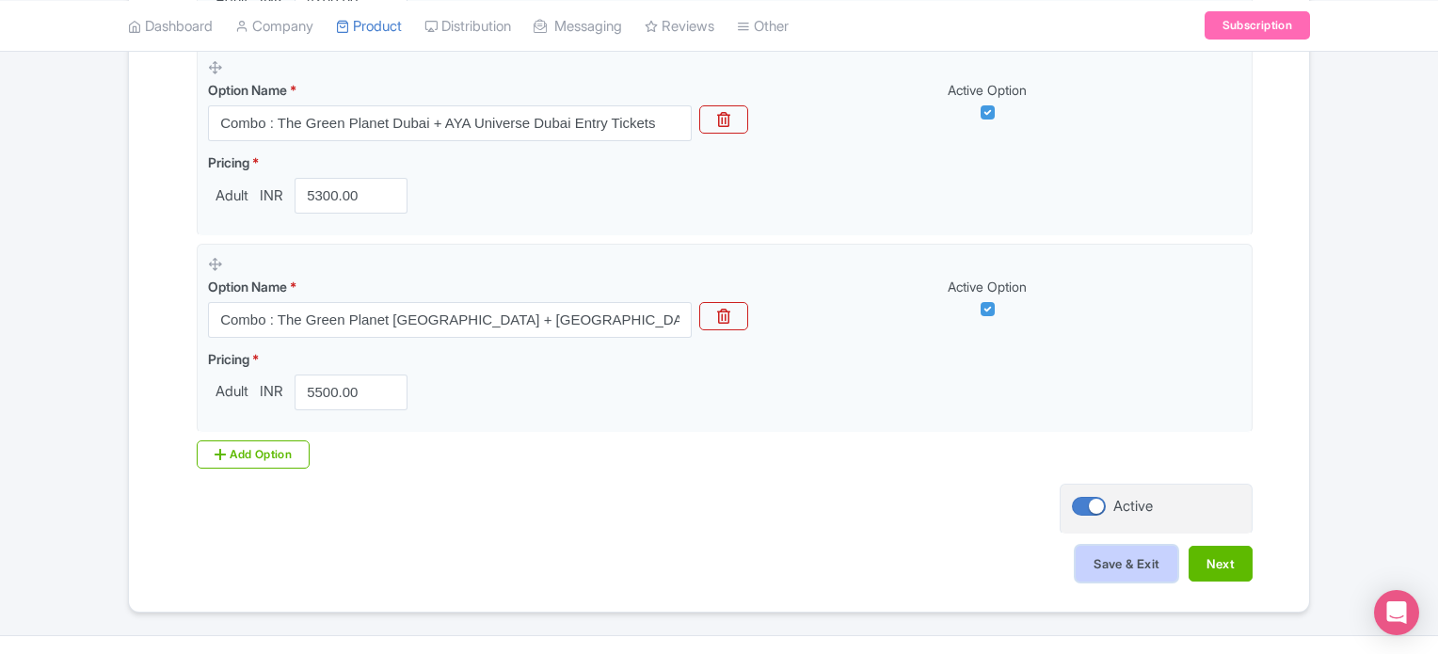
click at [1134, 575] on button "Save & Exit" at bounding box center [1127, 564] width 102 height 36
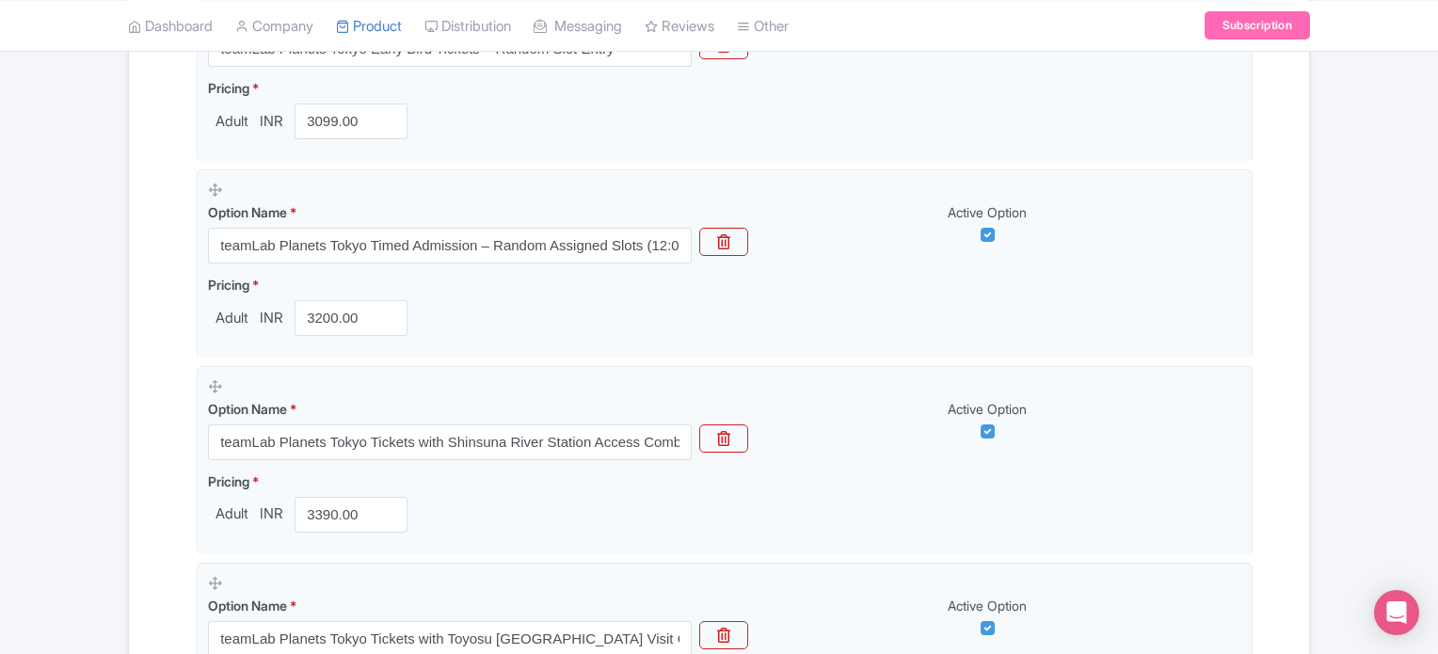
scroll to position [1184, 0]
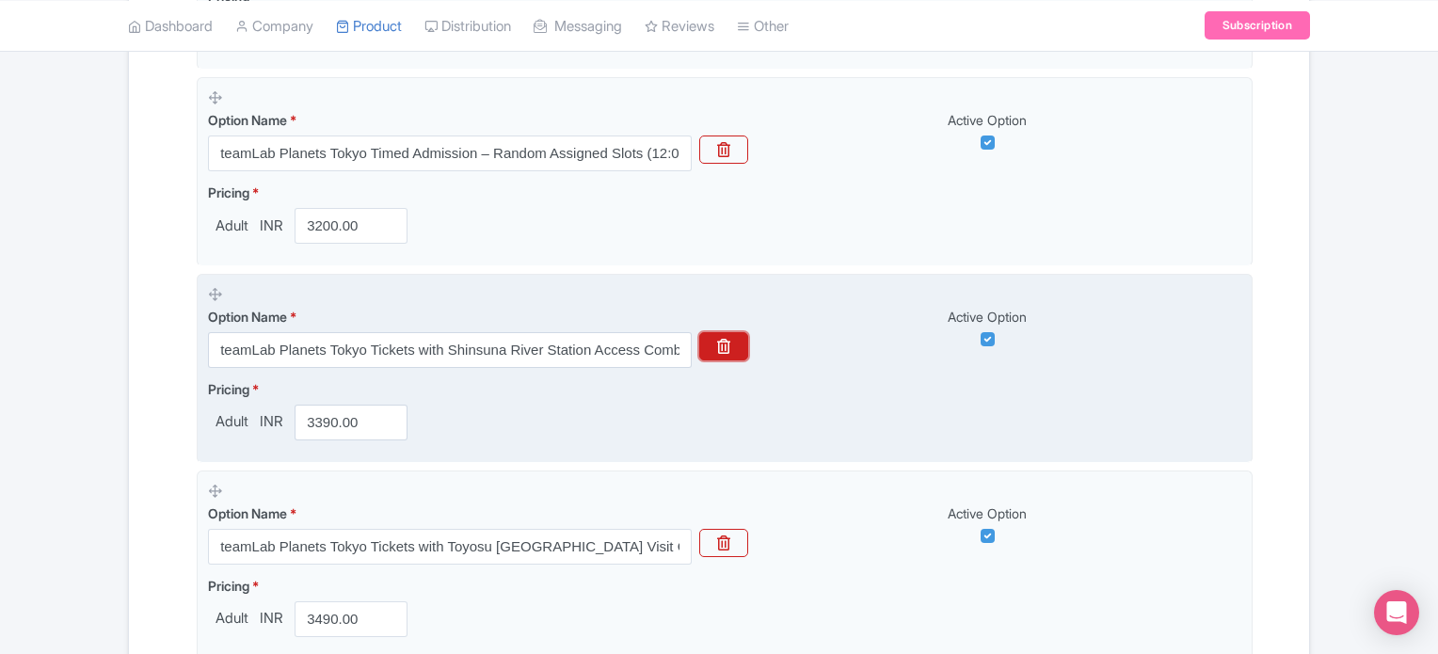
click at [732, 332] on button "button" at bounding box center [723, 346] width 49 height 28
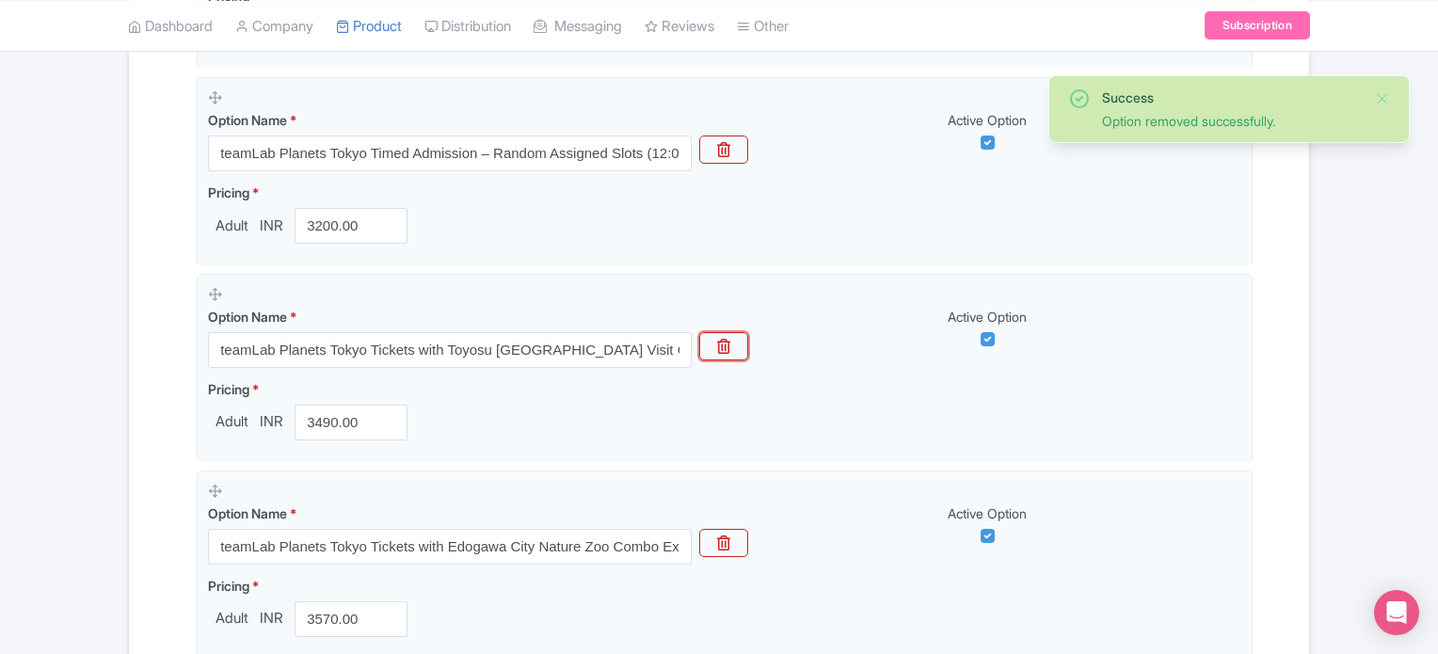
click at [732, 332] on button "button" at bounding box center [723, 346] width 49 height 28
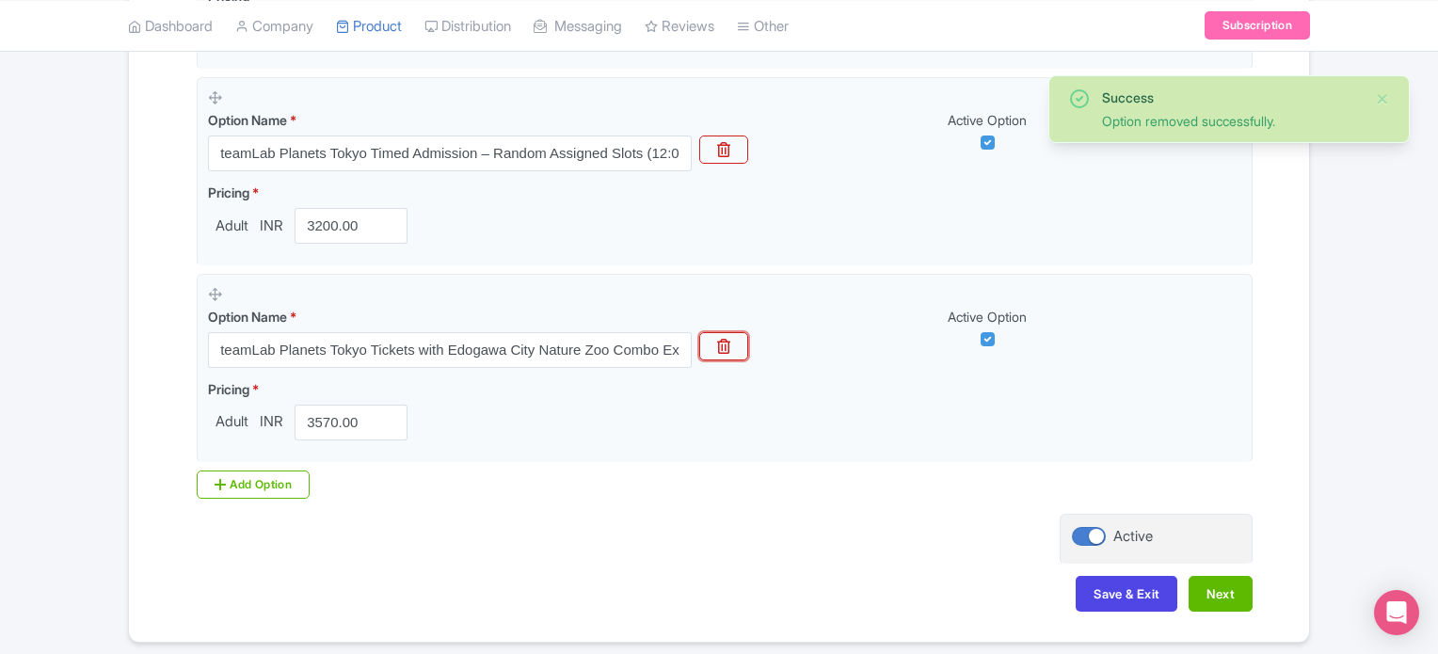
click at [732, 332] on button "button" at bounding box center [723, 346] width 49 height 28
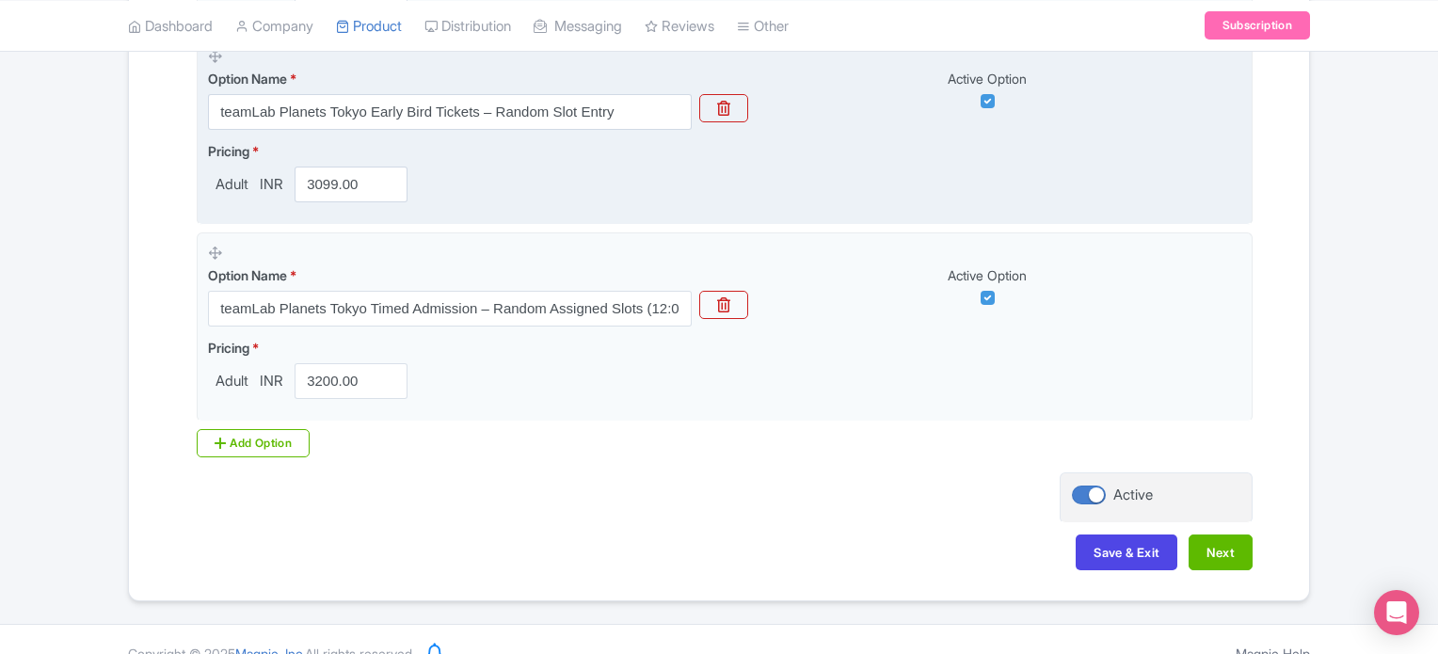
scroll to position [1054, 0]
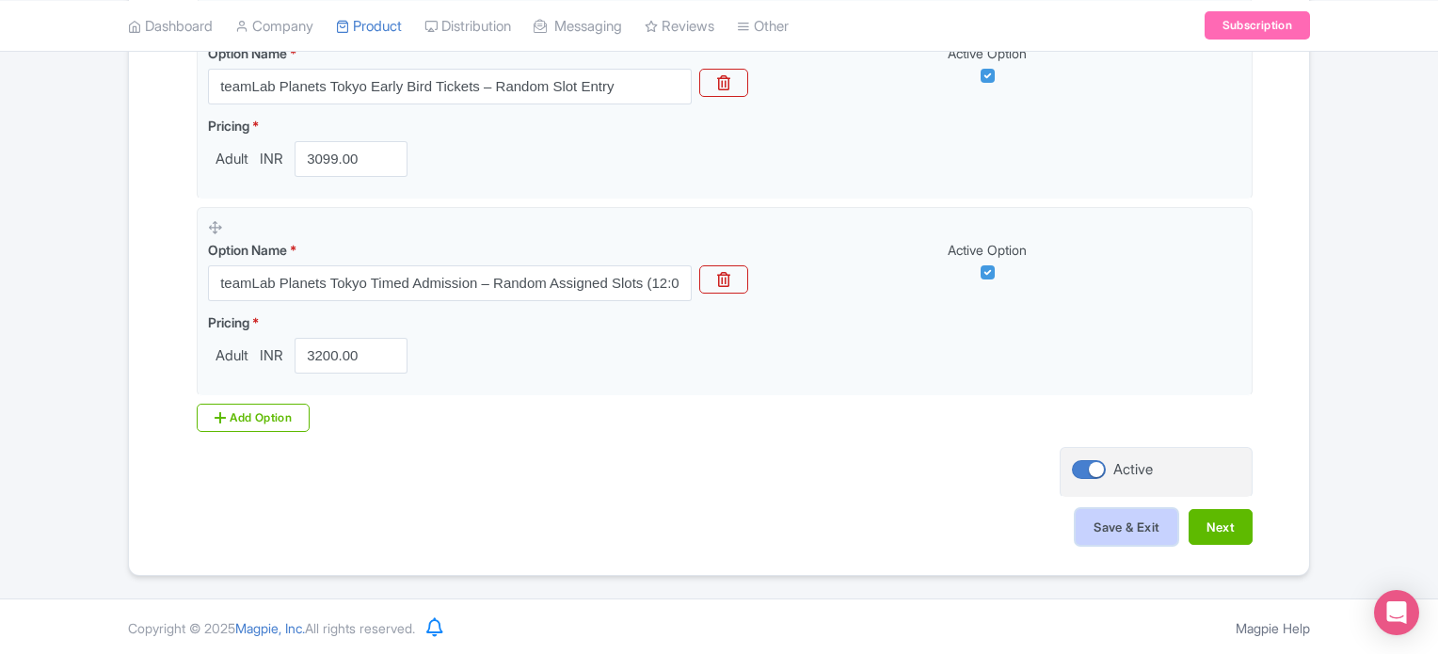
click at [1118, 522] on button "Save & Exit" at bounding box center [1127, 527] width 102 height 36
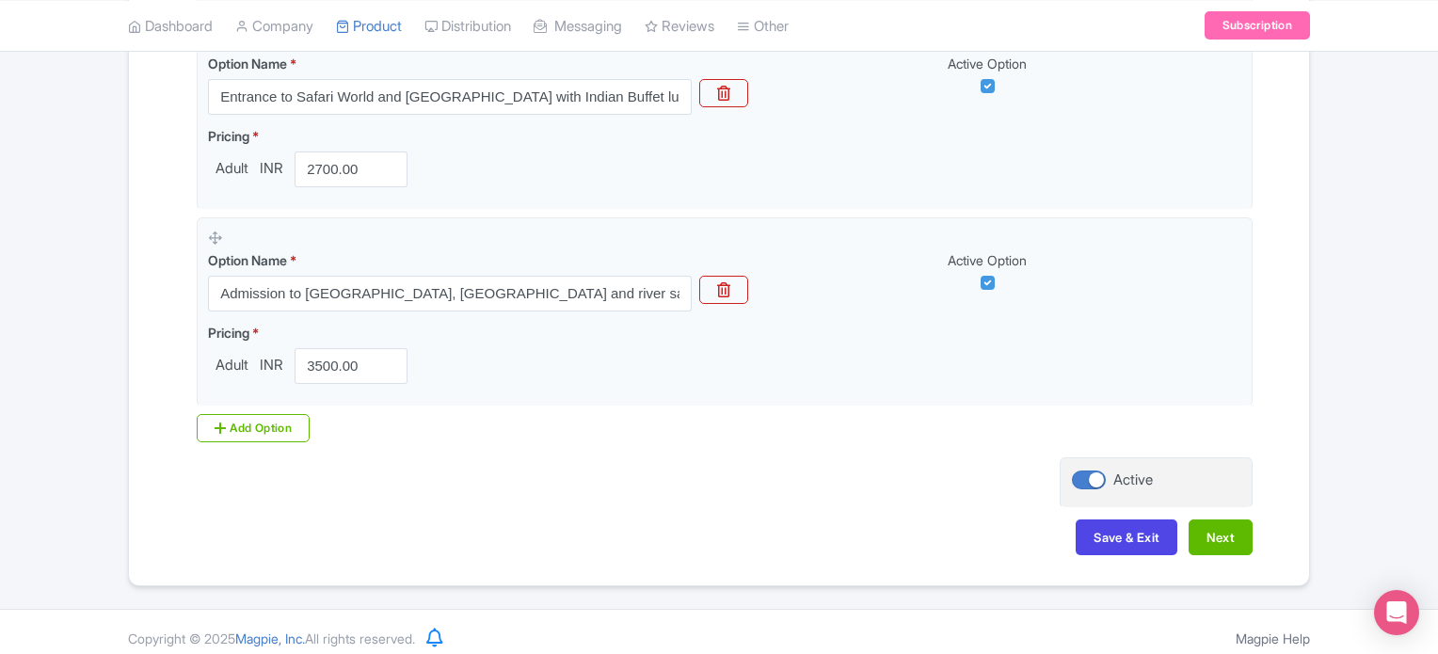
scroll to position [1446, 0]
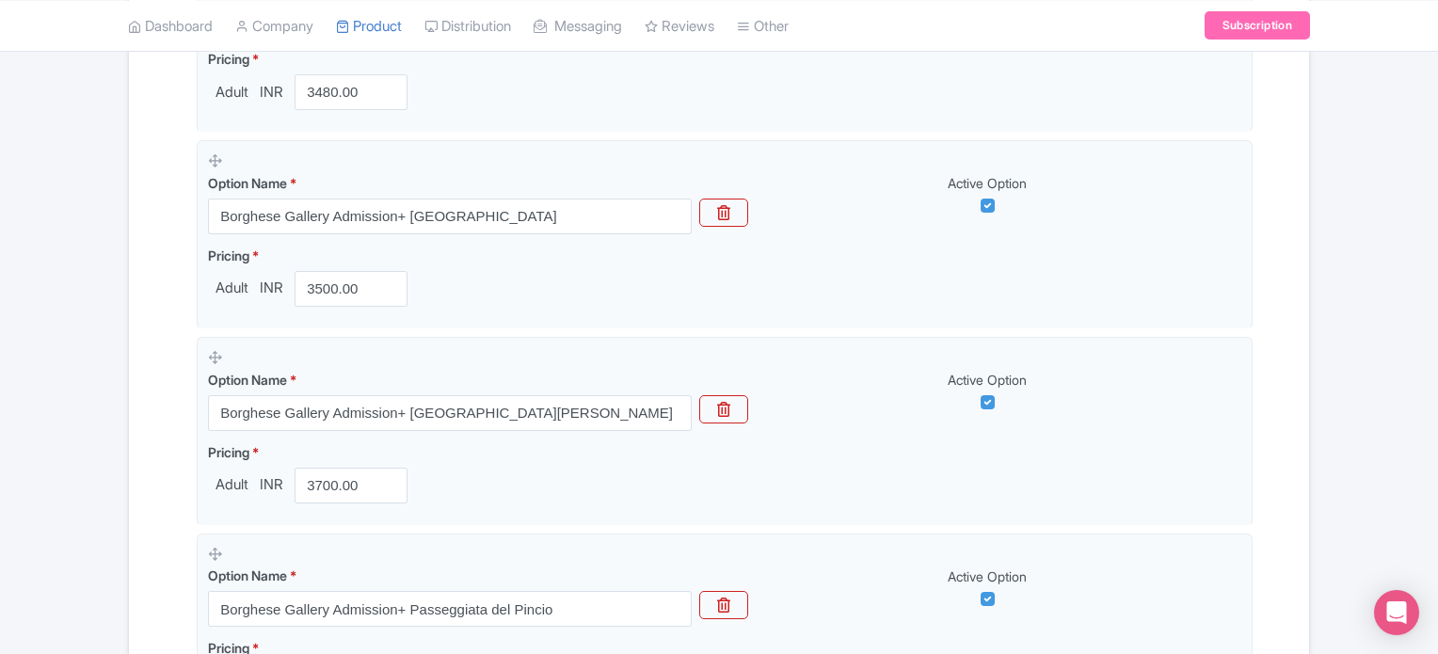
scroll to position [1318, 0]
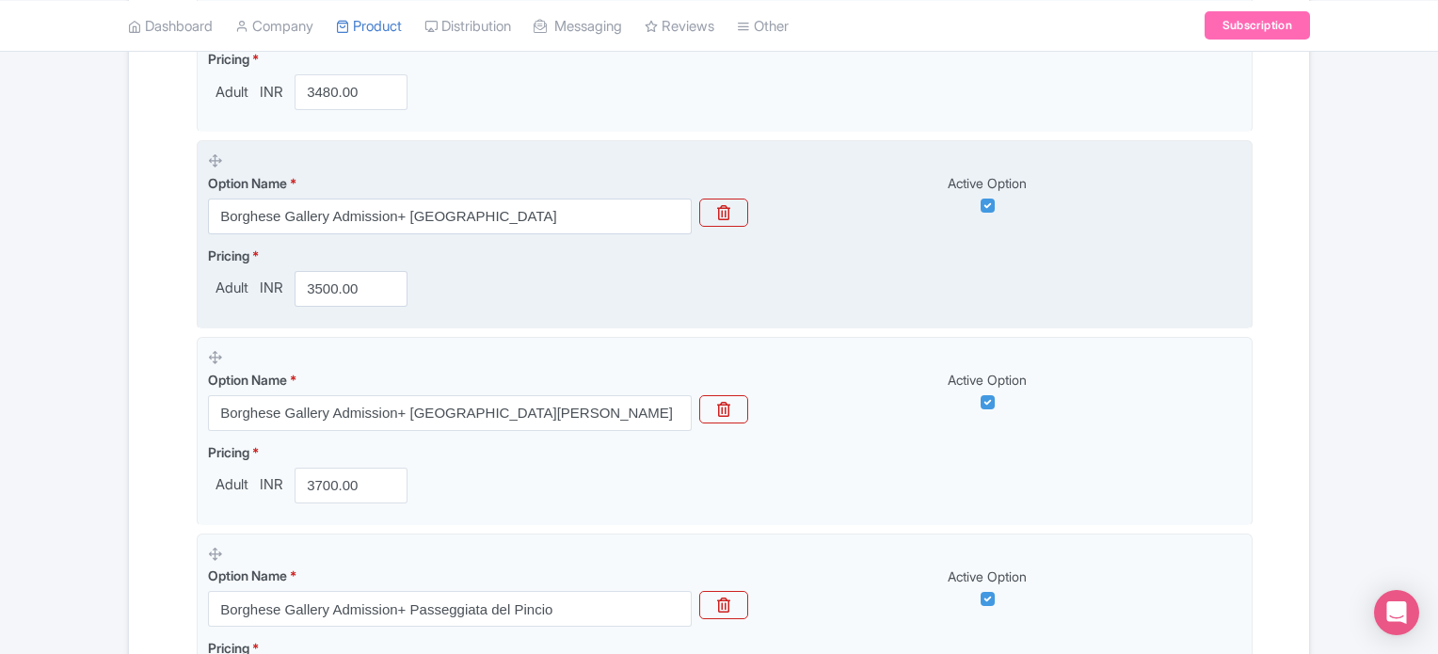
click at [731, 195] on div "Option Name * Borghese Gallery Admission+ Piazza di Siena Active Option" at bounding box center [725, 193] width 1034 height 83
click at [724, 205] on icon "button" at bounding box center [723, 212] width 13 height 15
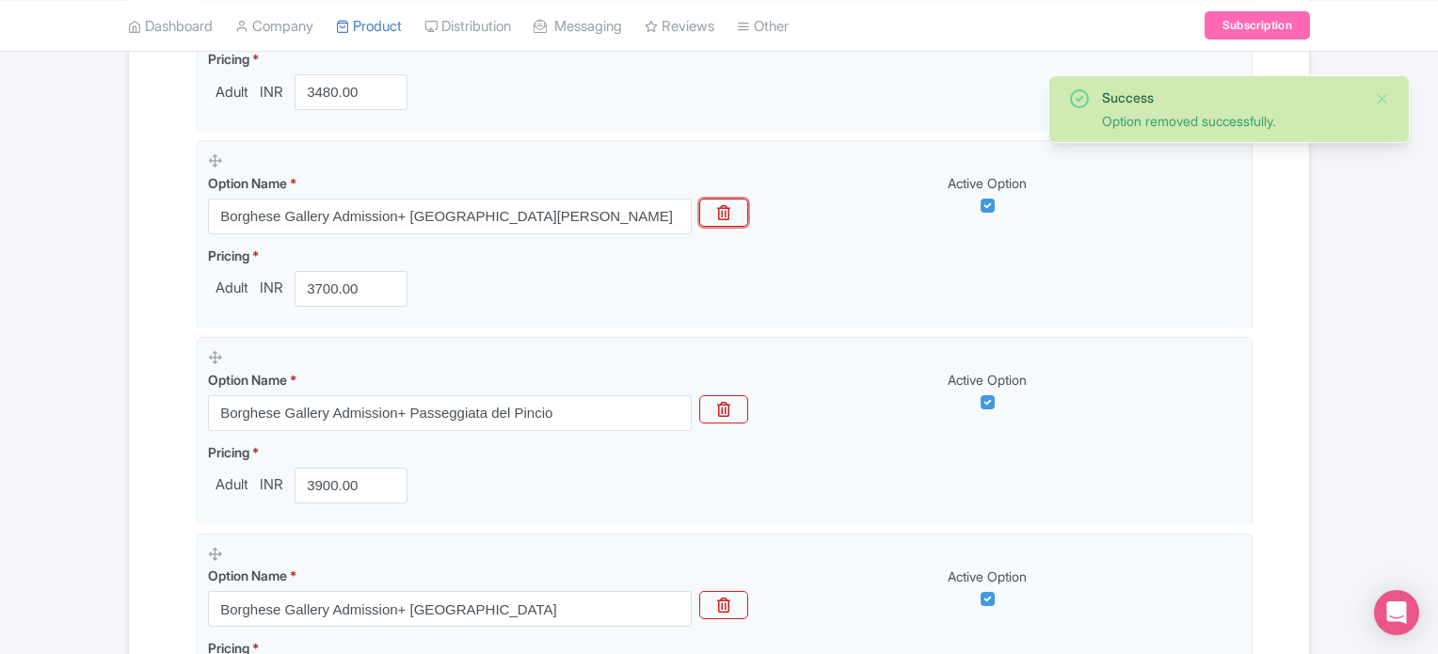
click at [724, 205] on icon "button" at bounding box center [723, 212] width 13 height 15
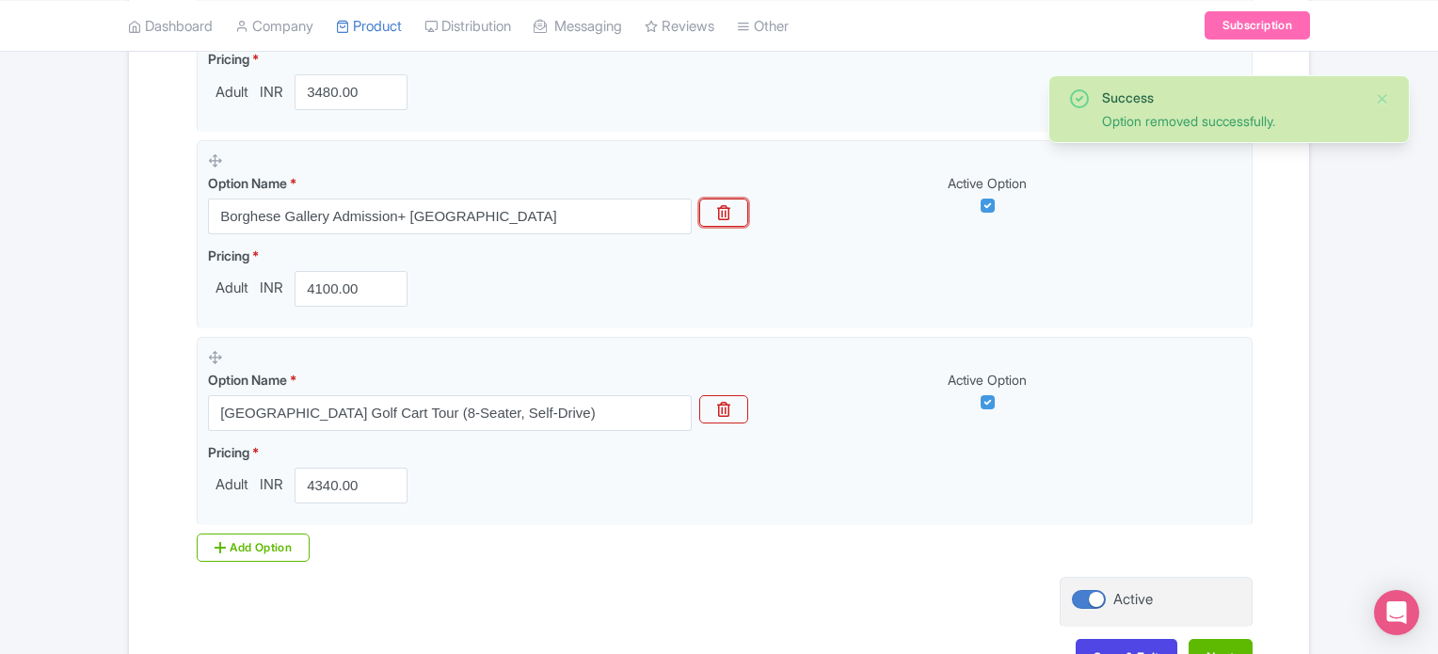
click at [724, 205] on icon "button" at bounding box center [723, 212] width 13 height 15
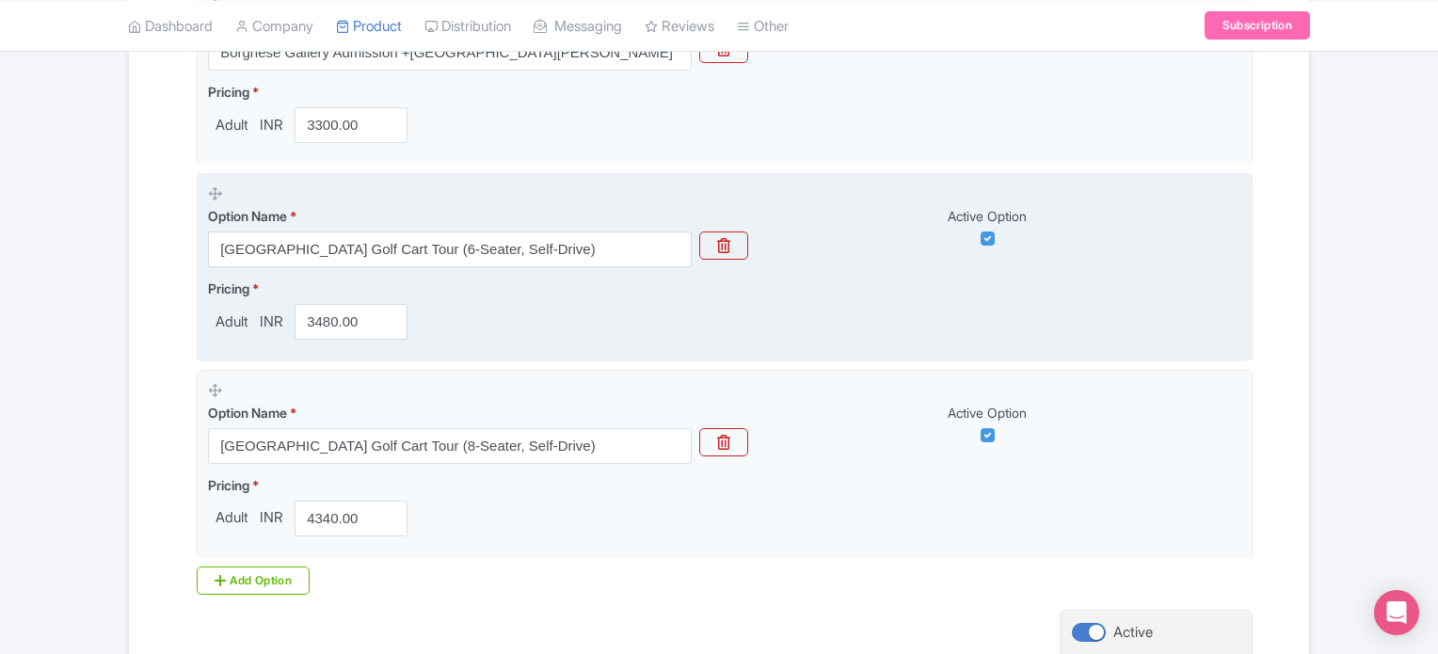
scroll to position [1250, 0]
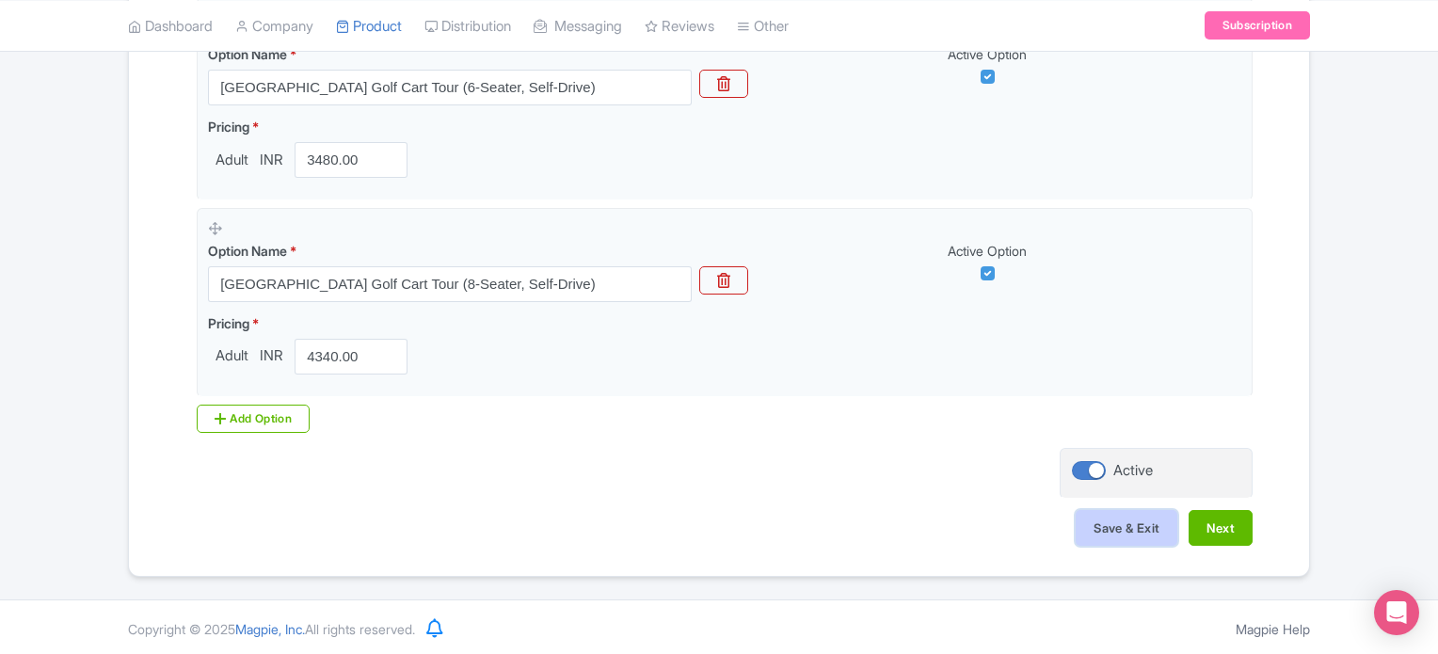
click at [1101, 517] on button "Save & Exit" at bounding box center [1127, 528] width 102 height 36
